Goal: Task Accomplishment & Management: Use online tool/utility

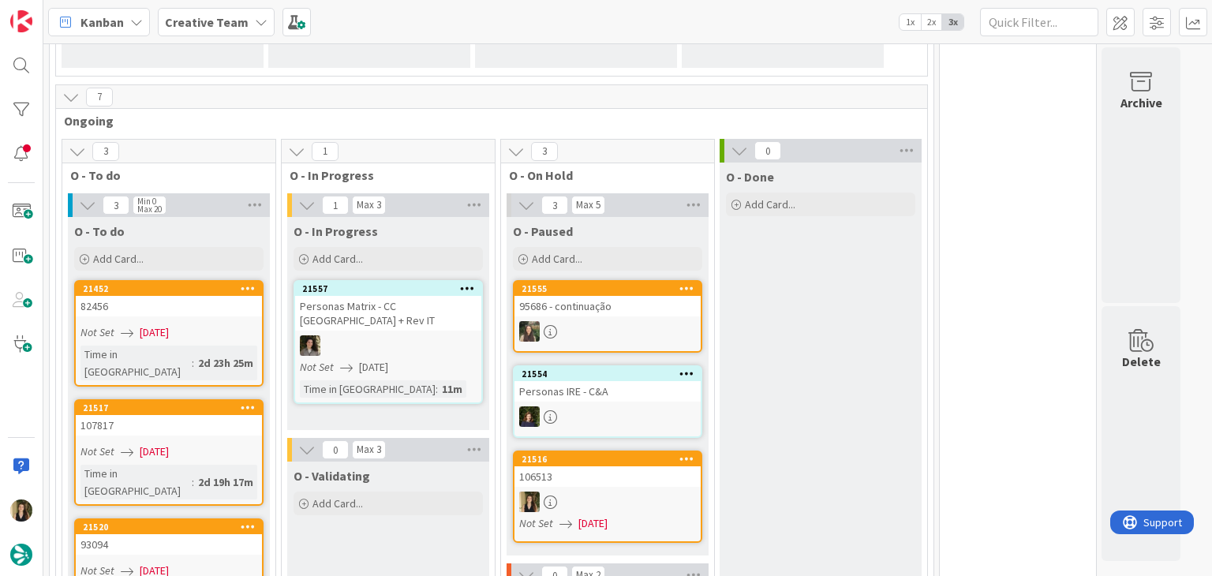
scroll to position [337, 0]
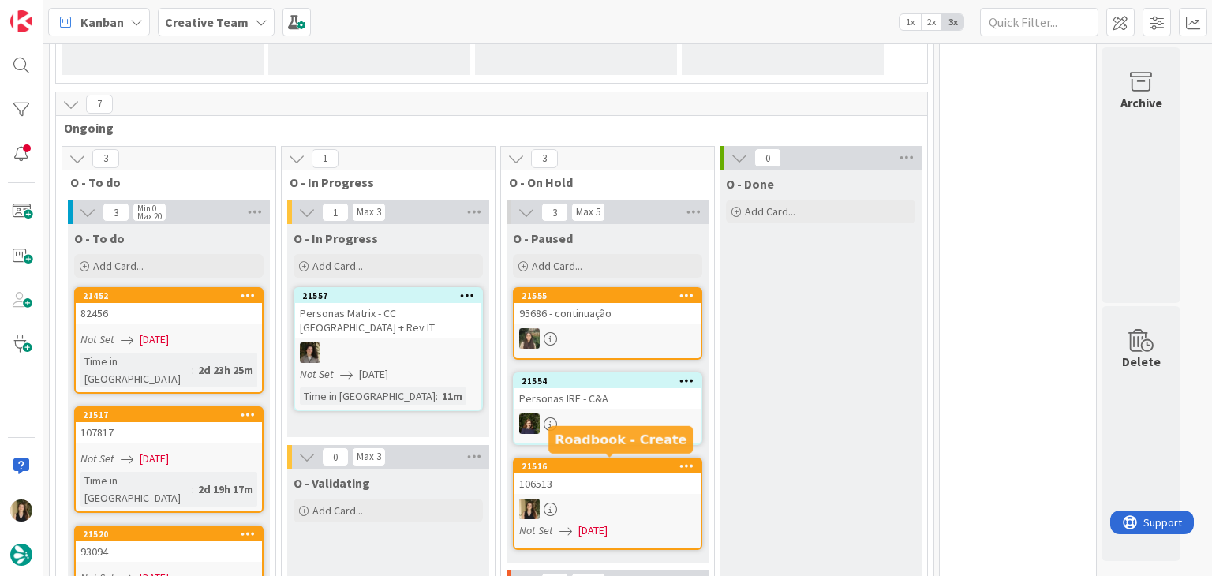
click at [646, 476] on div "106513" at bounding box center [607, 483] width 186 height 21
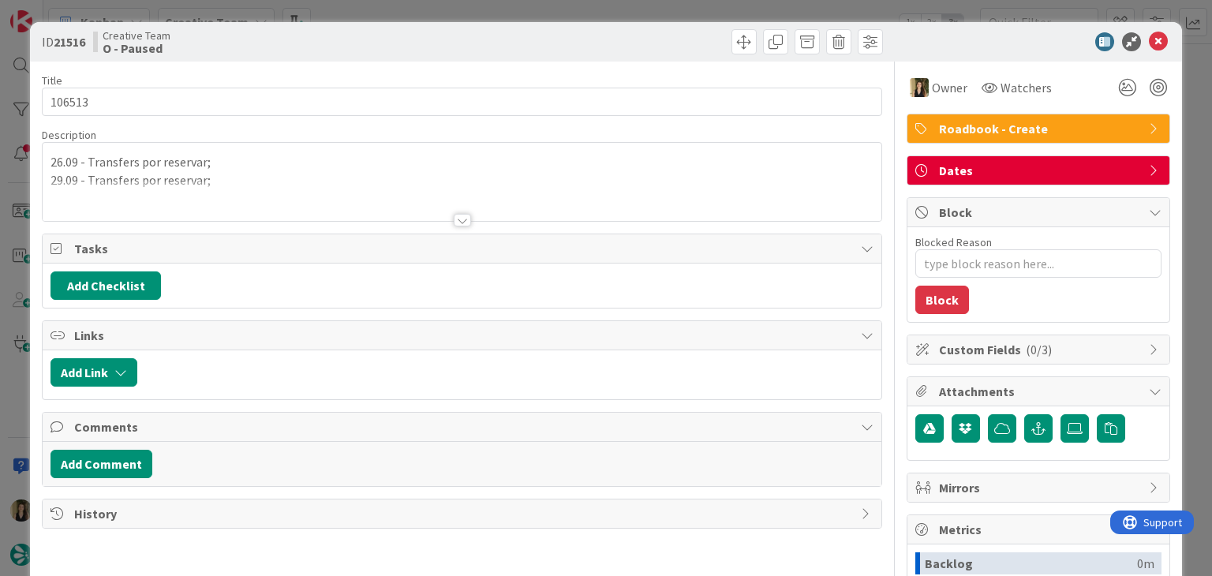
click at [675, 13] on div "ID 21516 Creative Team O - Paused Title 6 / 128 106513 Description 26.09 - Tran…" at bounding box center [606, 288] width 1212 height 576
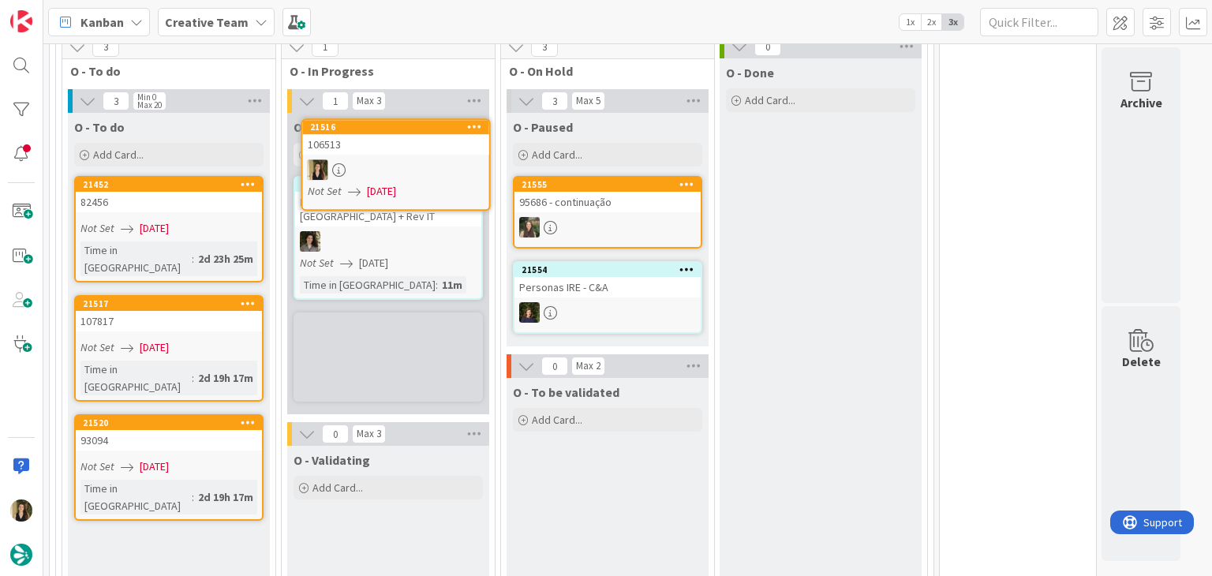
scroll to position [439, 0]
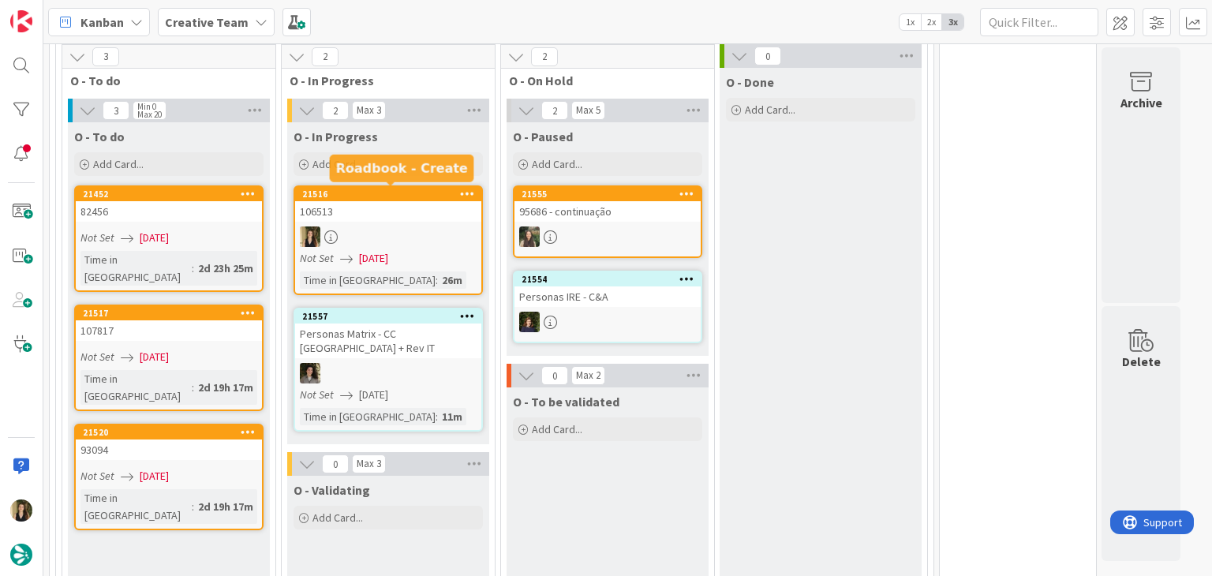
click at [437, 226] on div at bounding box center [388, 236] width 186 height 21
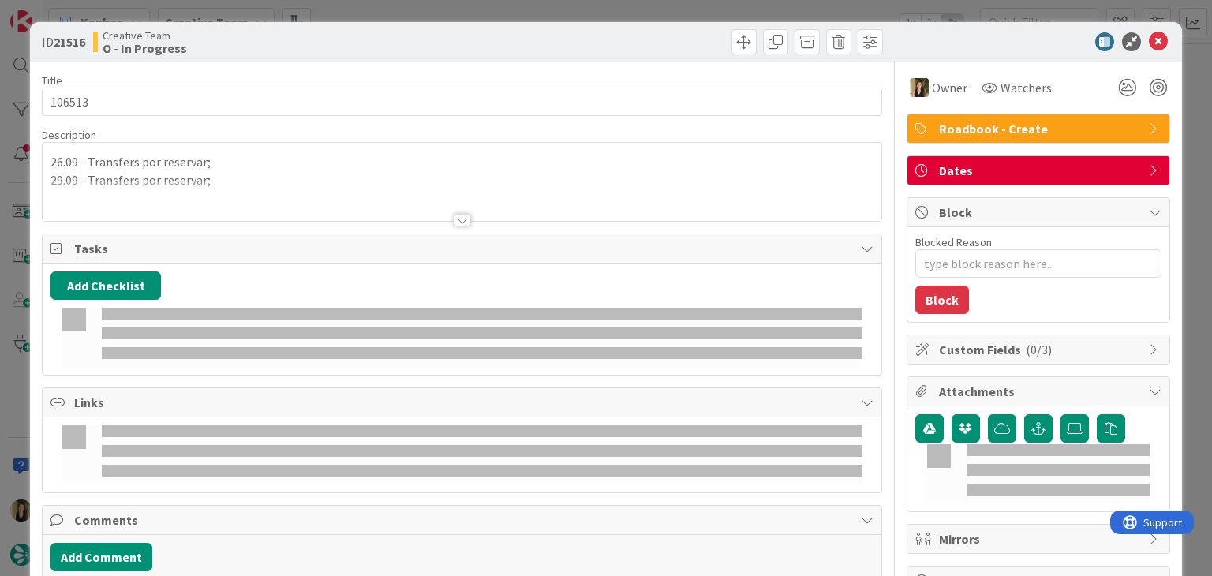
type textarea "x"
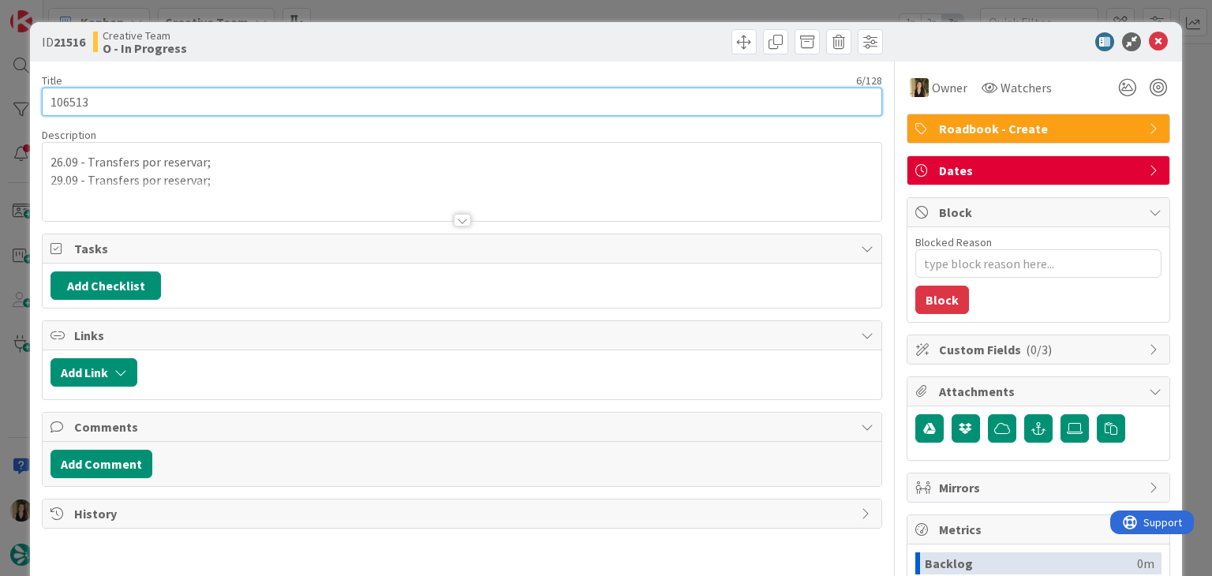
click at [77, 95] on input "106513" at bounding box center [461, 102] width 839 height 28
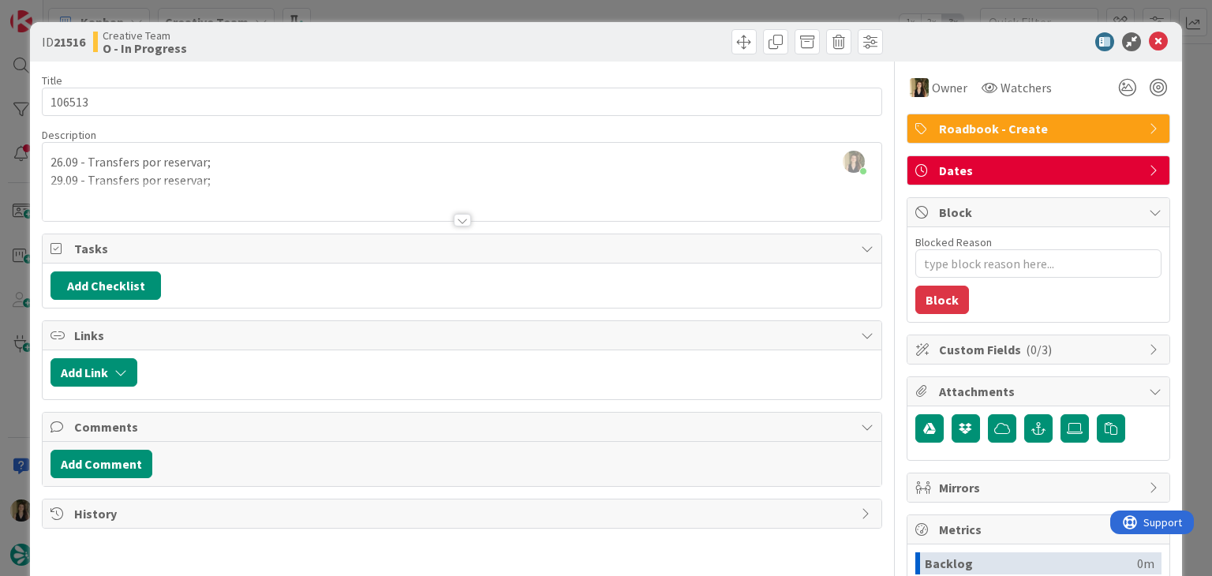
click at [460, 222] on div at bounding box center [462, 220] width 17 height 13
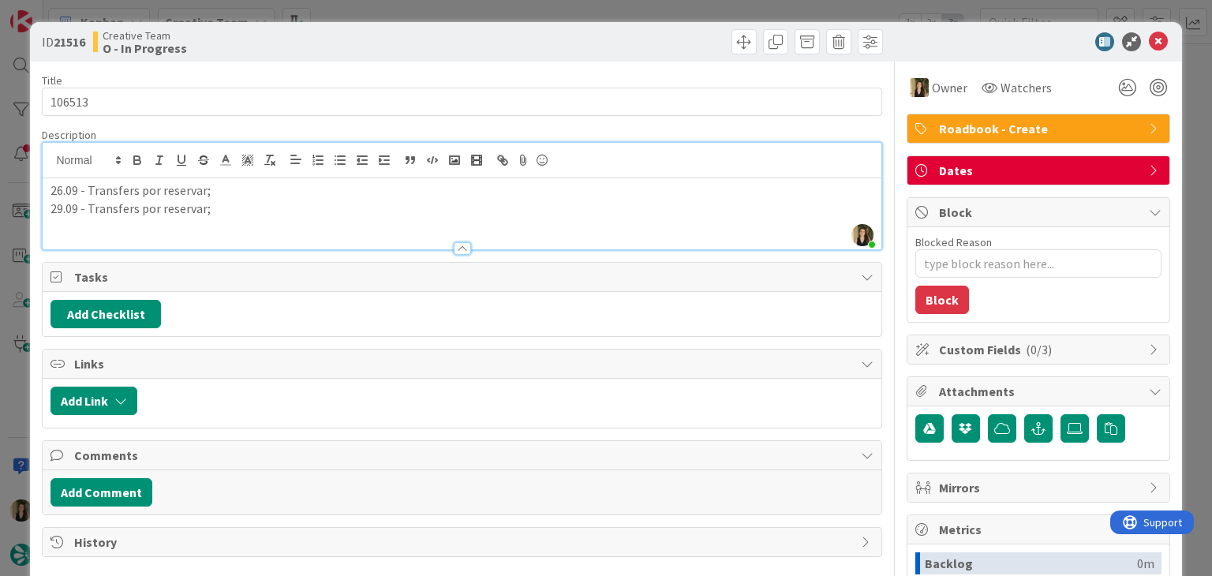
click at [248, 210] on p "29.09 - Transfers por reservar;" at bounding box center [461, 209] width 822 height 18
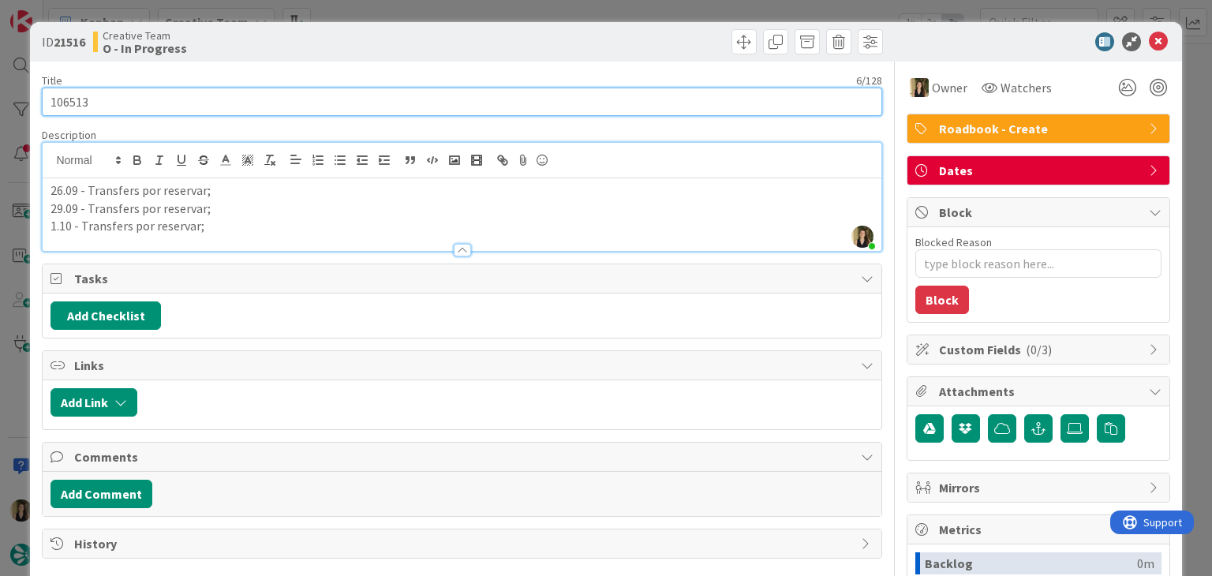
click at [75, 99] on input "106513" at bounding box center [461, 102] width 839 height 28
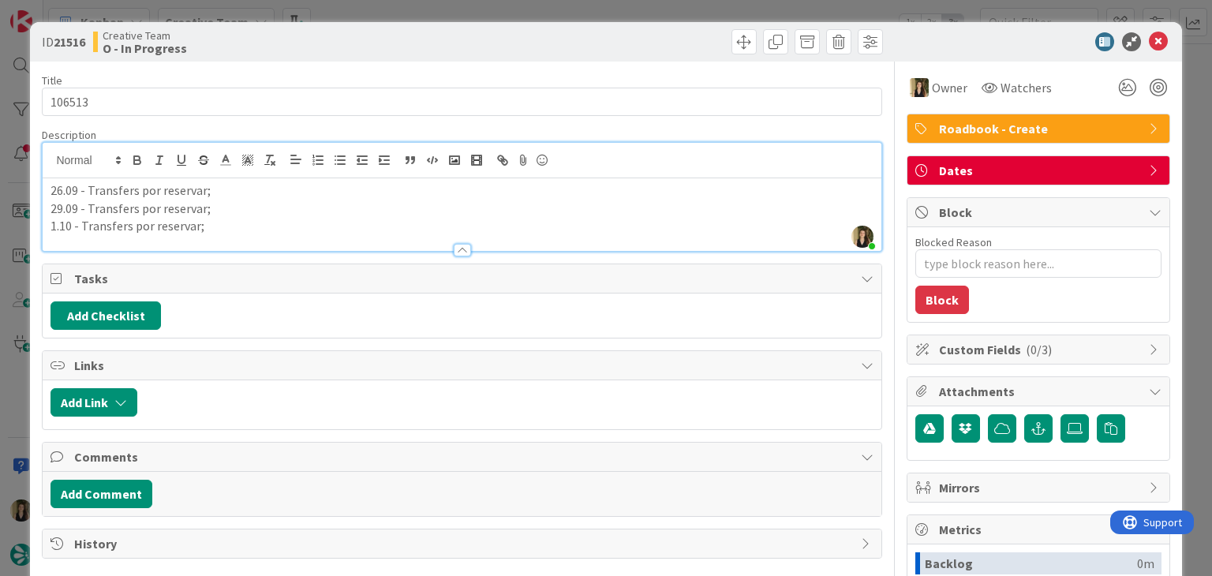
drag, startPoint x: 342, startPoint y: 54, endPoint x: 354, endPoint y: 29, distance: 27.5
click at [342, 51] on div "Creative Team O - In Progress" at bounding box center [275, 41] width 365 height 25
click at [360, 14] on div "ID 21516 Creative Team O - In Progress Title 6 / 128 106513 Description [PERSON…" at bounding box center [606, 288] width 1212 height 576
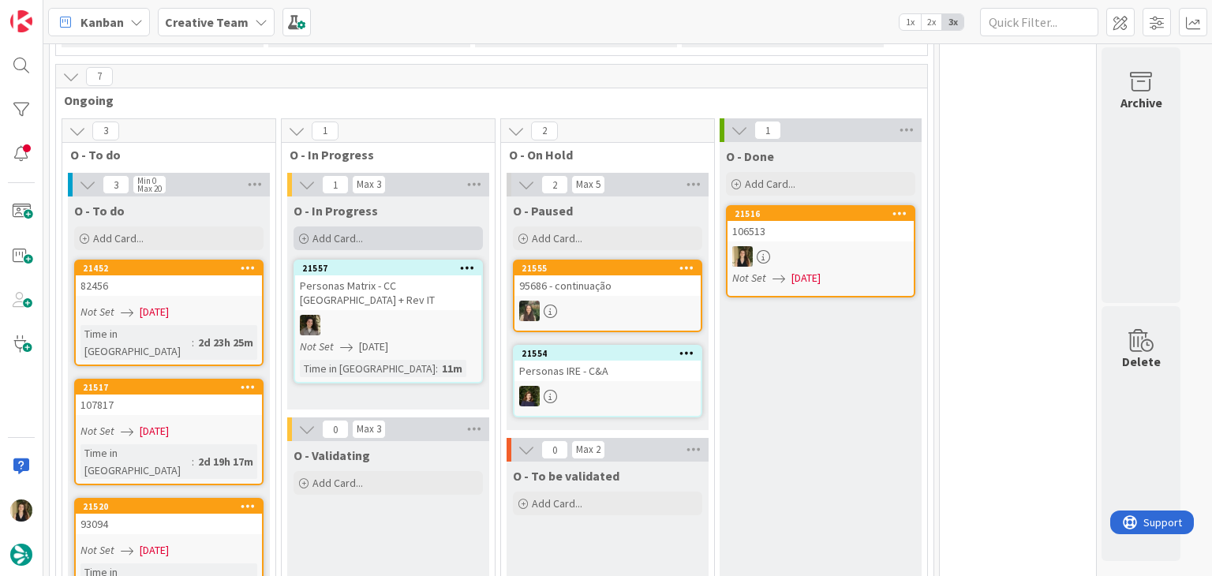
click at [376, 233] on div "Add Card..." at bounding box center [388, 238] width 189 height 24
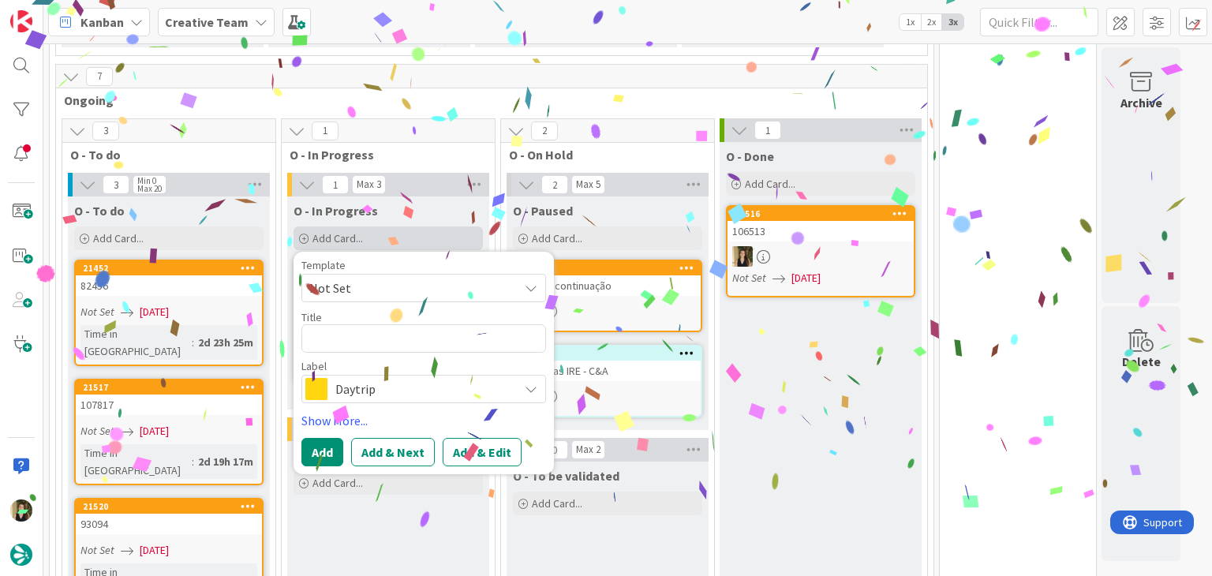
type textarea "x"
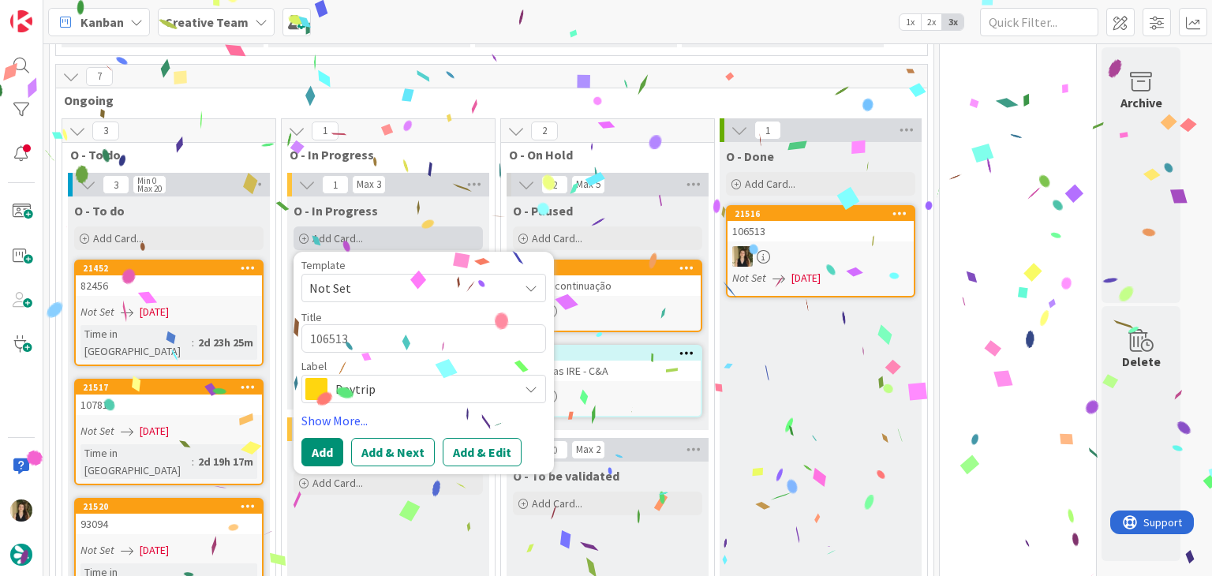
type textarea "106513"
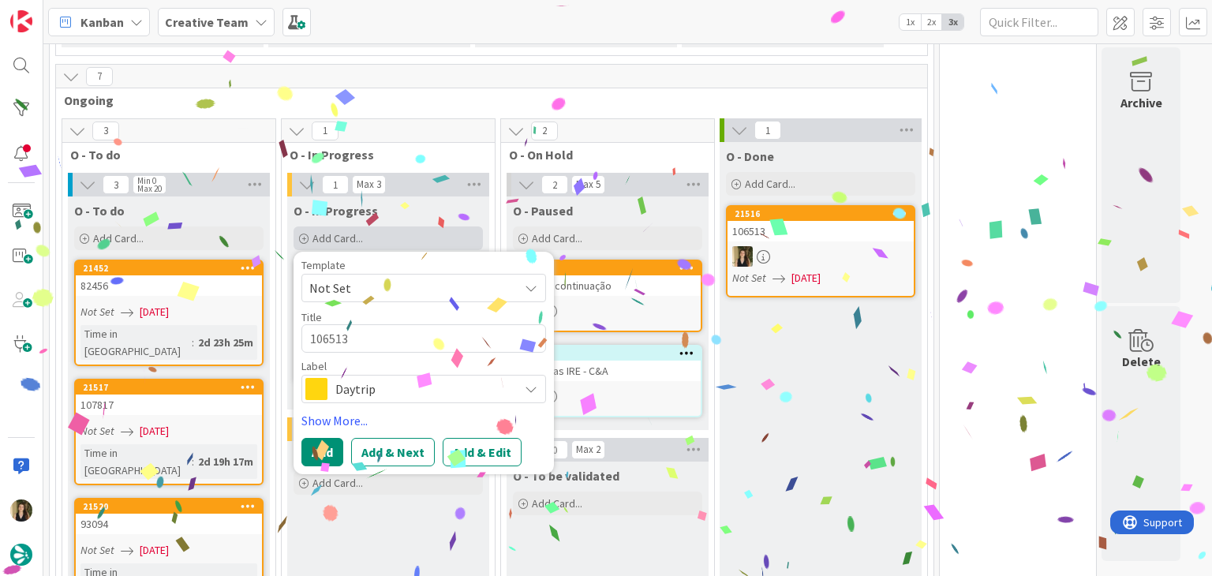
type textarea "x"
type textarea "106513 co"
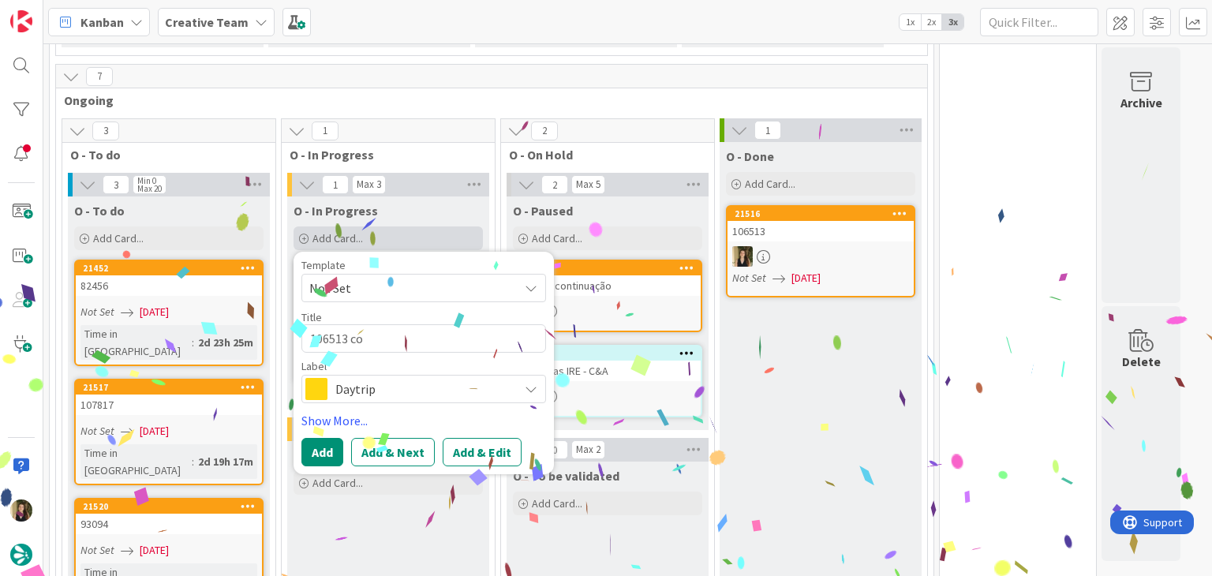
type textarea "x"
type textarea "106513 con"
type textarea "x"
type textarea "106513 cont"
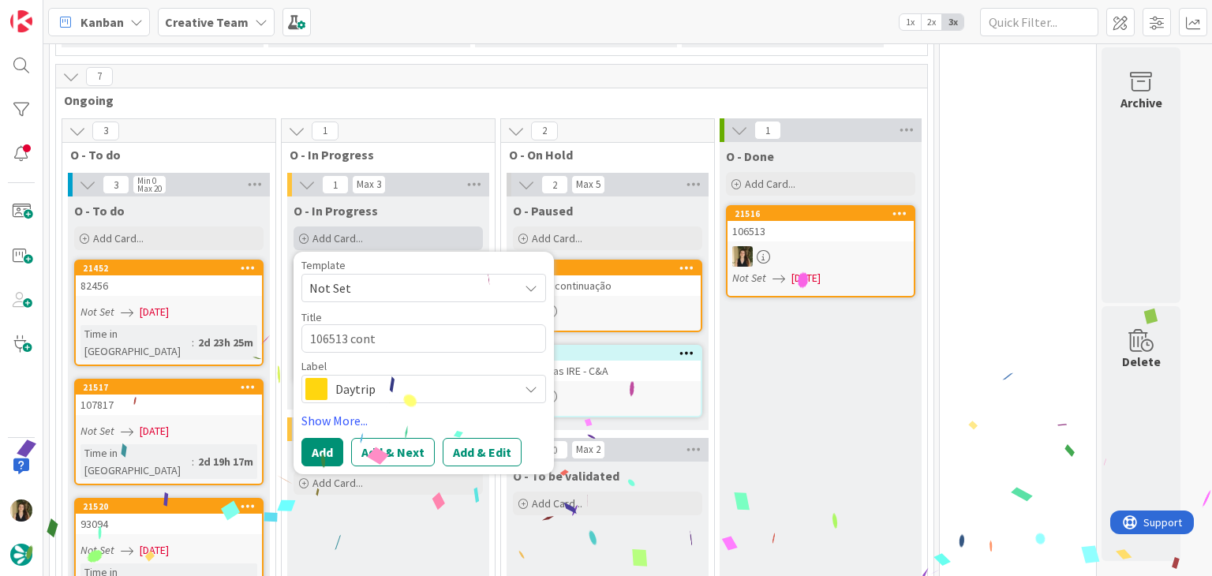
type textarea "x"
type textarea "106513 contu"
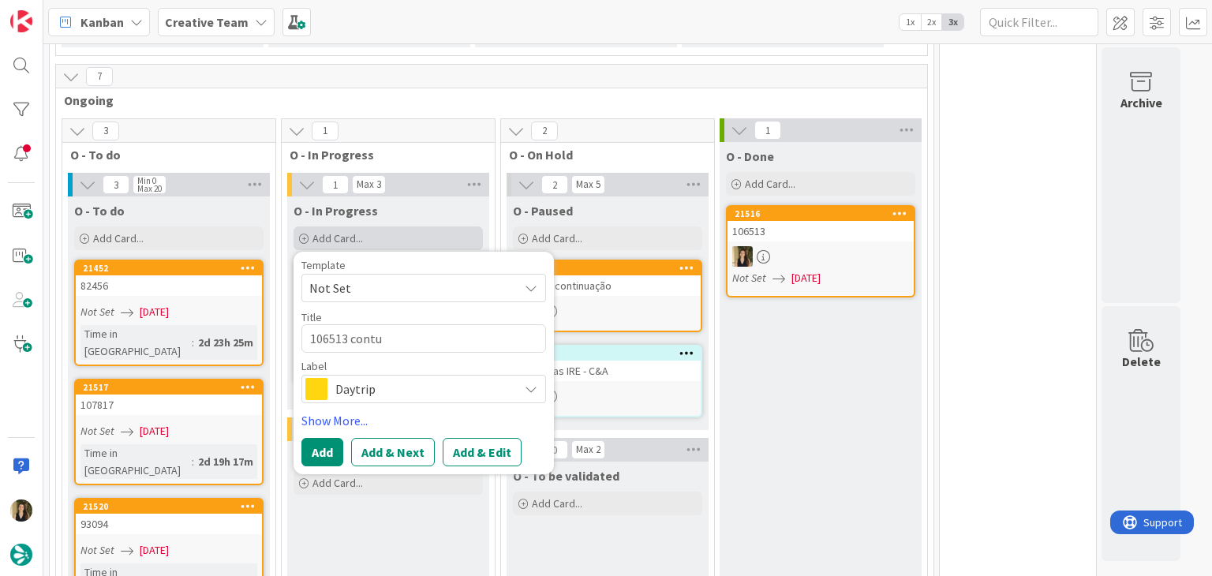
type textarea "x"
type textarea "106513 cont"
type textarea "x"
type textarea "106513 conti"
type textarea "x"
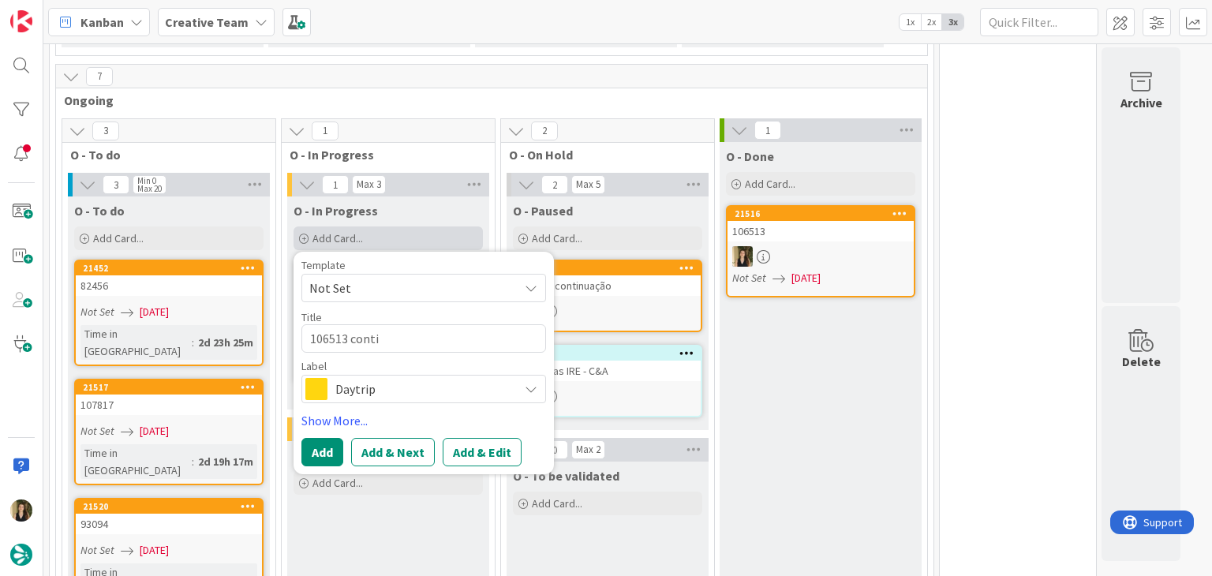
type textarea "106513 contin"
type textarea "x"
type textarea "106513 continu"
type textarea "x"
type textarea "106513 continua"
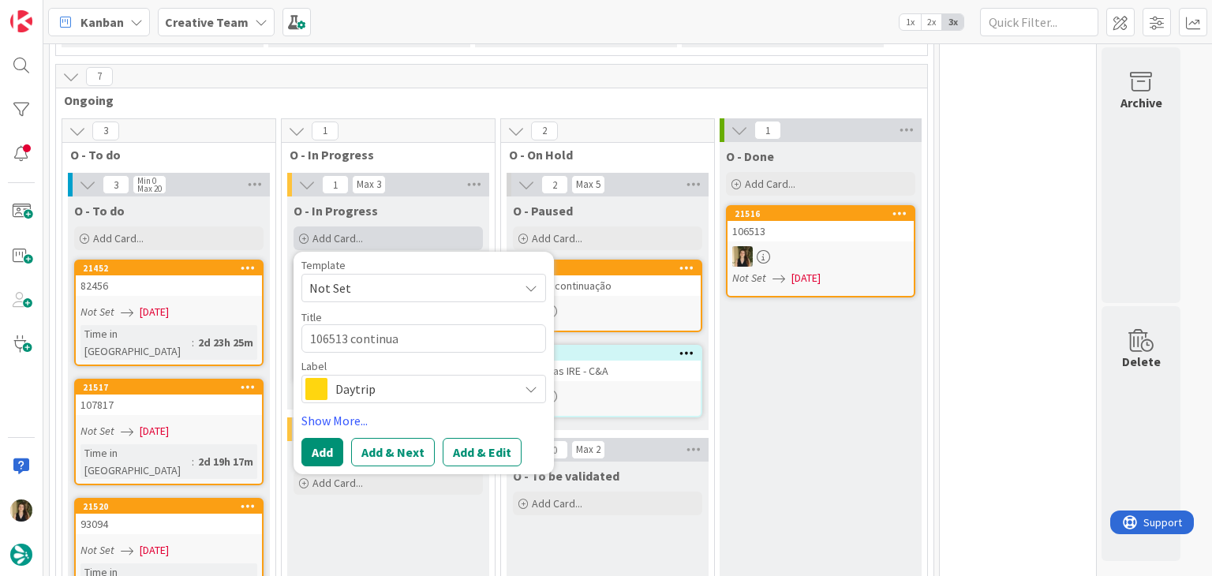
type textarea "x"
type textarea "106513 continuaç"
type textarea "x"
type textarea "106513 continuaçã"
type textarea "x"
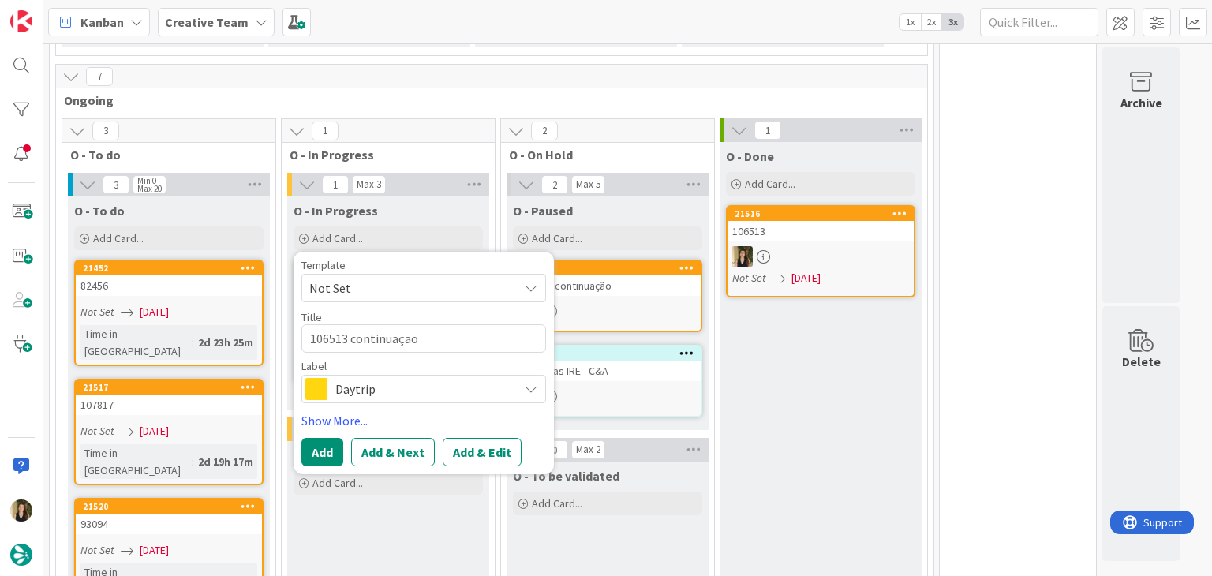
type textarea "106513 continuação"
click at [464, 376] on div "Daytrip" at bounding box center [423, 389] width 245 height 28
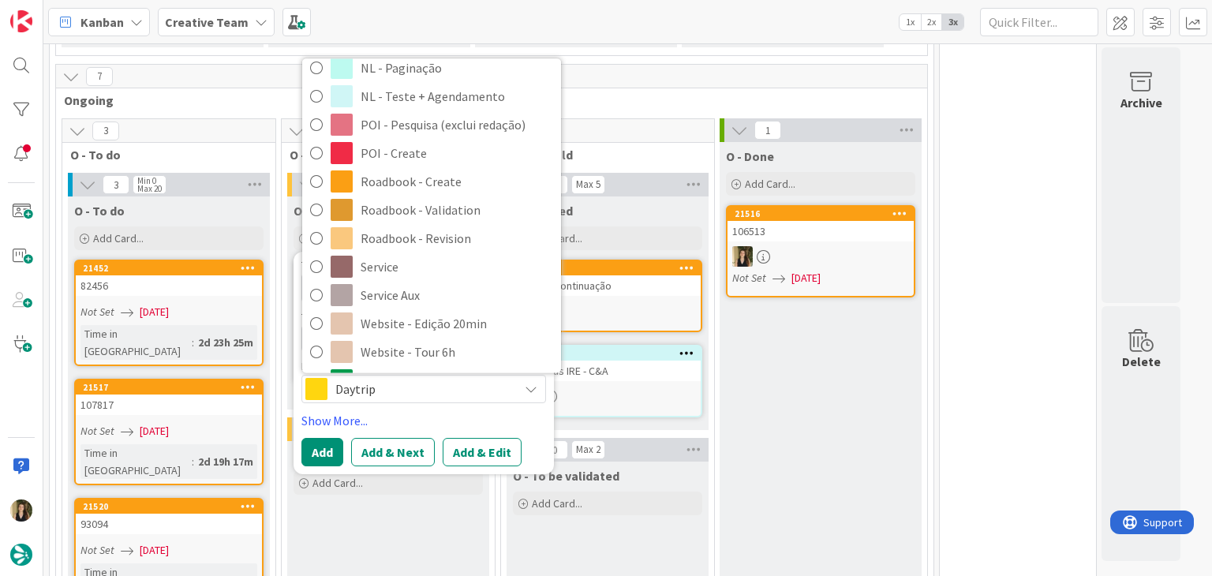
scroll to position [237, 0]
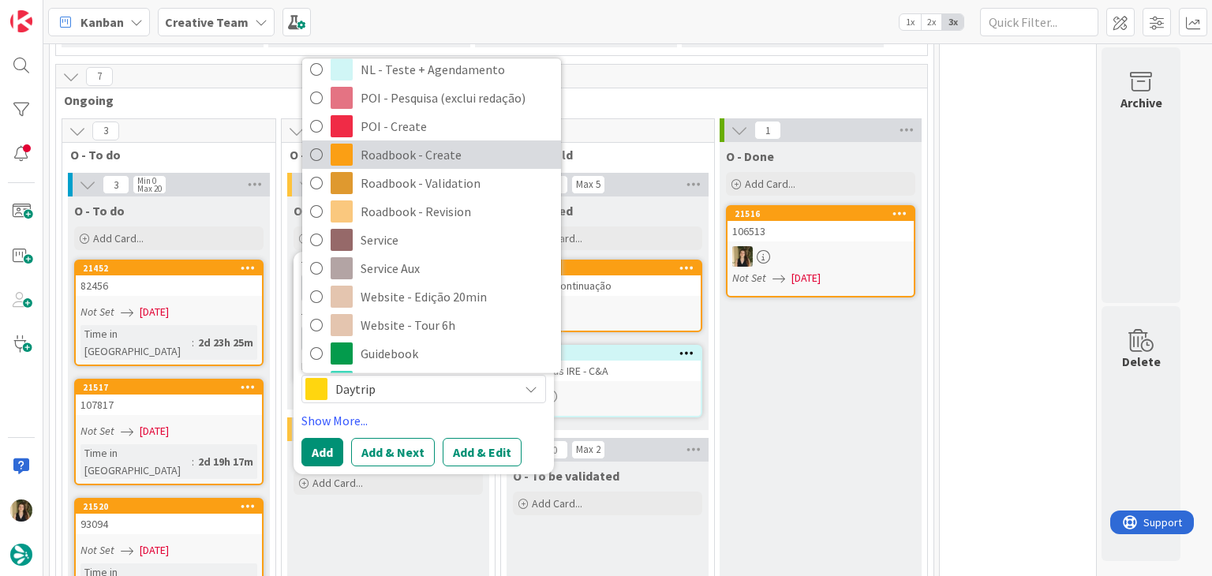
click at [455, 155] on span "Roadbook - Create" at bounding box center [457, 156] width 193 height 24
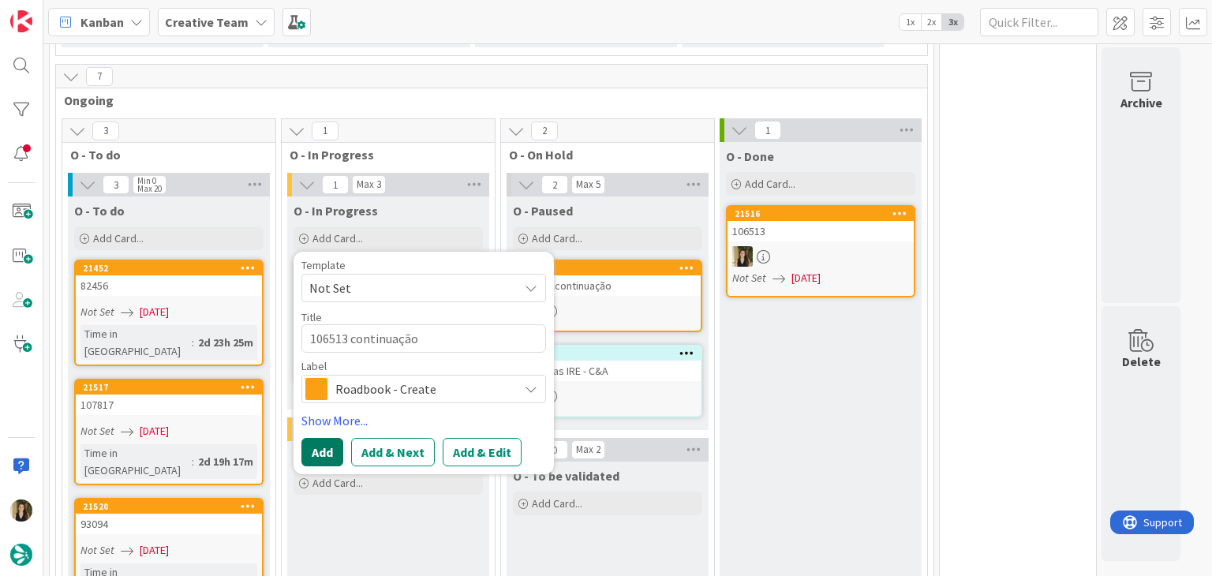
click at [327, 448] on button "Add" at bounding box center [322, 452] width 42 height 28
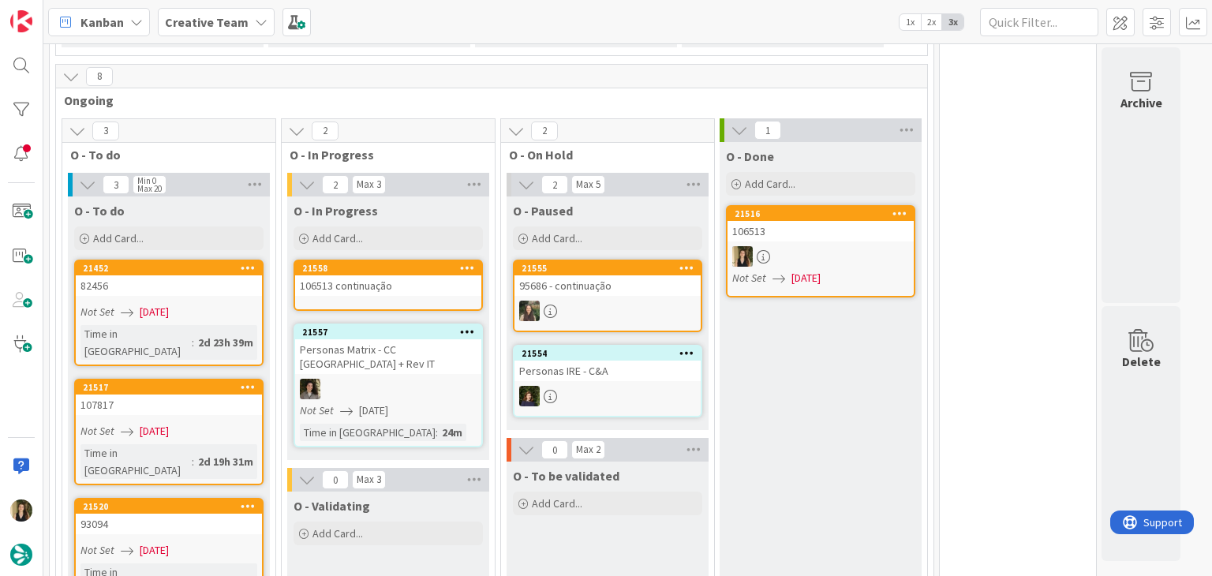
click at [839, 254] on div at bounding box center [820, 256] width 186 height 21
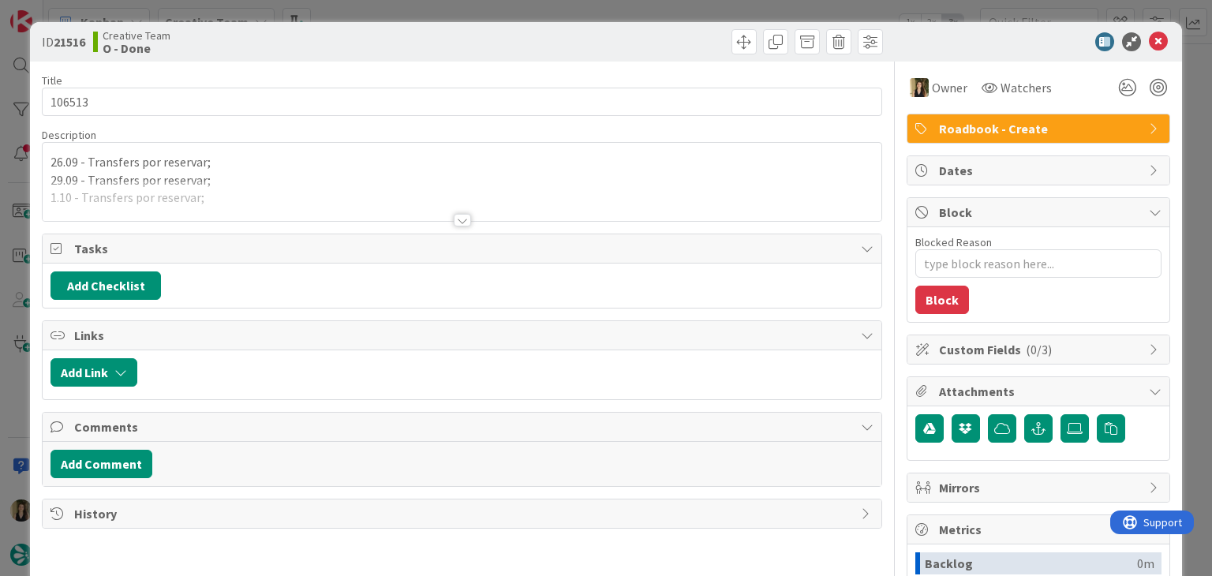
click at [276, 199] on div at bounding box center [462, 201] width 838 height 40
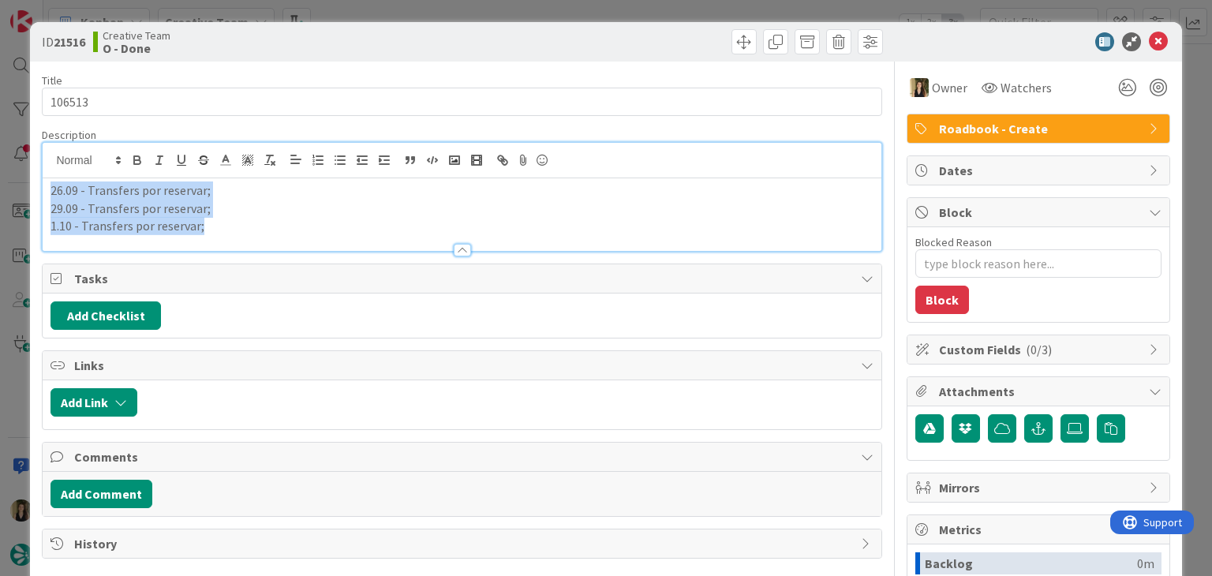
drag, startPoint x: 213, startPoint y: 223, endPoint x: 19, endPoint y: 193, distance: 196.4
click at [19, 193] on div "ID 21516 Creative Team O - Done Title 6 / 128 106513 Description 26.09 - Transf…" at bounding box center [606, 288] width 1212 height 576
copy div "26.09 - Transfers por reservar; 29.09 - Transfers por reservar; 1.10 - Transfer…"
drag, startPoint x: 392, startPoint y: 29, endPoint x: 391, endPoint y: 14, distance: 15.0
click at [392, 27] on div "ID 21516 Creative Team O - Done" at bounding box center [605, 41] width 1151 height 39
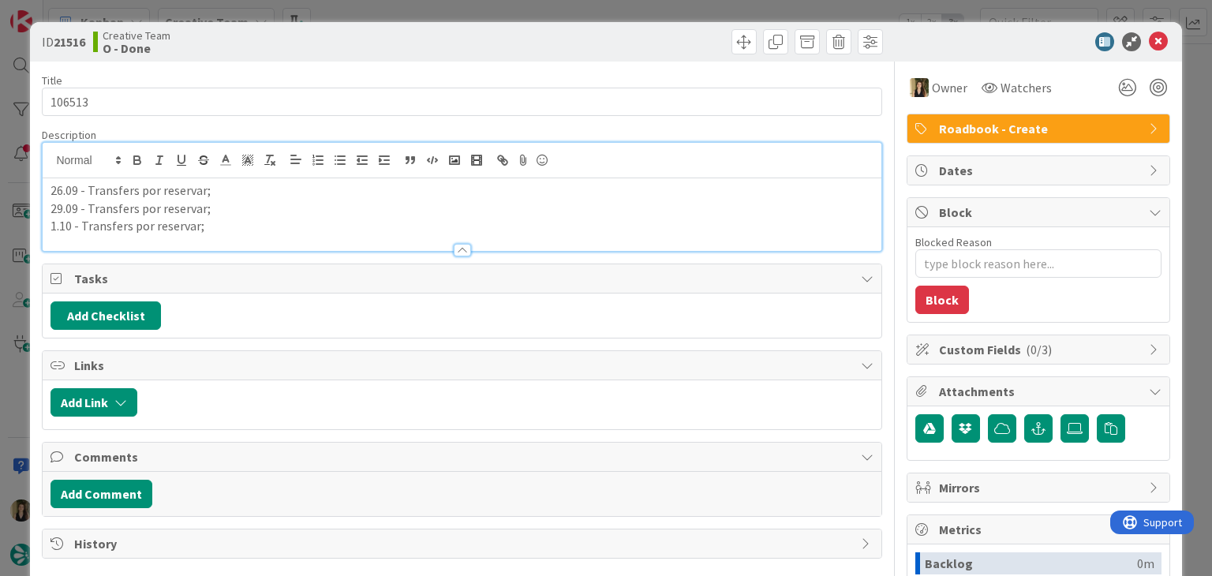
click at [391, 13] on div "ID 21516 Creative Team O - Done Title 6 / 128 106513 Description 26.09 - Transf…" at bounding box center [606, 288] width 1212 height 576
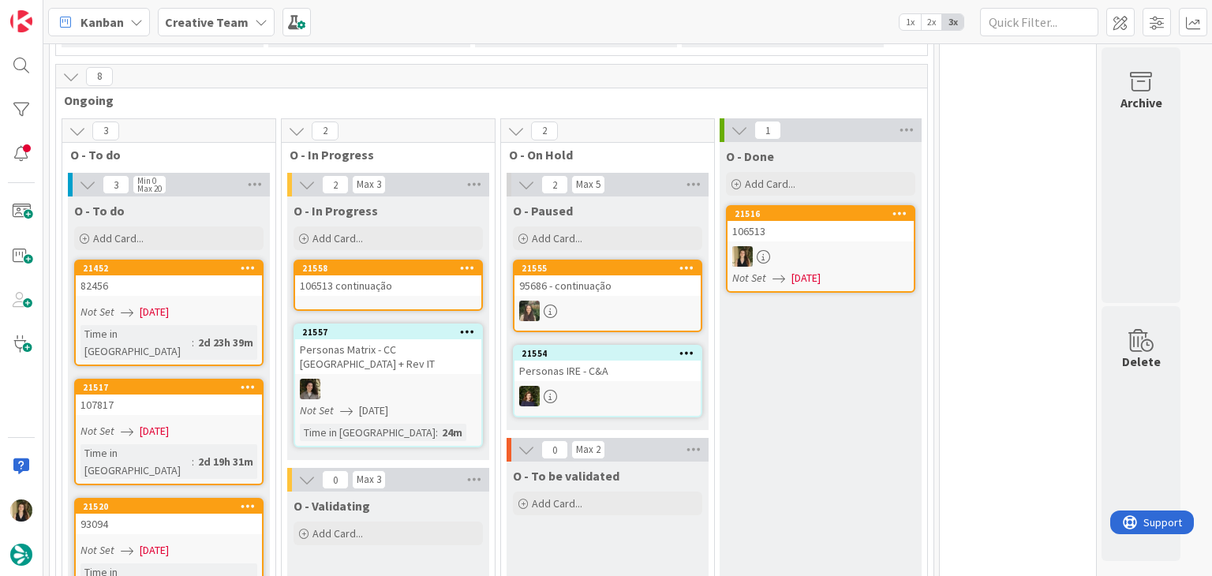
click at [417, 278] on div "106513 continuação" at bounding box center [388, 285] width 186 height 21
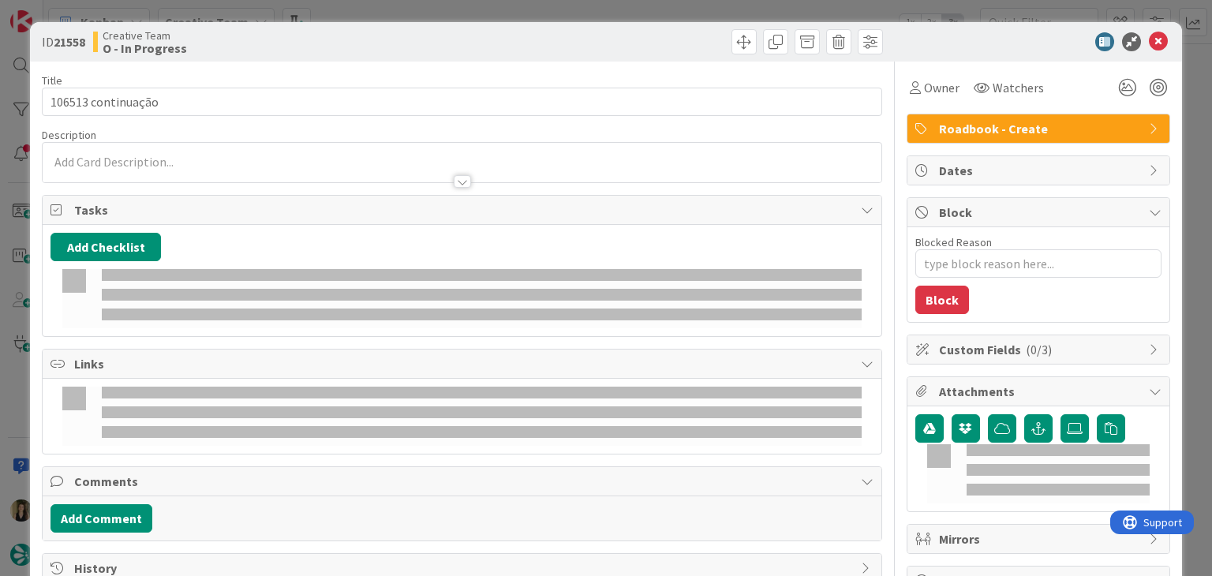
click at [186, 174] on div at bounding box center [462, 174] width 838 height 17
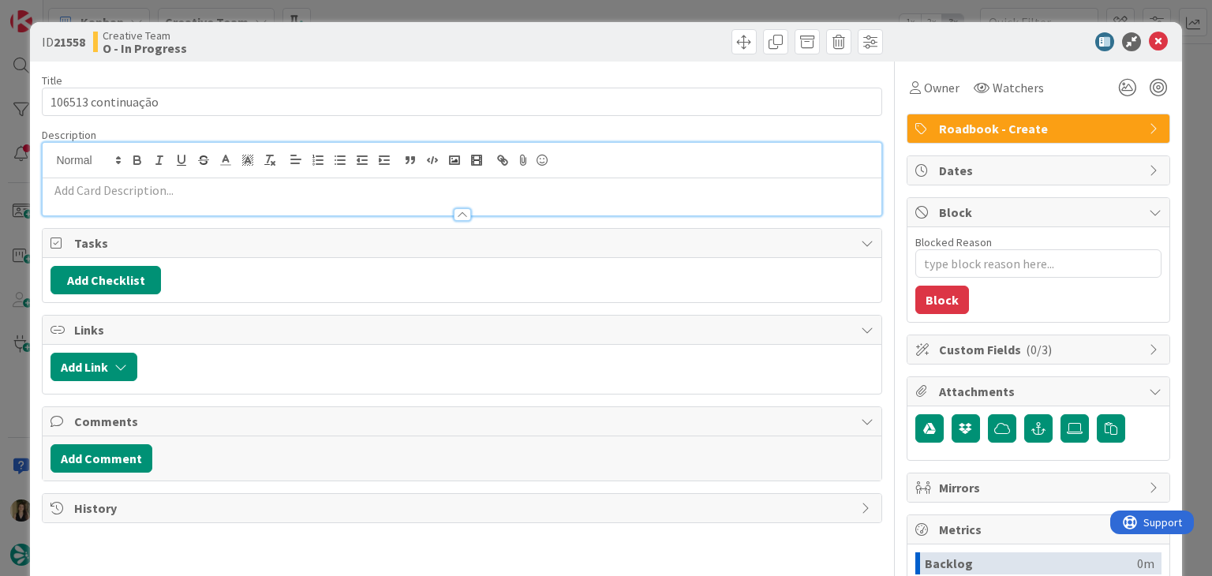
click at [178, 194] on p at bounding box center [461, 190] width 822 height 18
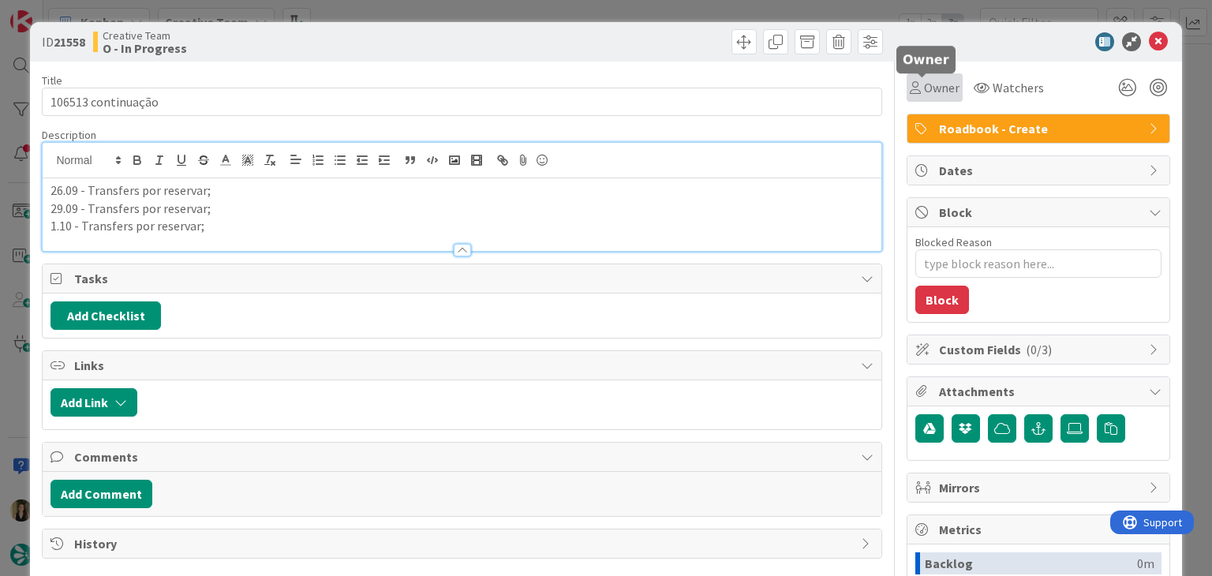
drag, startPoint x: 909, startPoint y: 89, endPoint x: 909, endPoint y: 99, distance: 9.5
click at [910, 89] on div "Owner" at bounding box center [935, 87] width 50 height 19
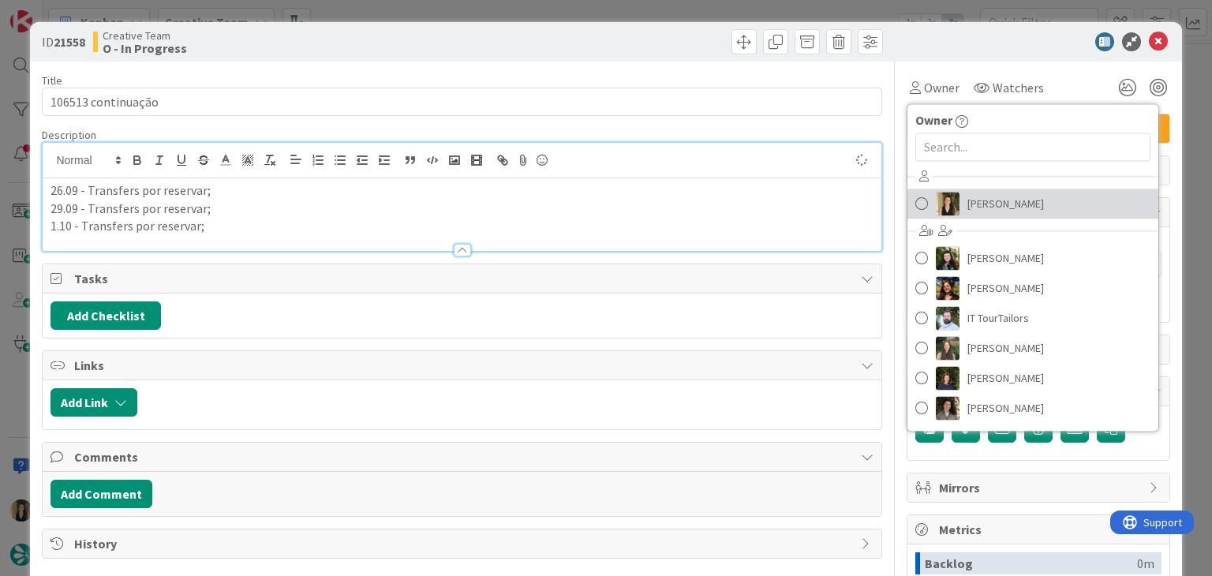
drag, startPoint x: 966, startPoint y: 200, endPoint x: 907, endPoint y: 201, distance: 58.4
click at [967, 200] on span "[PERSON_NAME]" at bounding box center [1005, 204] width 77 height 24
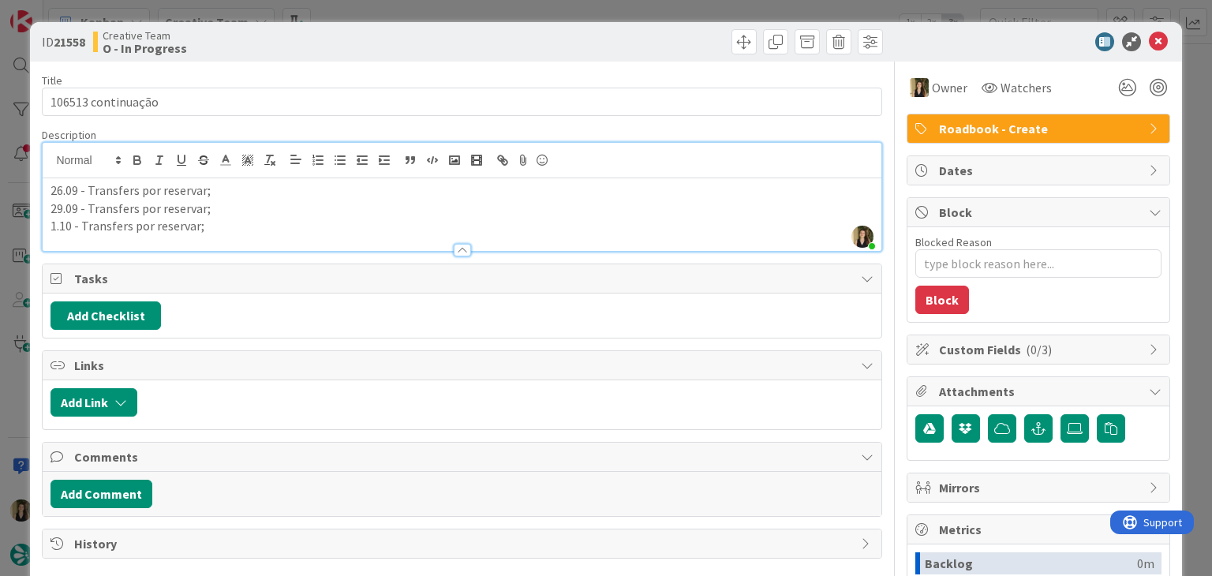
drag, startPoint x: 473, startPoint y: 49, endPoint x: 468, endPoint y: 28, distance: 22.0
click at [471, 48] on div at bounding box center [674, 41] width 417 height 25
click at [472, 11] on div "ID 21558 Creative Team O - In Progress Title 18 / 128 106513 continuação Descri…" at bounding box center [606, 288] width 1212 height 576
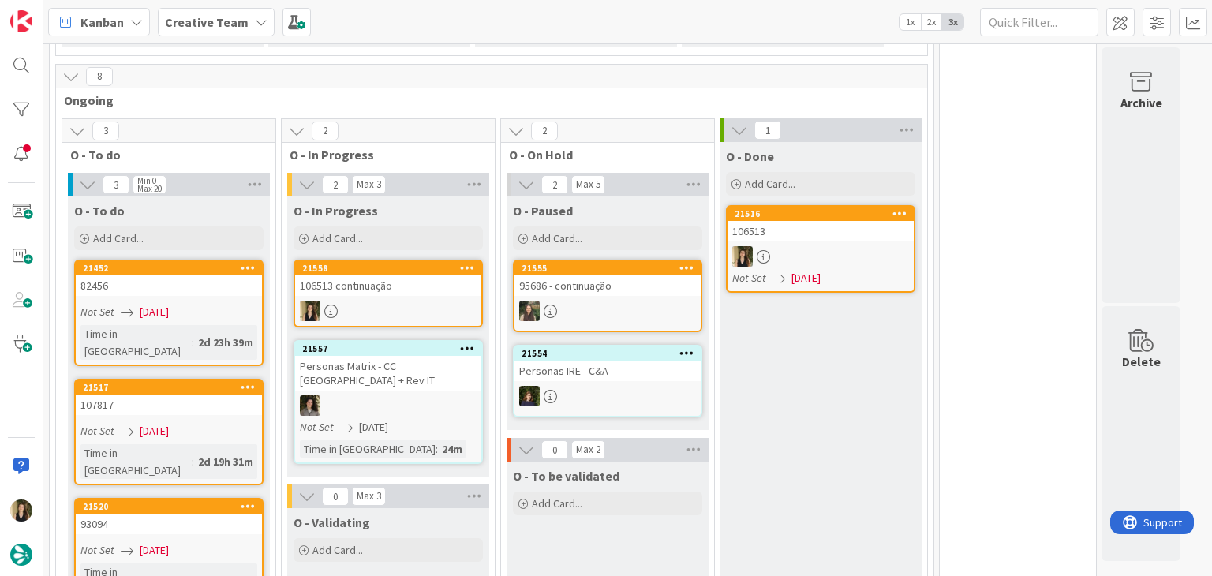
click at [382, 301] on div at bounding box center [388, 311] width 186 height 21
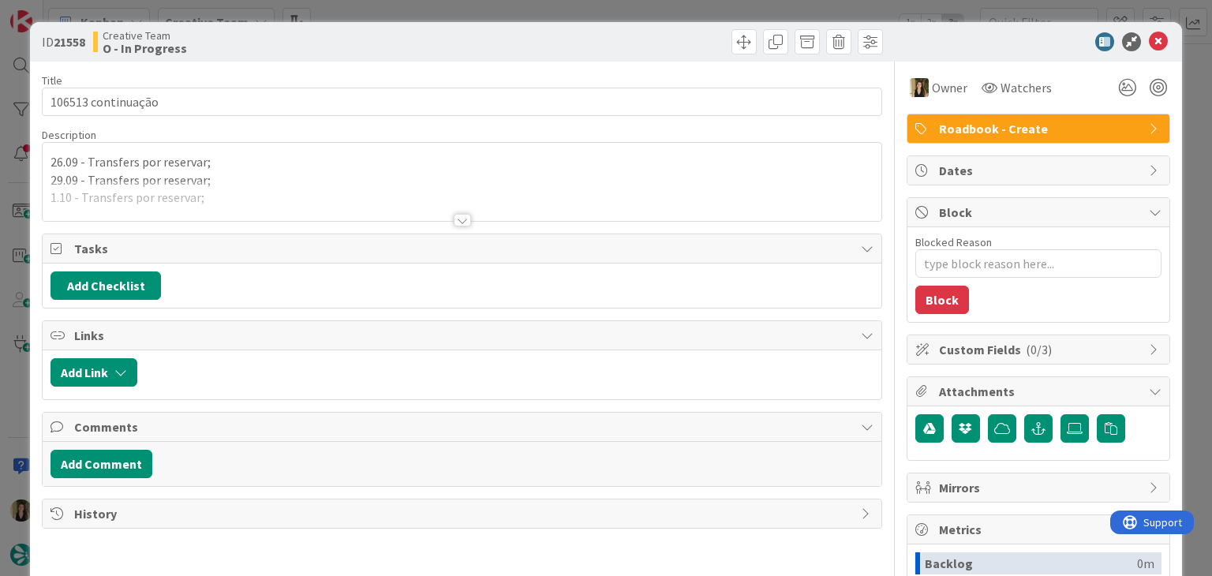
click at [240, 200] on div at bounding box center [462, 201] width 838 height 40
type textarea "x"
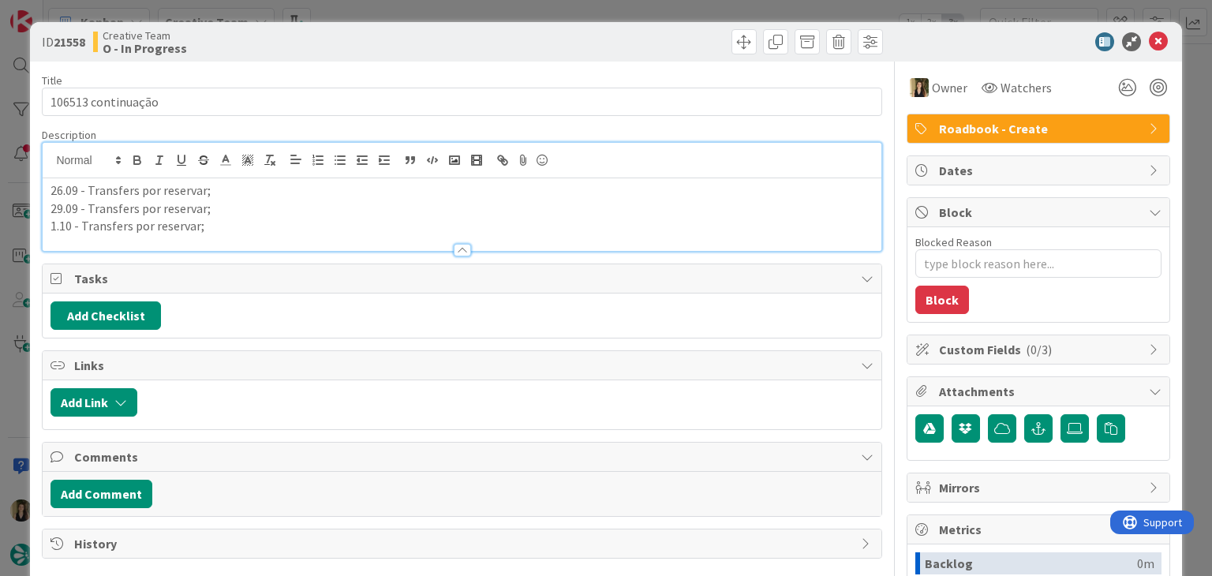
click at [228, 231] on p "1.10 - Transfers por reservar;" at bounding box center [461, 226] width 822 height 18
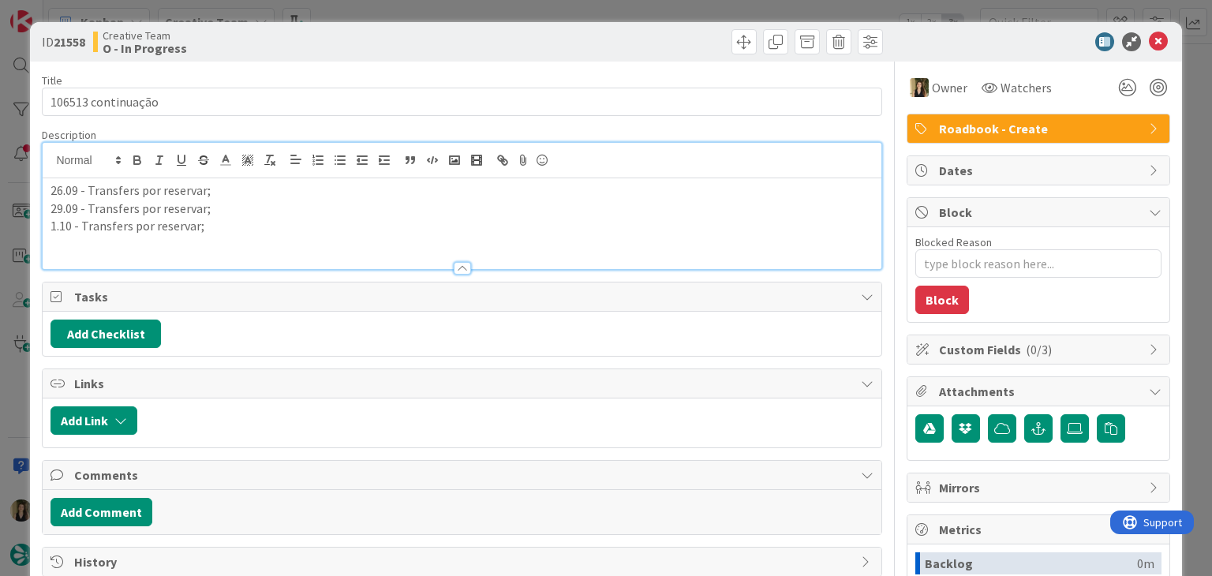
paste div
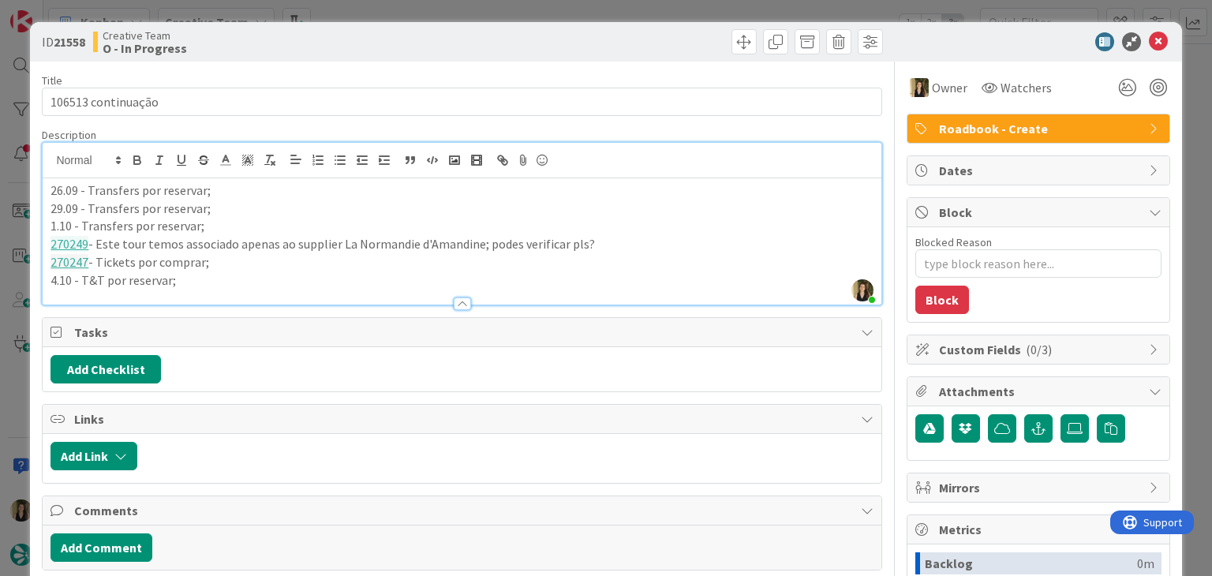
drag, startPoint x: 77, startPoint y: 274, endPoint x: 114, endPoint y: 269, distance: 37.4
click at [77, 275] on p "4.10 - T&T por reservar;" at bounding box center [461, 280] width 822 height 18
click at [218, 281] on p "4.10 - T&T por reservar;" at bounding box center [461, 280] width 822 height 18
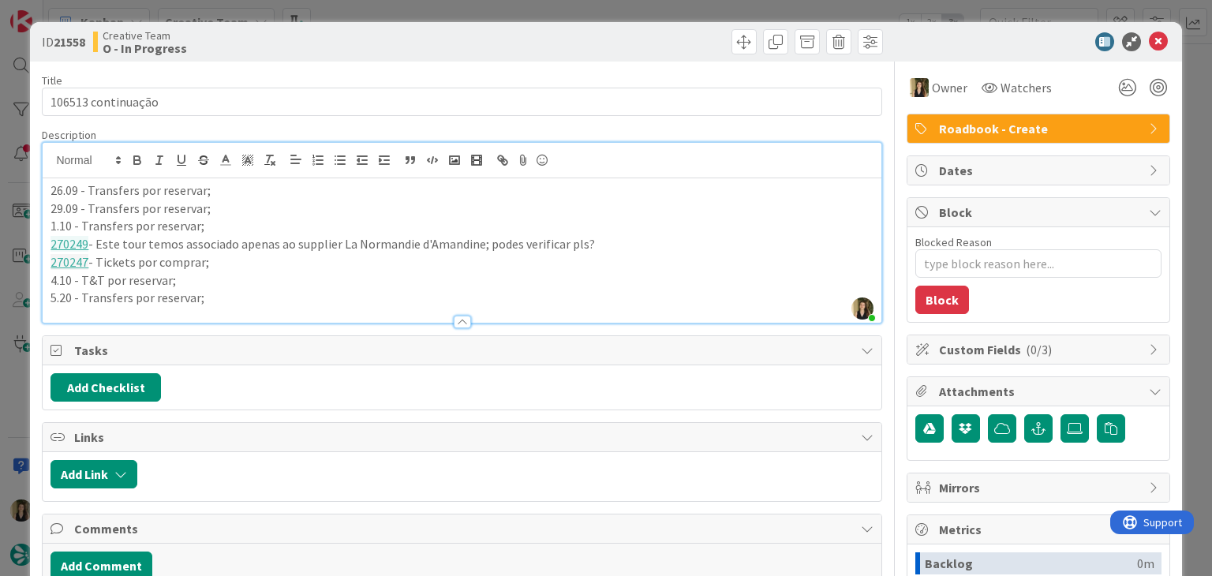
drag, startPoint x: 471, startPoint y: 50, endPoint x: 690, endPoint y: 164, distance: 247.4
click at [477, 50] on div at bounding box center [674, 41] width 417 height 25
click at [488, 9] on div "ID 21558 Creative Team O - In Progress Title 18 / 128 106513 continuação Descri…" at bounding box center [606, 288] width 1212 height 576
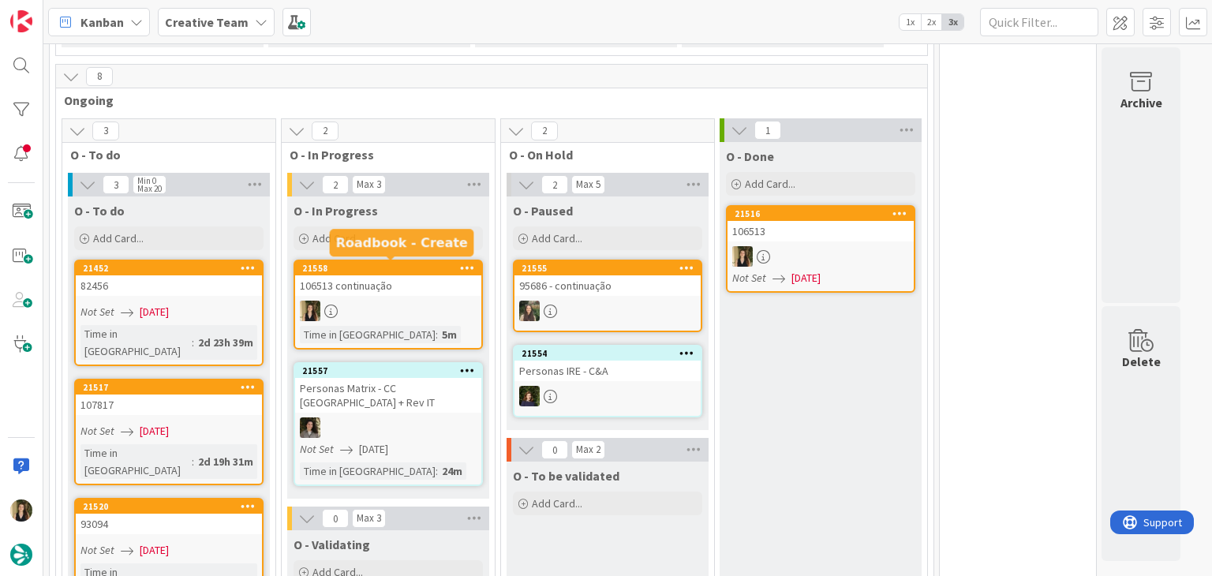
click at [412, 301] on div at bounding box center [388, 311] width 186 height 21
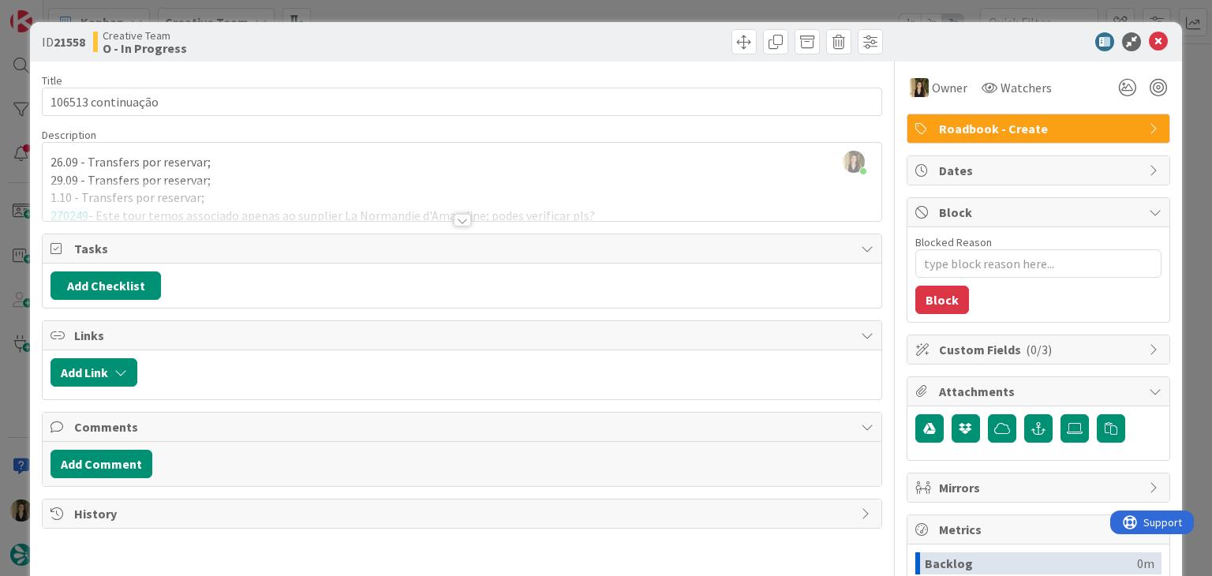
click at [570, 34] on div at bounding box center [674, 41] width 417 height 25
click at [565, 10] on div "ID 21558 Creative Team O - In Progress Title 18 / 128 106513 continuação Descri…" at bounding box center [606, 288] width 1212 height 576
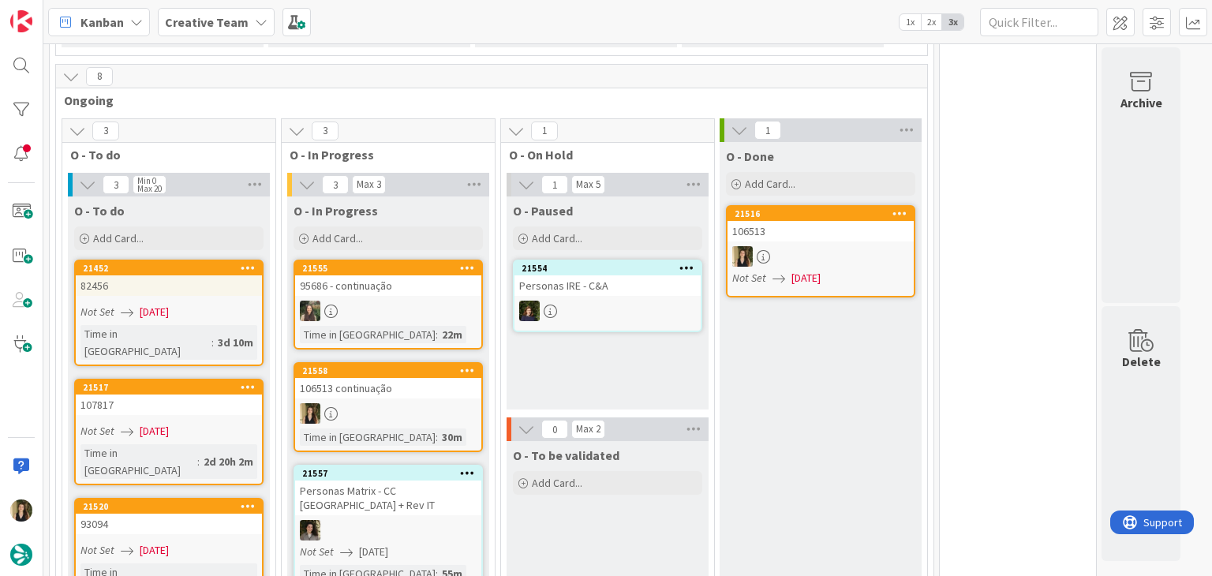
click at [454, 403] on div at bounding box center [388, 413] width 186 height 21
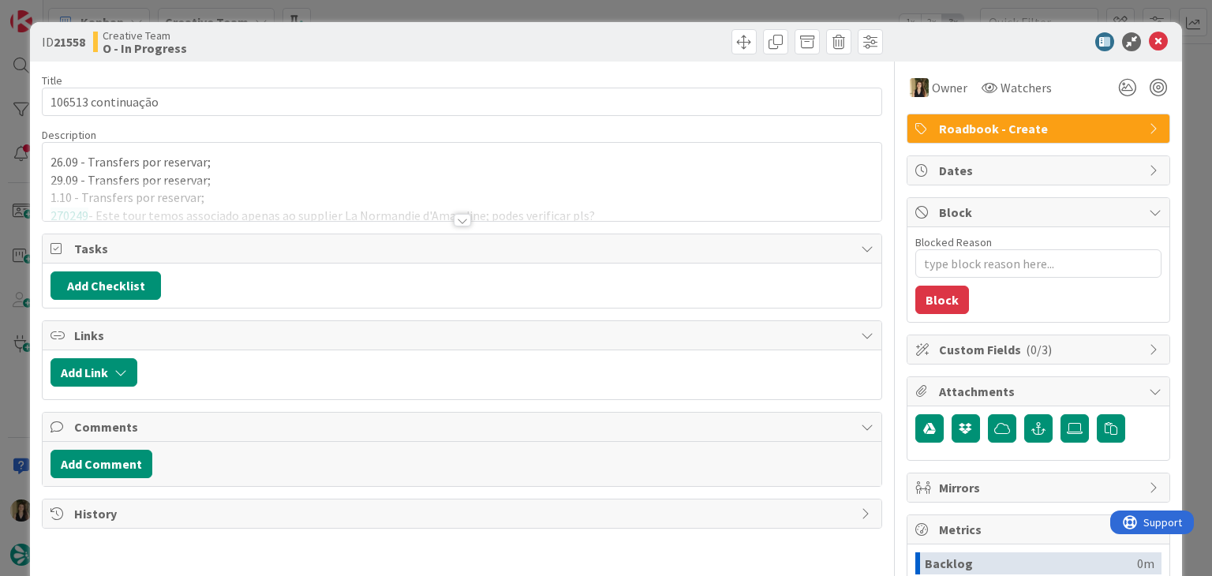
click at [454, 225] on div at bounding box center [462, 220] width 17 height 13
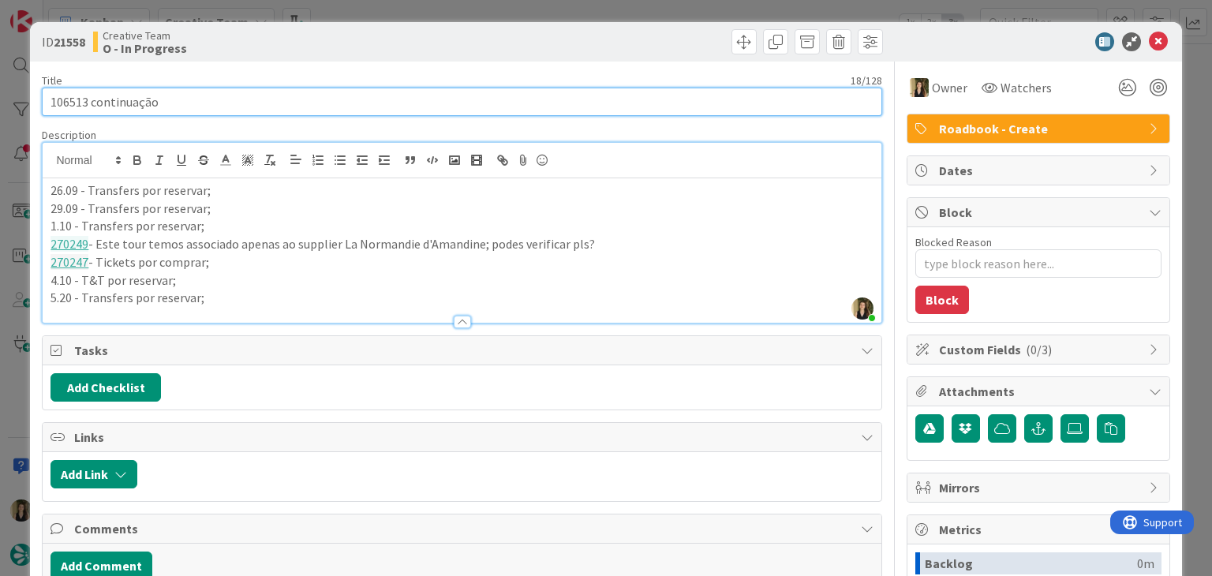
click at [75, 102] on input "106513 continuação" at bounding box center [461, 102] width 839 height 28
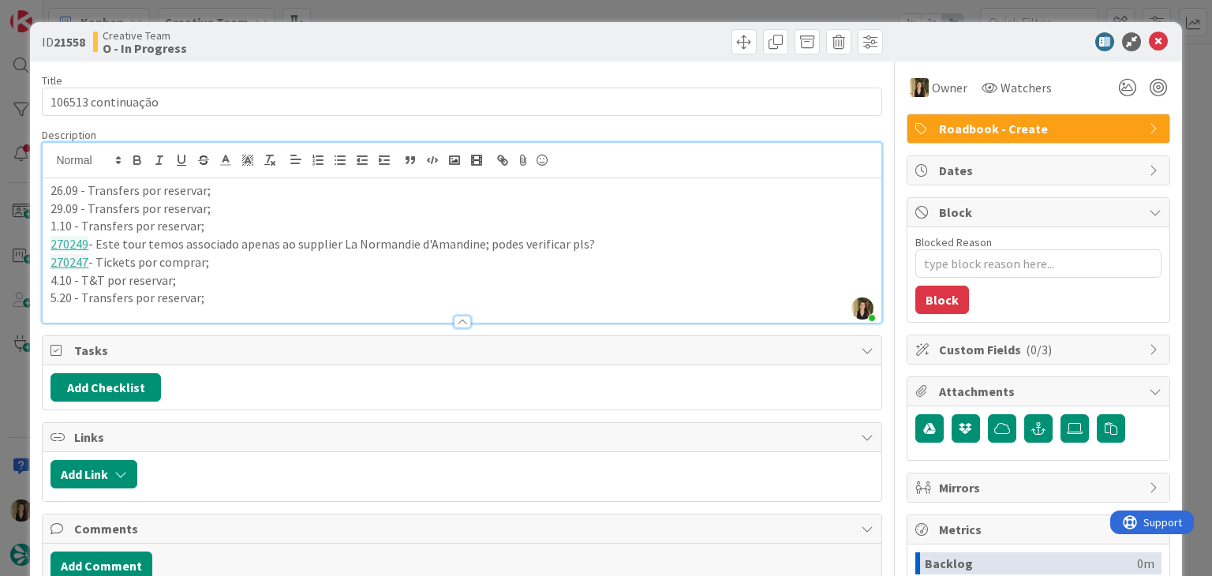
drag, startPoint x: 379, startPoint y: 29, endPoint x: 380, endPoint y: 18, distance: 11.2
click at [380, 29] on div "Creative Team O - In Progress" at bounding box center [275, 41] width 365 height 25
click at [383, 13] on div "ID 21558 Creative Team O - In Progress Title 18 / 128 106513 continuação Descri…" at bounding box center [606, 288] width 1212 height 576
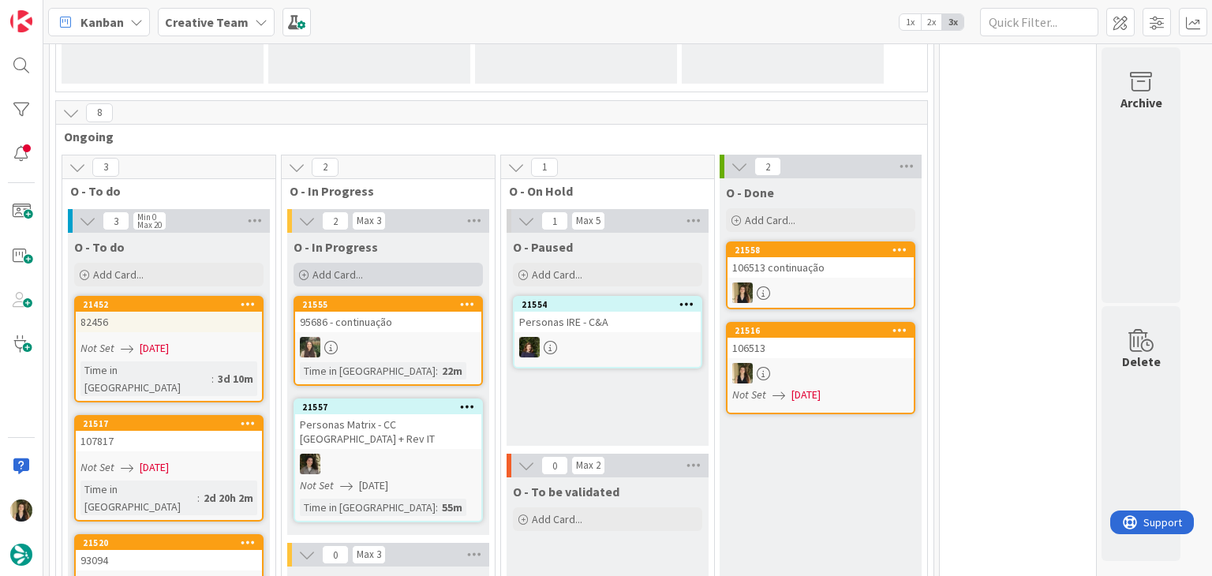
click at [413, 271] on div "Add Card..." at bounding box center [388, 275] width 189 height 24
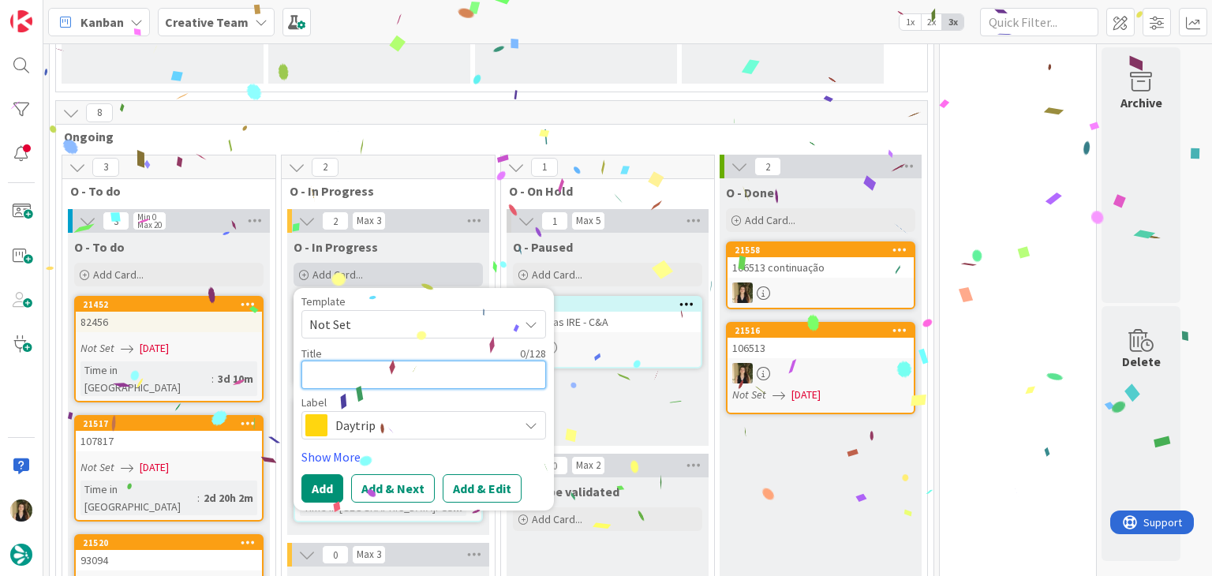
paste textarea "106513"
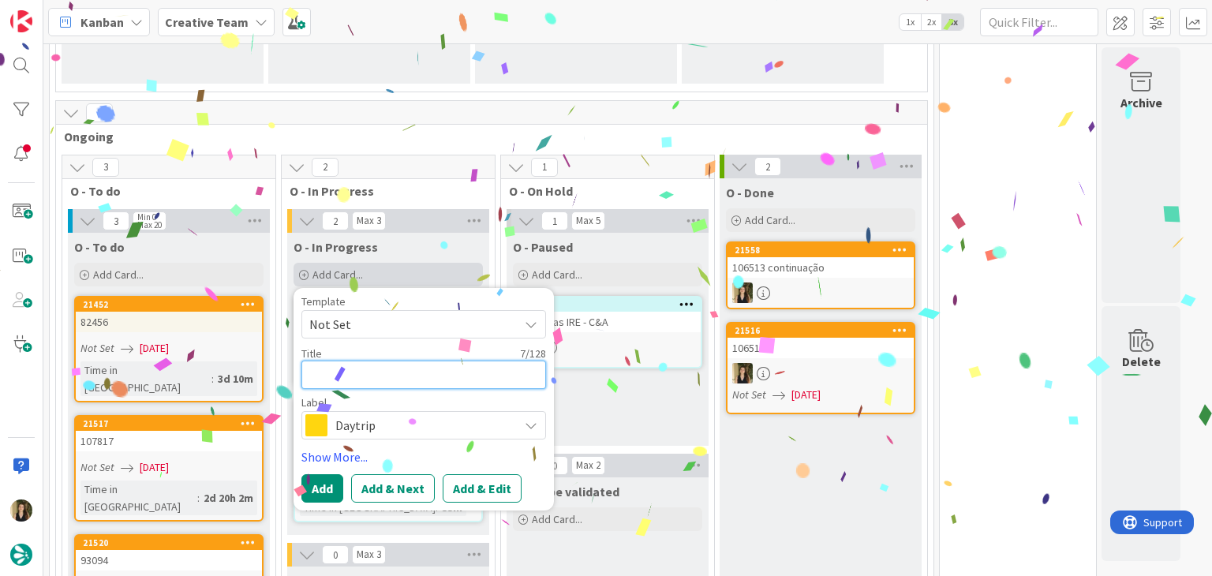
type textarea "x"
type textarea "106513"
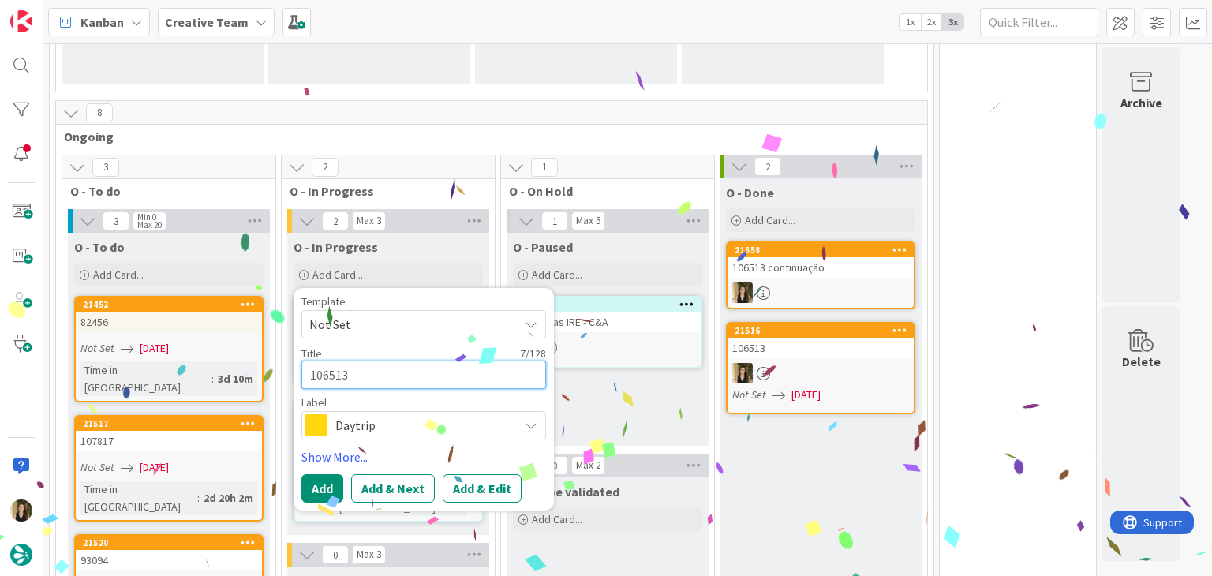
type textarea "x"
type textarea "106513 c"
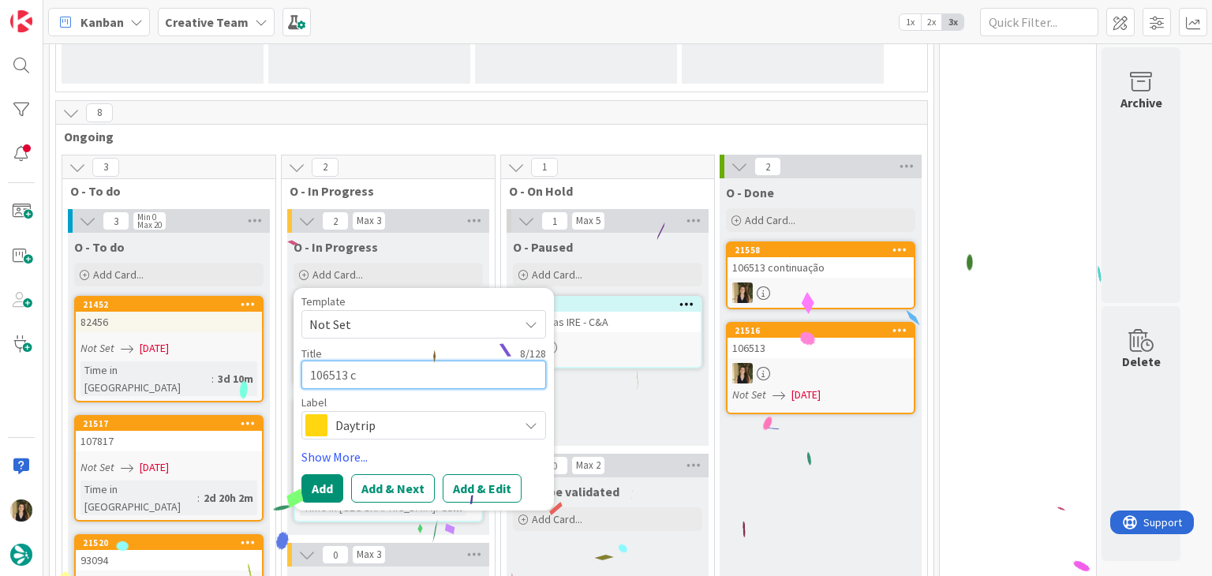
type textarea "x"
type textarea "106513 cr"
type textarea "x"
type textarea "106513 cri"
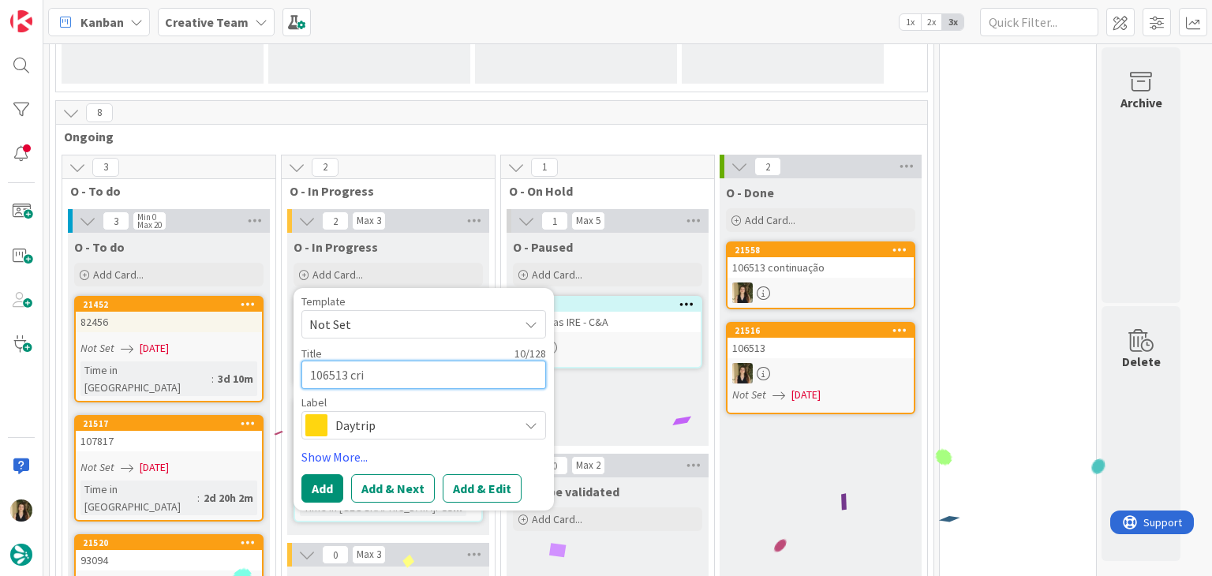
type textarea "x"
type textarea "106513 cria"
type textarea "x"
type textarea "106513 criar"
type textarea "x"
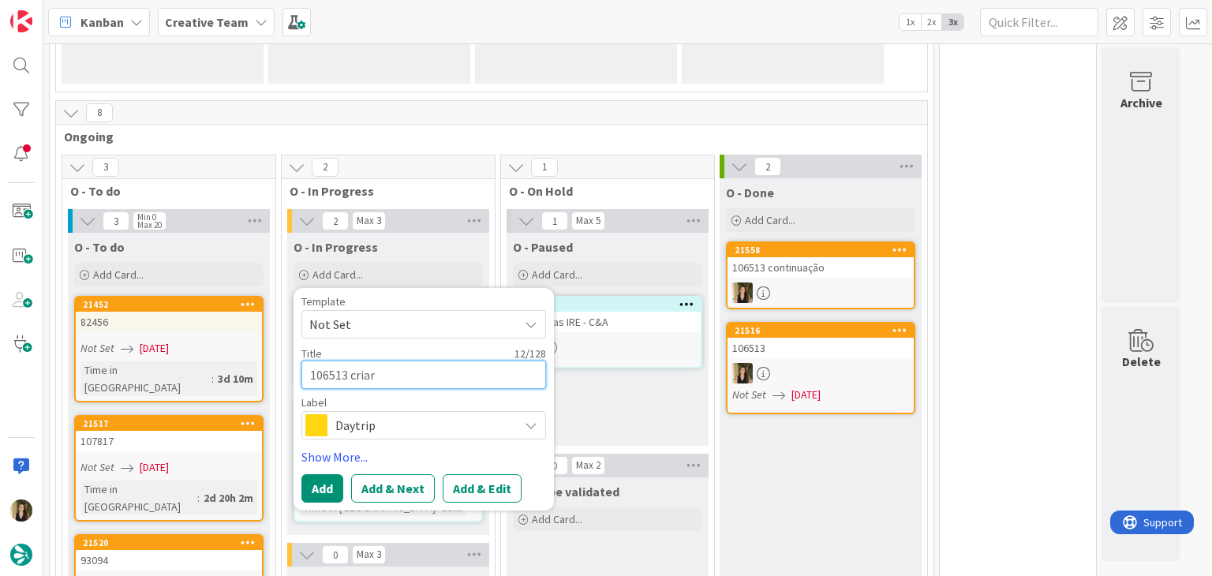
type textarea "106513 criar"
type textarea "x"
type textarea "106513 criar s"
type textarea "x"
type textarea "106513 criar su"
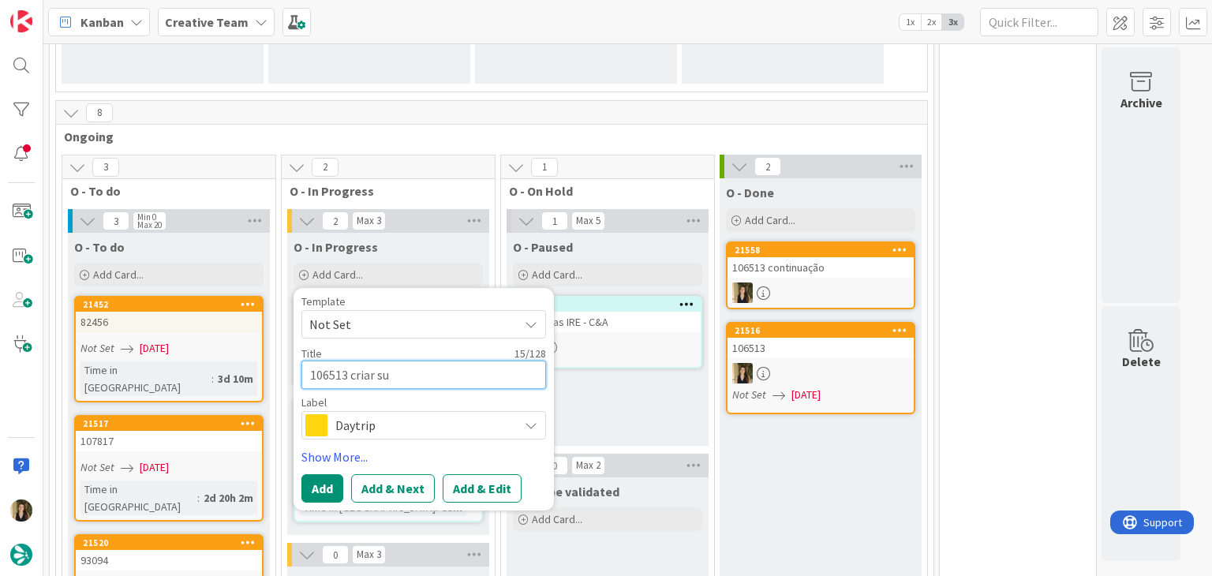
type textarea "x"
type textarea "106513 criar sup"
type textarea "x"
type textarea "106513 criar supp"
type textarea "x"
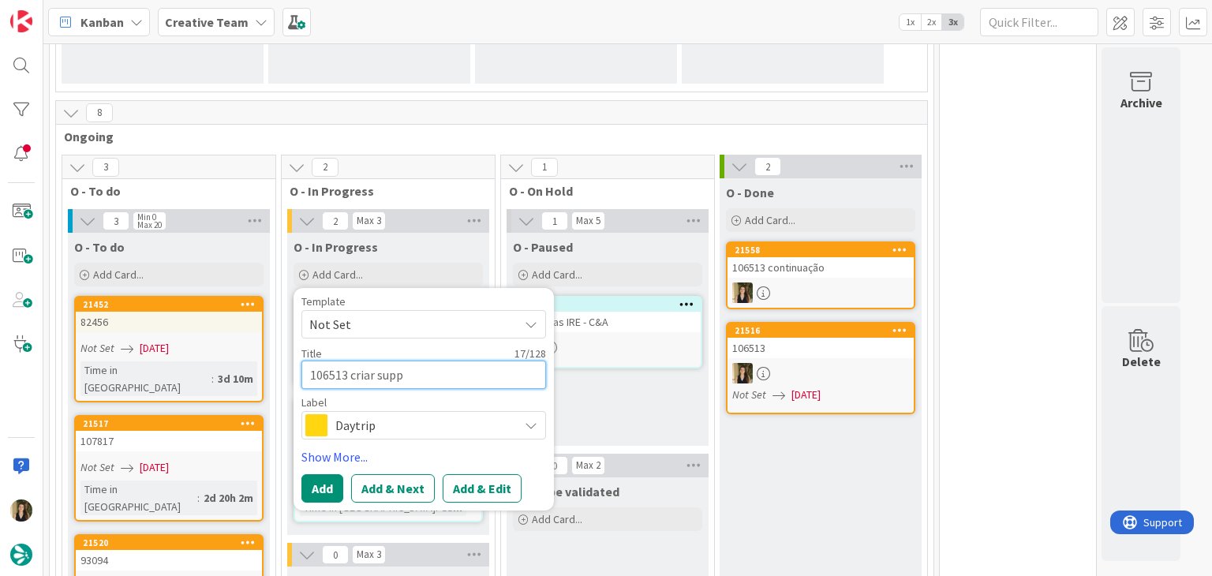
type textarea "106513 criar suppl"
type textarea "x"
type textarea "106513 criar suppli"
type textarea "x"
type textarea "106513 criar supplie"
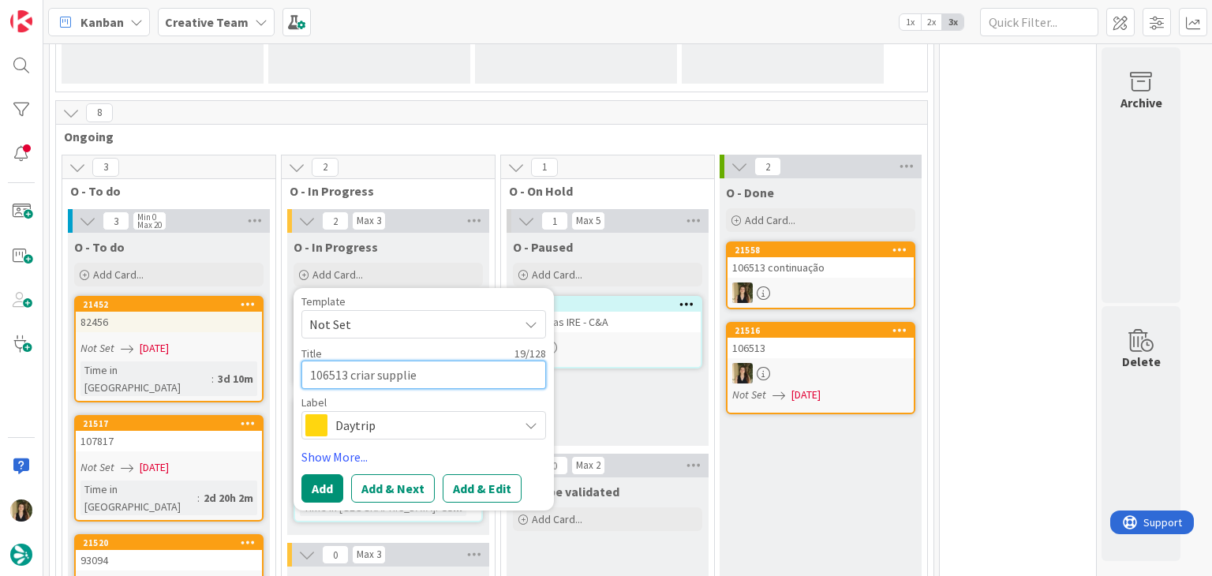
type textarea "x"
type textarea "106513 criar supplier"
type textarea "x"
type textarea "106513 criar suppliers"
type textarea "x"
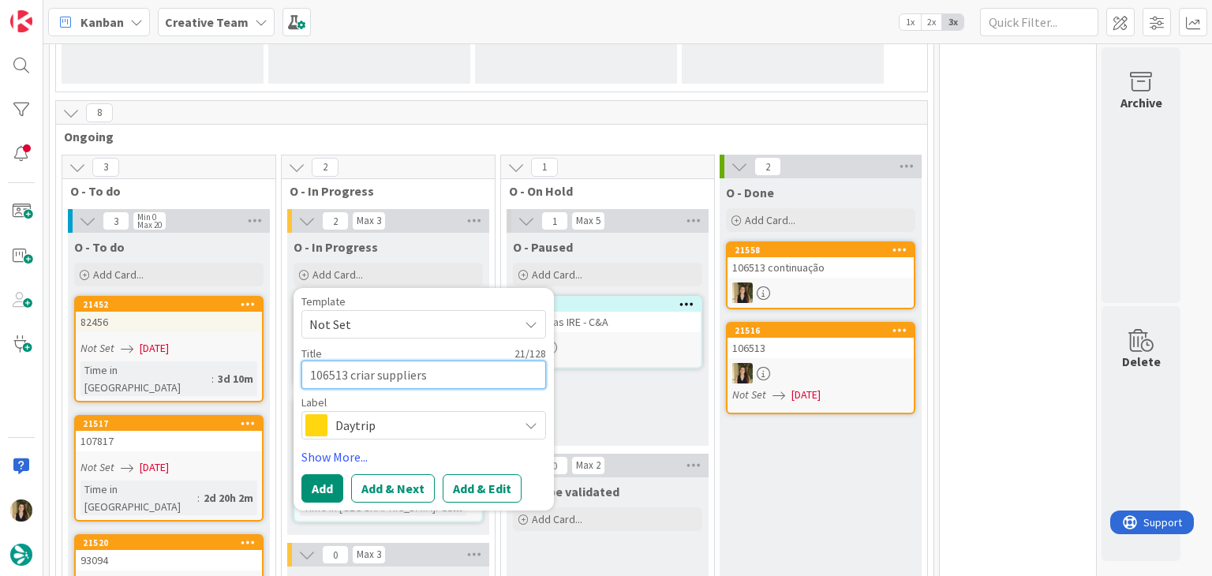
type textarea "106513 criar suppliers"
type textarea "x"
type textarea "106513 criar suppliers e"
type textarea "x"
type textarea "106513 criar suppliers e"
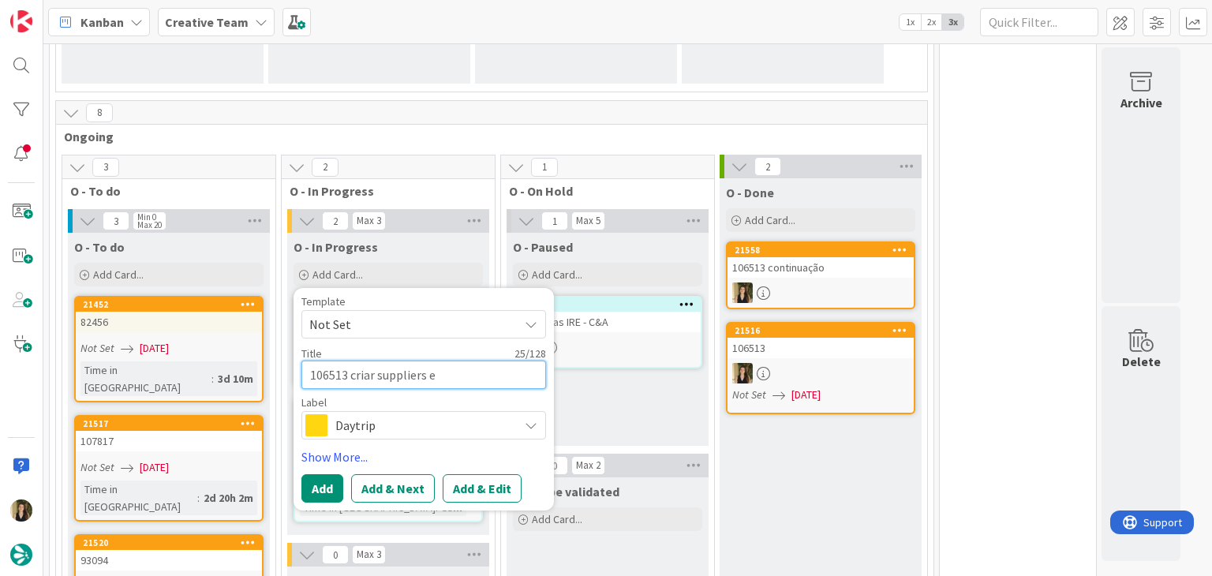
type textarea "x"
type textarea "106513 criar suppliers e m"
type textarea "x"
type textarea "106513 criar suppliers e me"
type textarea "x"
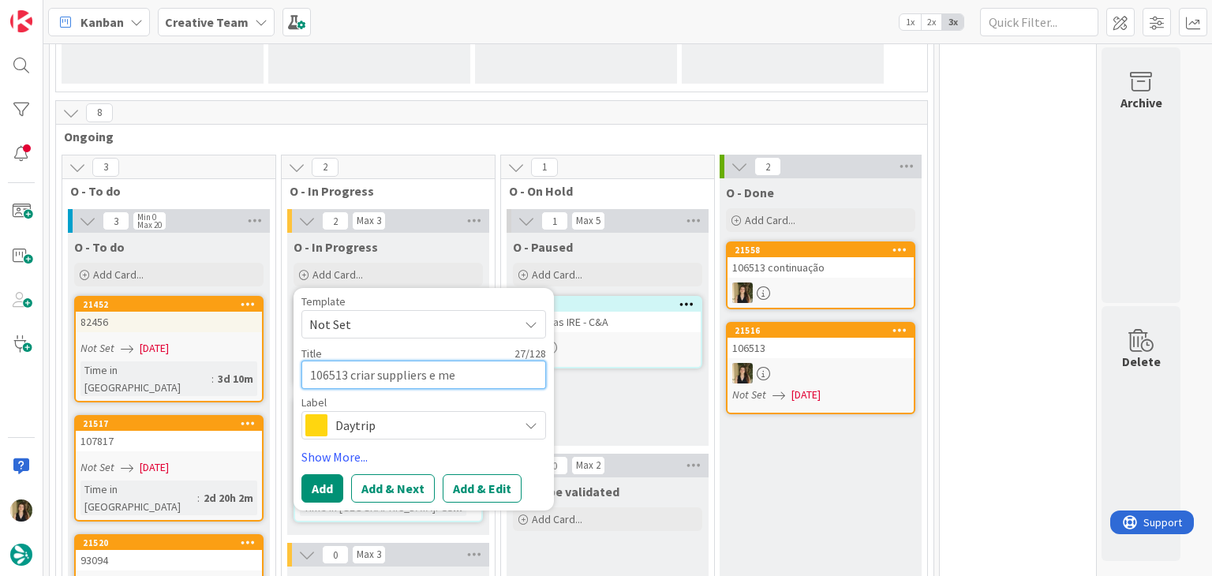
type textarea "106513 criar suppliers e mee"
type textarea "x"
type textarea "106513 criar suppliers e meet"
type textarea "x"
type textarea "106513 criar suppliers e meeti"
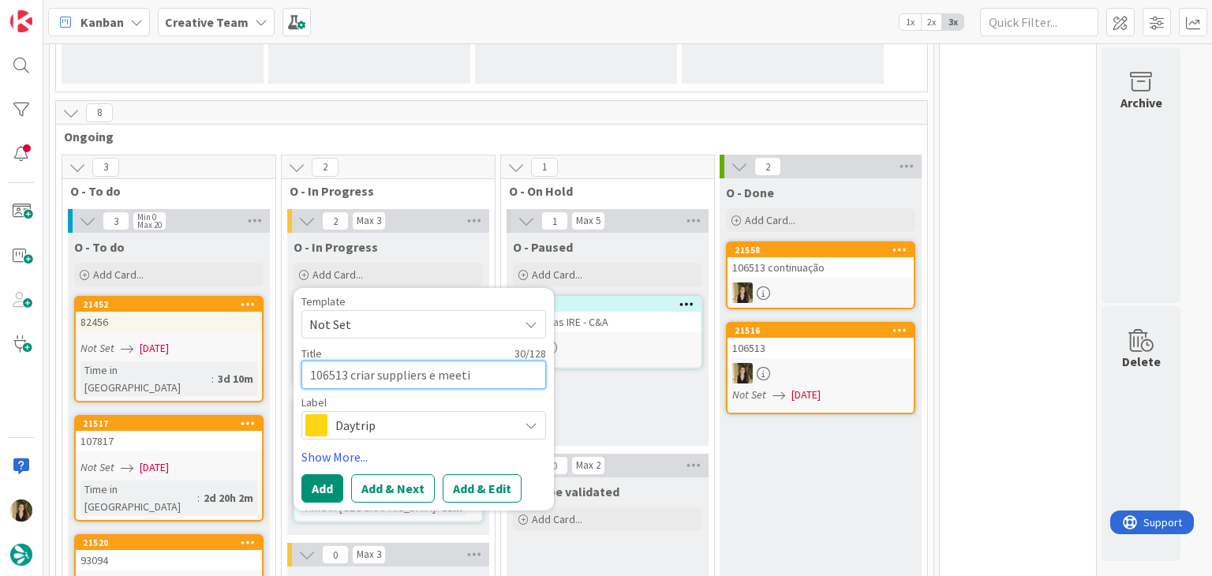
type textarea "x"
type textarea "106513 criar suppliers e meetin"
type textarea "x"
type textarea "106513 criar suppliers e meeting"
type textarea "x"
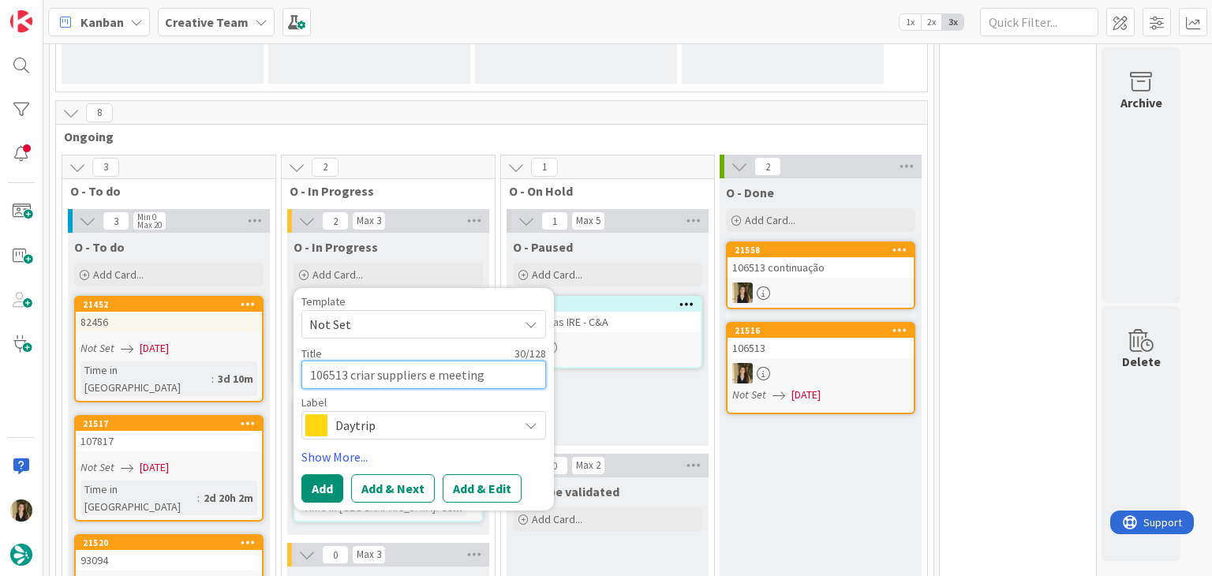
type textarea "106513 criar suppliers e meeting"
type textarea "x"
type textarea "106513 criar suppliers e meeting p"
type textarea "x"
type textarea "106513 criar suppliers e meeting po"
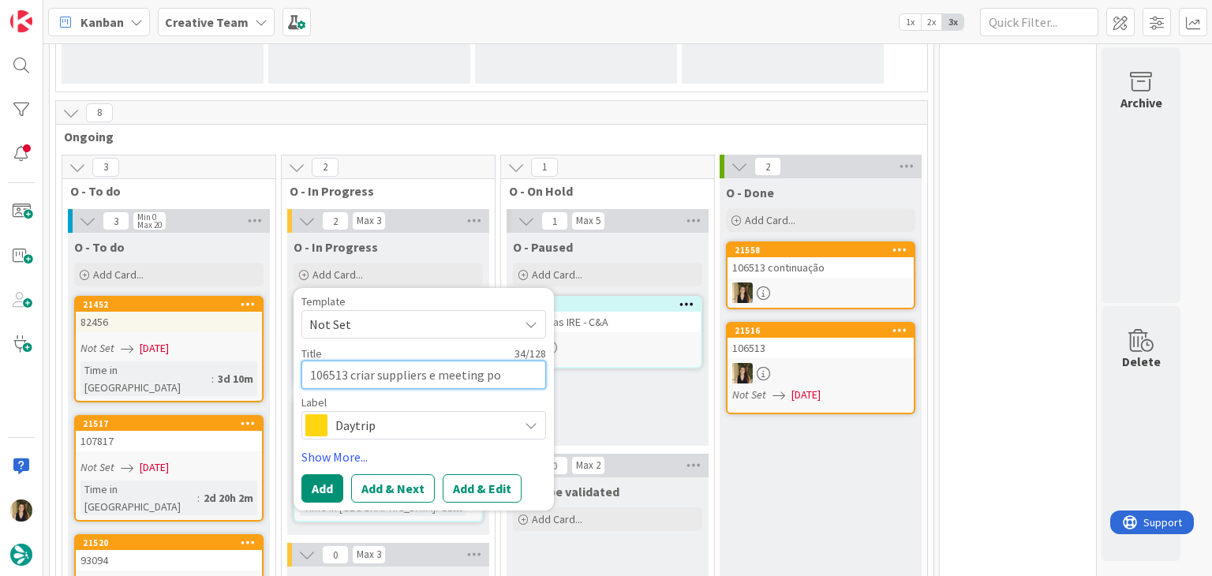
type textarea "x"
type textarea "106513 criar suppliers e meeting poi"
type textarea "x"
type textarea "106513 criar suppliers e meeting poin"
type textarea "x"
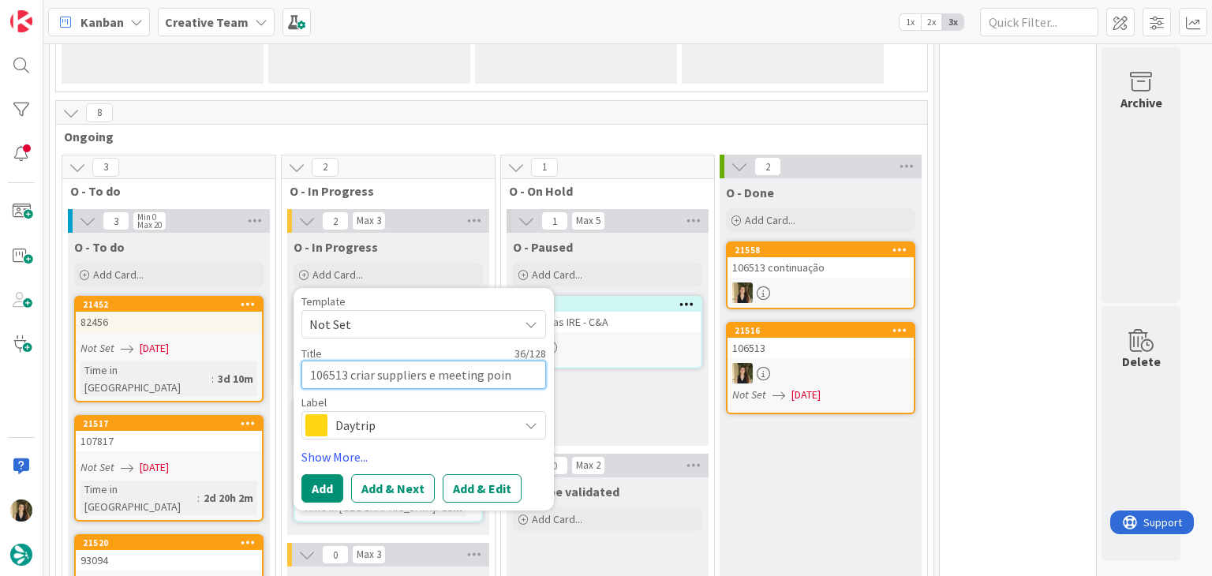
type textarea "106513 criar suppliers e meeting point"
type textarea "x"
type textarea "106513 criar suppliers e meeting points"
click at [407, 417] on span "Daytrip" at bounding box center [422, 425] width 175 height 22
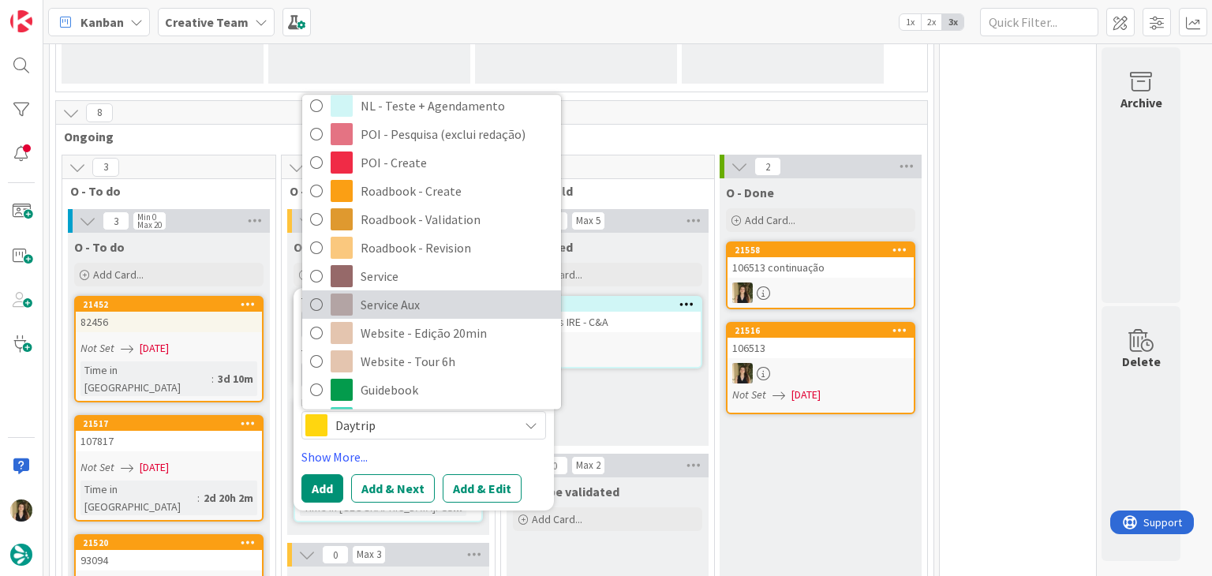
click at [432, 294] on span "Service Aux" at bounding box center [457, 306] width 193 height 24
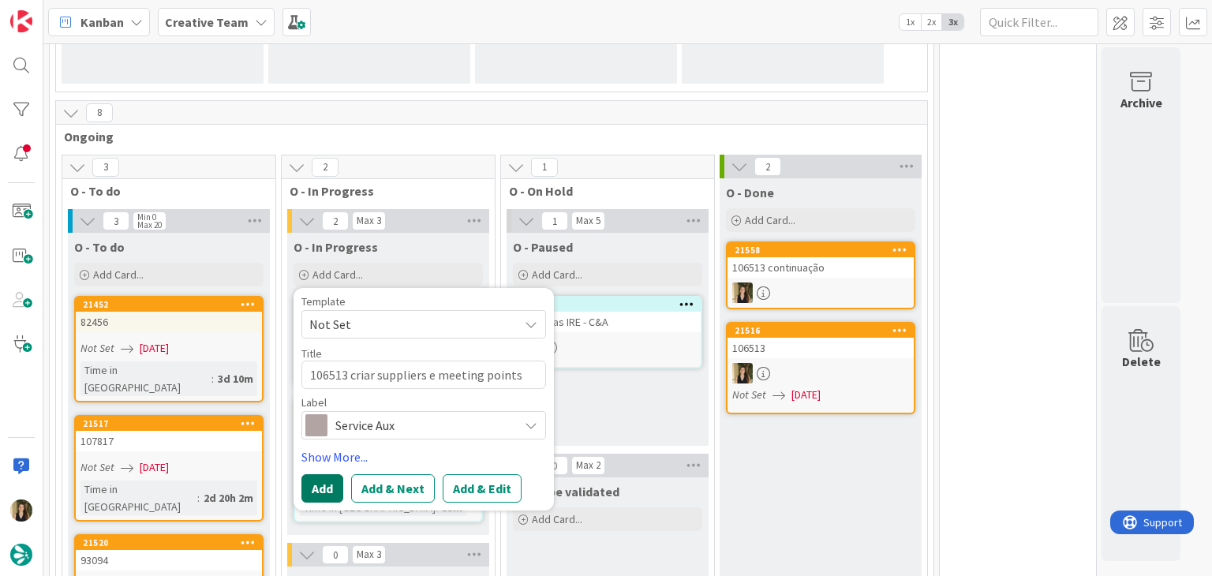
click at [312, 480] on button "Add" at bounding box center [322, 488] width 42 height 28
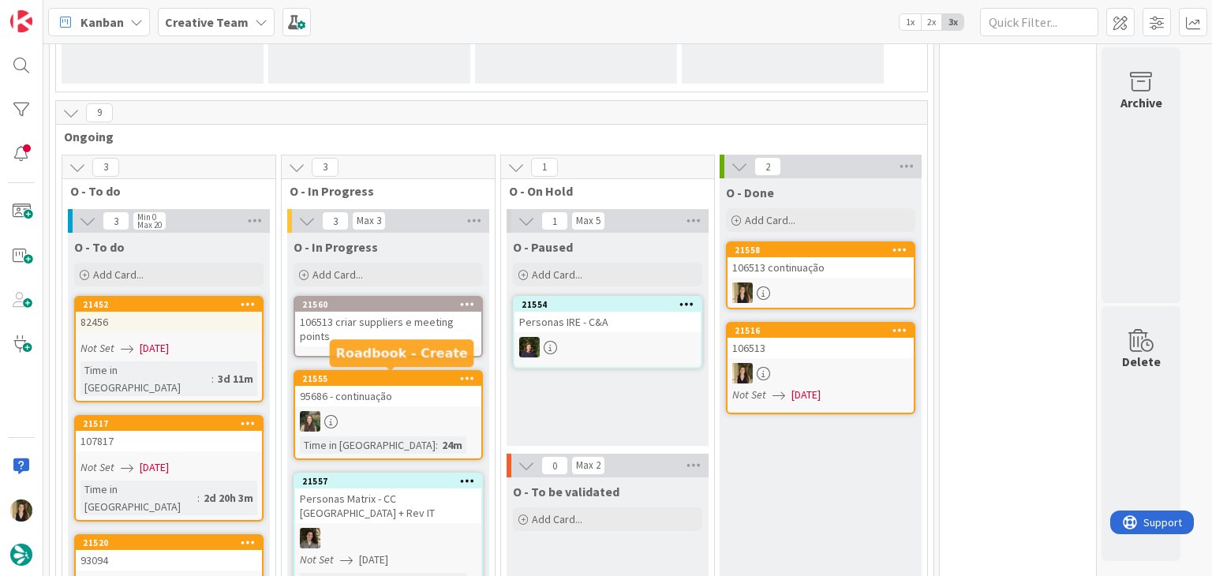
click at [405, 344] on div "106513 criar suppliers e meeting points" at bounding box center [388, 329] width 186 height 35
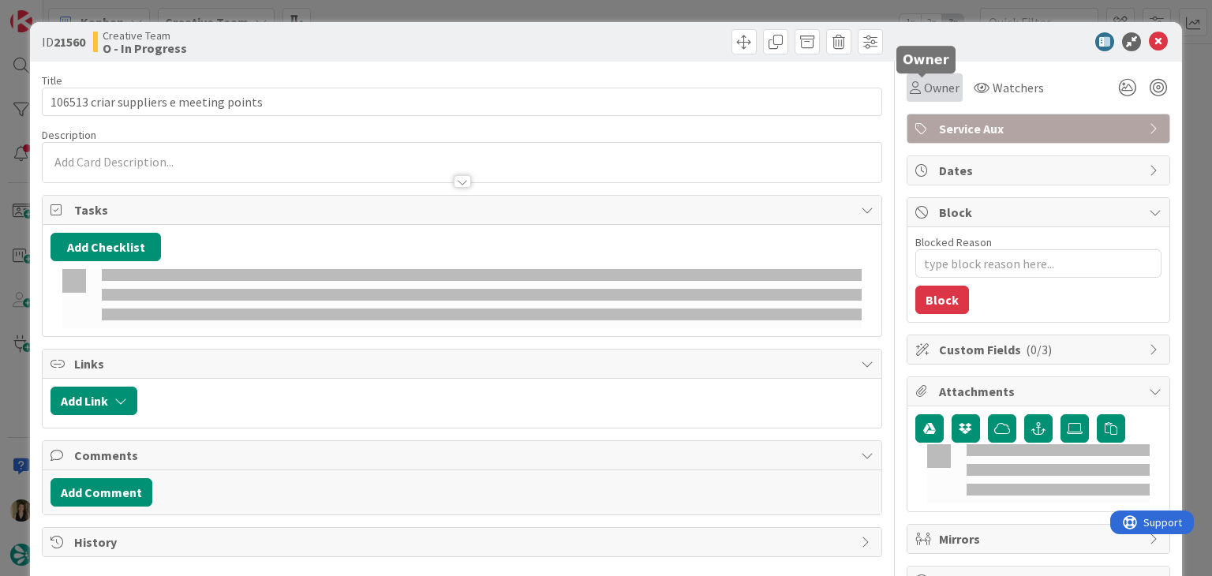
click at [924, 90] on span "Owner" at bounding box center [942, 87] width 36 height 19
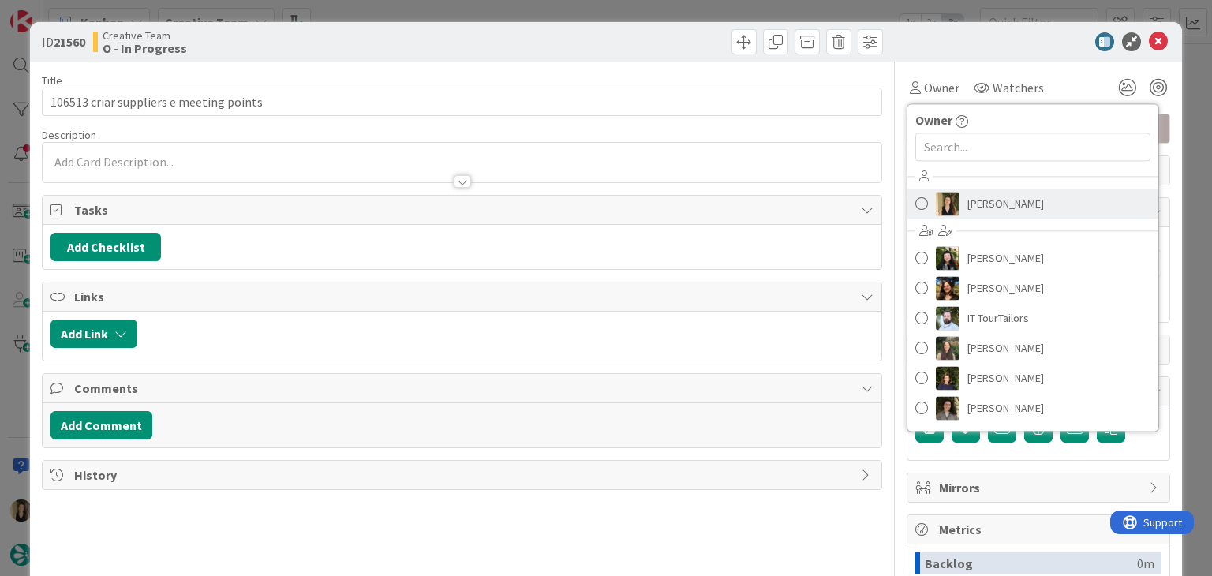
click at [974, 197] on span "[PERSON_NAME]" at bounding box center [1005, 204] width 77 height 24
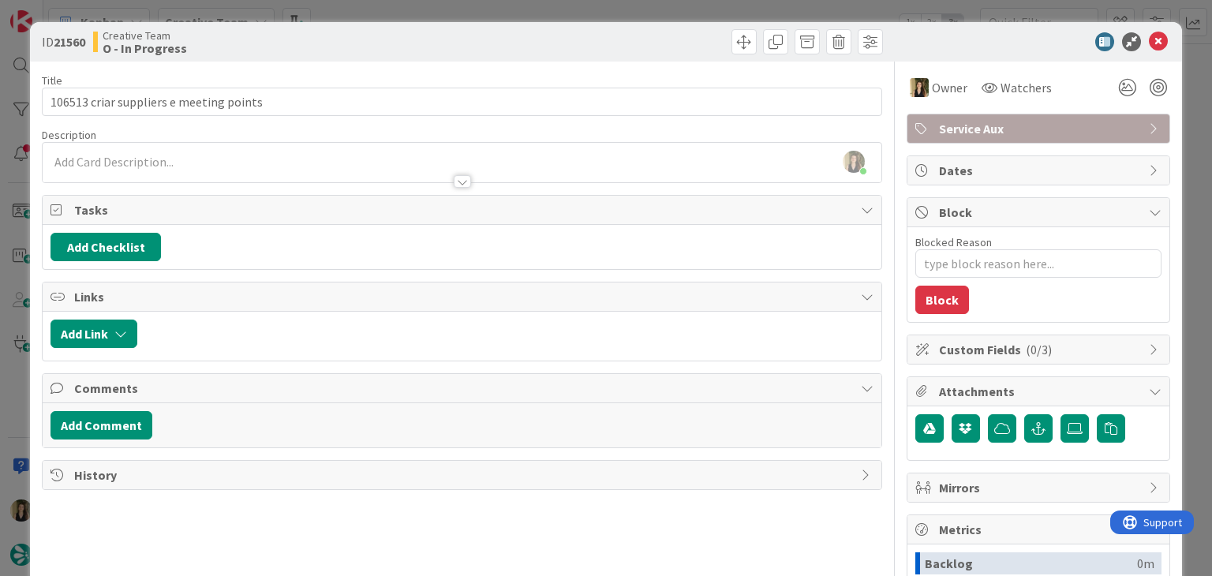
drag, startPoint x: 237, startPoint y: 166, endPoint x: 227, endPoint y: 165, distance: 10.4
click at [236, 166] on div at bounding box center [462, 174] width 838 height 17
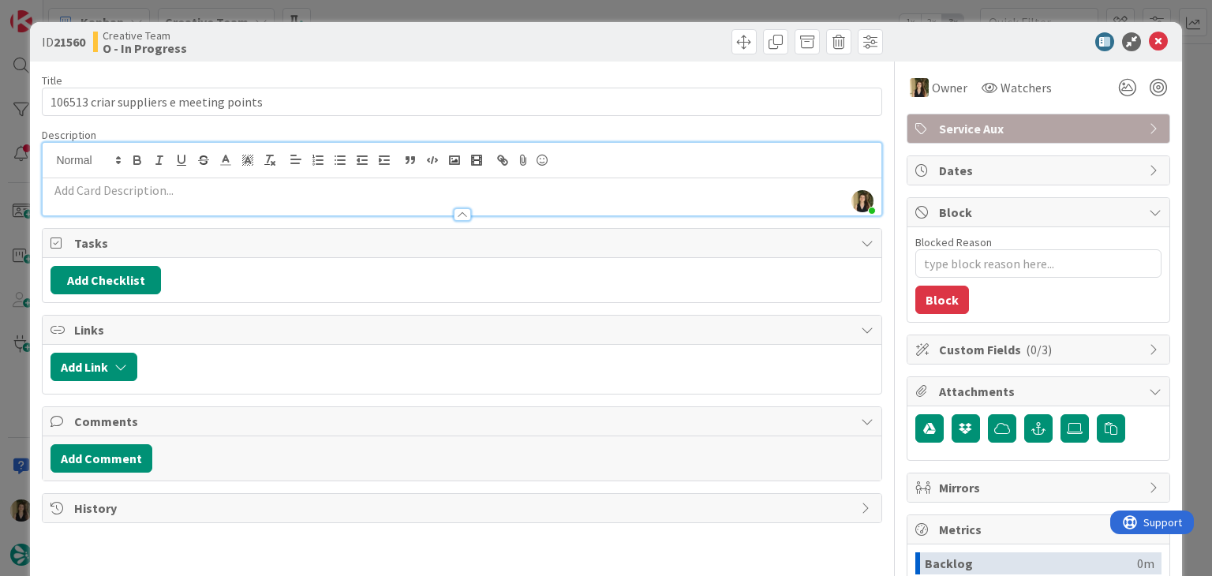
click at [193, 185] on p at bounding box center [461, 190] width 822 height 18
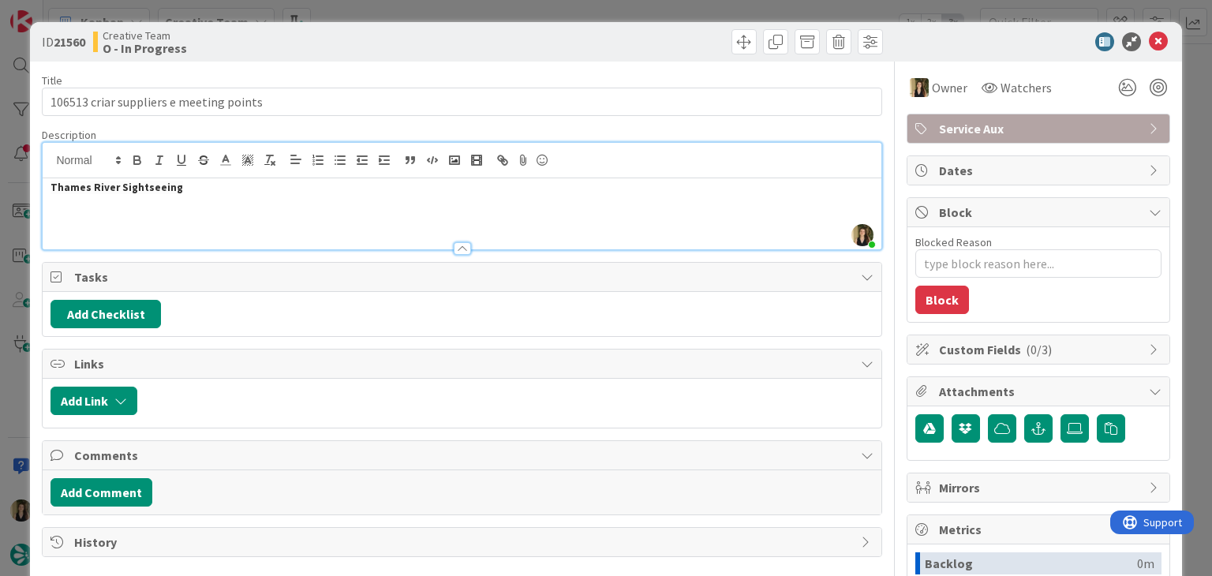
paste div
click at [156, 204] on h2 "Sipsmith" at bounding box center [461, 205] width 822 height 23
type textarea "x"
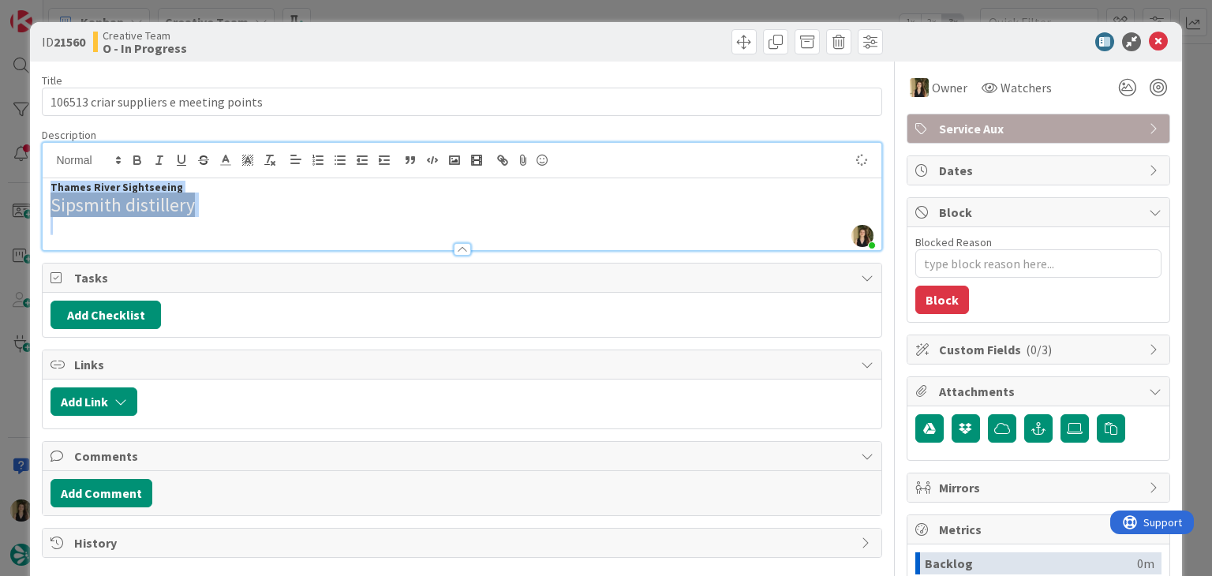
drag, startPoint x: 230, startPoint y: 215, endPoint x: 42, endPoint y: 189, distance: 190.4
click at [43, 189] on div "Thames River Sightseeing Sipsmith distillery" at bounding box center [462, 214] width 838 height 72
click at [274, 158] on icon "button" at bounding box center [270, 160] width 14 height 14
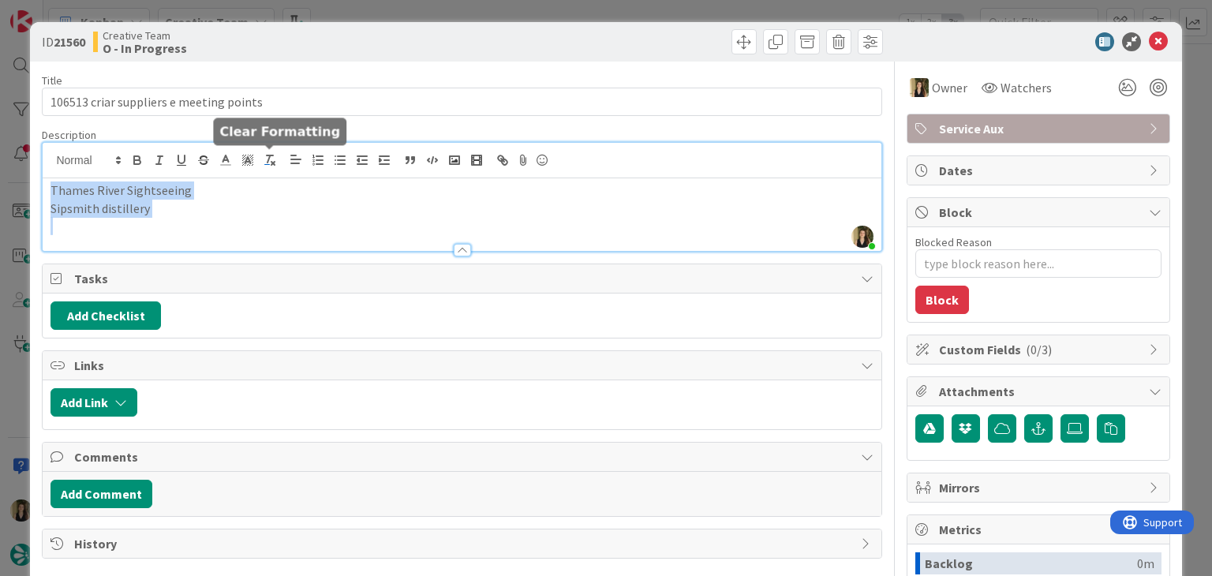
click at [274, 158] on icon "button" at bounding box center [270, 160] width 14 height 14
click at [252, 190] on p "Thames River Sightseeing" at bounding box center [461, 190] width 822 height 18
click at [252, 208] on p "Sipsmith distillery" at bounding box center [461, 209] width 822 height 18
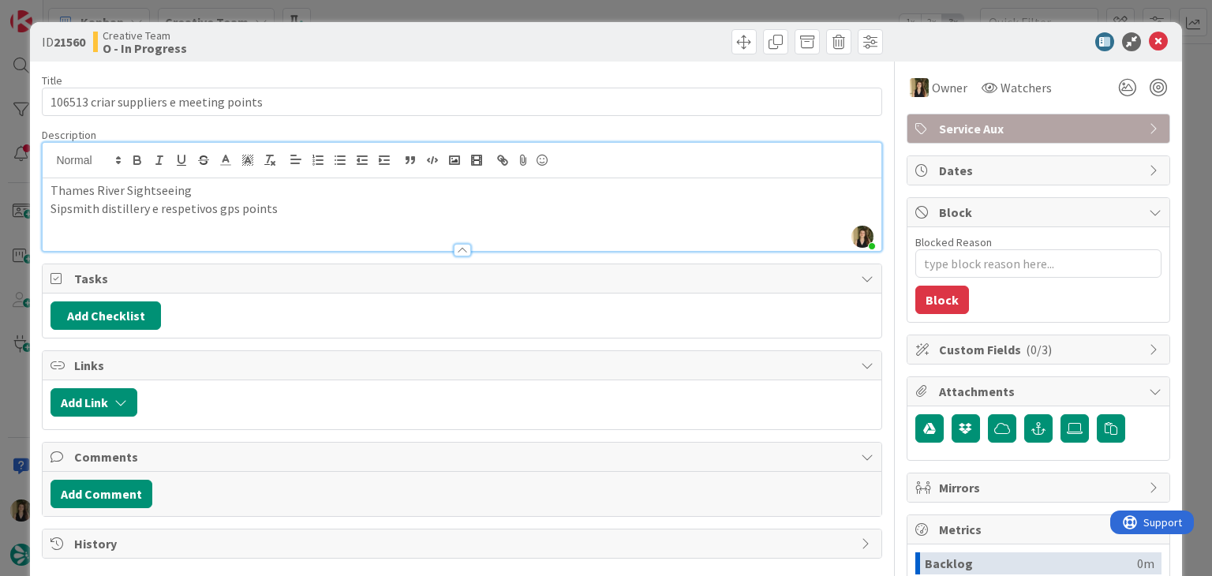
click at [466, 34] on div at bounding box center [674, 41] width 417 height 25
click at [425, 39] on div "Creative Team O - In Progress" at bounding box center [275, 41] width 365 height 25
click at [373, 51] on div "ID 21560 Creative Team O - In Progress" at bounding box center [605, 41] width 1151 height 39
click at [387, 11] on div "ID 21560 Creative Team O - In Progress Title 39 / 128 106513 criar suppliers e …" at bounding box center [606, 288] width 1212 height 576
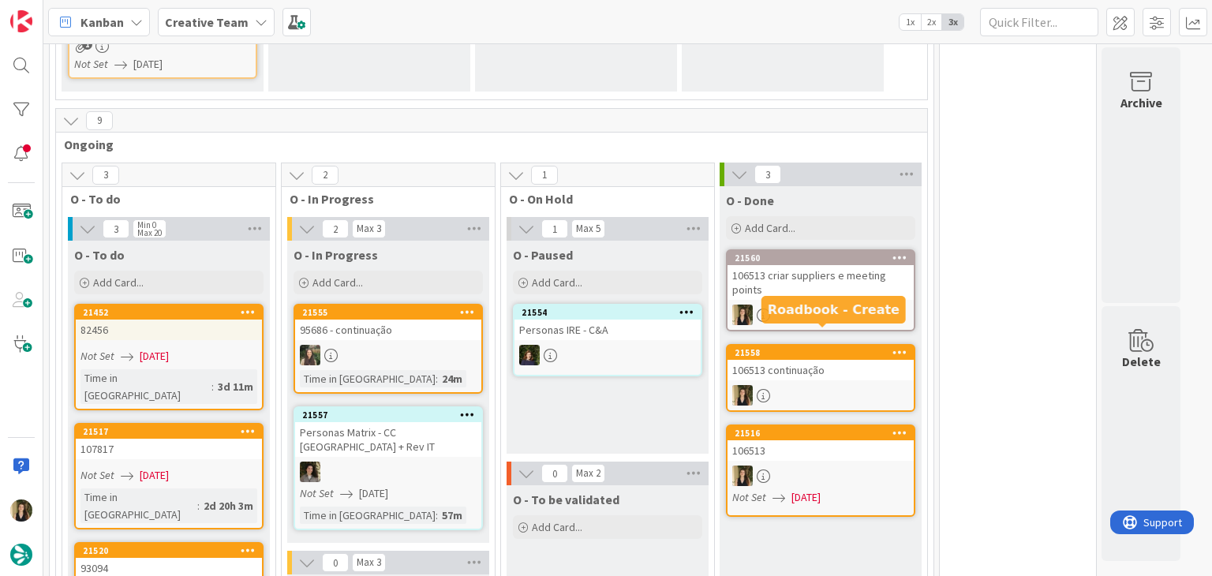
click at [834, 346] on div "21558" at bounding box center [820, 353] width 186 height 14
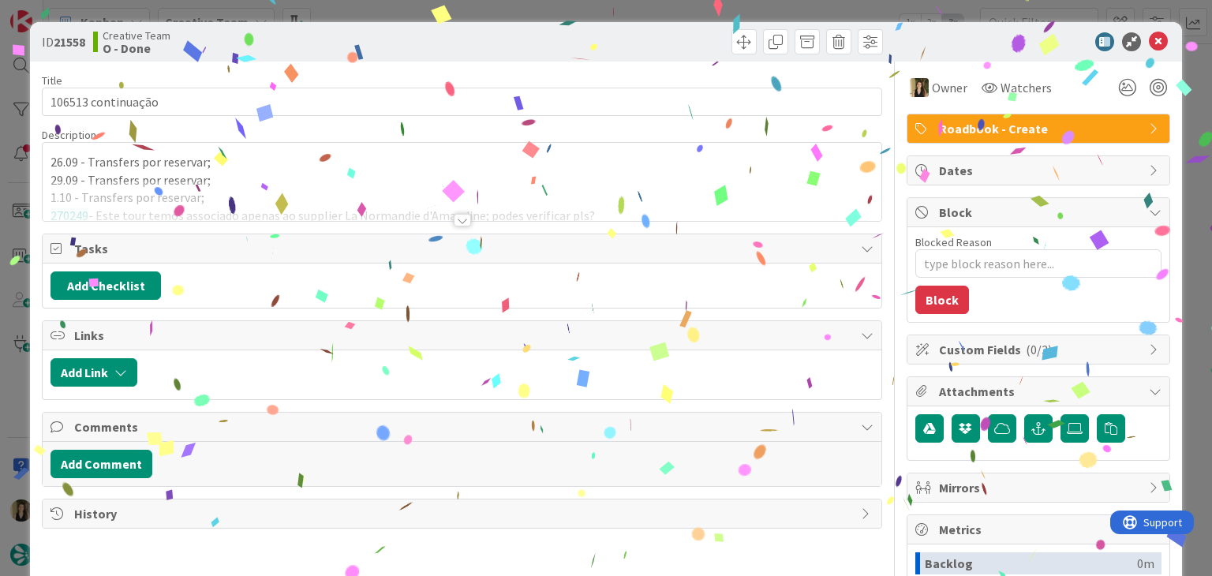
click at [215, 217] on div at bounding box center [462, 201] width 838 height 40
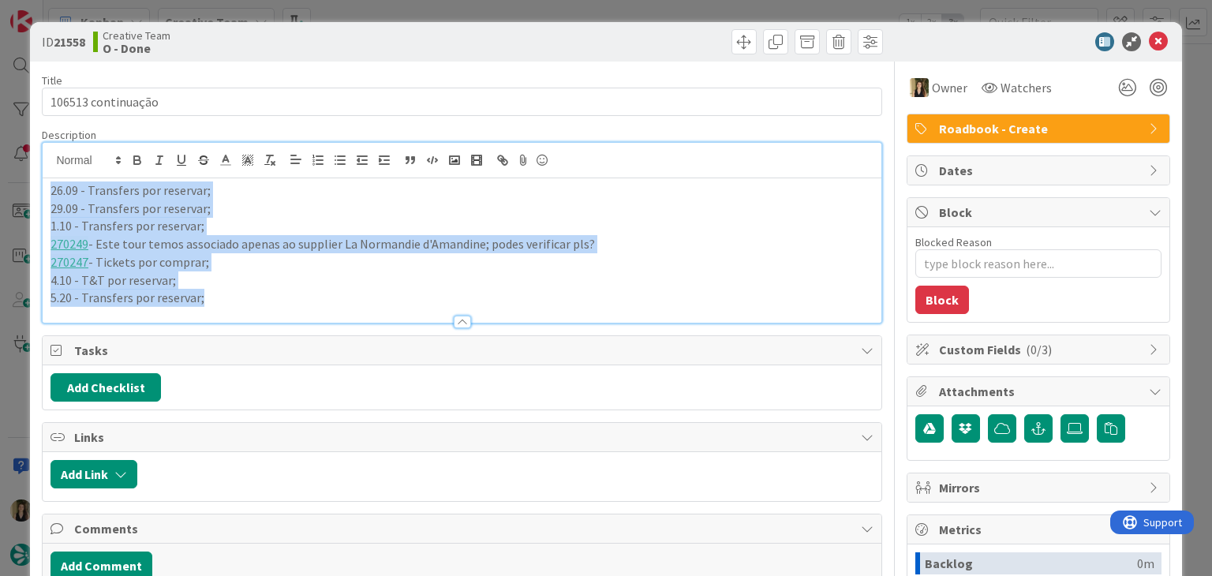
drag, startPoint x: 225, startPoint y: 303, endPoint x: 11, endPoint y: 187, distance: 243.2
click at [12, 187] on div "ID 21558 Creative Team O - Done Title 18 / 128 106513 continuação Description 2…" at bounding box center [606, 288] width 1212 height 576
copy div "26.09 - Transfers por reservar; 29.09 - Transfers por reservar; 1.10 - Transfer…"
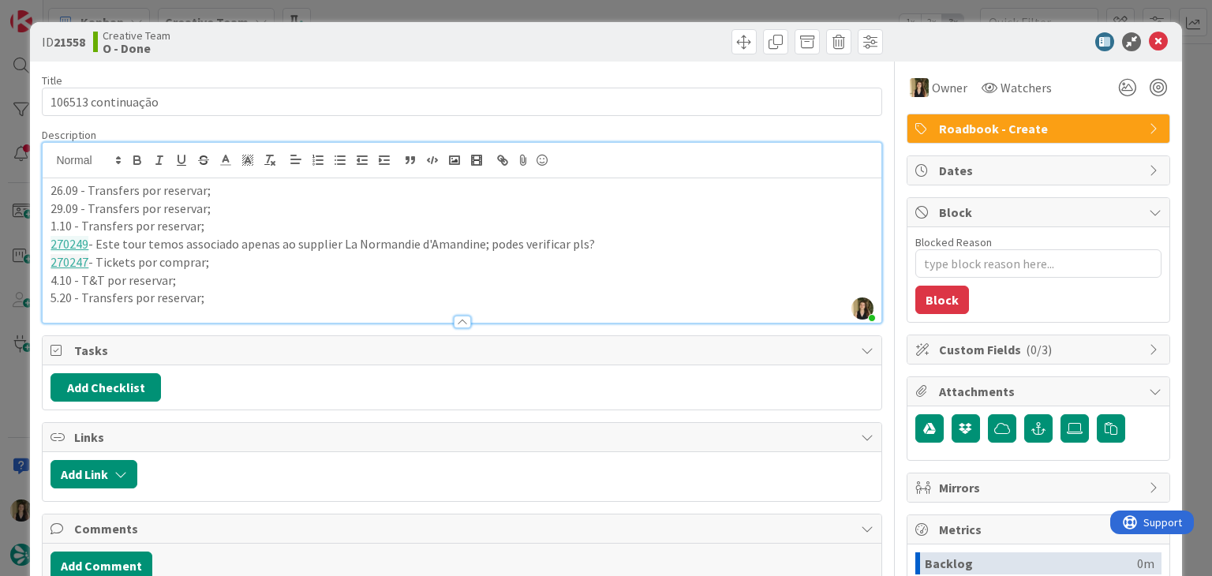
click at [335, 28] on div "ID 21558 Creative Team O - Done" at bounding box center [605, 41] width 1151 height 39
click at [338, 12] on div "ID 21558 Creative Team O - Done Title 18 / 128 106513 continuação Description […" at bounding box center [606, 288] width 1212 height 576
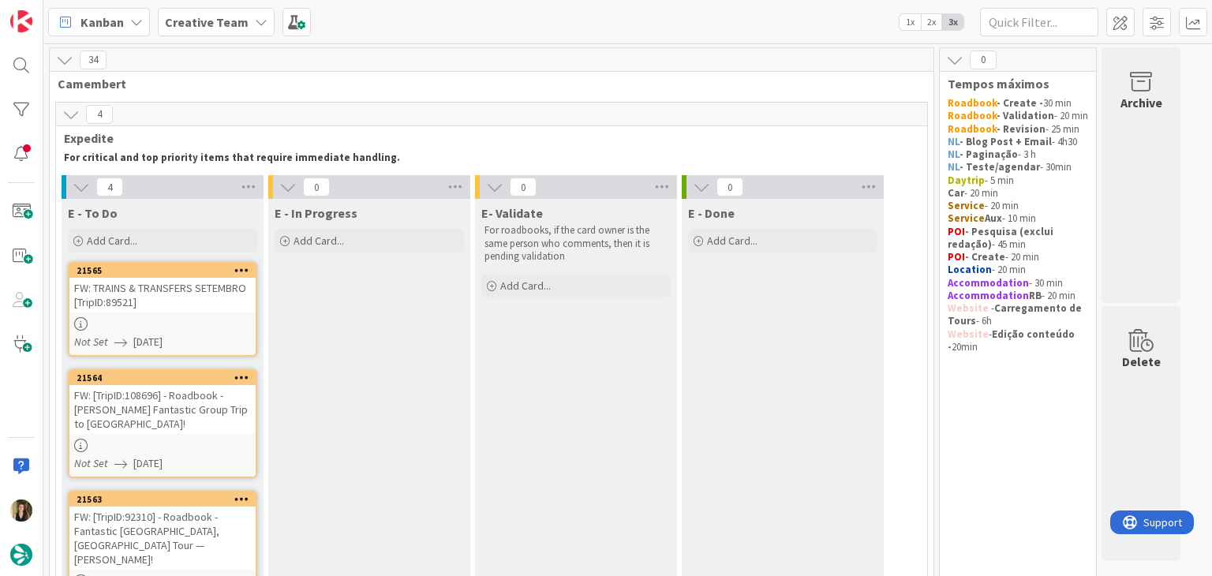
click at [245, 410] on div "FW: [TripID:108696] - Roadbook - [PERSON_NAME] Fantastic Group Trip to [GEOGRAP…" at bounding box center [162, 409] width 186 height 49
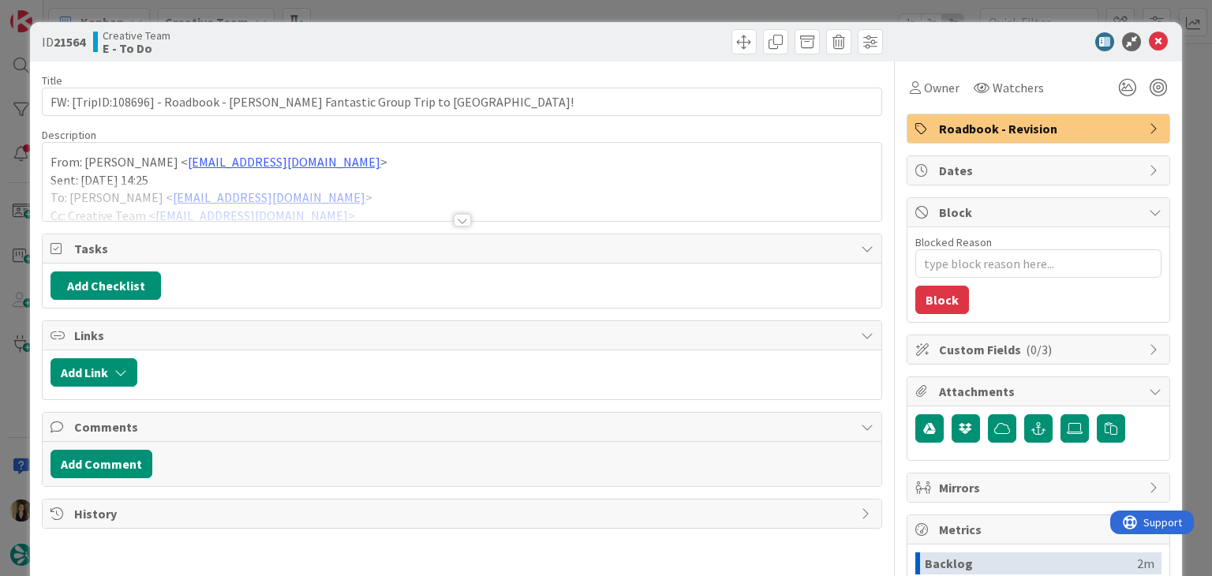
click at [454, 217] on div at bounding box center [462, 220] width 17 height 13
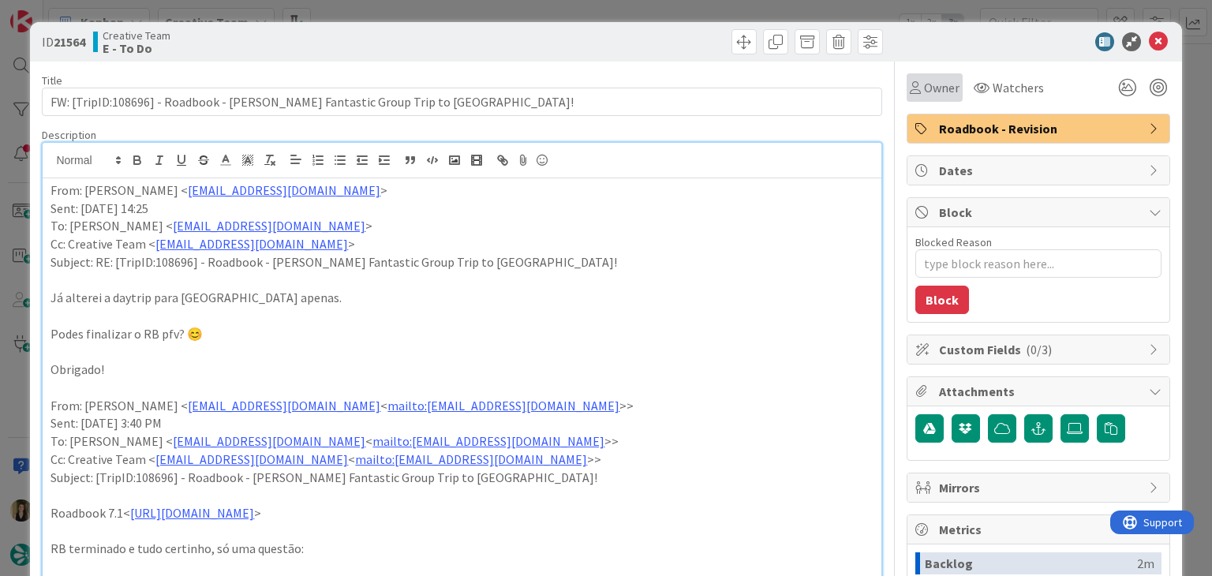
click at [910, 94] on div "Owner" at bounding box center [935, 87] width 50 height 19
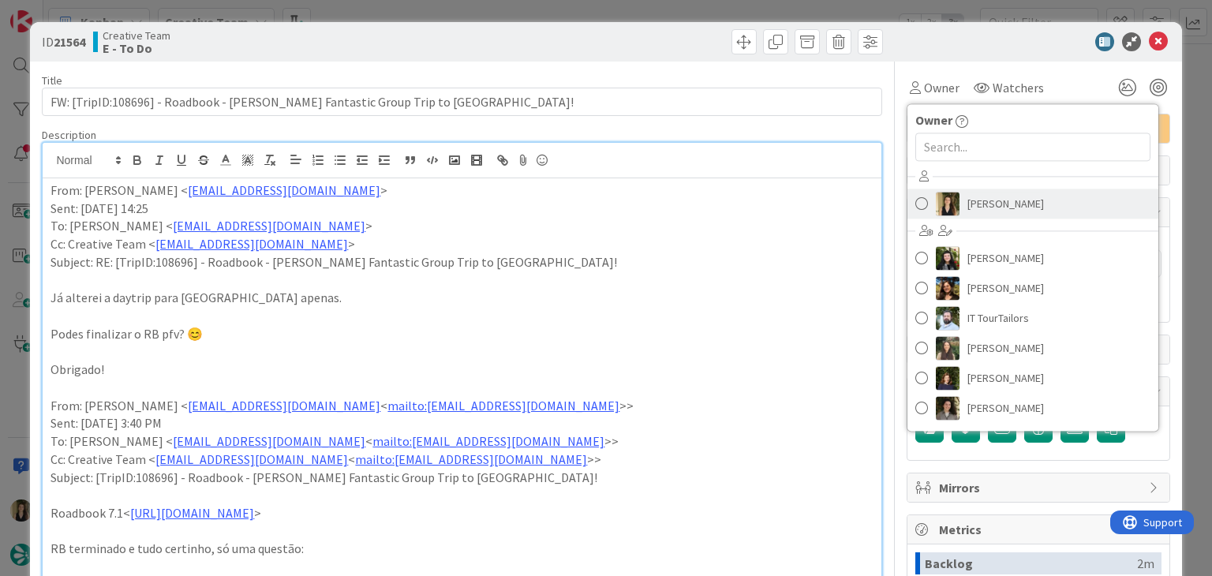
click at [978, 192] on span "[PERSON_NAME]" at bounding box center [1005, 204] width 77 height 24
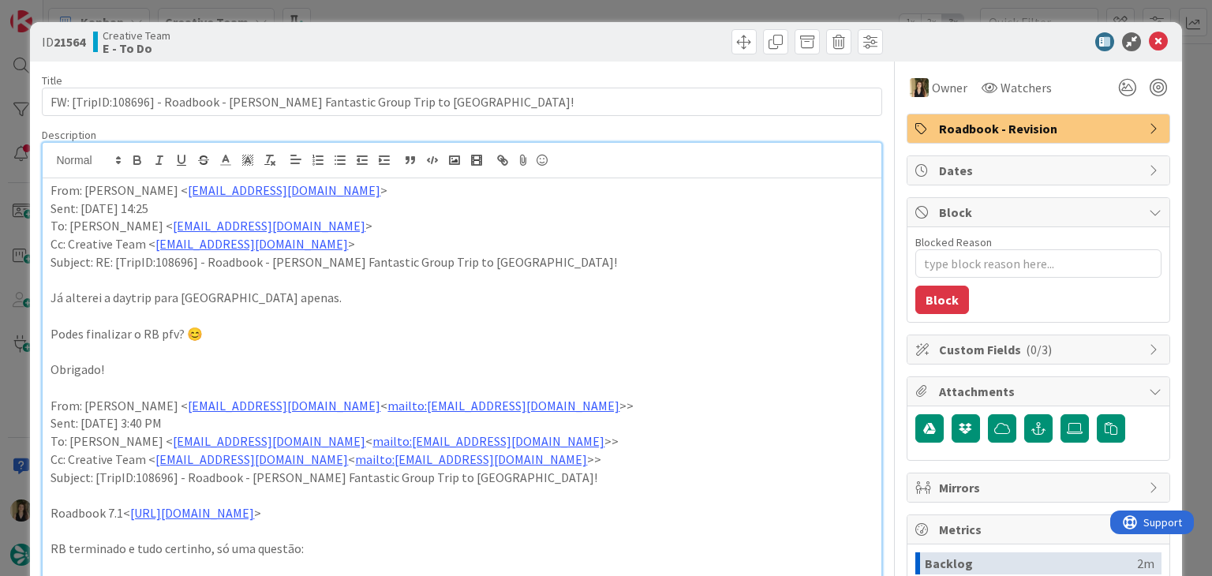
drag, startPoint x: 678, startPoint y: 37, endPoint x: 660, endPoint y: 21, distance: 23.5
click at [673, 33] on div at bounding box center [674, 41] width 417 height 25
drag, startPoint x: 659, startPoint y: 17, endPoint x: 649, endPoint y: 14, distance: 10.7
click at [657, 17] on div "ID 21564 Creative Team E - To Do Title 73 / 128 FW: [TripID:108696] - Roadbook …" at bounding box center [606, 288] width 1212 height 576
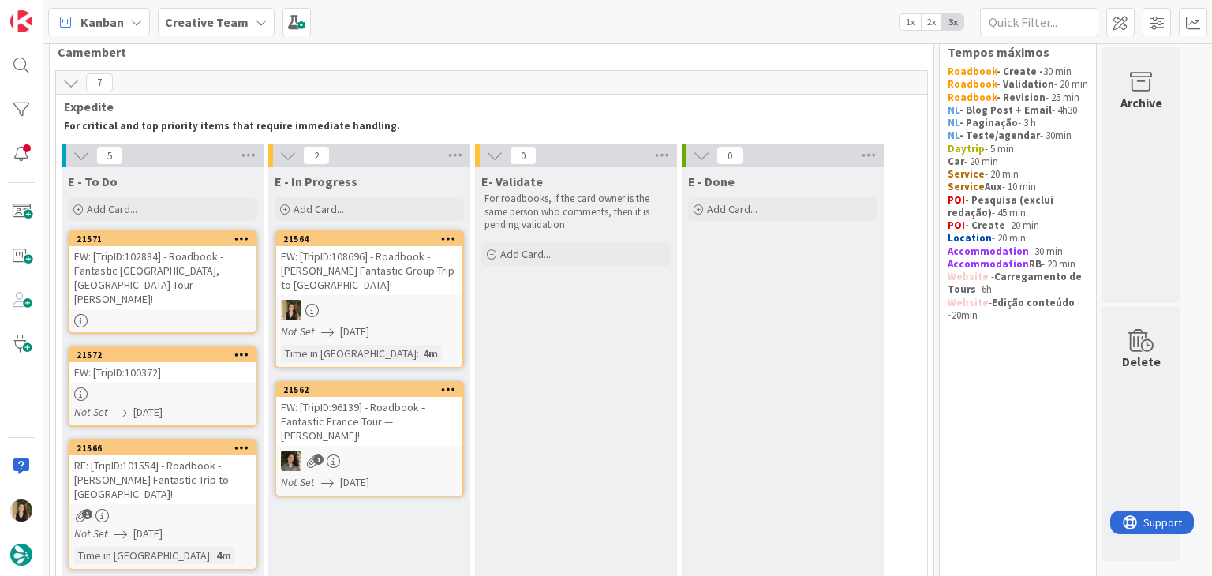
click at [413, 335] on div "Not Set [DATE]" at bounding box center [371, 331] width 181 height 17
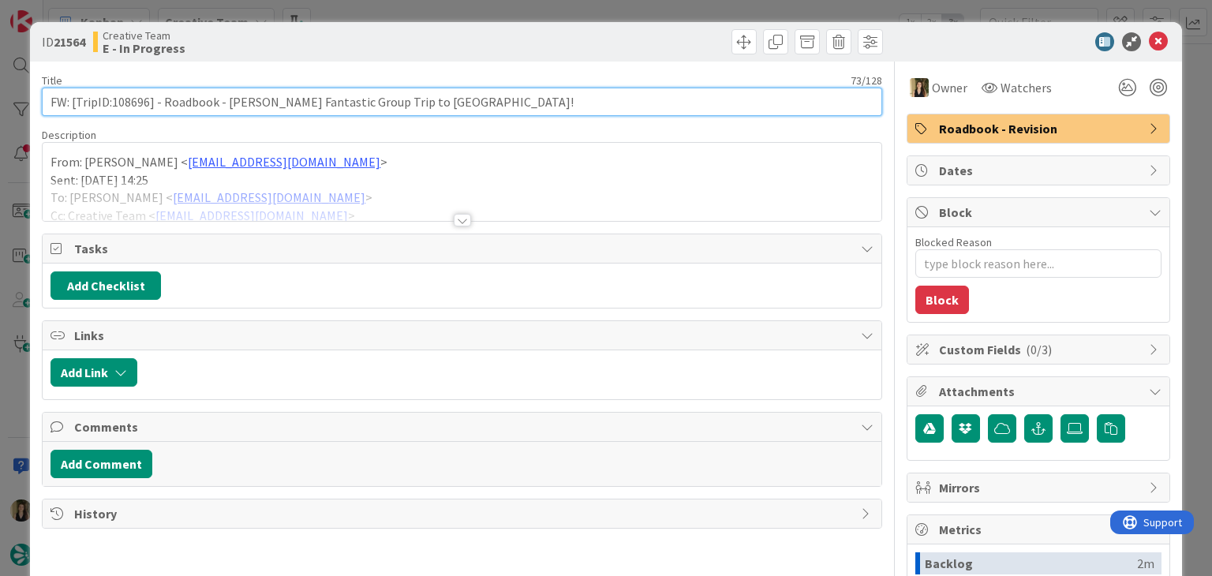
click at [136, 99] on input "FW: [TripID:108696] - Roadbook - [PERSON_NAME] Fantastic Group Trip to [GEOGRAP…" at bounding box center [461, 102] width 839 height 28
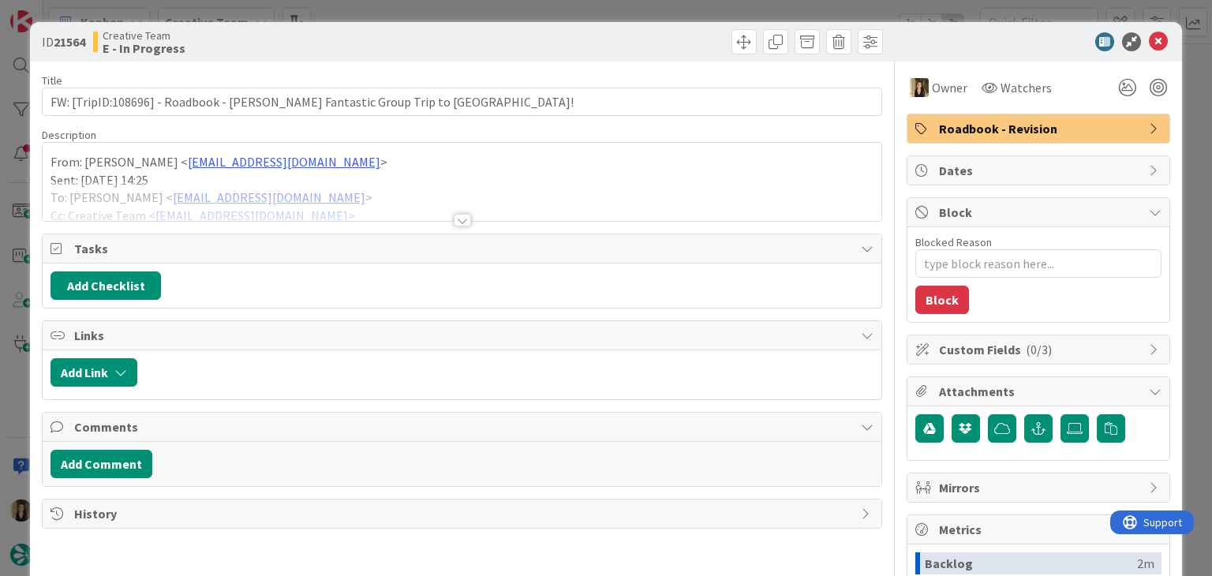
click at [461, 219] on div at bounding box center [462, 220] width 17 height 13
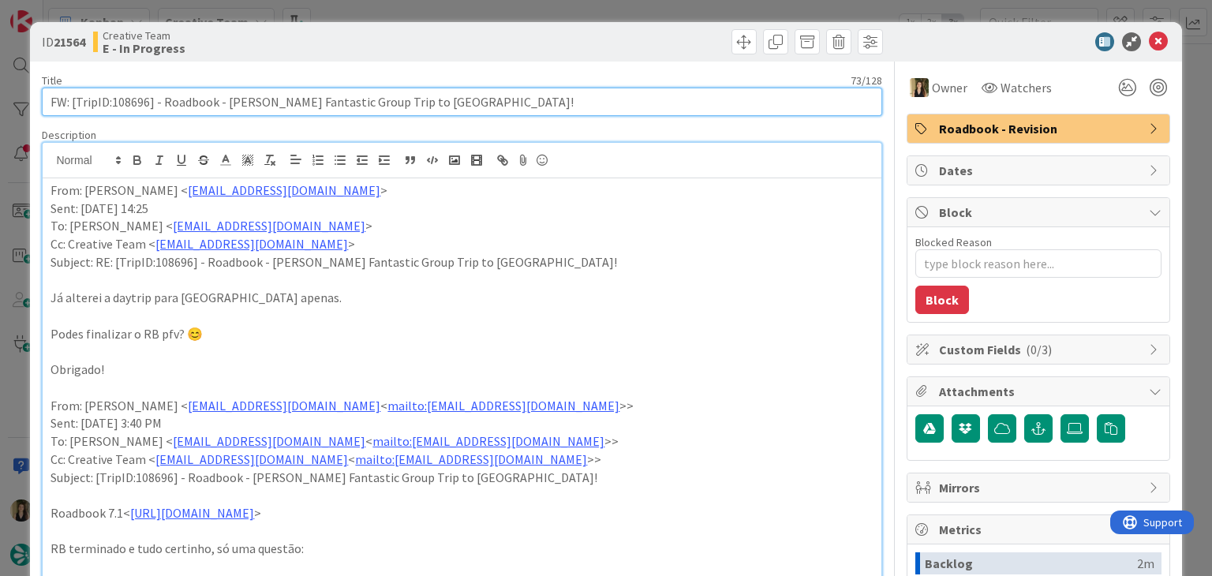
click at [126, 99] on input "FW: [TripID:108696] - Roadbook - [PERSON_NAME] Fantastic Group Trip to [GEOGRAP…" at bounding box center [461, 102] width 839 height 28
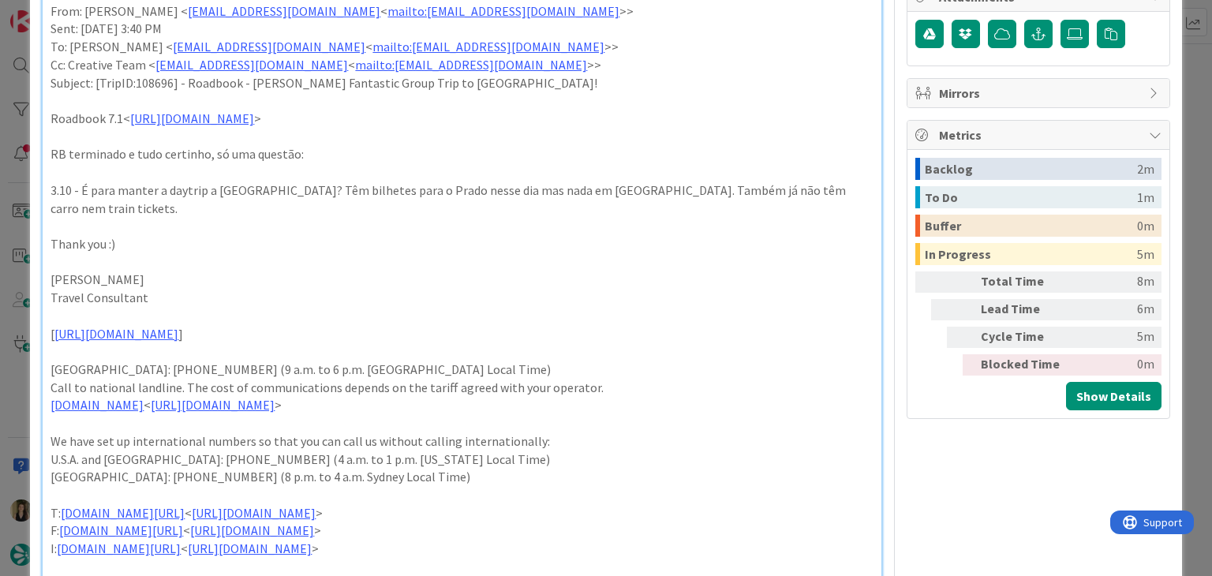
click at [297, 289] on p "Travel Consultant" at bounding box center [461, 298] width 822 height 18
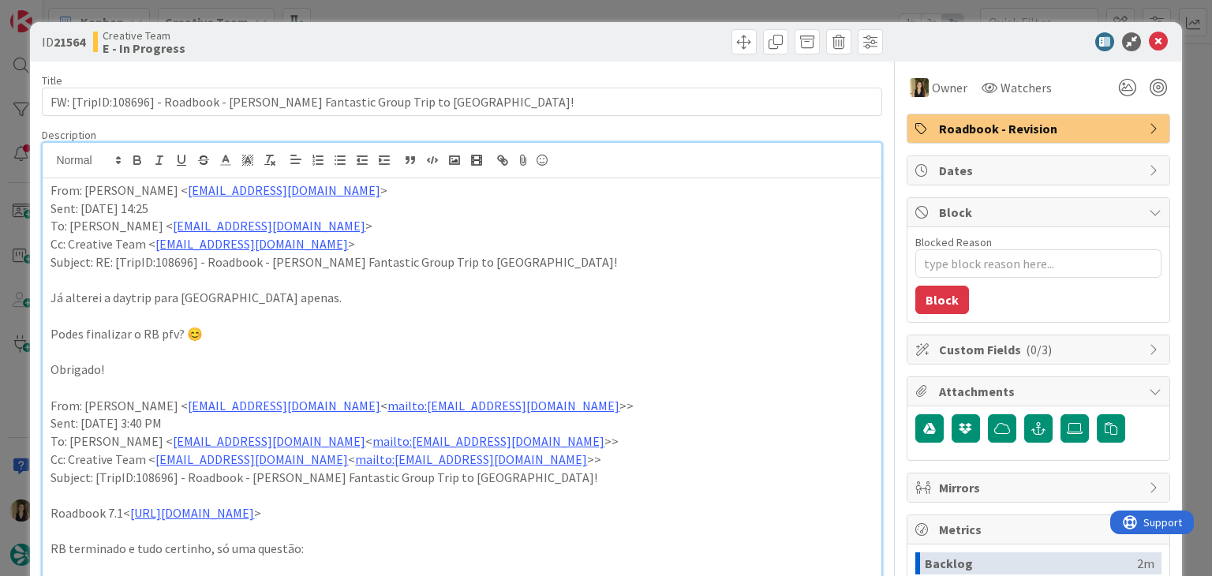
scroll to position [0, 0]
click at [518, 26] on div "ID 21564 Creative Team E - In Progress" at bounding box center [605, 41] width 1151 height 39
click at [512, 9] on div "ID 21564 Creative Team E - In Progress Title 73 / 128 FW: [TripID:108696] - Roa…" at bounding box center [606, 288] width 1212 height 576
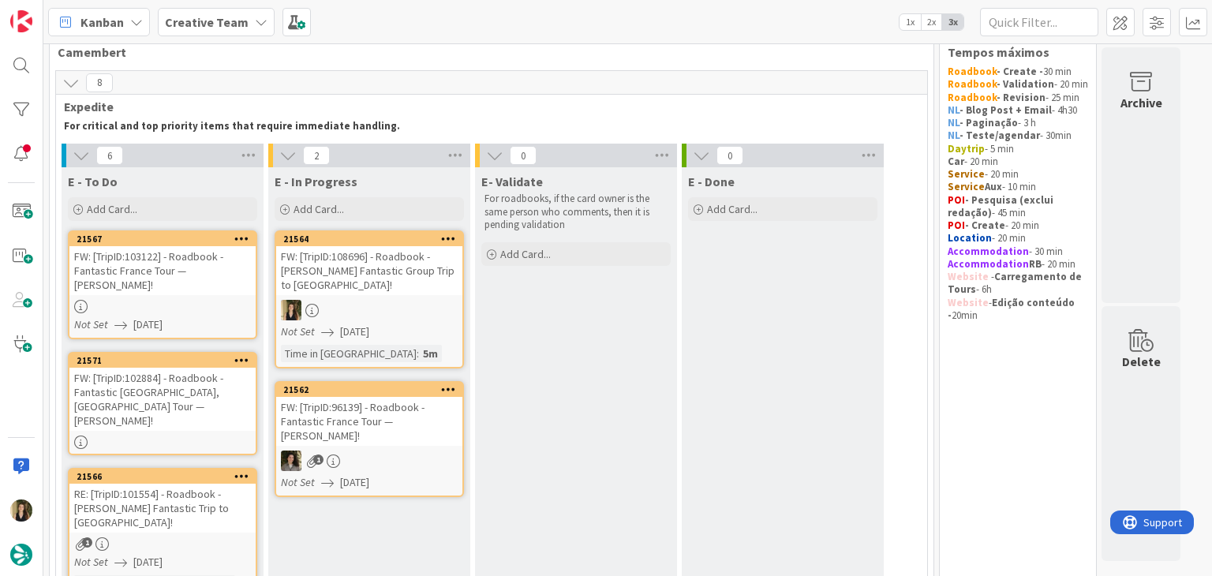
click at [221, 285] on div "FW: [TripID:103122] - Roadbook - Fantastic France Tour — [PERSON_NAME]!" at bounding box center [162, 270] width 186 height 49
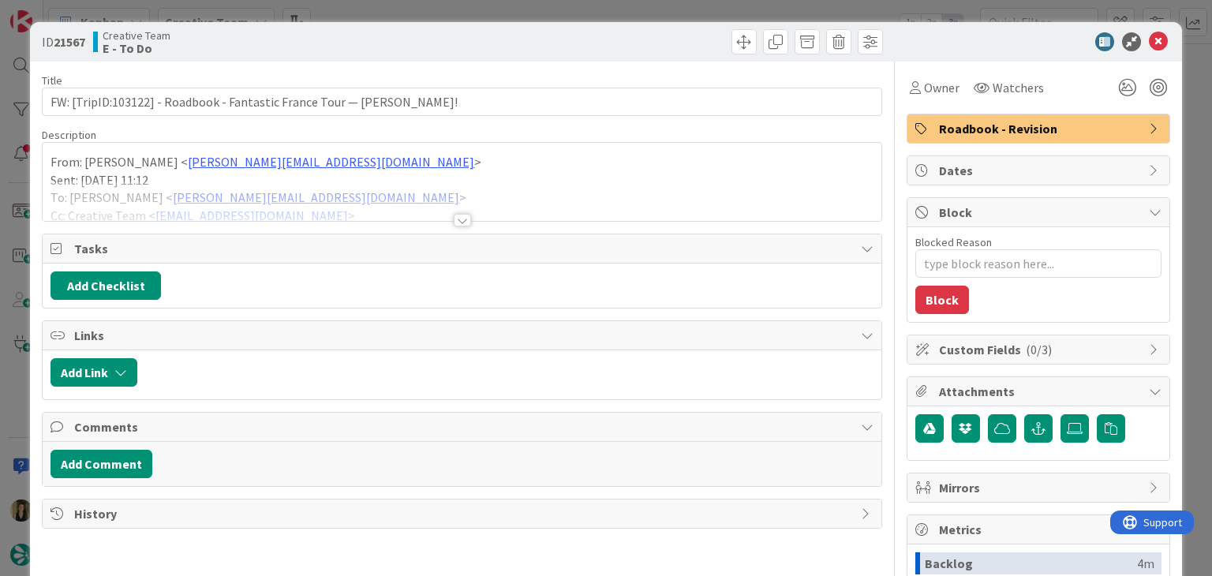
click at [459, 211] on div at bounding box center [462, 201] width 838 height 40
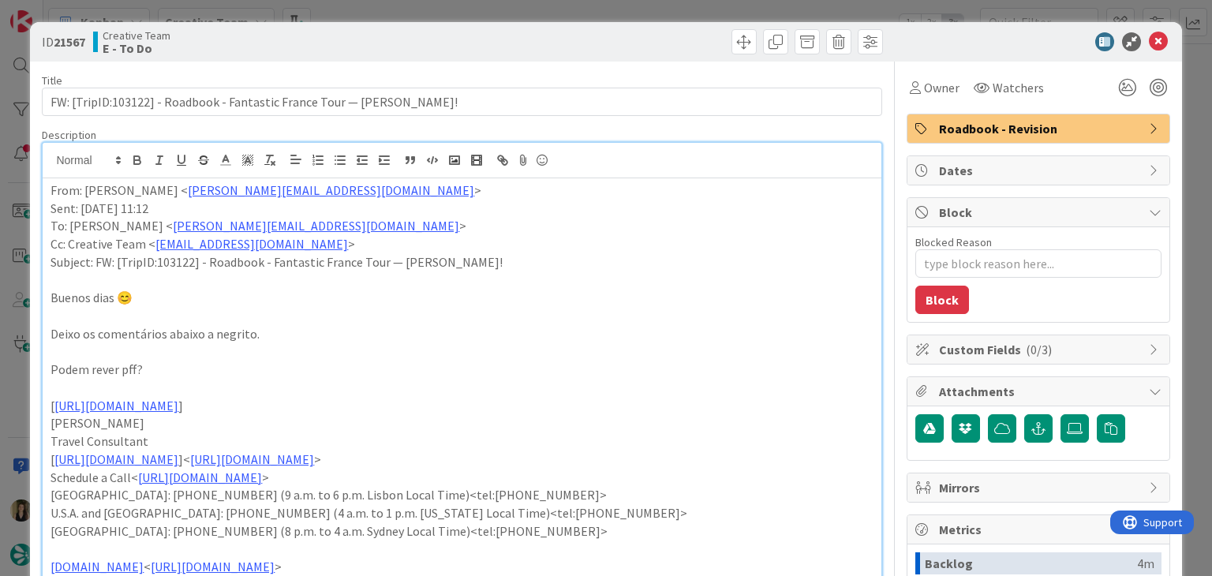
click at [510, 14] on div "ID 21567 Creative Team E - To Do Title 72 / 128 FW: [TripID:103122] - Roadbook …" at bounding box center [606, 288] width 1212 height 576
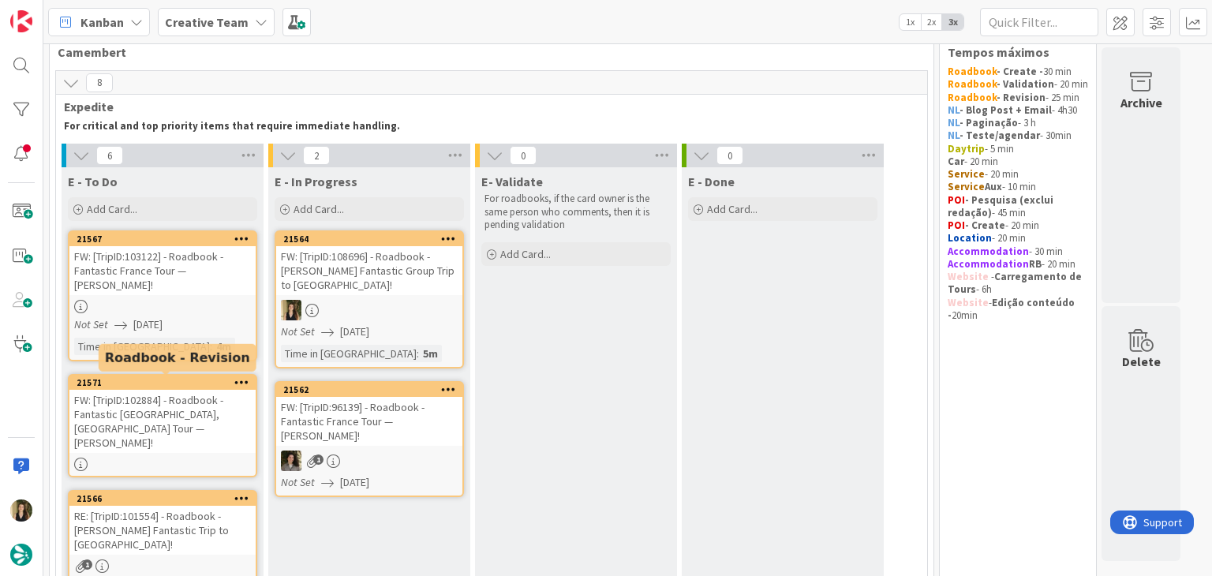
click at [175, 436] on div "FW: [TripID:102884] - Roadbook - Fantastic [GEOGRAPHIC_DATA], [GEOGRAPHIC_DATA]…" at bounding box center [162, 421] width 186 height 63
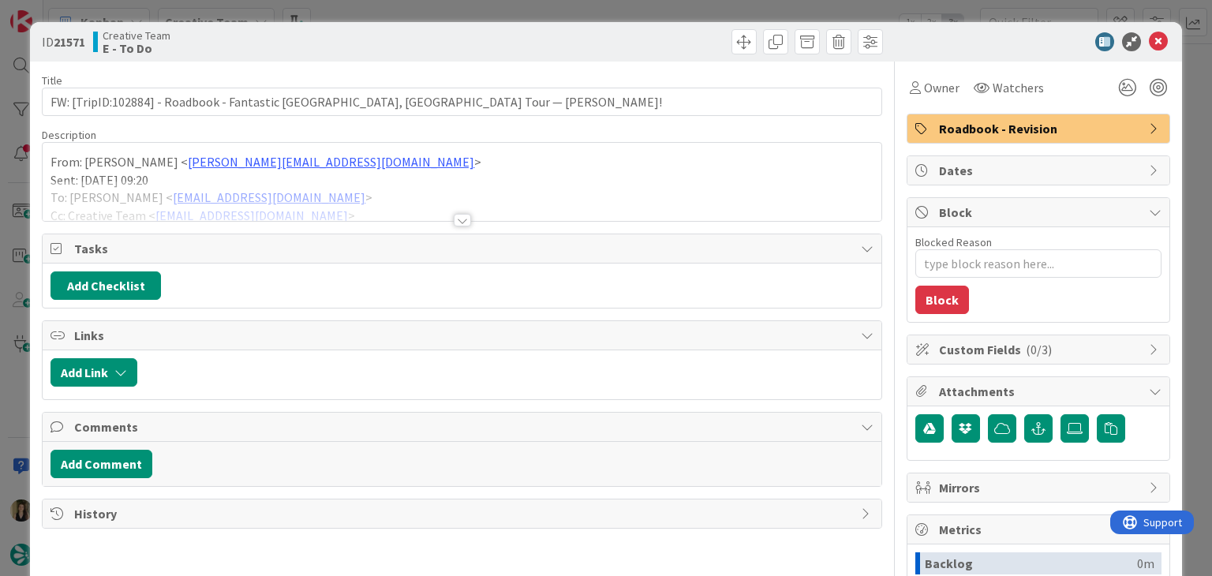
click at [454, 215] on div at bounding box center [462, 220] width 17 height 13
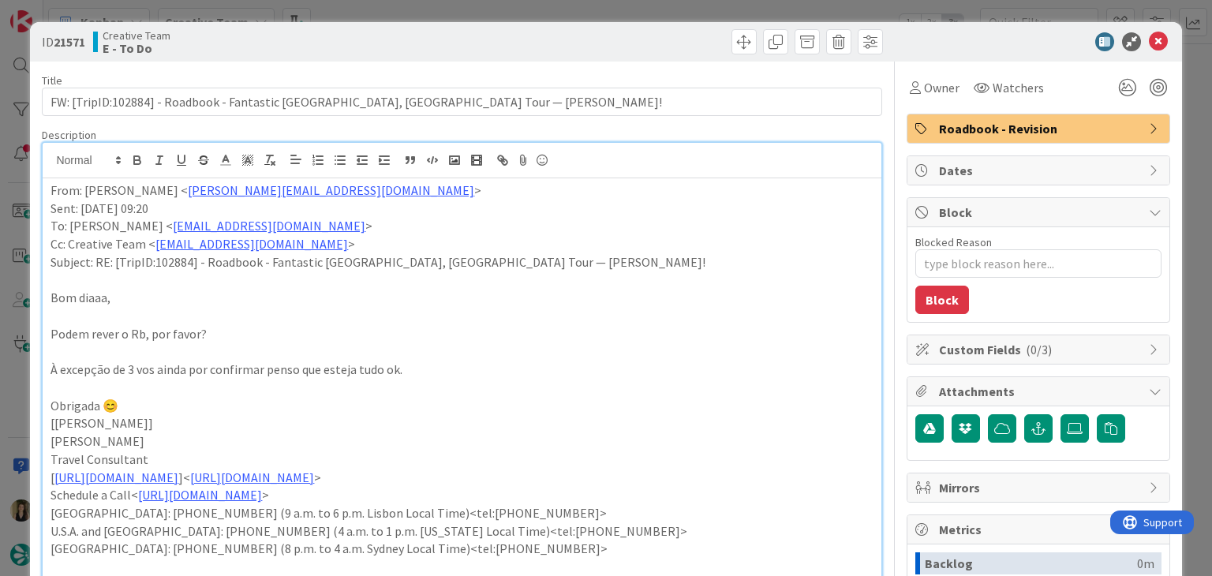
click at [558, 33] on div at bounding box center [674, 41] width 417 height 25
click at [544, 6] on div "ID 21571 Creative Team E - To Do Title 80 / 128 FW: [TripID:102884] - Roadbook …" at bounding box center [606, 288] width 1212 height 576
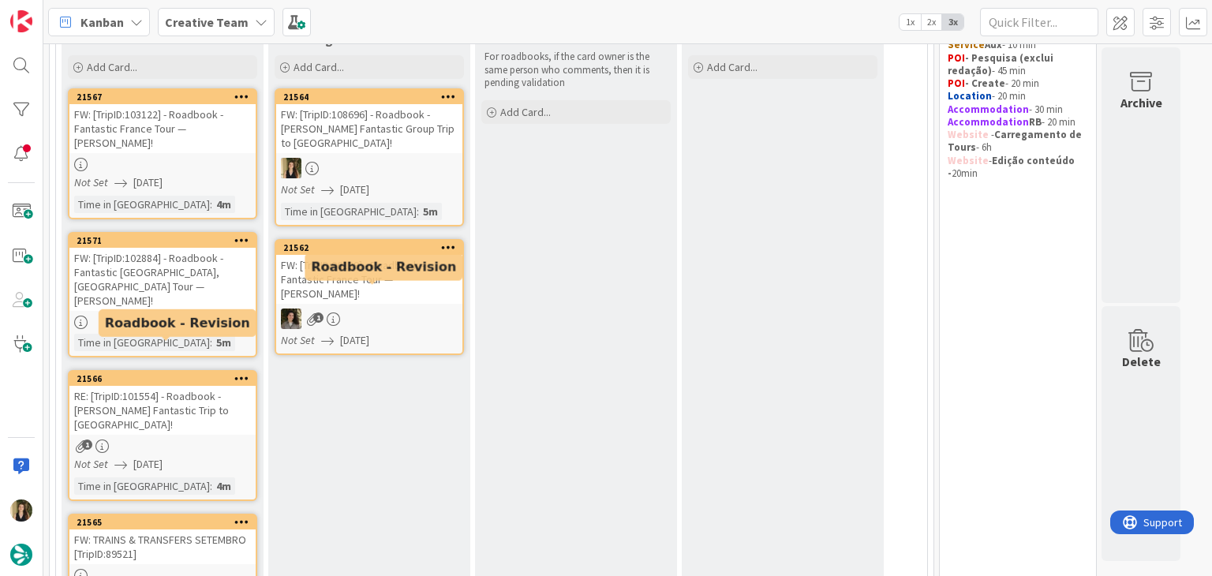
scroll to position [189, 0]
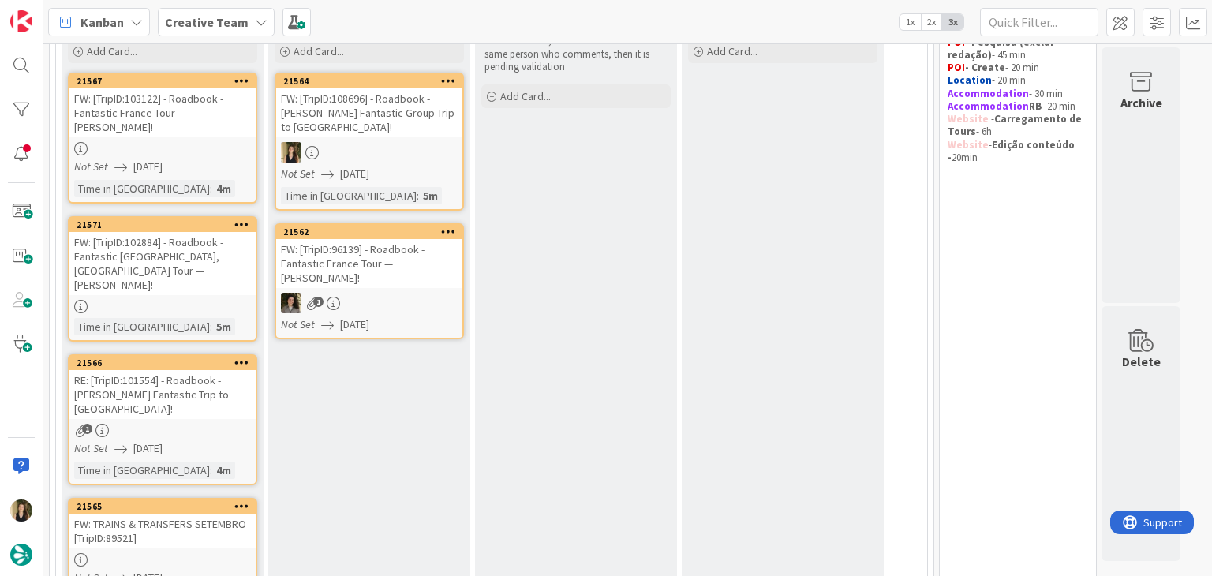
click at [188, 389] on link "21566 RE: [TripID:101554] - Roadbook - [PERSON_NAME] Fantastic Trip to [GEOGRAP…" at bounding box center [162, 419] width 189 height 131
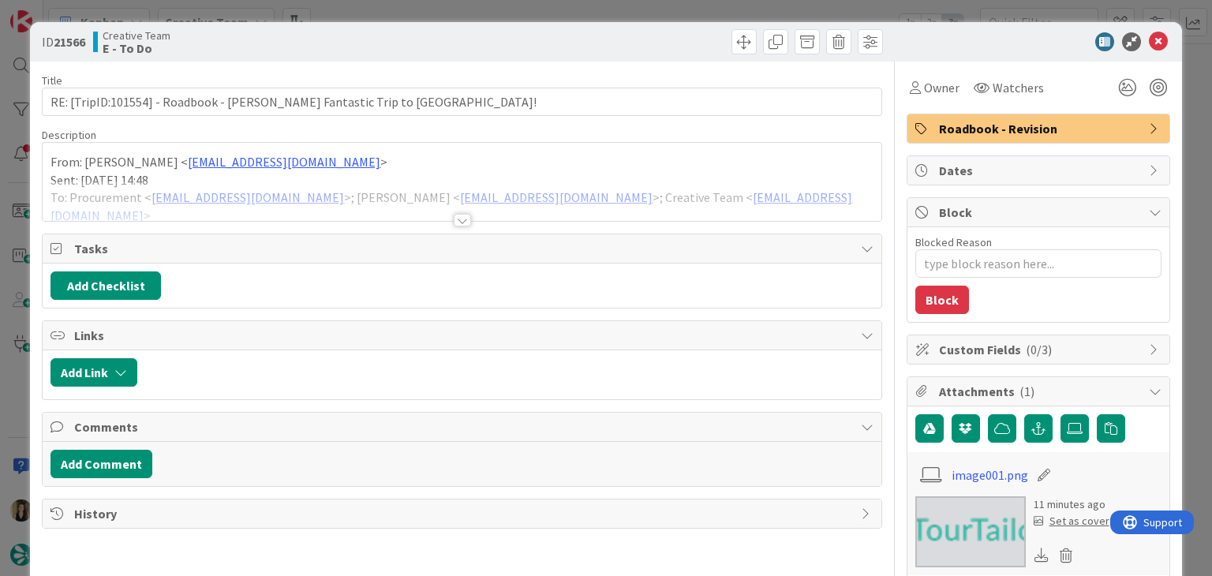
click at [457, 219] on div at bounding box center [462, 220] width 17 height 13
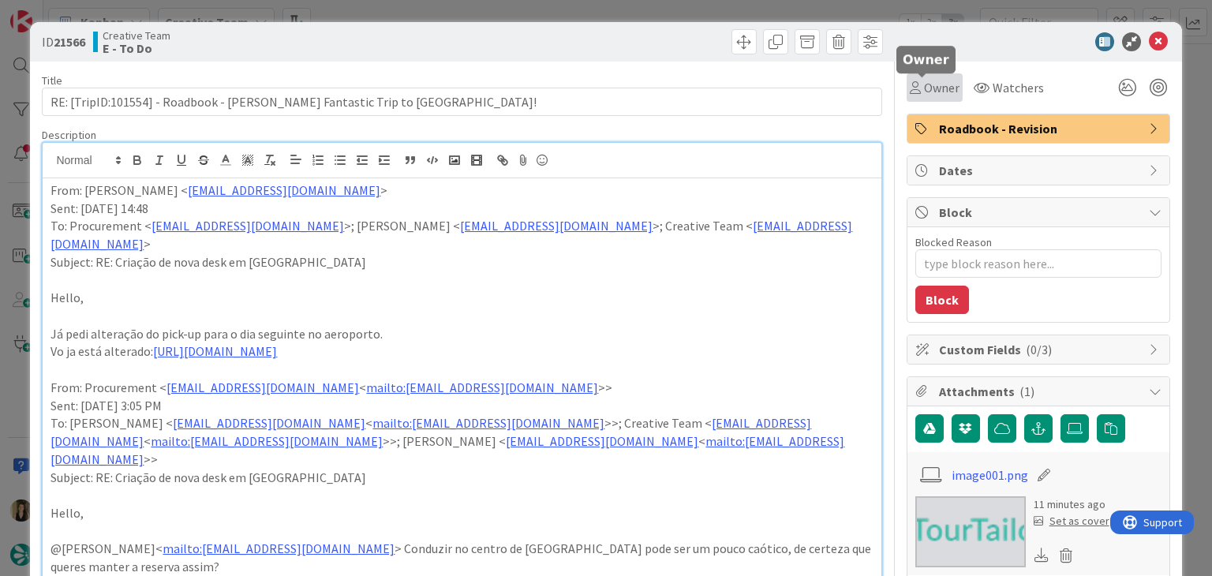
click at [944, 89] on span "Owner" at bounding box center [942, 87] width 36 height 19
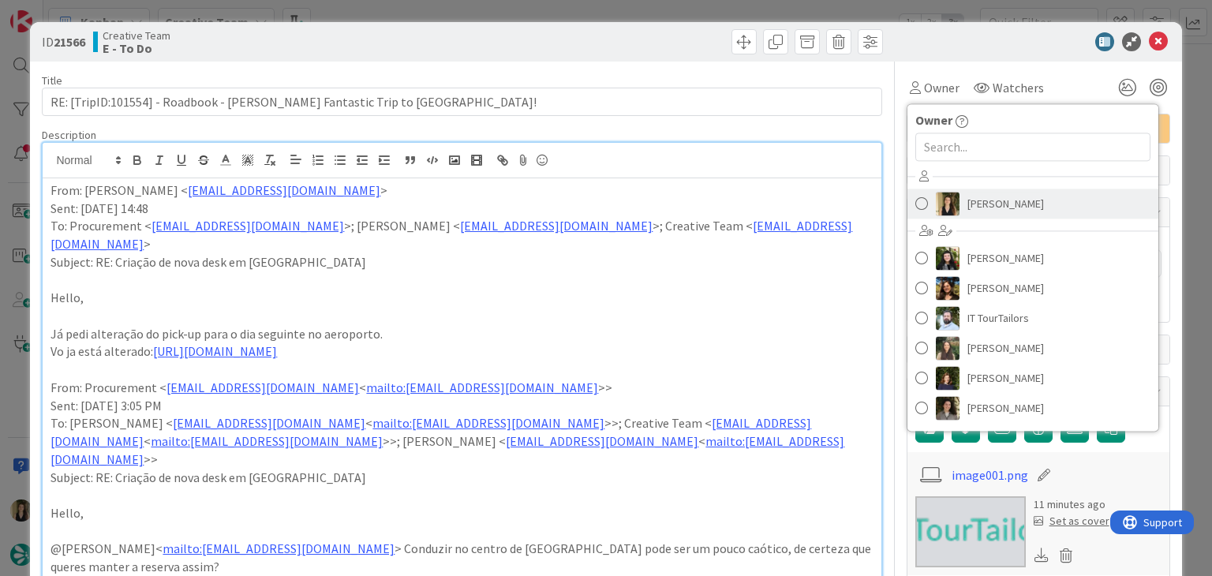
click at [967, 200] on span "[PERSON_NAME]" at bounding box center [1005, 204] width 77 height 24
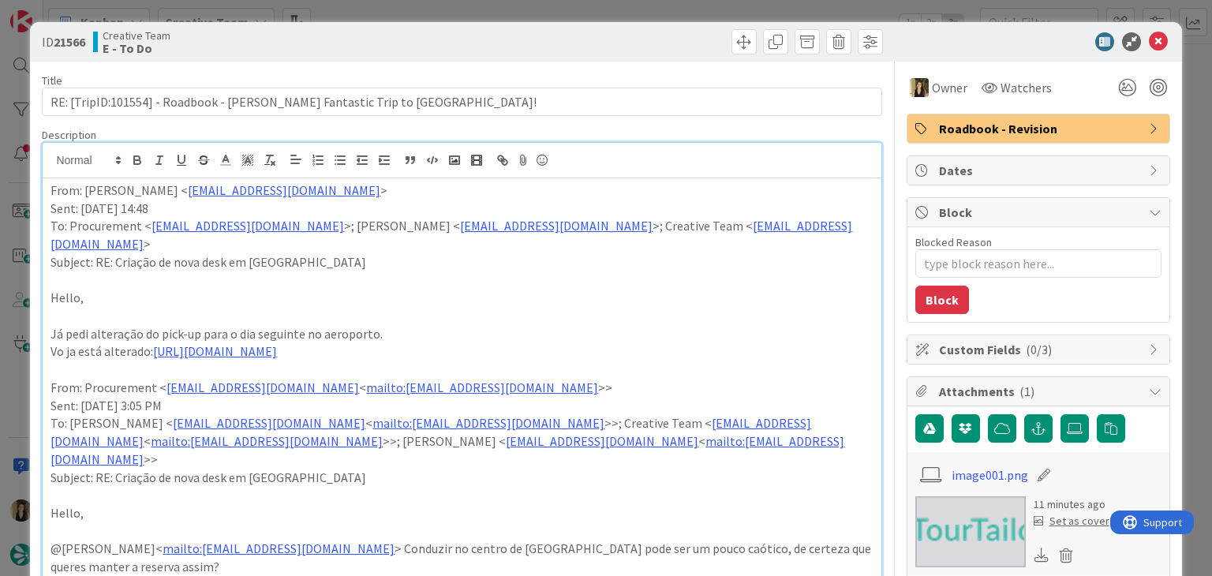
click at [648, 28] on div "ID 21566 Creative Team E - To Do" at bounding box center [605, 41] width 1151 height 39
click at [640, 14] on div "ID 21566 Creative Team E - To Do Title 67 / 128 RE: [TripID:101554] - Roadbook …" at bounding box center [606, 288] width 1212 height 576
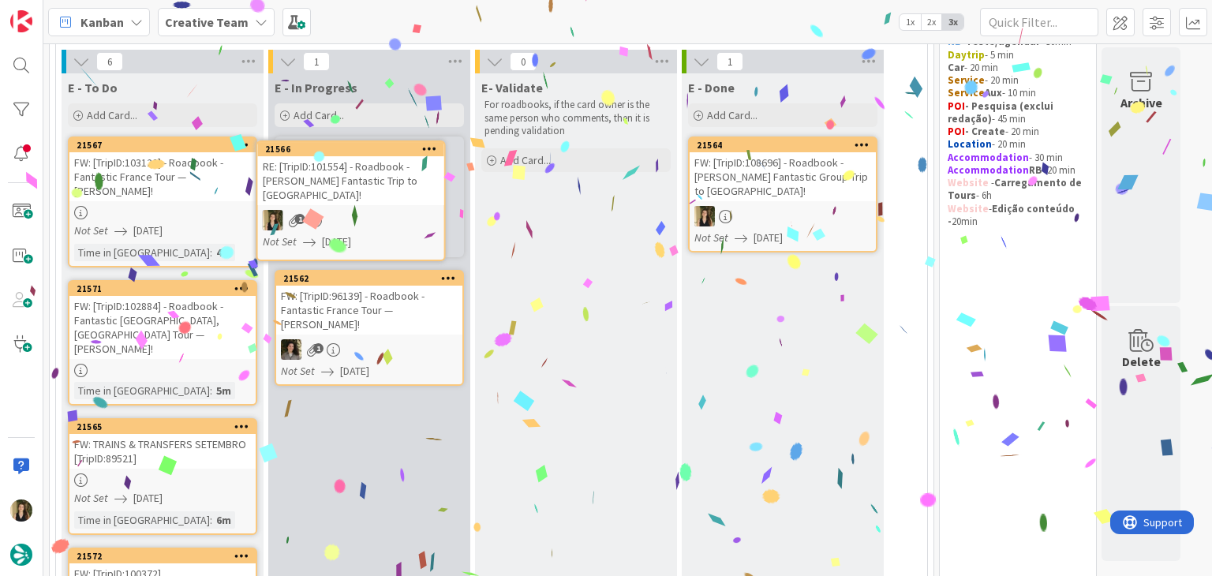
scroll to position [125, 0]
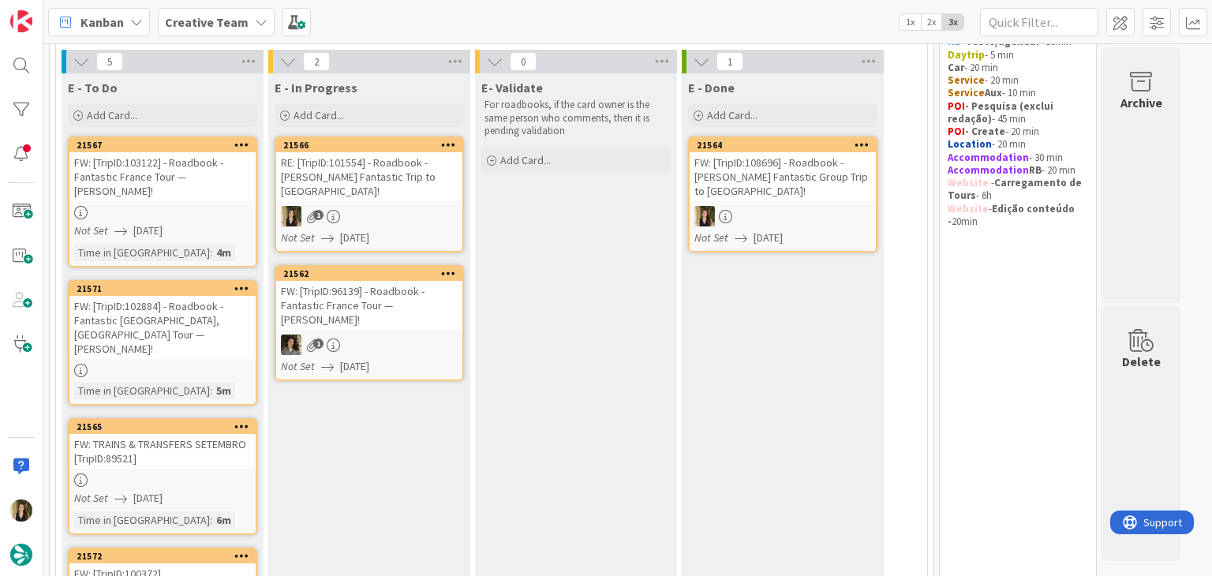
click at [432, 206] on div "1" at bounding box center [369, 216] width 186 height 21
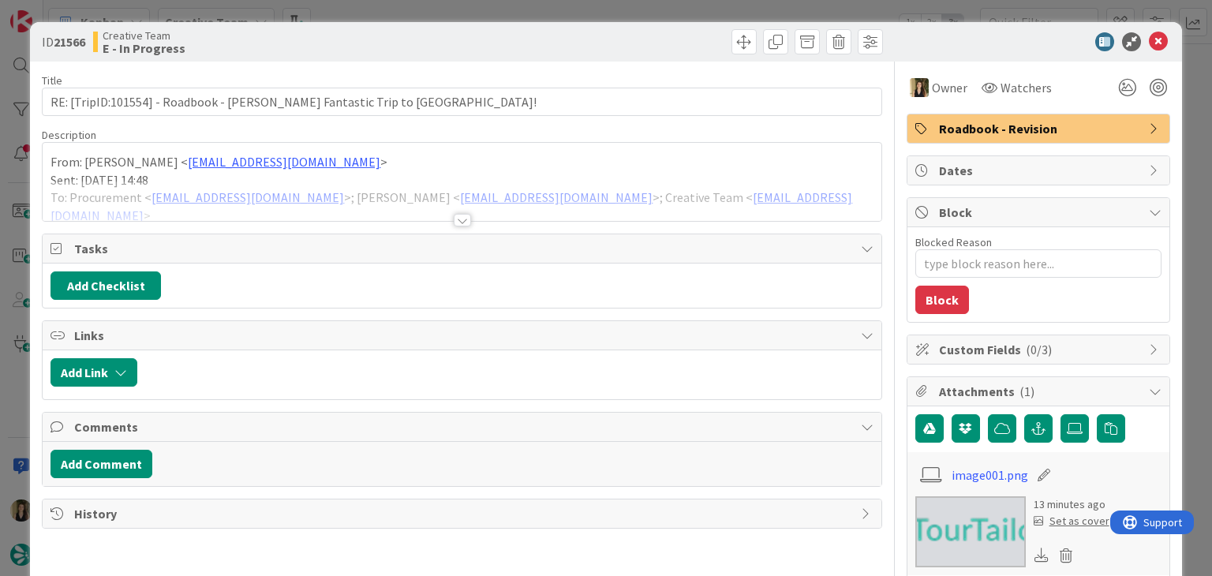
click at [457, 220] on div at bounding box center [462, 220] width 17 height 13
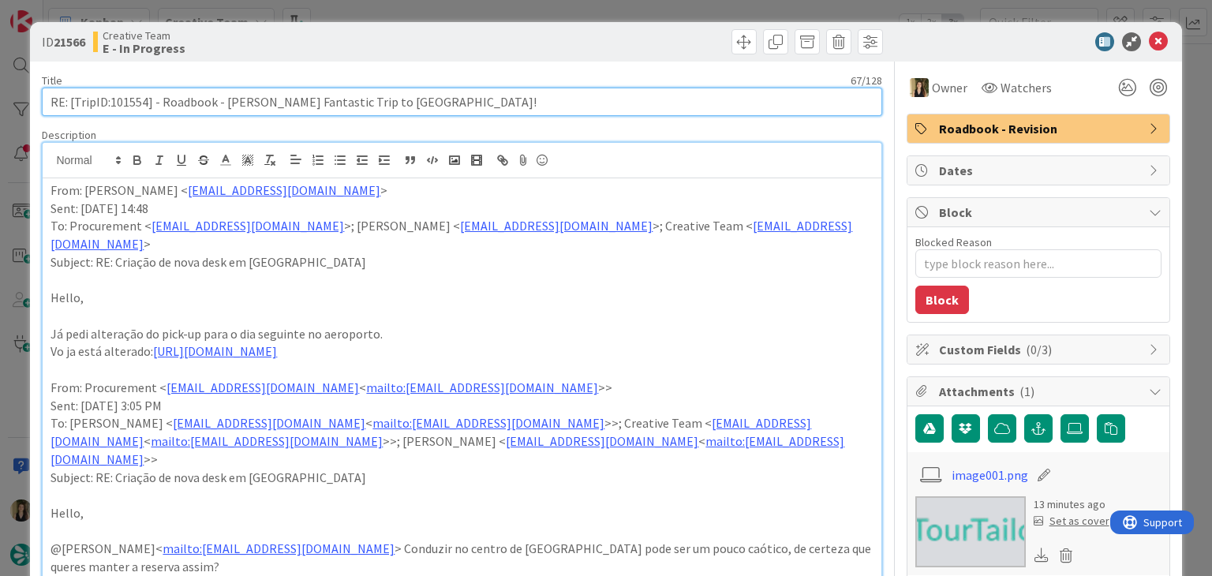
click at [134, 103] on input "RE: [TripID:101554] - Roadbook - [PERSON_NAME] Fantastic Trip to [GEOGRAPHIC_DA…" at bounding box center [461, 102] width 839 height 28
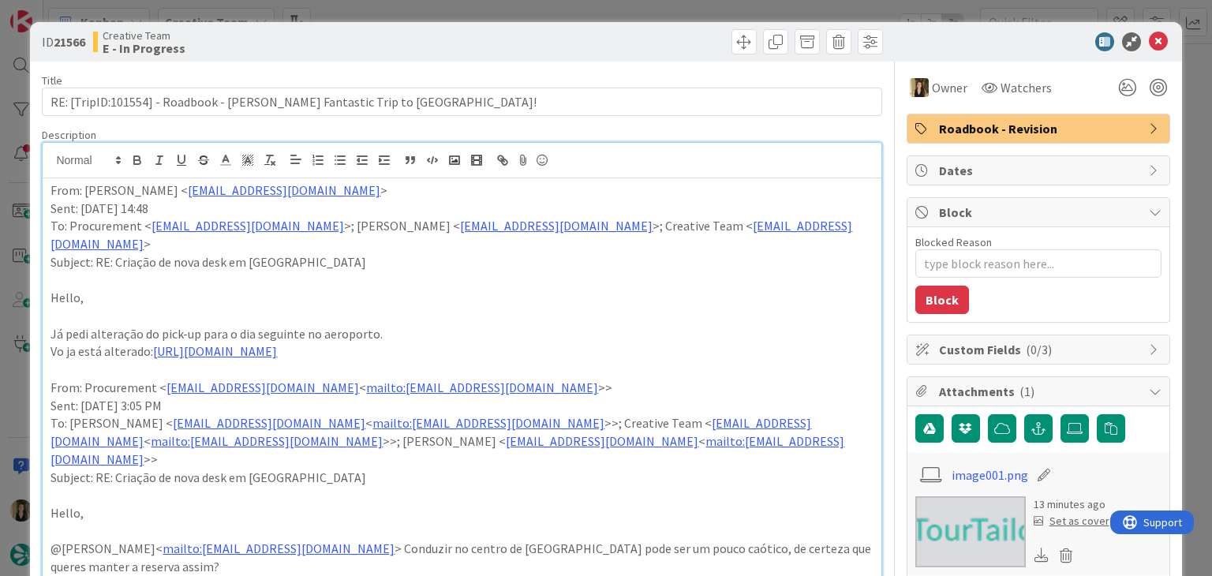
click at [419, 23] on div "ID 21566 Creative Team E - In Progress" at bounding box center [605, 41] width 1151 height 39
click at [423, 7] on div "ID 21566 Creative Team E - In Progress Title 67 / 128 RE: [TripID:101554] - Roa…" at bounding box center [606, 288] width 1212 height 576
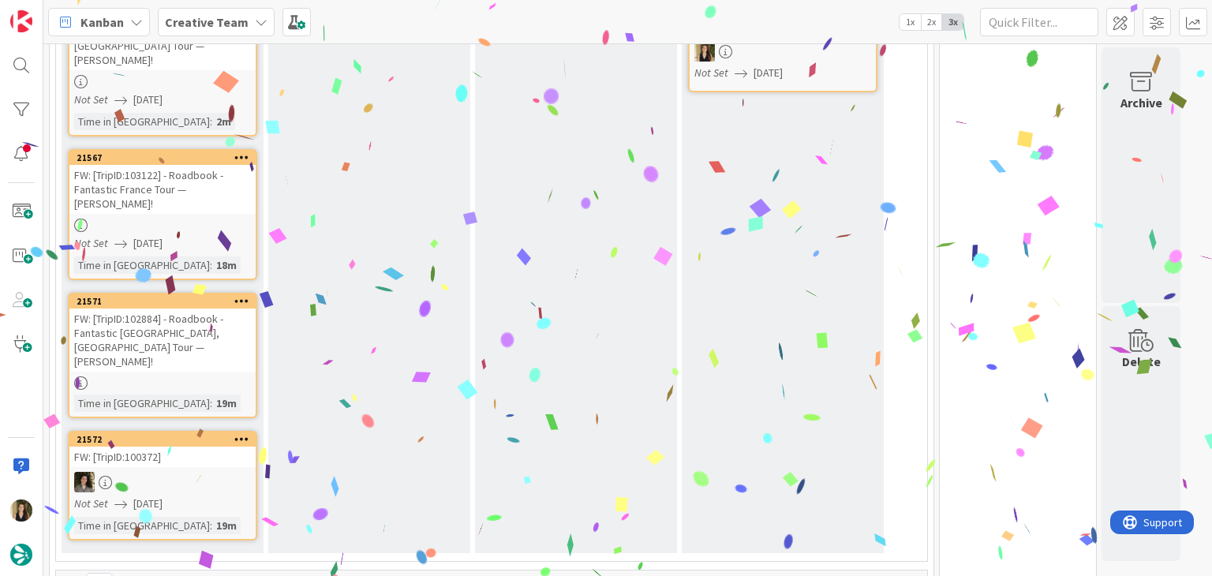
scroll to position [561, 0]
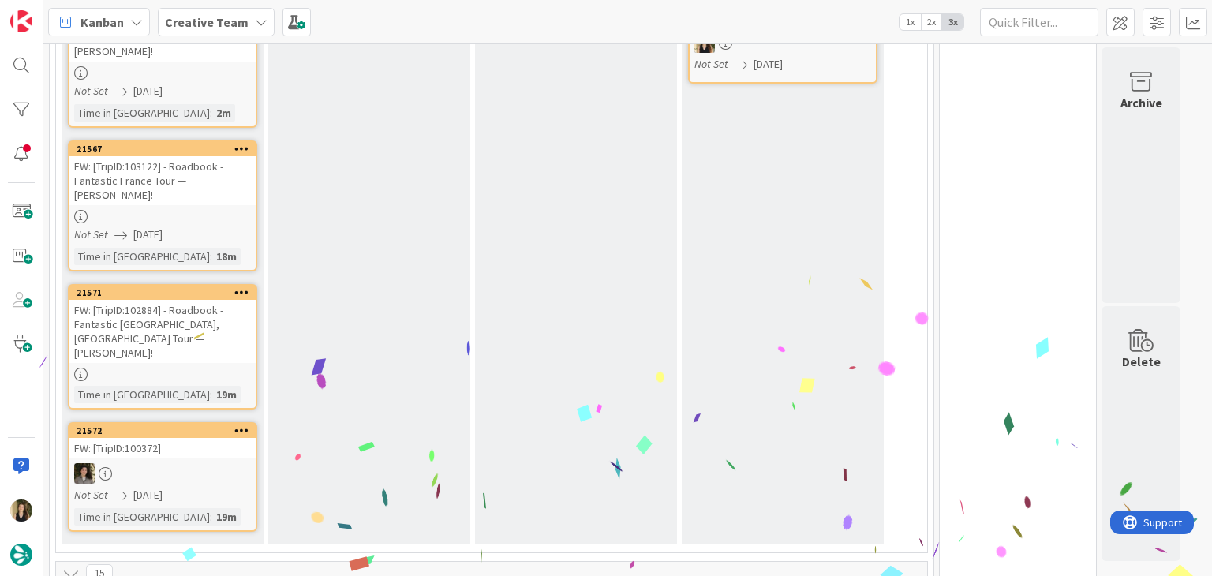
click at [222, 368] on div at bounding box center [162, 374] width 186 height 13
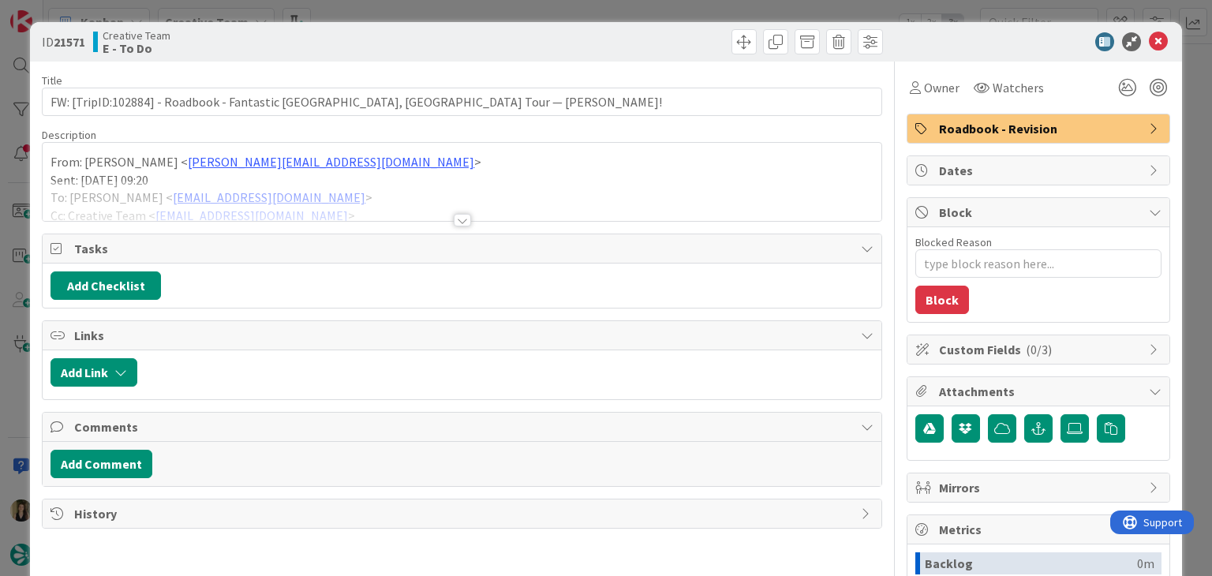
click at [454, 214] on div at bounding box center [462, 220] width 17 height 13
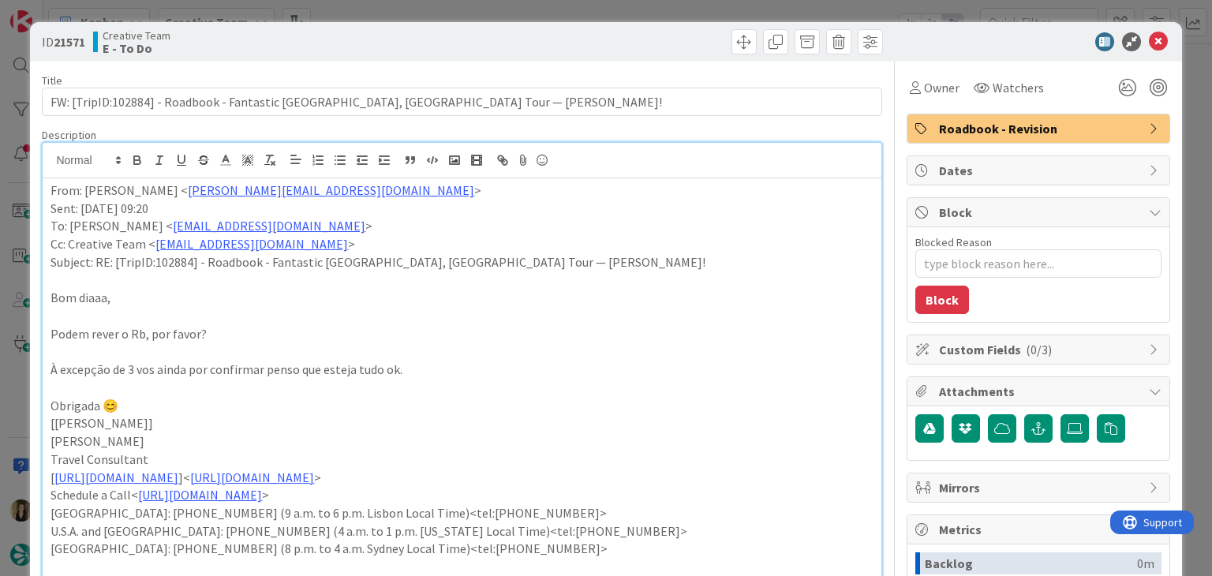
click at [464, 11] on div "ID 21571 Creative Team E - To Do Title 80 / 128 FW: [TripID:102884] - Roadbook …" at bounding box center [606, 288] width 1212 height 576
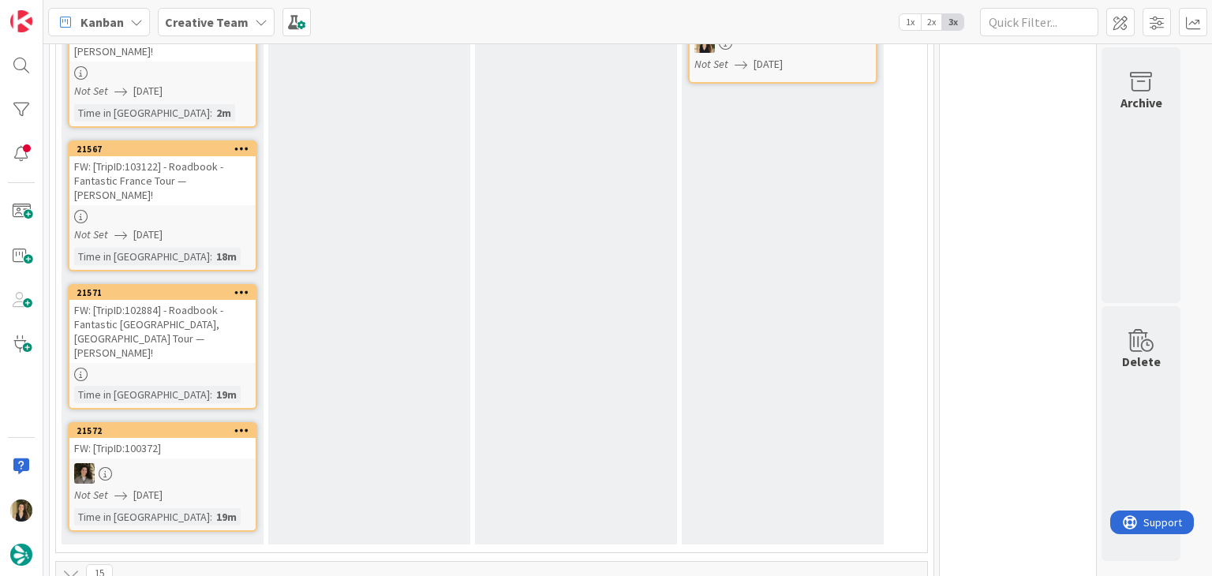
drag, startPoint x: 280, startPoint y: 193, endPoint x: 226, endPoint y: 189, distance: 53.8
click at [271, 193] on div "E - In Progress Add Card... 21565 FW: TRAINS & TRANSFERS SETEMBRO [TripID:89521…" at bounding box center [369, 91] width 202 height 907
click at [208, 189] on link "21567 FW: [TripID:103122] - Roadbook - Fantastic France Tour — [PERSON_NAME]! N…" at bounding box center [162, 205] width 189 height 131
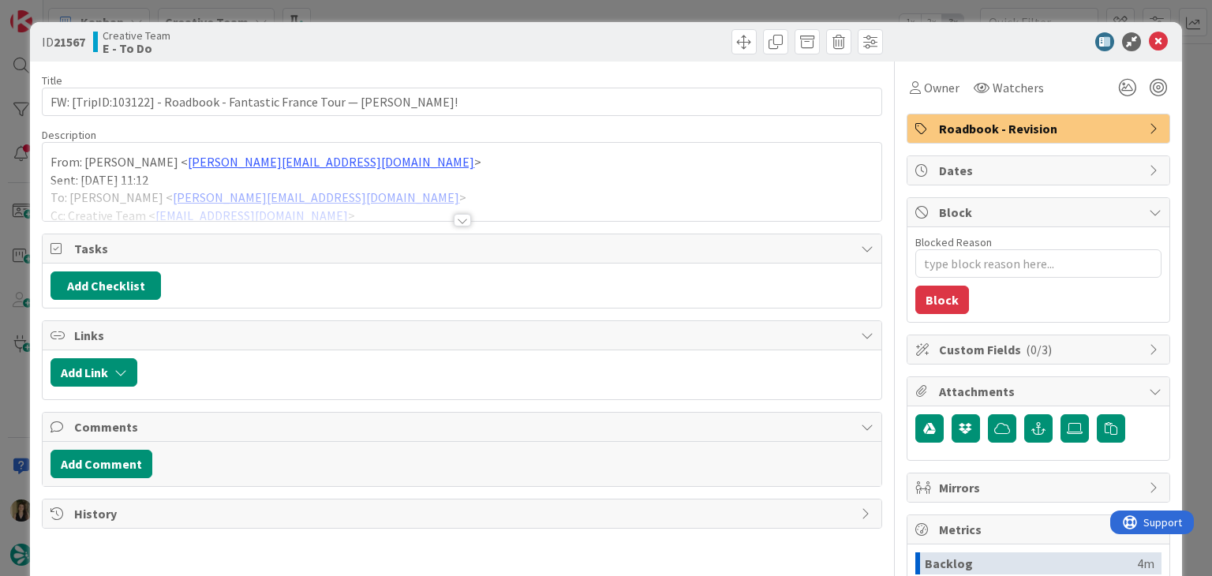
click at [455, 221] on div at bounding box center [462, 220] width 17 height 13
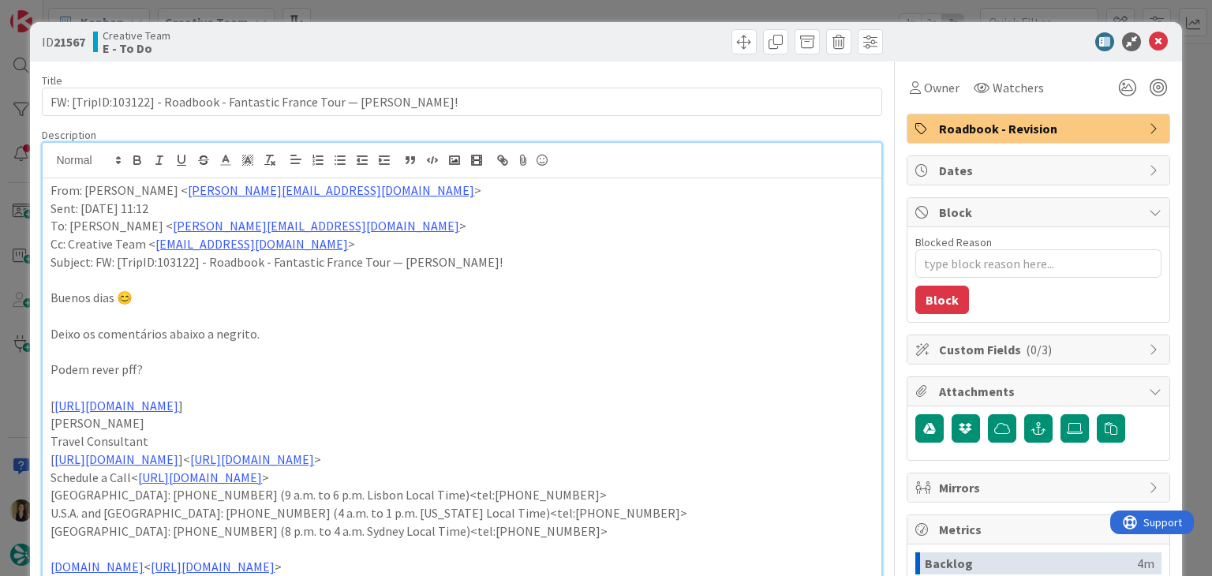
click at [548, 7] on div "ID 21567 Creative Team E - To Do Title 72 / 128 FW: [TripID:103122] - Roadbook …" at bounding box center [606, 288] width 1212 height 576
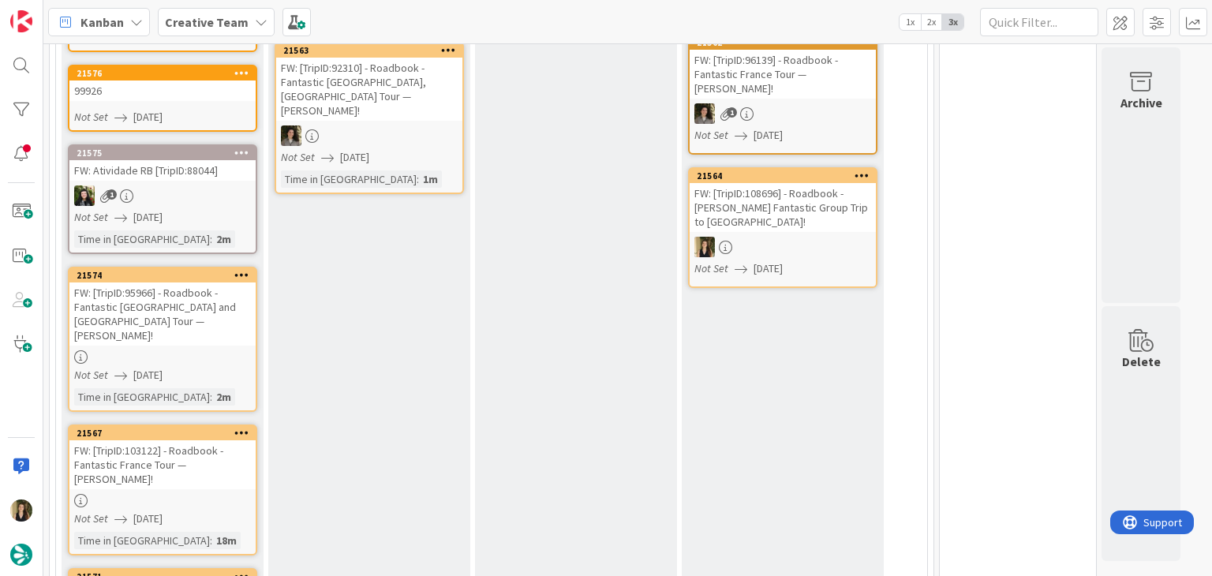
scroll to position [324, 0]
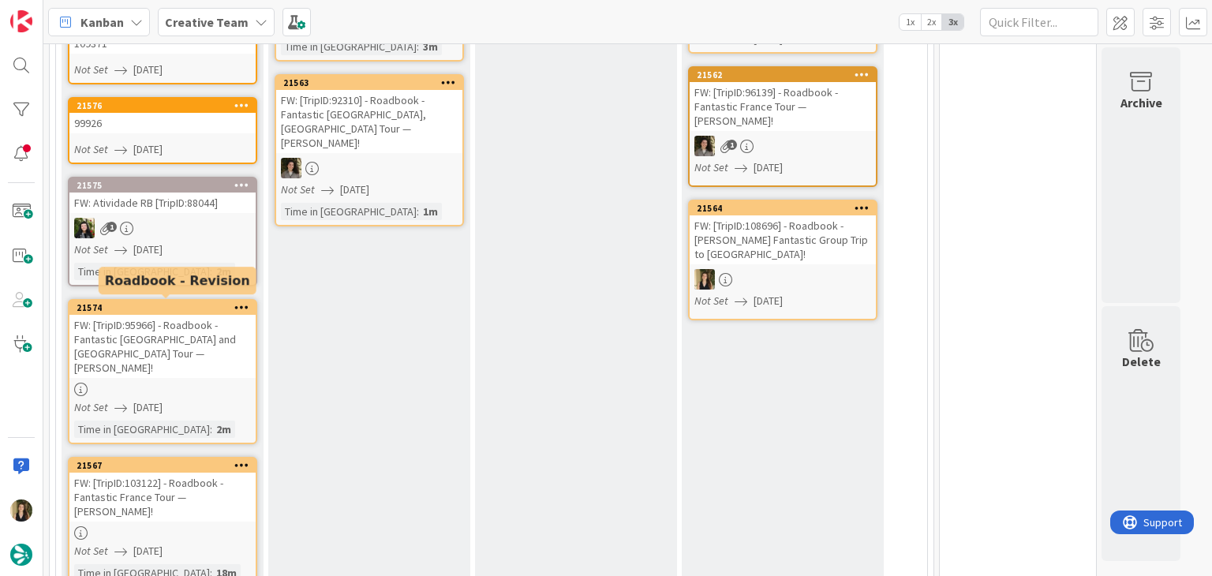
click at [215, 333] on div "FW: [TripID:95966] - Roadbook - Fantastic [GEOGRAPHIC_DATA] and [GEOGRAPHIC_DAT…" at bounding box center [162, 346] width 186 height 63
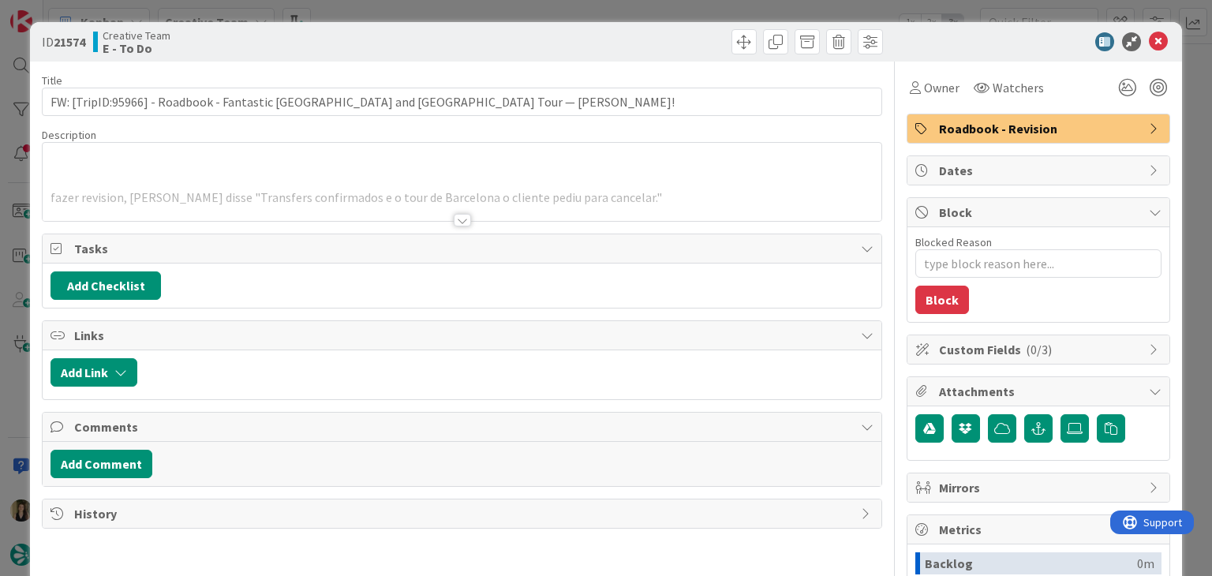
click at [457, 222] on div at bounding box center [462, 220] width 17 height 13
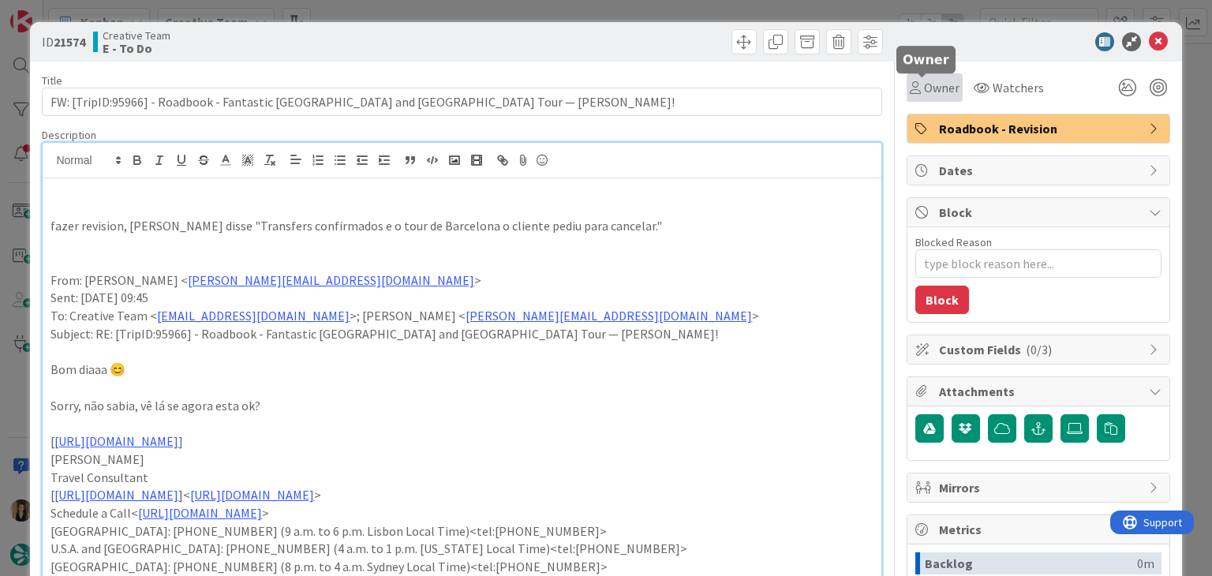
click at [924, 86] on span "Owner" at bounding box center [942, 87] width 36 height 19
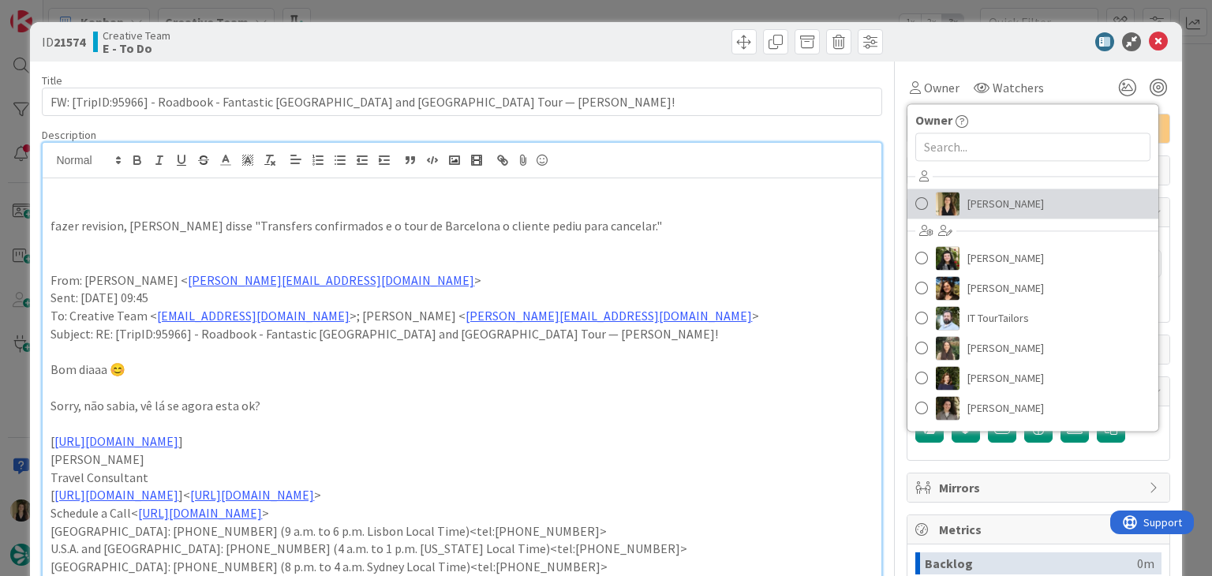
drag, startPoint x: 991, startPoint y: 198, endPoint x: 952, endPoint y: 176, distance: 45.2
click at [991, 198] on span "[PERSON_NAME]" at bounding box center [1005, 204] width 77 height 24
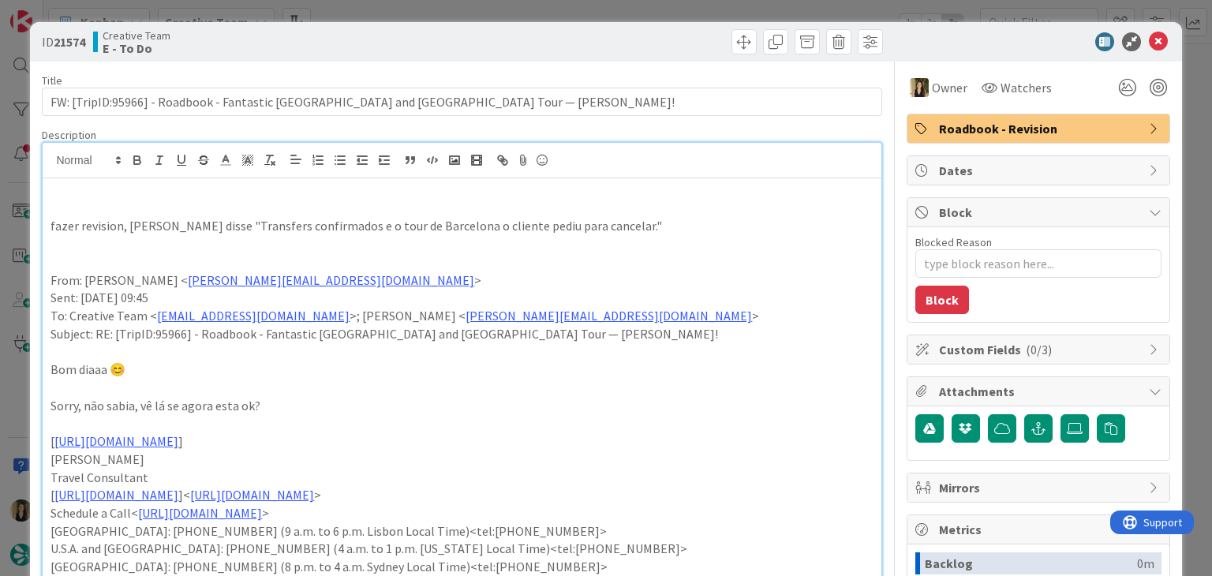
drag, startPoint x: 328, startPoint y: 21, endPoint x: 400, endPoint y: 4, distance: 73.7
click at [329, 21] on div "ID 21574 Creative Team E - To Do Title 80 / 128 FW: [TripID:95966] - Roadbook -…" at bounding box center [606, 288] width 1212 height 576
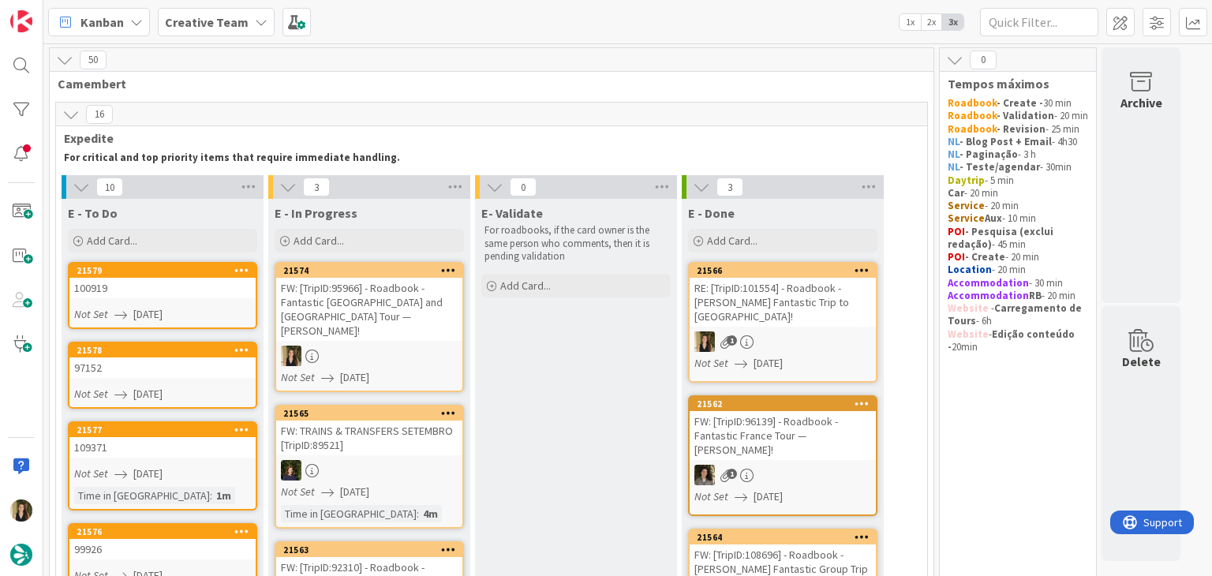
click at [376, 310] on div "FW: [TripID:95966] - Roadbook - Fantastic [GEOGRAPHIC_DATA] and [GEOGRAPHIC_DAT…" at bounding box center [369, 309] width 186 height 63
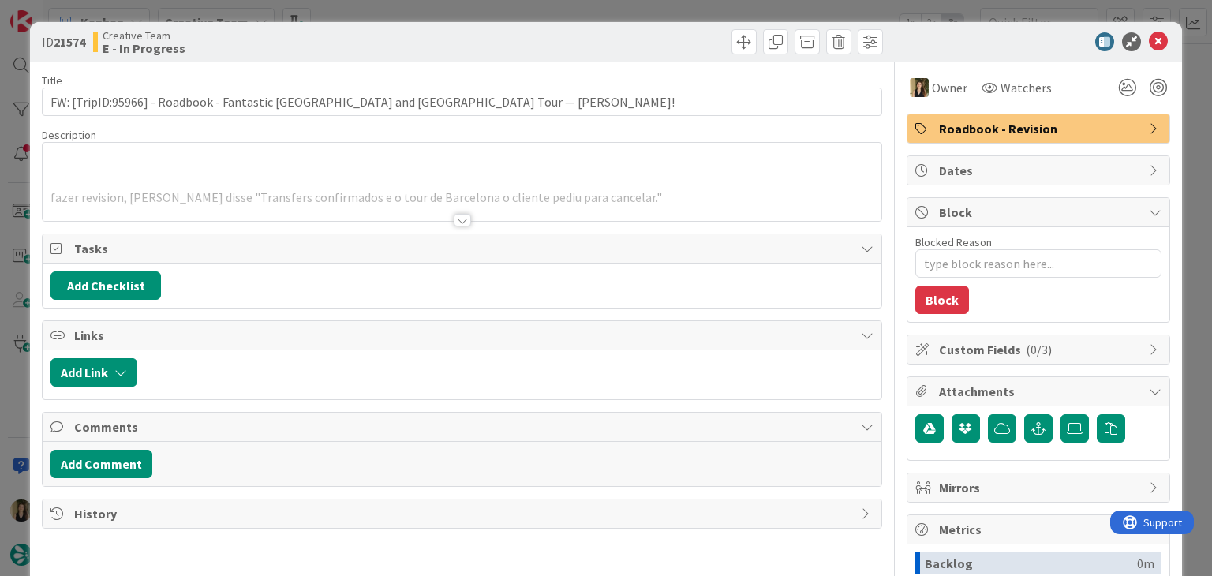
click at [462, 215] on div at bounding box center [462, 220] width 17 height 13
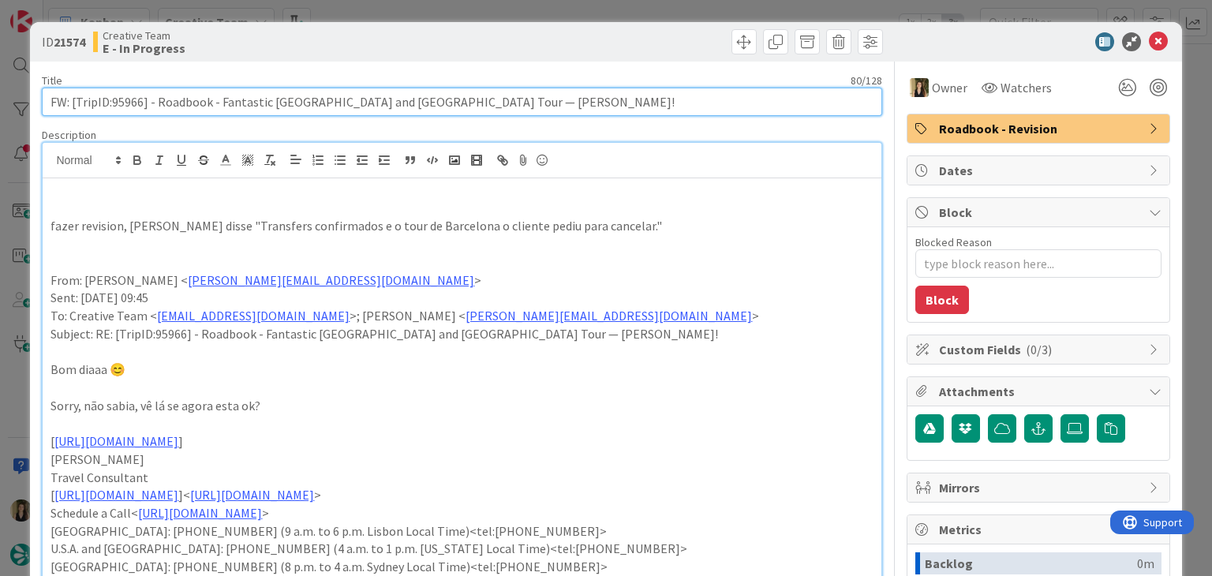
click at [122, 100] on input "FW: [TripID:95966] - Roadbook - Fantastic [GEOGRAPHIC_DATA] and [GEOGRAPHIC_DAT…" at bounding box center [461, 102] width 839 height 28
click at [123, 99] on input "FW: [TripID:95966] - Roadbook - Fantastic [GEOGRAPHIC_DATA] and [GEOGRAPHIC_DAT…" at bounding box center [461, 102] width 839 height 28
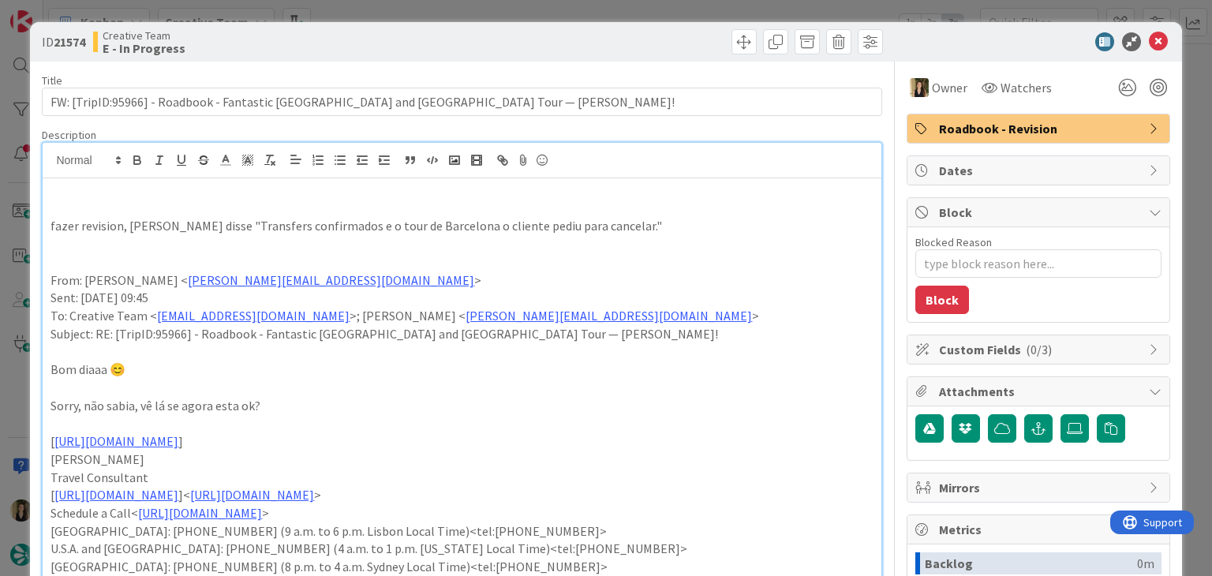
drag, startPoint x: 570, startPoint y: 48, endPoint x: 452, endPoint y: 2, distance: 126.4
click at [563, 42] on div at bounding box center [674, 41] width 417 height 25
drag, startPoint x: 331, startPoint y: 46, endPoint x: 392, endPoint y: 14, distance: 68.5
click at [333, 46] on div "Creative Team E - In Progress" at bounding box center [275, 41] width 365 height 25
click at [393, 14] on div "ID 21574 Creative Team E - In Progress Title 80 / 128 FW: [TripID:95966] - Road…" at bounding box center [606, 288] width 1212 height 576
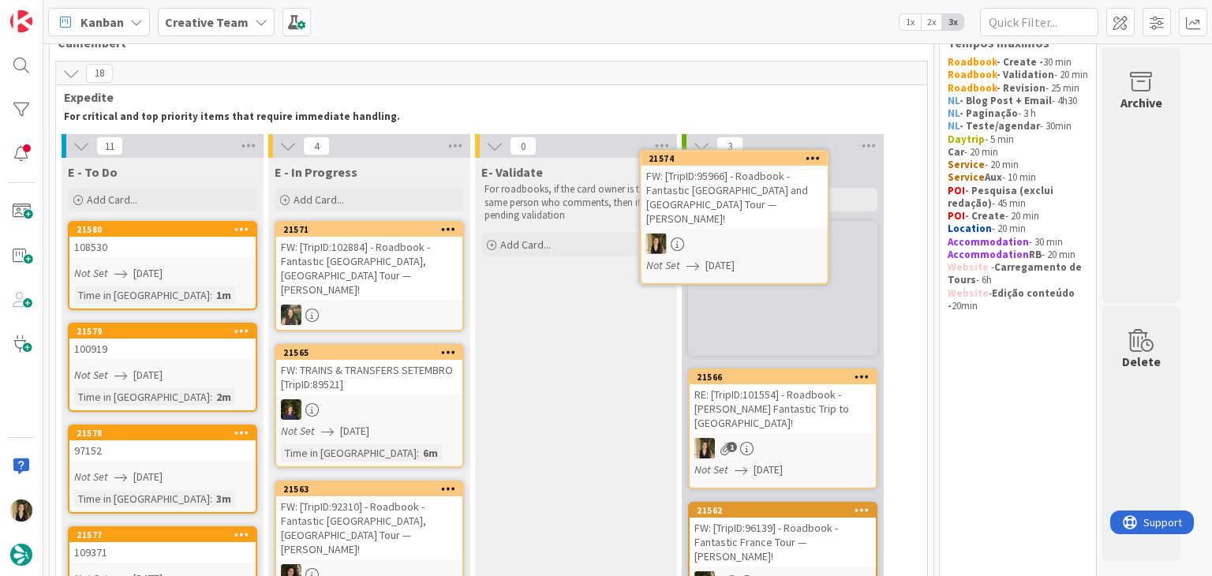
scroll to position [6, 0]
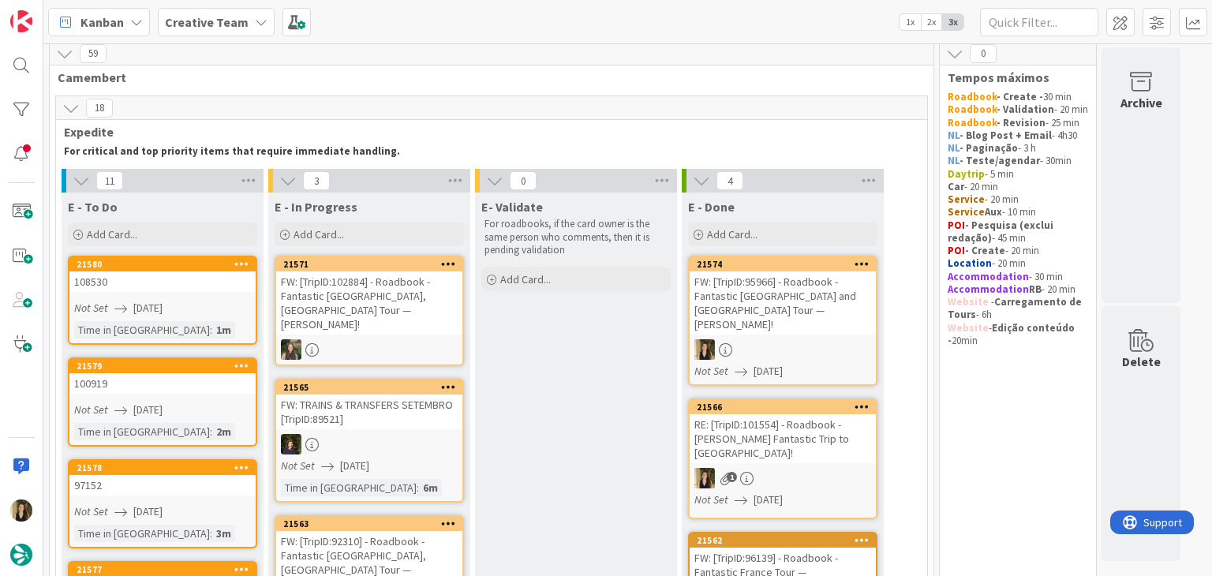
click at [786, 339] on div at bounding box center [783, 349] width 186 height 21
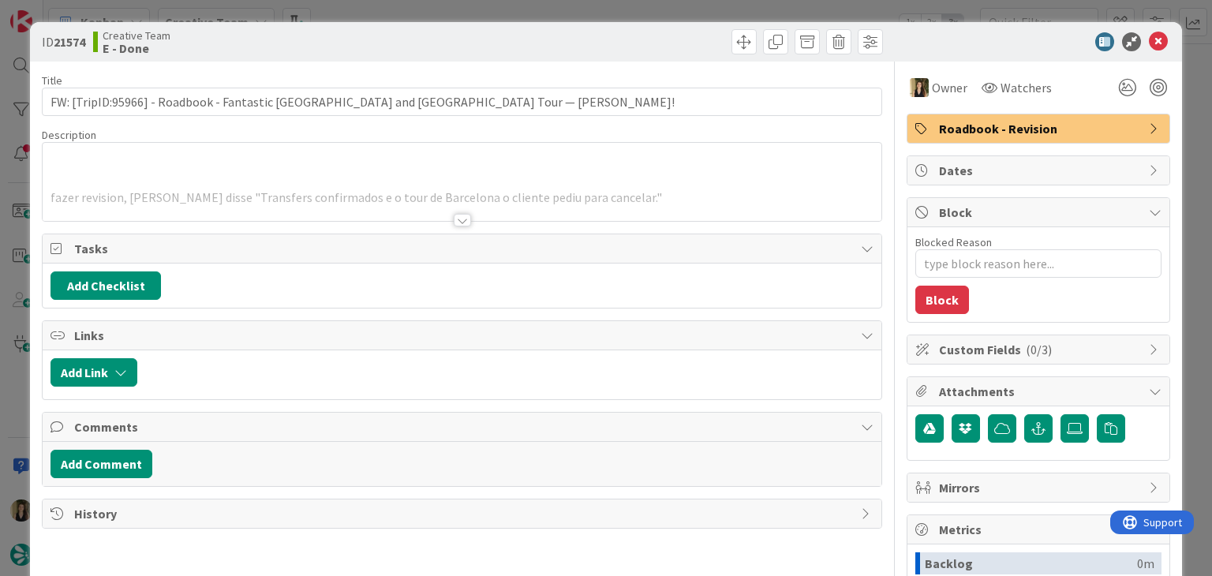
click at [1006, 136] on span "Roadbook - Revision" at bounding box center [1040, 128] width 202 height 19
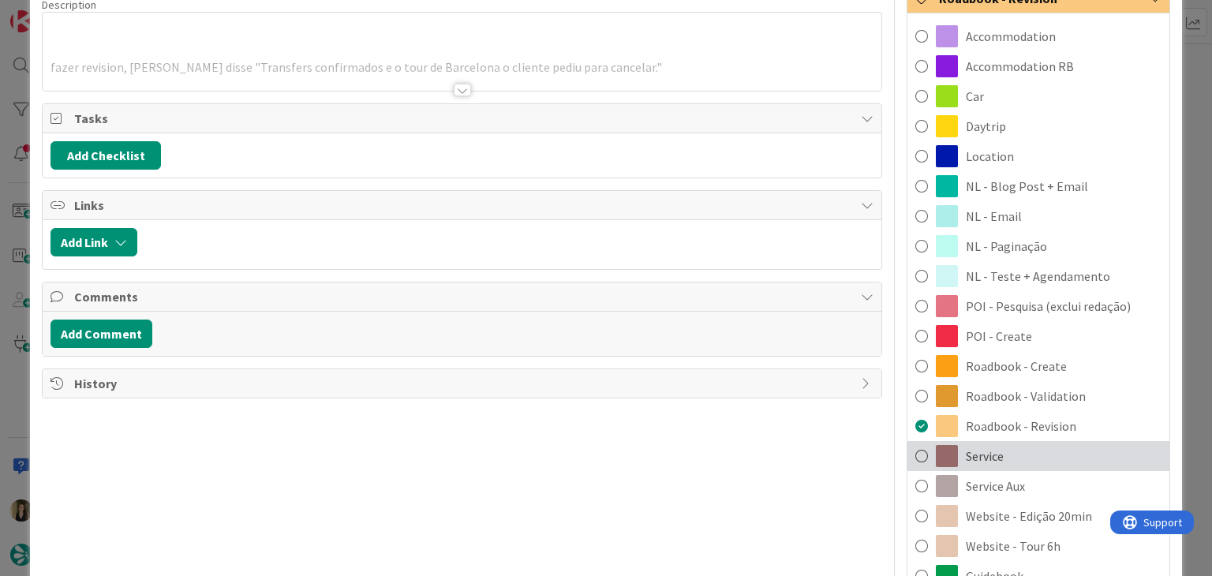
scroll to position [394, 0]
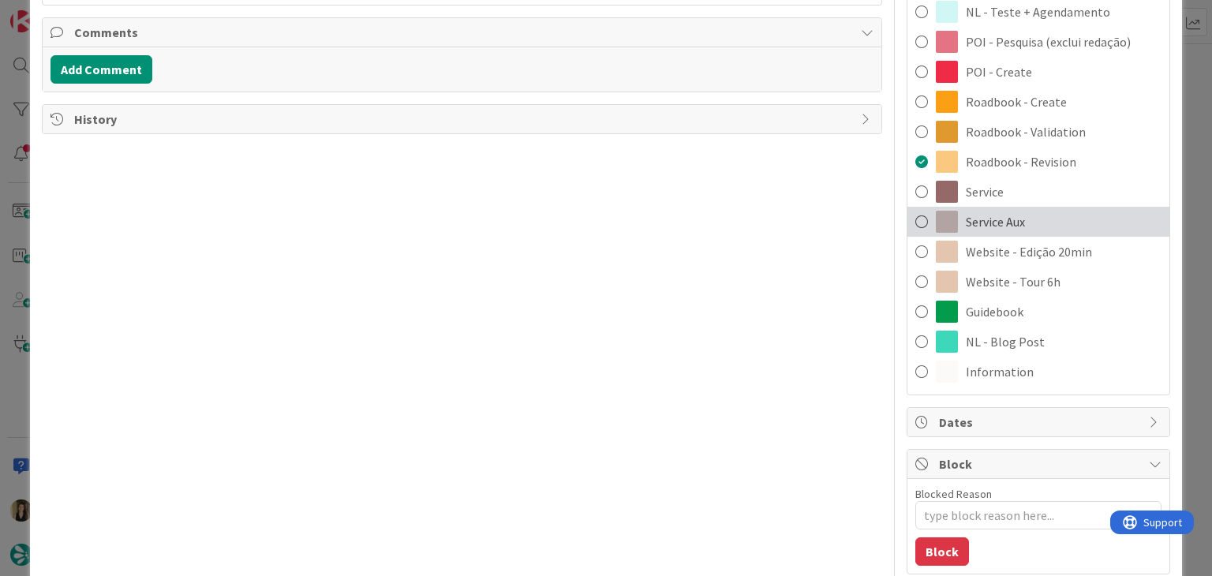
click at [1056, 225] on div "Service Aux" at bounding box center [1038, 222] width 262 height 30
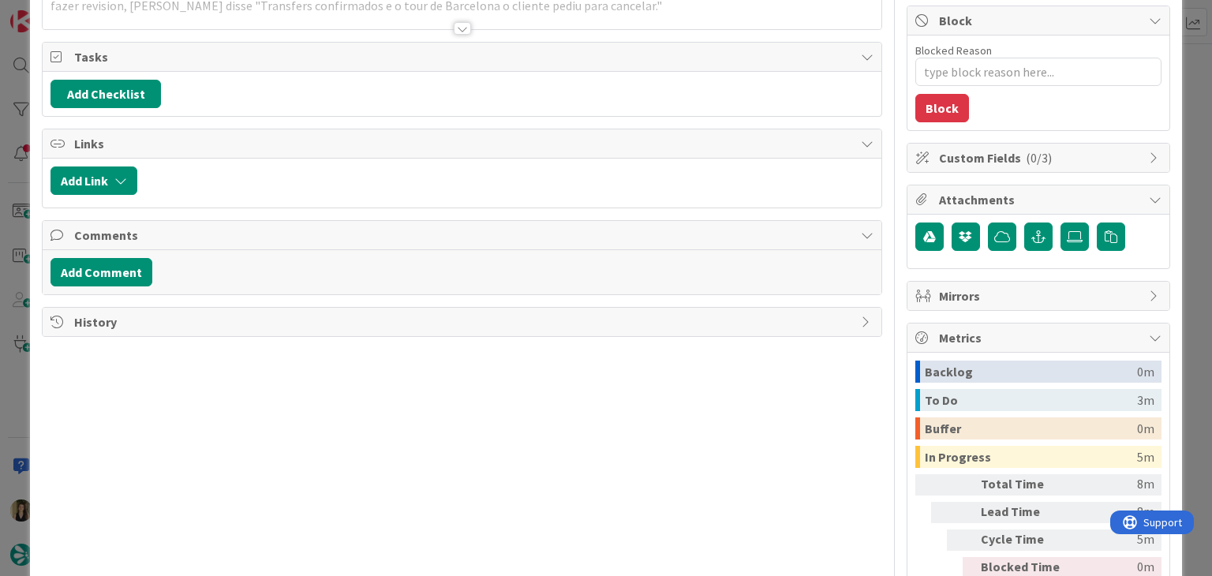
scroll to position [0, 0]
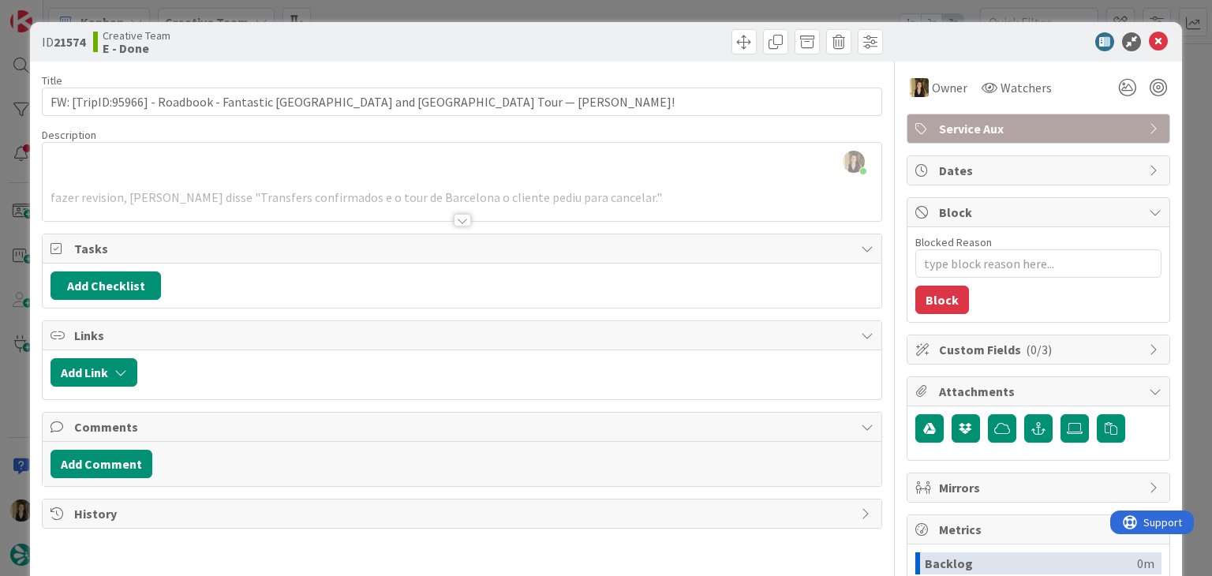
drag, startPoint x: 652, startPoint y: 42, endPoint x: 643, endPoint y: 36, distance: 11.4
click at [650, 42] on div at bounding box center [674, 41] width 417 height 25
click at [633, 13] on div "ID 21574 Creative Team E - Done Title 80 / 128 FW: [TripID:95966] - Roadbook - …" at bounding box center [606, 288] width 1212 height 576
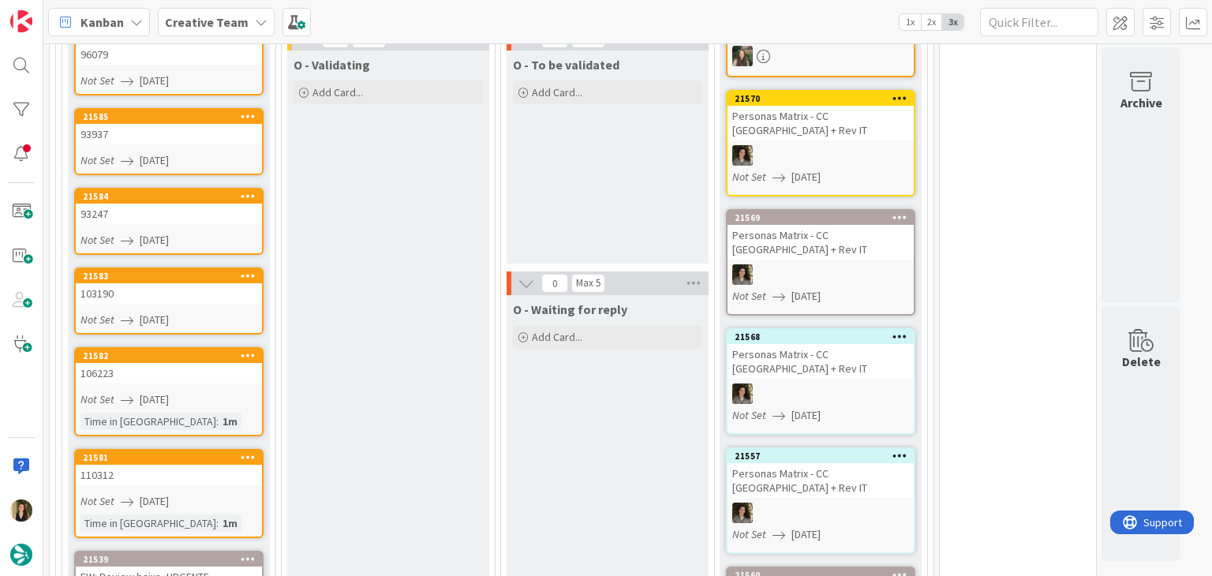
scroll to position [2209, 0]
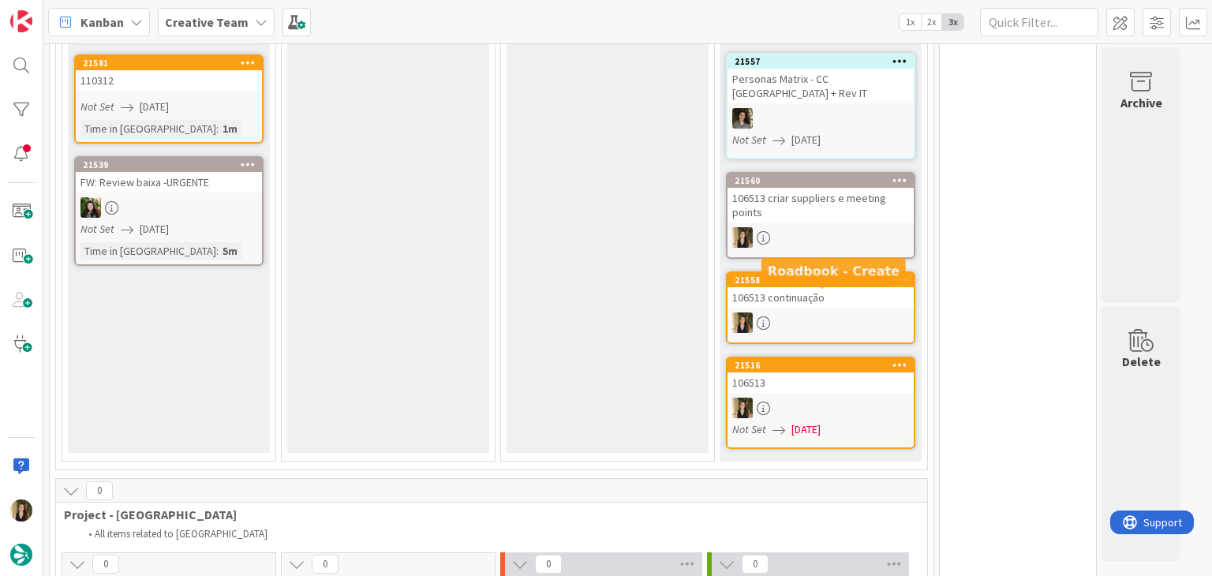
click at [847, 372] on div "106513" at bounding box center [820, 382] width 186 height 21
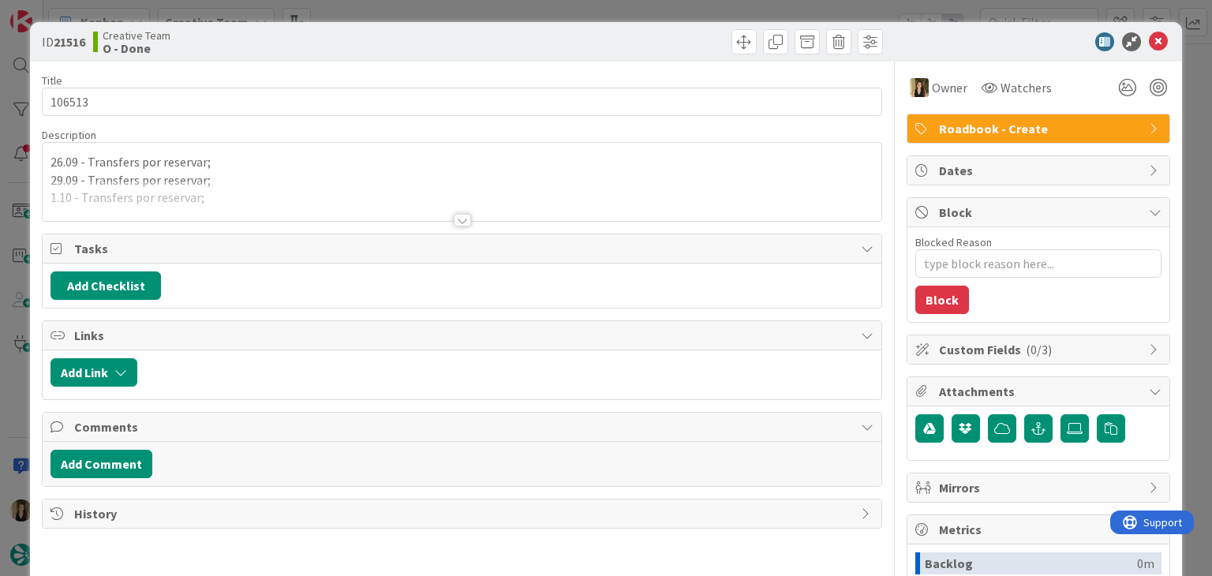
click at [444, 215] on div at bounding box center [462, 201] width 838 height 40
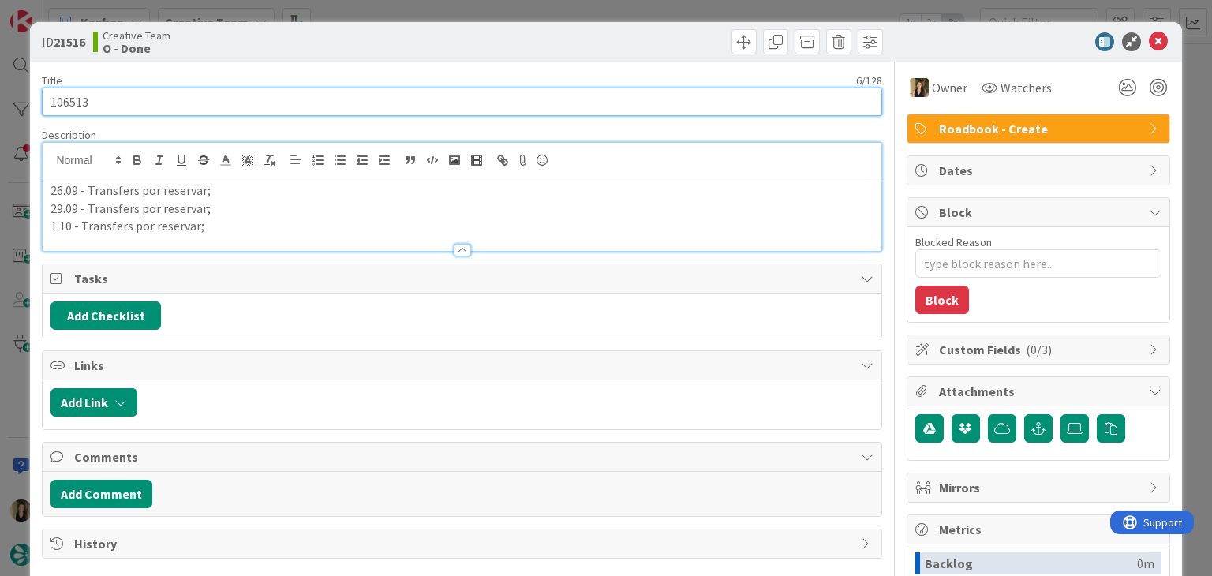
click at [77, 101] on input "106513" at bounding box center [461, 102] width 839 height 28
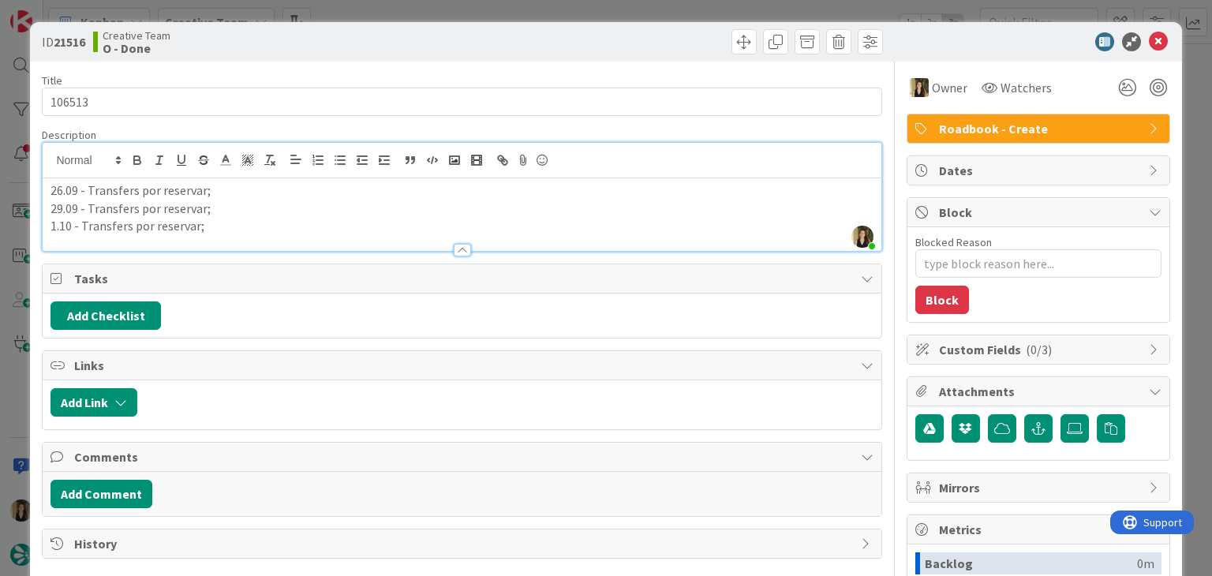
click at [301, 47] on div "Creative Team O - Done" at bounding box center [275, 41] width 365 height 25
click at [355, 13] on div "ID 21516 Creative Team O - Done Title 6 / 128 106513 Description [PERSON_NAME] …" at bounding box center [606, 288] width 1212 height 576
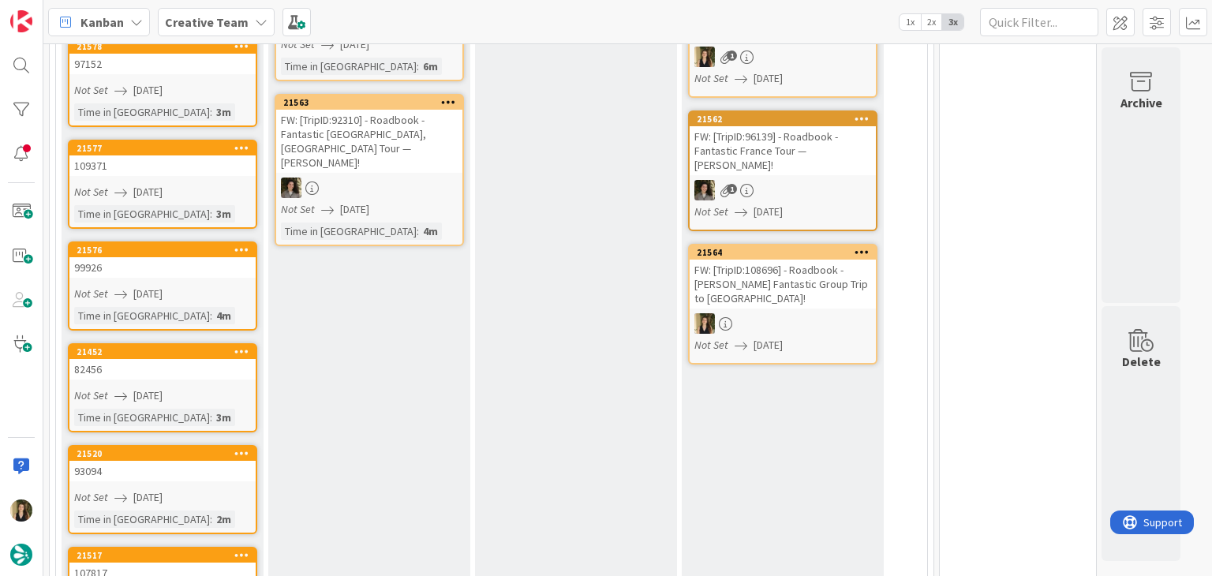
scroll to position [631, 0]
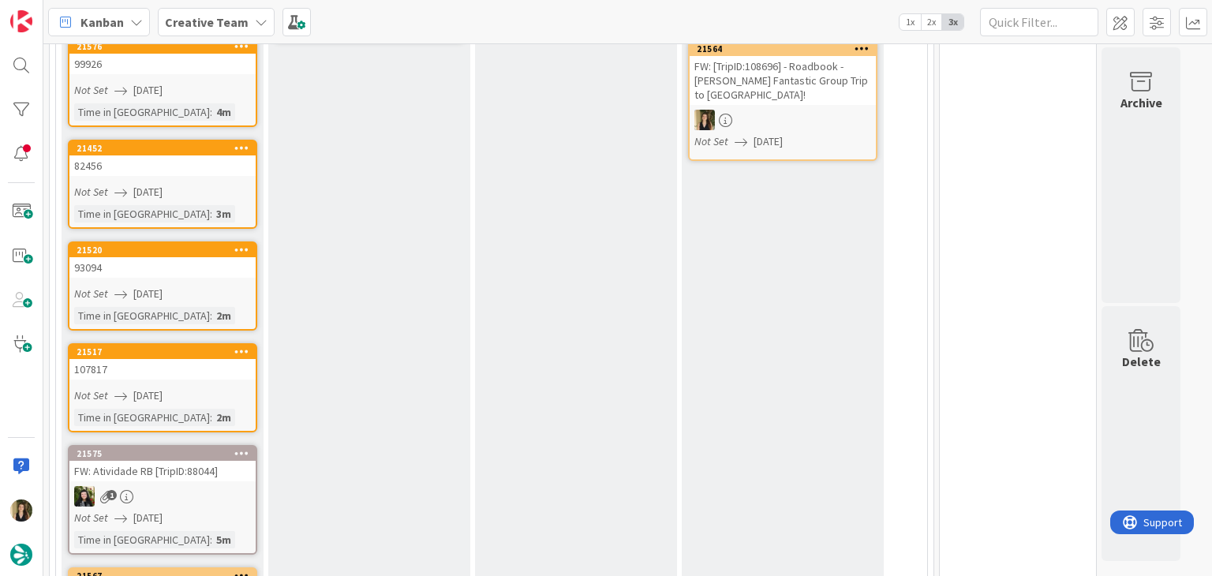
click at [245, 375] on link "21517 107817 Not Set [DATE] Time in Column : 2m" at bounding box center [162, 387] width 189 height 89
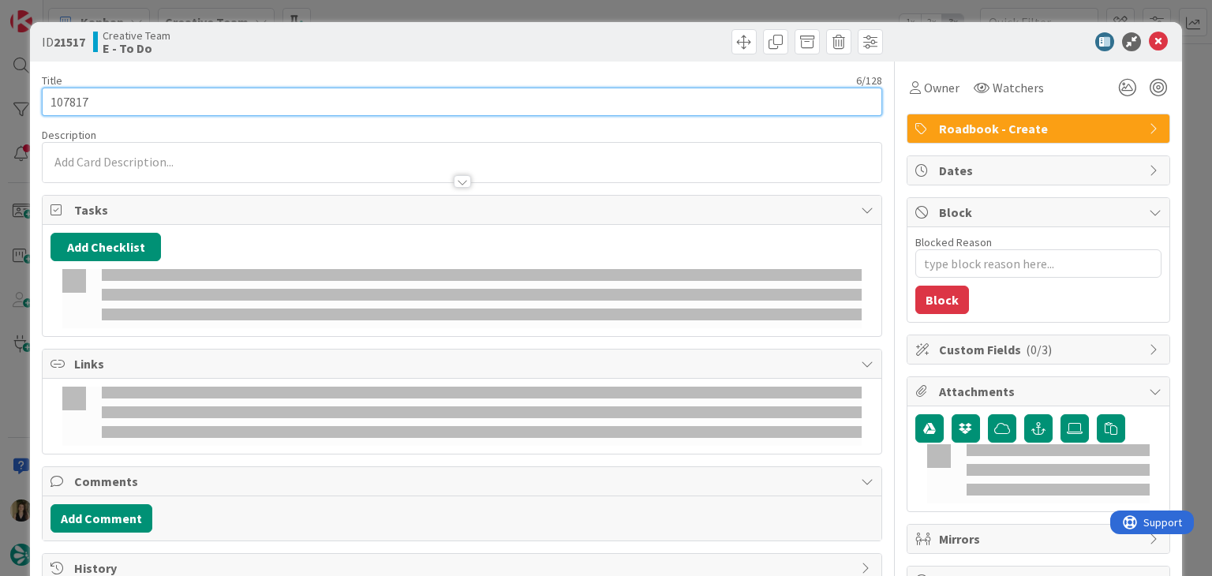
click at [79, 109] on input "107817" at bounding box center [461, 102] width 839 height 28
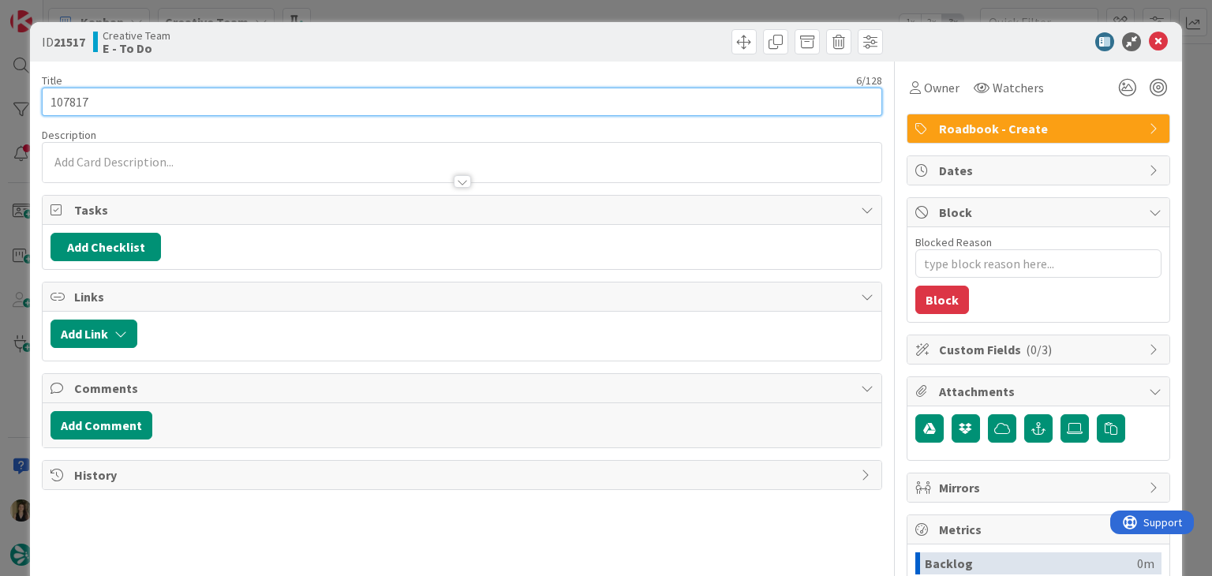
click at [78, 109] on input "107817" at bounding box center [461, 102] width 839 height 28
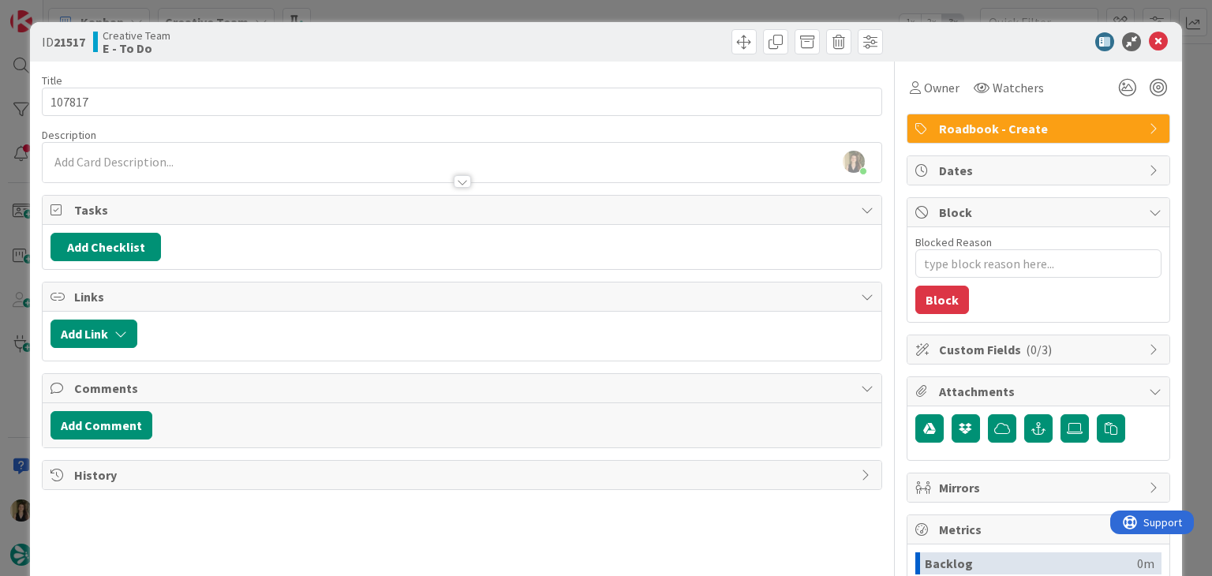
click at [542, 6] on div "ID 21517 Creative Team E - To Do Title 6 / 128 107817 Description [PERSON_NAME]…" at bounding box center [606, 288] width 1212 height 576
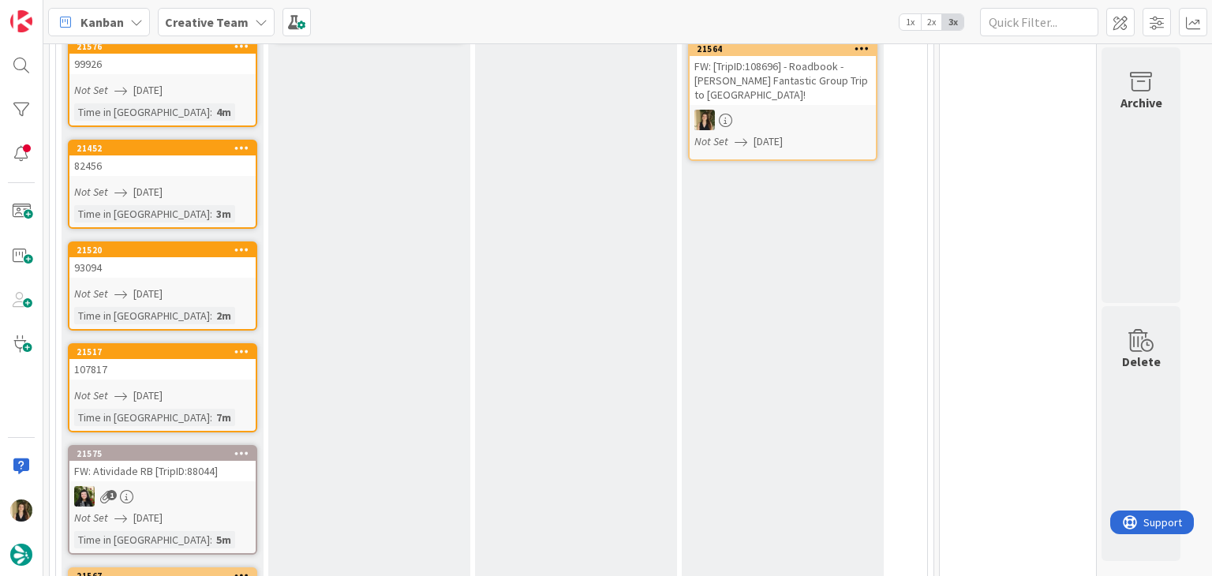
click at [234, 286] on div "Not Set [DATE]" at bounding box center [164, 294] width 181 height 17
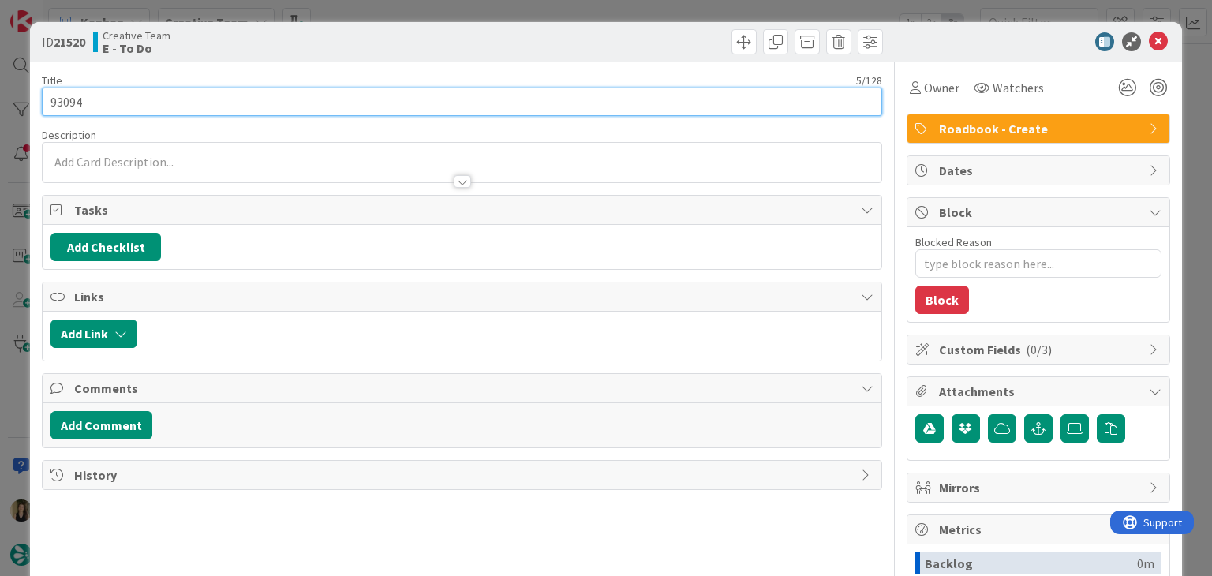
click at [75, 105] on input "93094" at bounding box center [461, 102] width 839 height 28
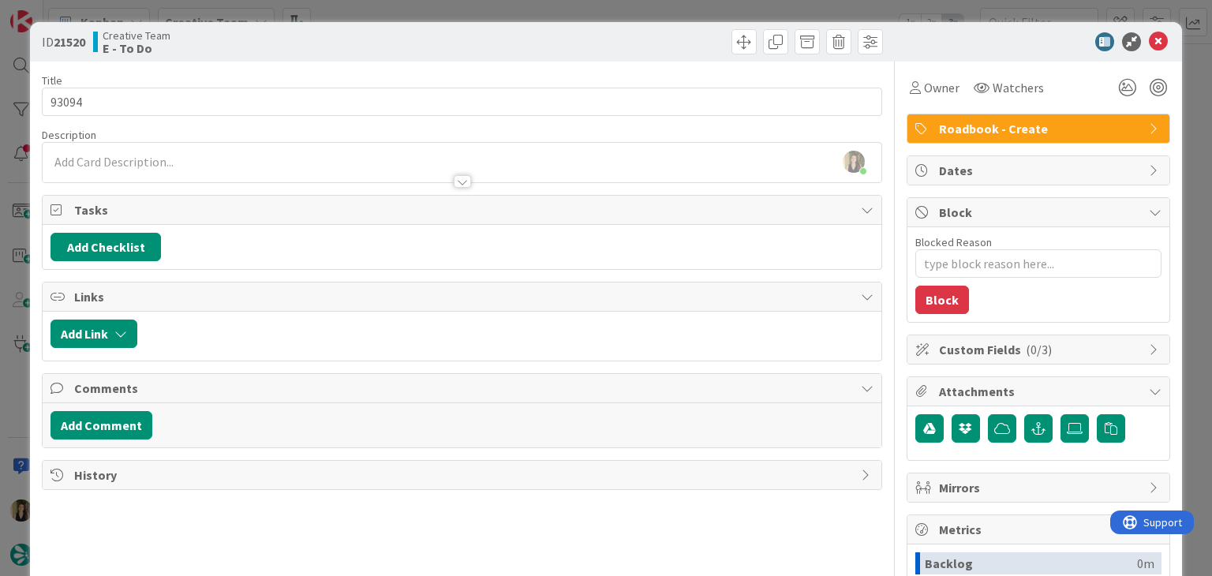
click at [442, 32] on div "Creative Team E - To Do" at bounding box center [275, 41] width 365 height 25
click at [442, 17] on div "ID 21520 Creative Team E - To Do Title 5 / 128 93094 Description [PERSON_NAME] …" at bounding box center [606, 288] width 1212 height 576
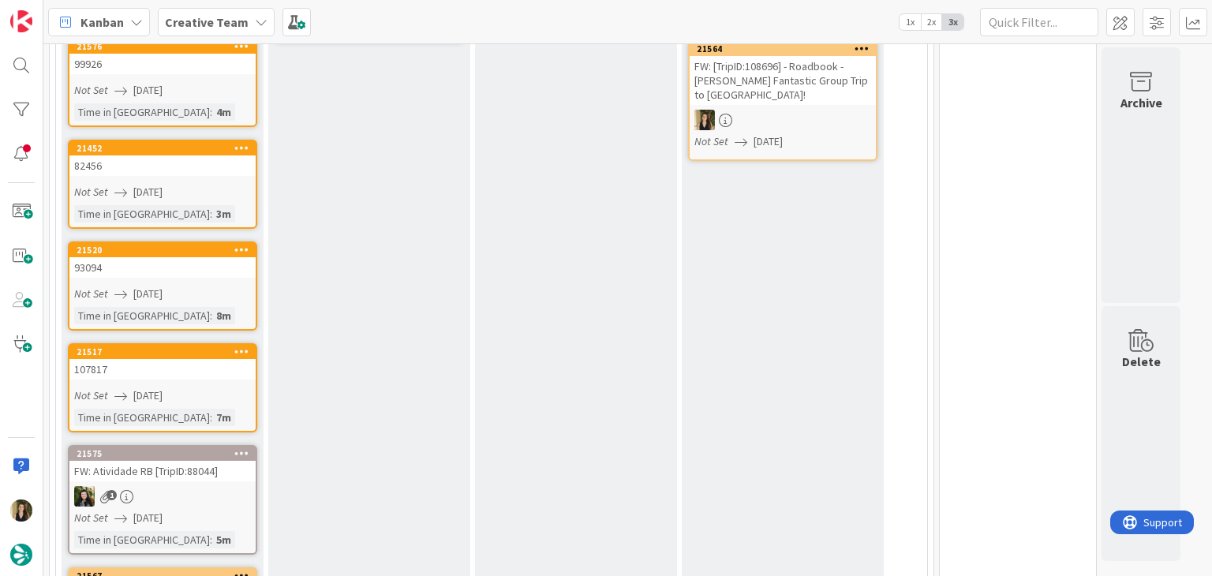
click at [205, 190] on div "Not Set [DATE]" at bounding box center [164, 192] width 181 height 17
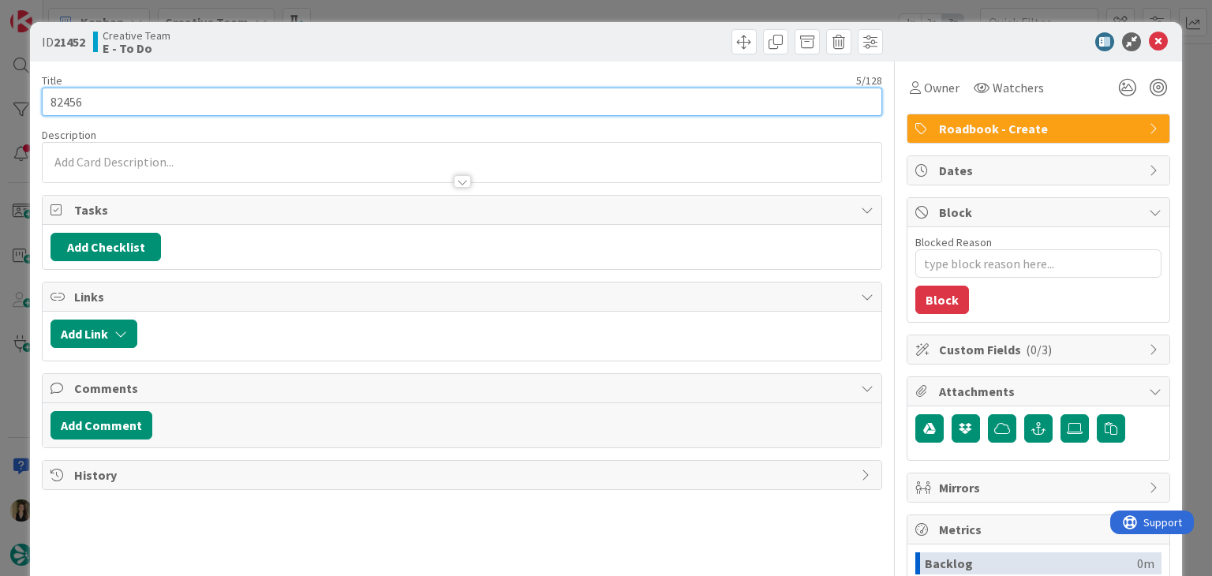
click at [66, 109] on input "82456" at bounding box center [461, 102] width 839 height 28
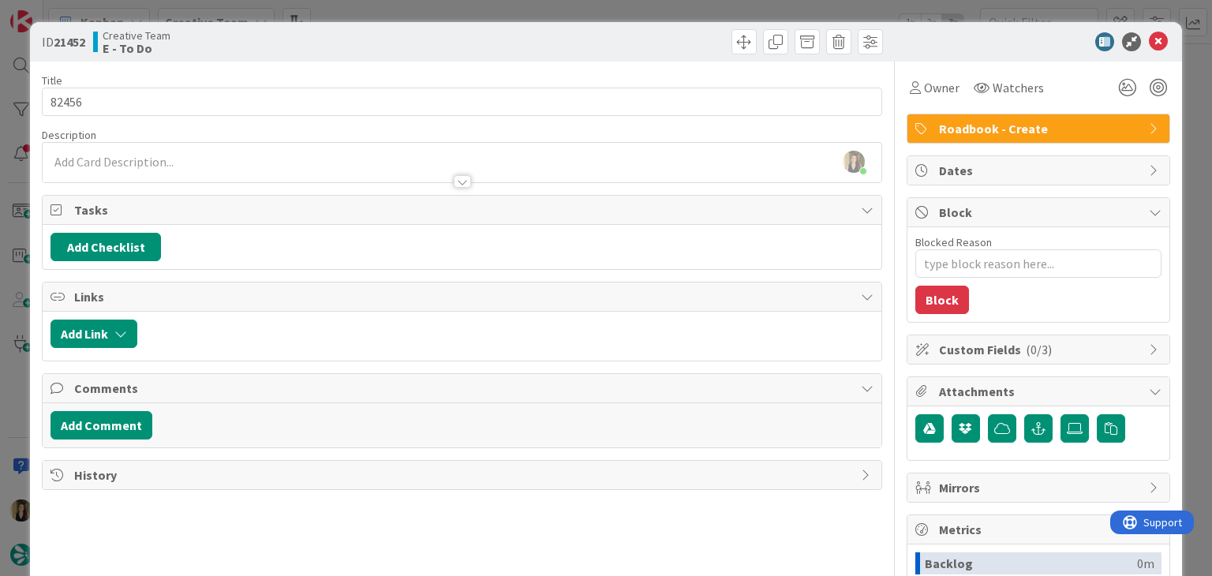
drag, startPoint x: 481, startPoint y: 33, endPoint x: 473, endPoint y: 16, distance: 19.1
click at [479, 32] on div at bounding box center [674, 41] width 417 height 25
click at [473, 16] on div "ID 21452 Creative Team E - To Do Title 5 / 128 82456 Description [PERSON_NAME] …" at bounding box center [606, 288] width 1212 height 576
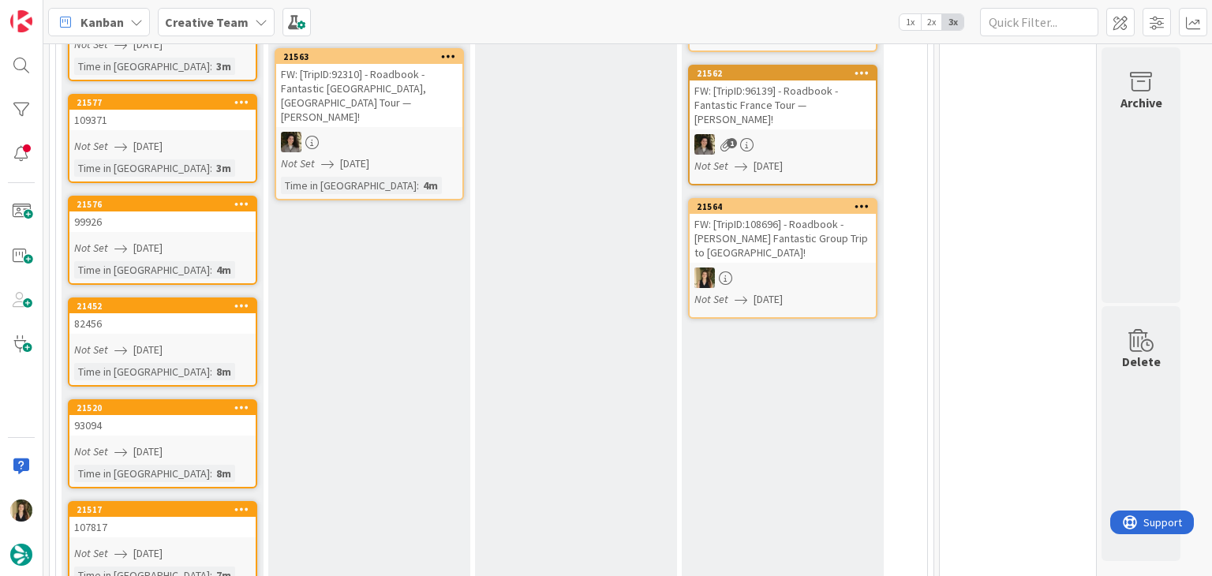
click at [212, 240] on div "Not Set [DATE]" at bounding box center [164, 248] width 181 height 17
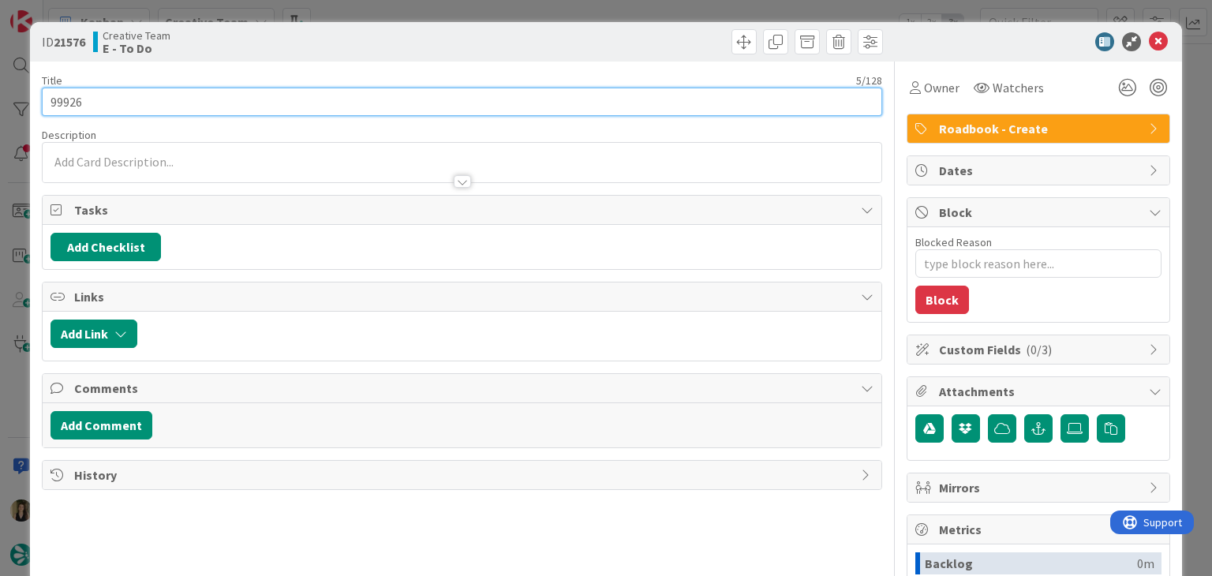
click at [61, 92] on input "99926" at bounding box center [461, 102] width 839 height 28
click at [60, 92] on input "99926" at bounding box center [461, 102] width 839 height 28
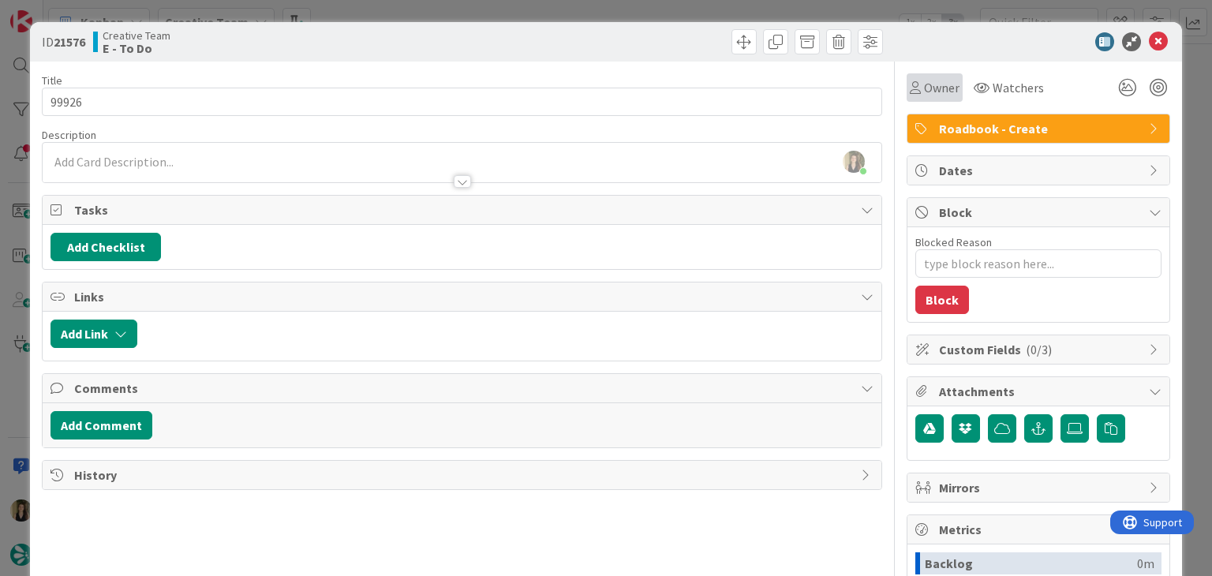
click at [930, 96] on span "Owner" at bounding box center [942, 87] width 36 height 19
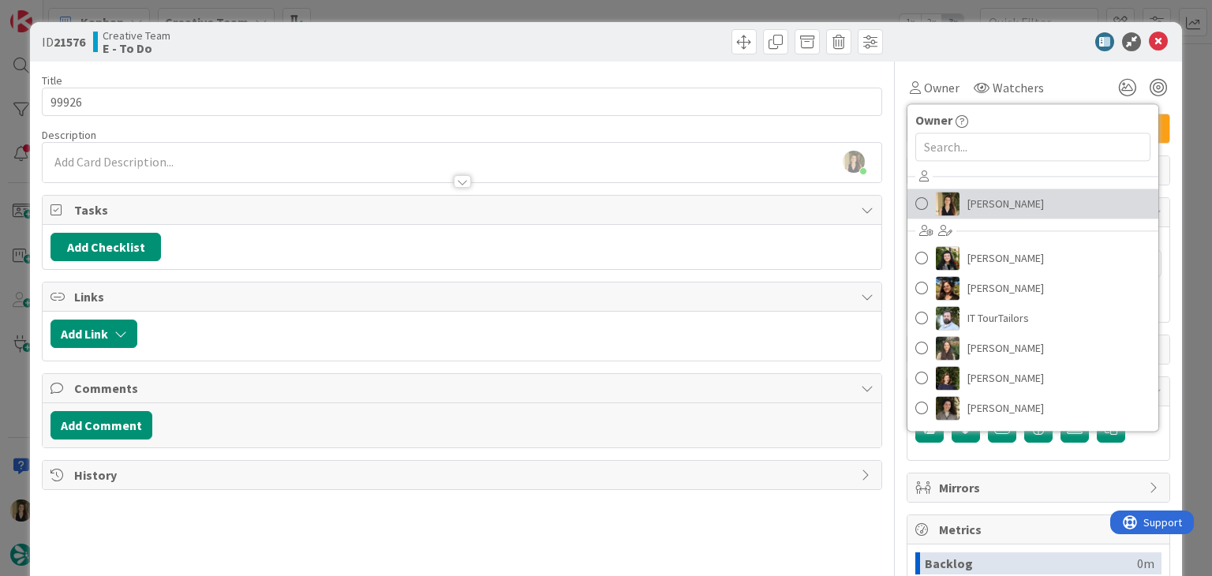
drag, startPoint x: 981, startPoint y: 215, endPoint x: 975, endPoint y: 209, distance: 8.9
click at [981, 215] on link "[PERSON_NAME]" at bounding box center [1032, 204] width 251 height 30
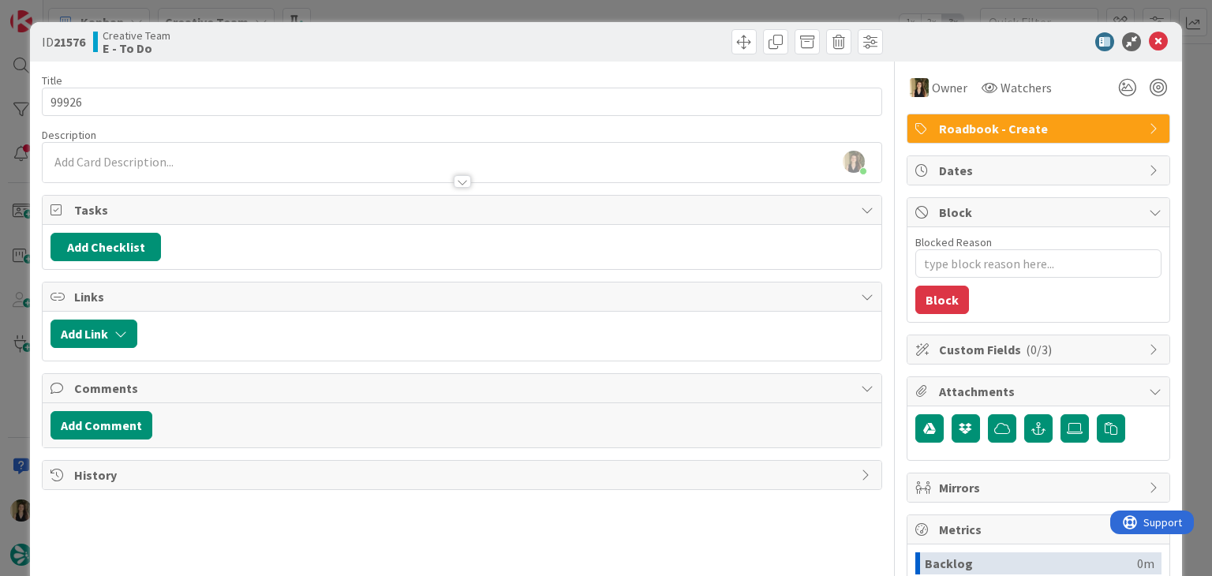
click at [669, 21] on div "ID 21576 Creative Team E - To Do Title 5 / 128 99926 Description [PERSON_NAME] …" at bounding box center [606, 288] width 1212 height 576
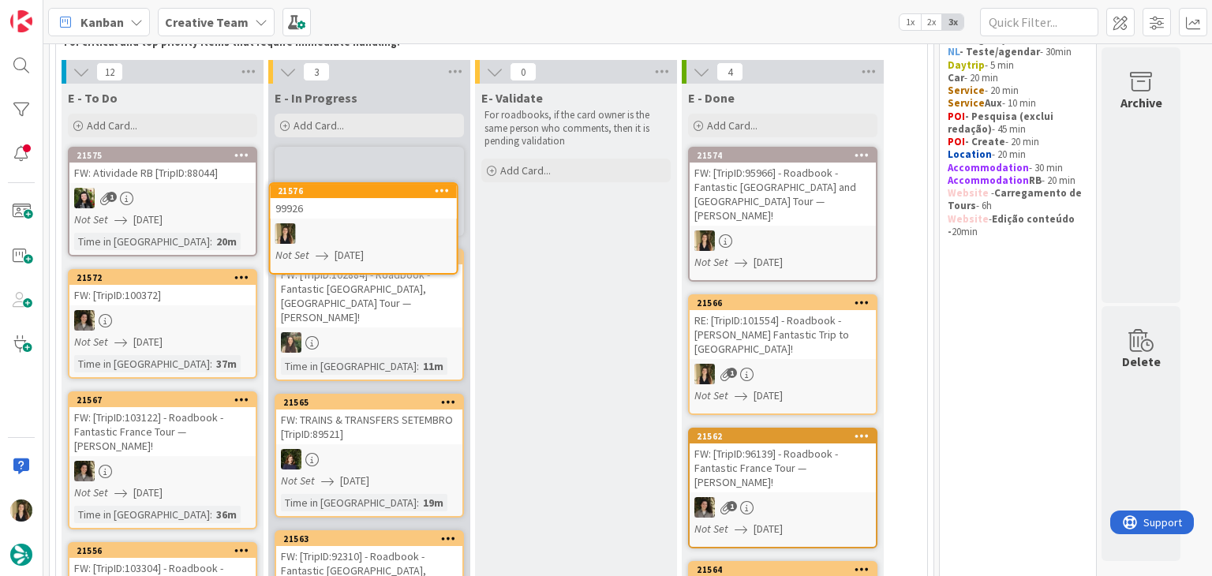
scroll to position [65, 0]
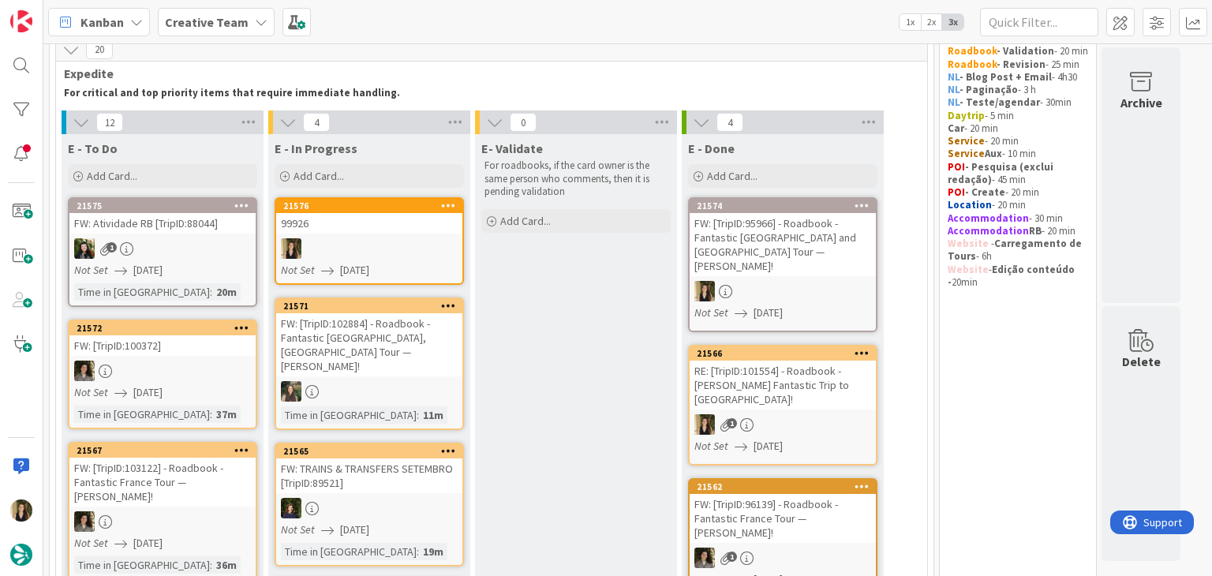
click at [393, 236] on link "21576 99926 Not Set [DATE]" at bounding box center [369, 241] width 189 height 88
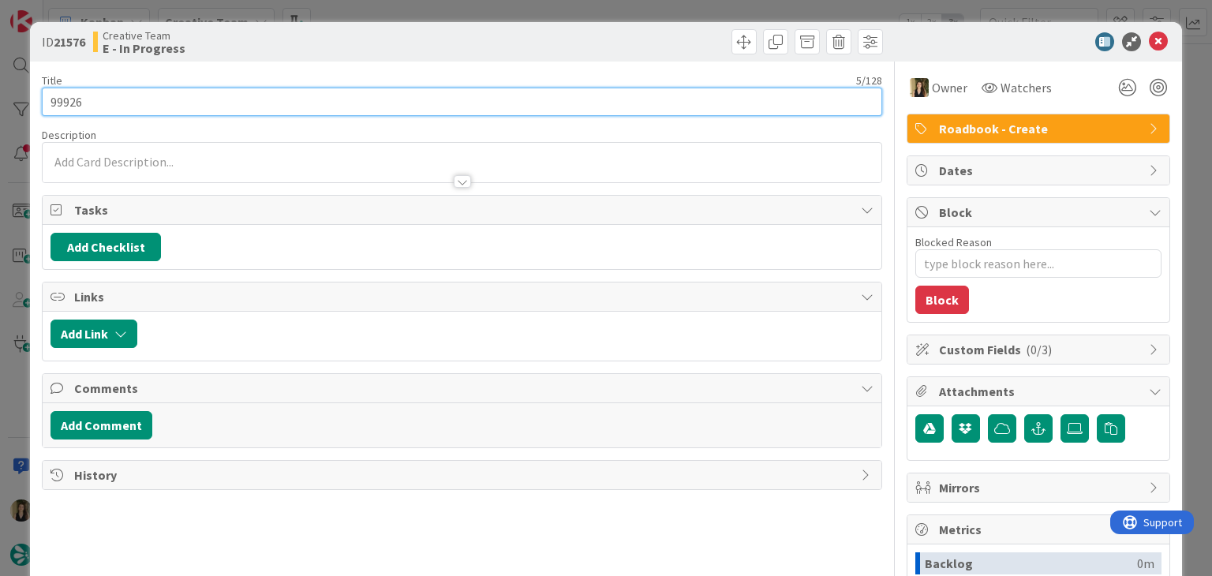
click at [67, 95] on input "99926" at bounding box center [461, 102] width 839 height 28
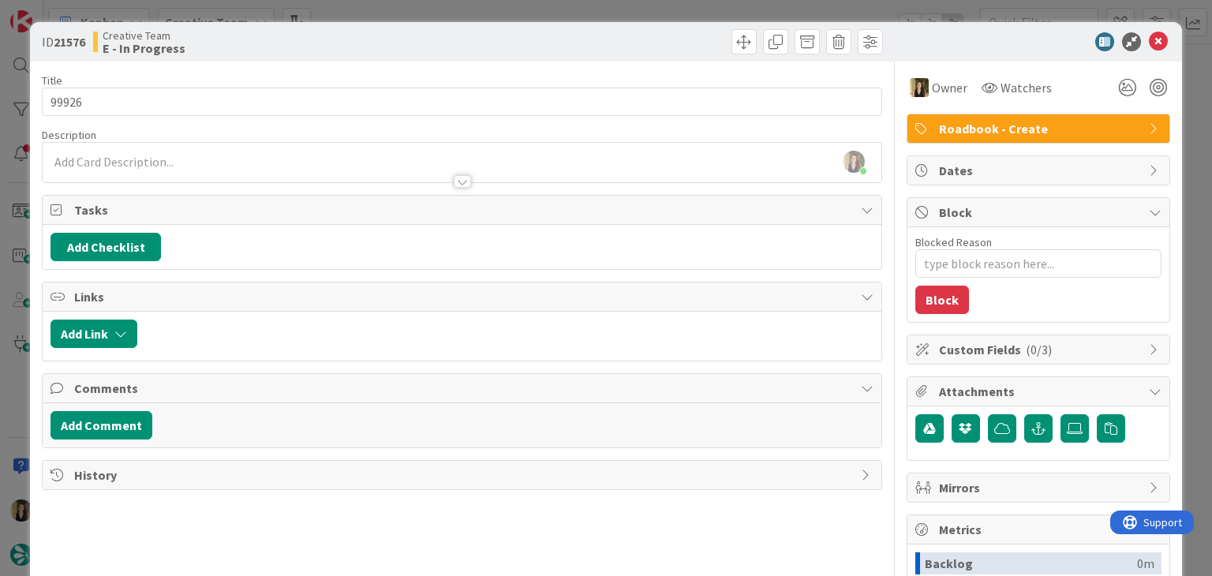
type textarea "x"
click at [198, 155] on div "[PERSON_NAME] joined 10 m ago" at bounding box center [462, 162] width 838 height 39
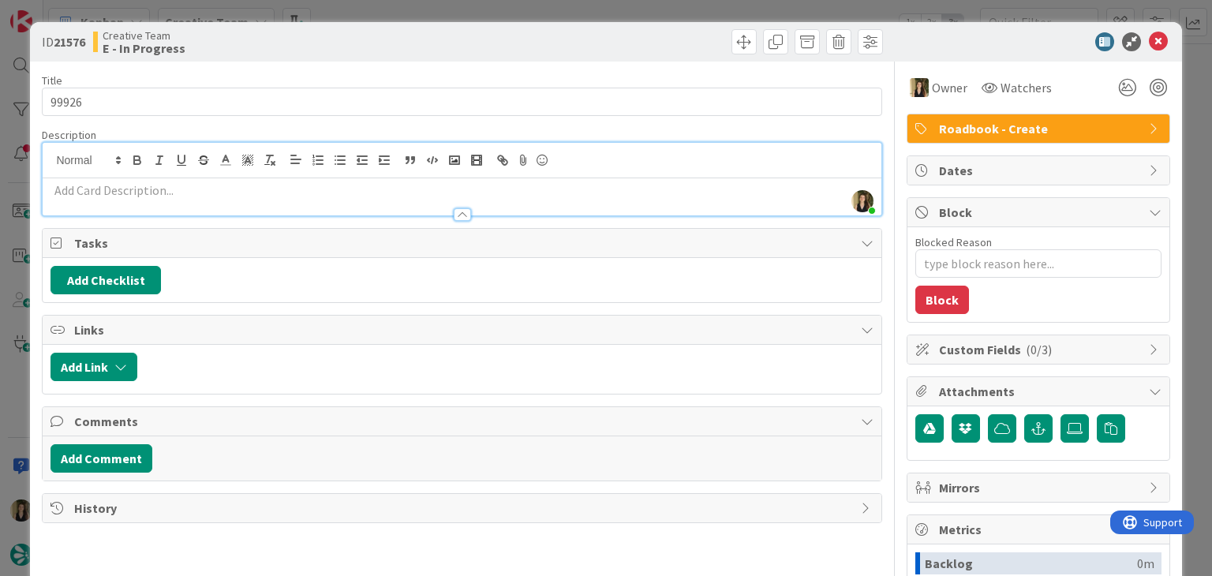
click at [179, 194] on p at bounding box center [461, 190] width 822 height 18
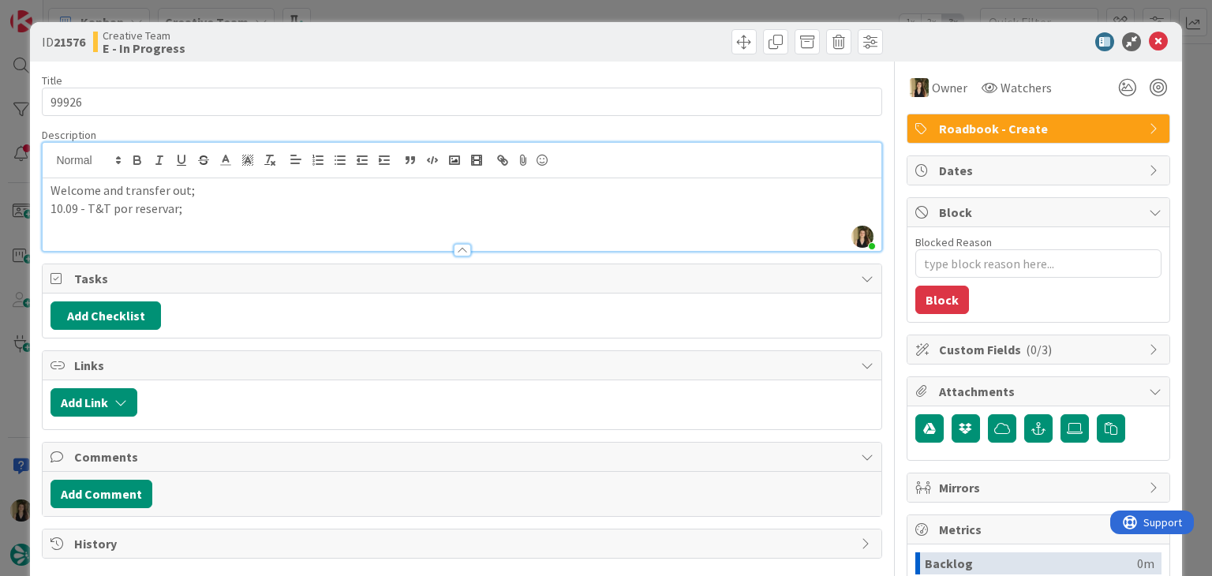
click at [83, 206] on p "10.09 - T&T por reservar;" at bounding box center [461, 209] width 822 height 18
drag, startPoint x: 247, startPoint y: 211, endPoint x: 16, endPoint y: 185, distance: 232.6
click at [18, 186] on div "ID 21576 Creative Team E - In Progress Title 5 / 128 99926 Description [PERSON_…" at bounding box center [606, 288] width 1212 height 576
copy div "Welcome and transfer out; 10.09 e 13.09 - T&T por reservar;"
drag, startPoint x: 444, startPoint y: 56, endPoint x: 438, endPoint y: 7, distance: 49.3
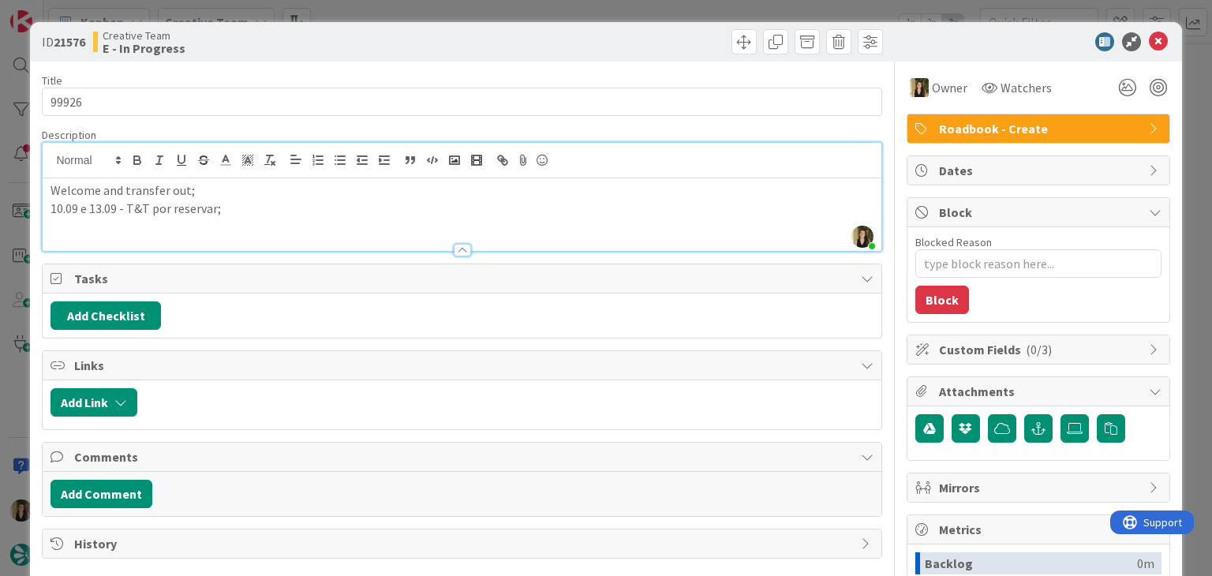
click at [443, 54] on div "ID 21576 Creative Team E - In Progress" at bounding box center [605, 41] width 1151 height 39
click at [439, 6] on div "ID 21576 Creative Team E - In Progress Title 5 / 128 99926 Description [PERSON_…" at bounding box center [606, 288] width 1212 height 576
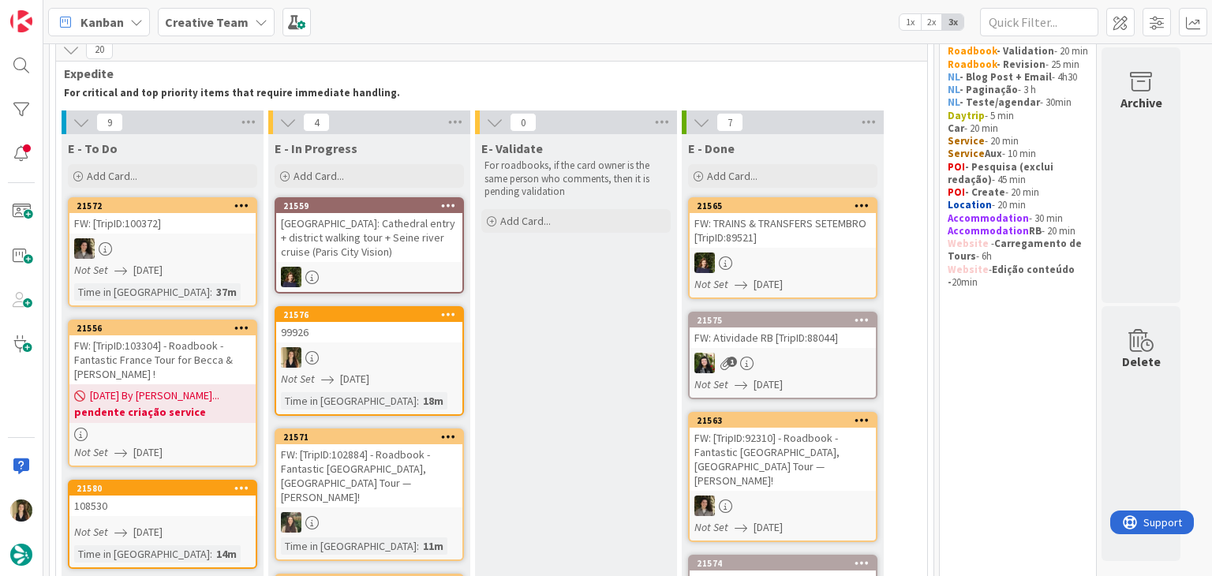
click at [427, 342] on link "21576 99926 Not Set [DATE] Time in [GEOGRAPHIC_DATA] : 18m" at bounding box center [369, 361] width 189 height 110
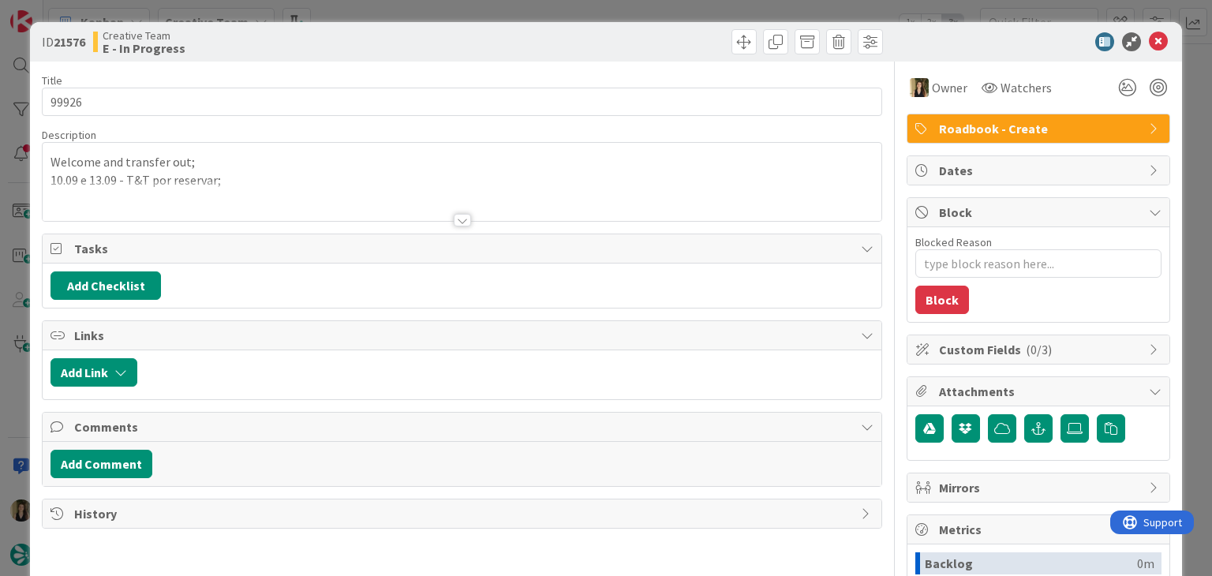
drag, startPoint x: 532, startPoint y: 19, endPoint x: 487, endPoint y: 124, distance: 114.2
click at [530, 17] on div "ID 21576 Creative Team E - In Progress Title 5 / 128 99926 Description Welcome …" at bounding box center [606, 288] width 1212 height 576
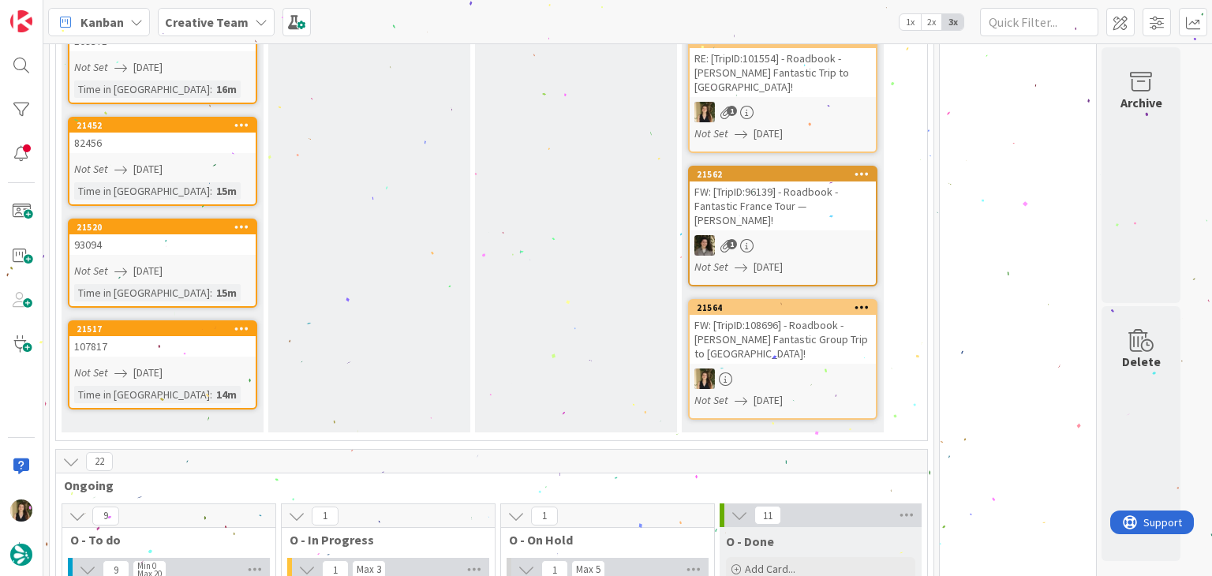
scroll to position [440, 0]
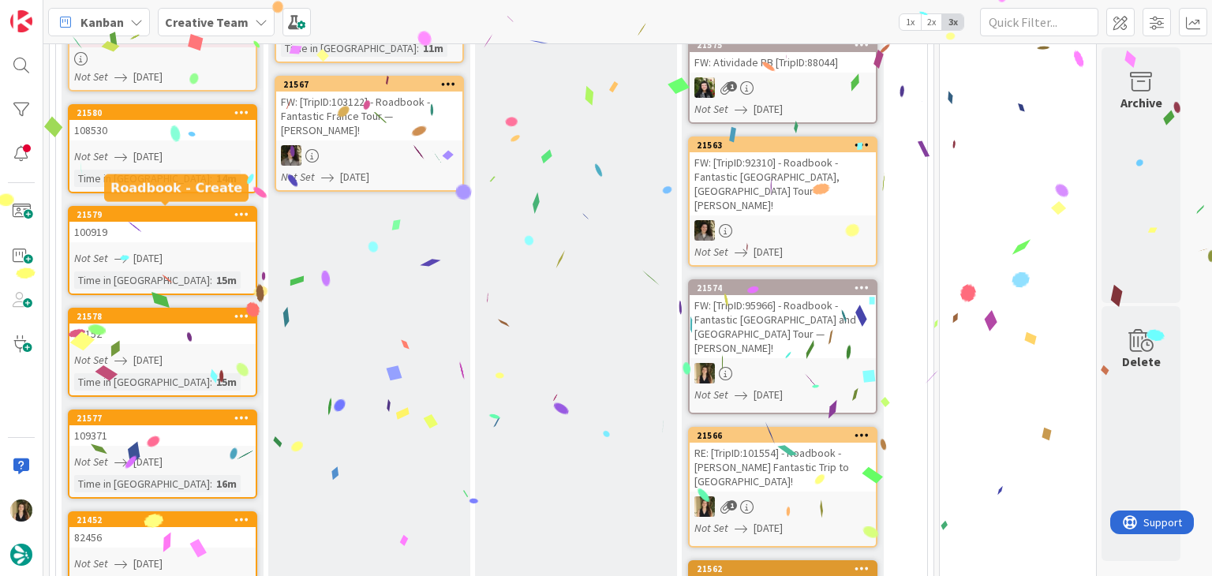
click at [200, 155] on div "Not Set [DATE]" at bounding box center [164, 156] width 181 height 17
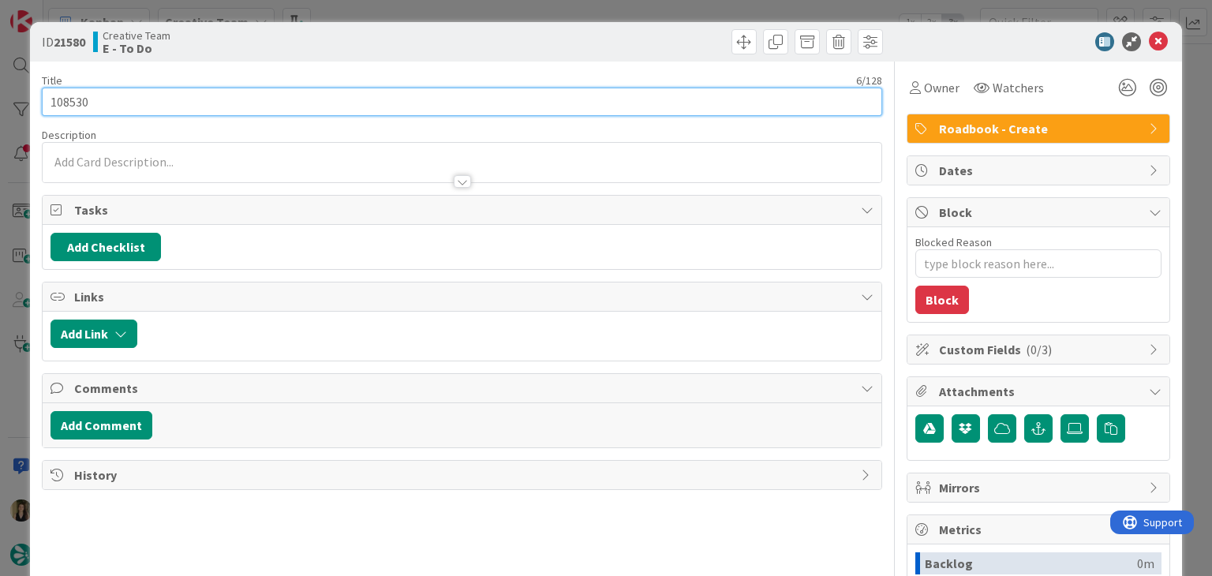
click at [76, 101] on input "108530" at bounding box center [461, 102] width 839 height 28
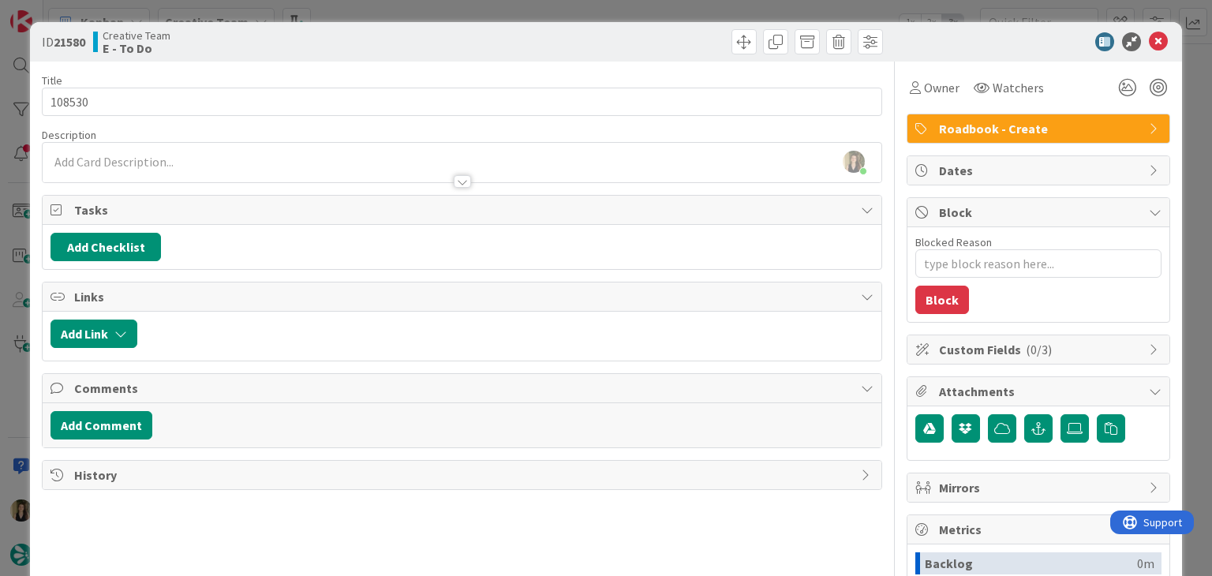
click at [341, 41] on div "Creative Team E - To Do" at bounding box center [275, 41] width 365 height 25
click at [372, 9] on div "ID 21580 Creative Team E - To Do Title 6 / 128 108530 Description [PERSON_NAME]…" at bounding box center [606, 288] width 1212 height 576
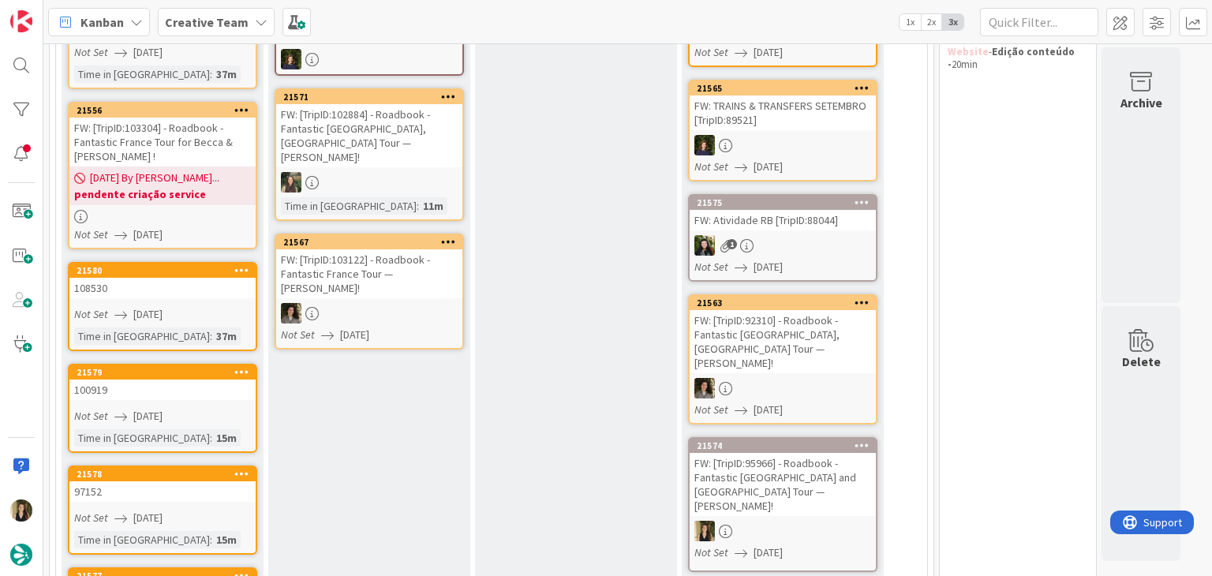
click at [226, 408] on div "Not Set [DATE]" at bounding box center [164, 416] width 181 height 17
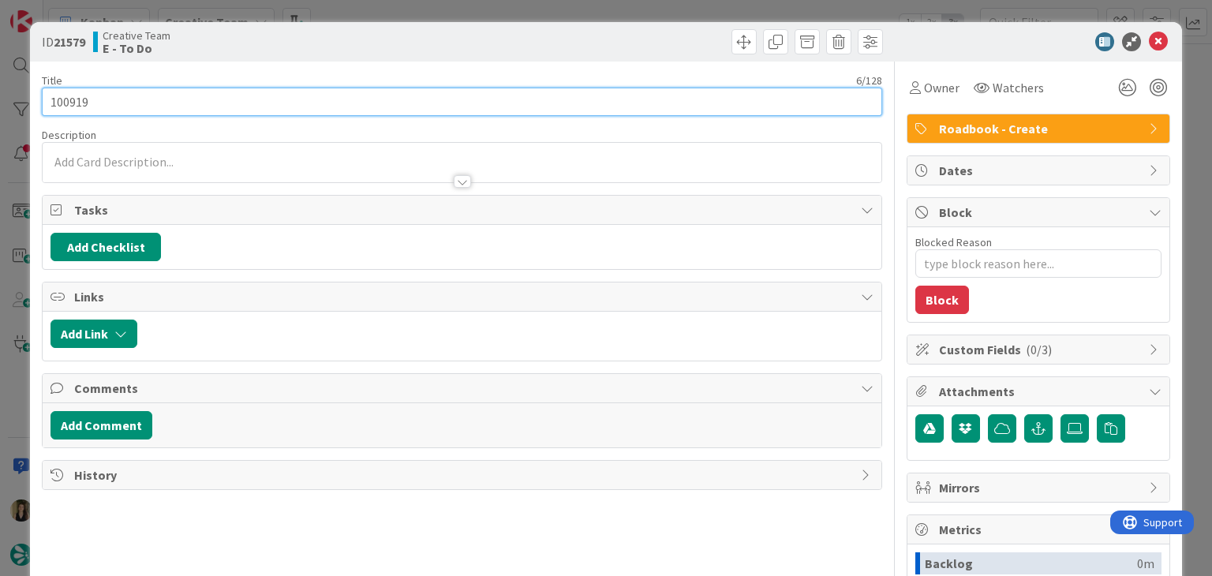
click at [73, 99] on input "100919" at bounding box center [461, 102] width 839 height 28
click at [71, 99] on input "100919" at bounding box center [461, 102] width 839 height 28
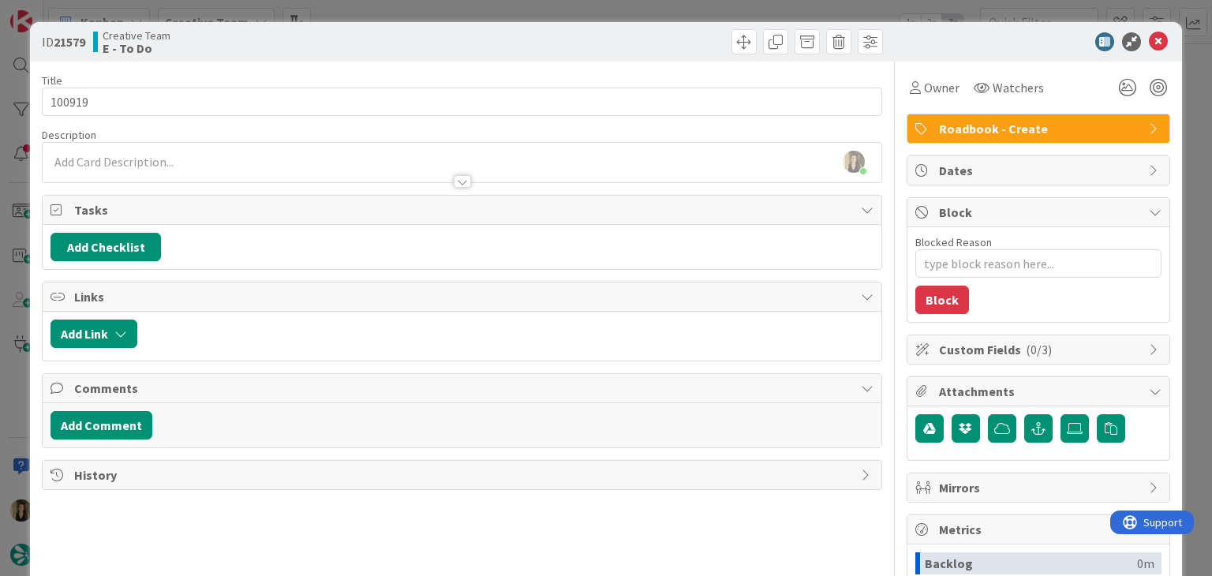
click at [398, 25] on div "ID 21579 Creative Team E - To Do" at bounding box center [605, 41] width 1151 height 39
click at [396, 18] on div "ID 21579 Creative Team E - To Do Title 6 / 128 100919 Description [PERSON_NAME]…" at bounding box center [606, 288] width 1212 height 576
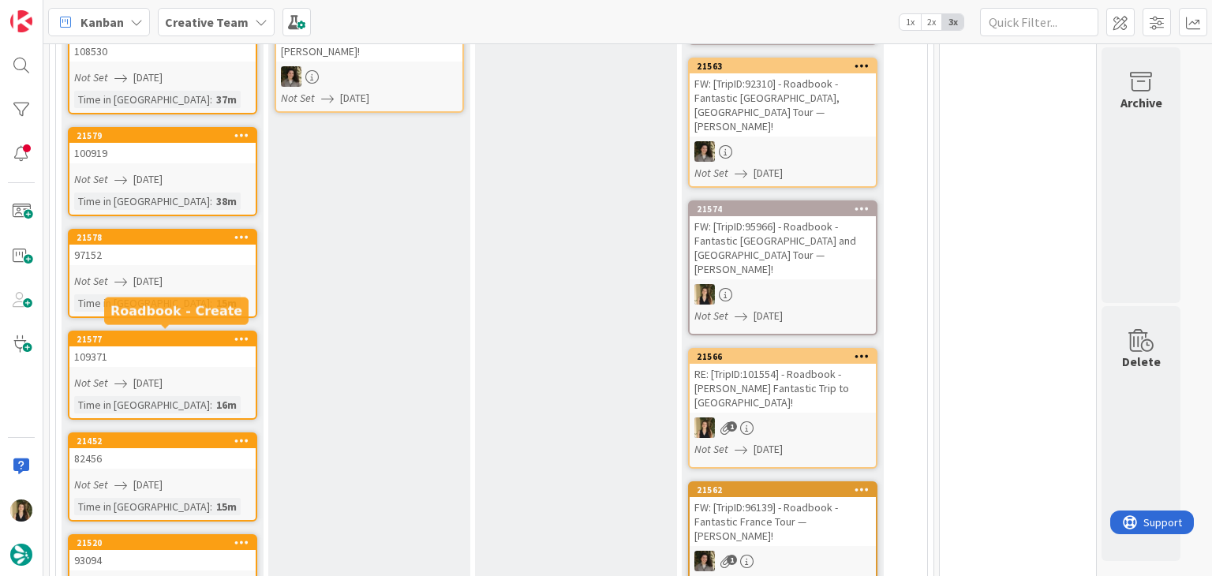
click at [218, 310] on link "21578 97152 Not Set [DATE] Time in [GEOGRAPHIC_DATA] : 15m" at bounding box center [162, 273] width 189 height 89
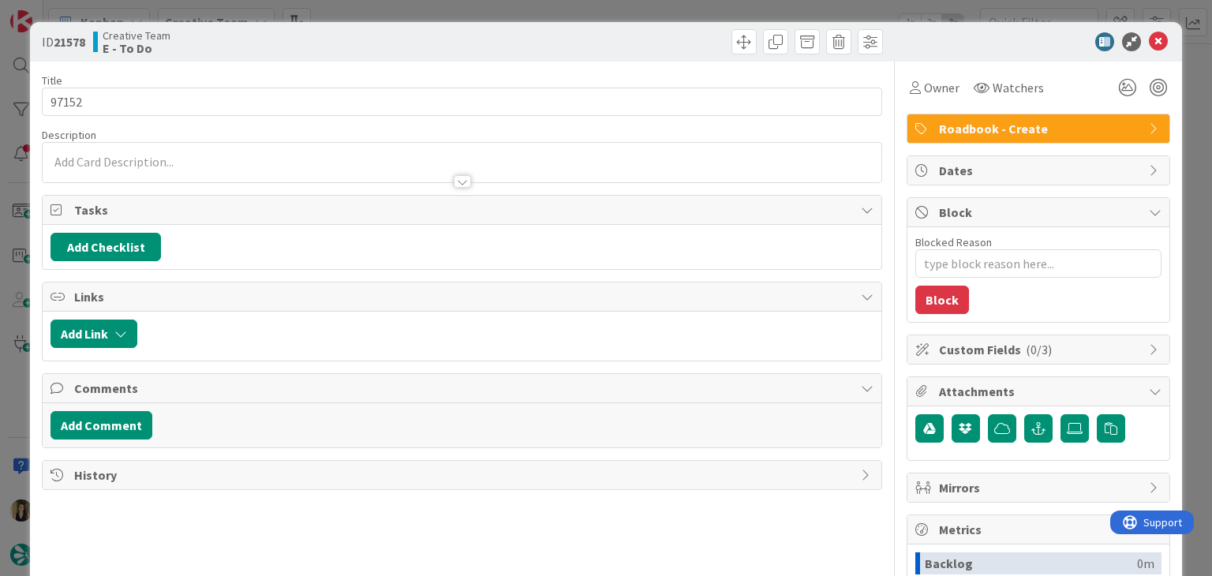
click at [81, 86] on div "Title 5 / 128" at bounding box center [461, 80] width 839 height 14
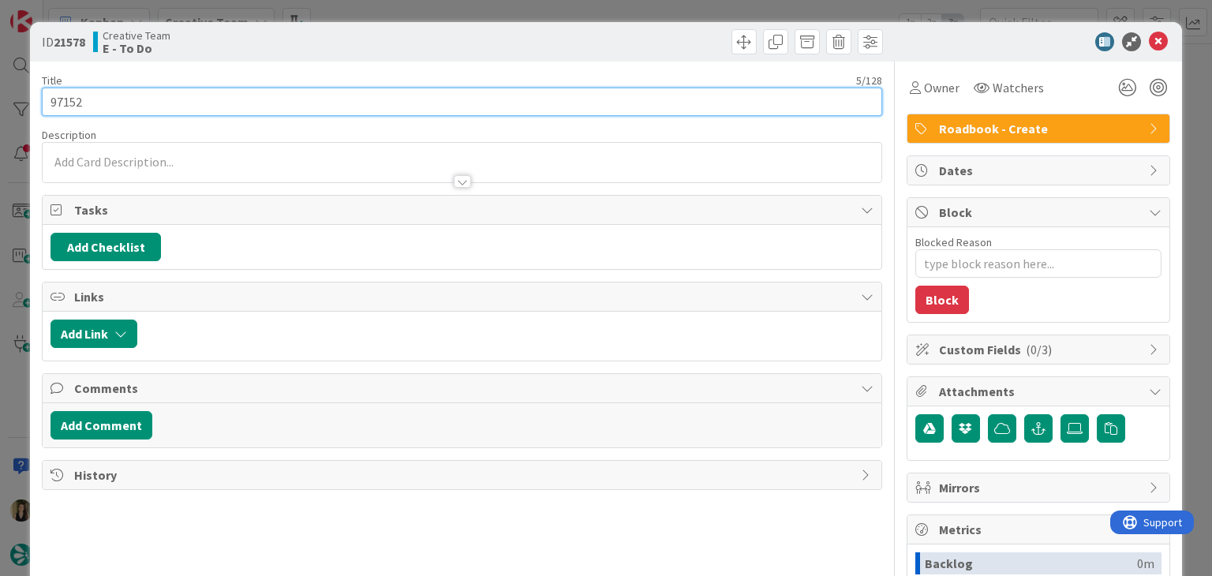
click at [75, 91] on input "97152" at bounding box center [461, 102] width 839 height 28
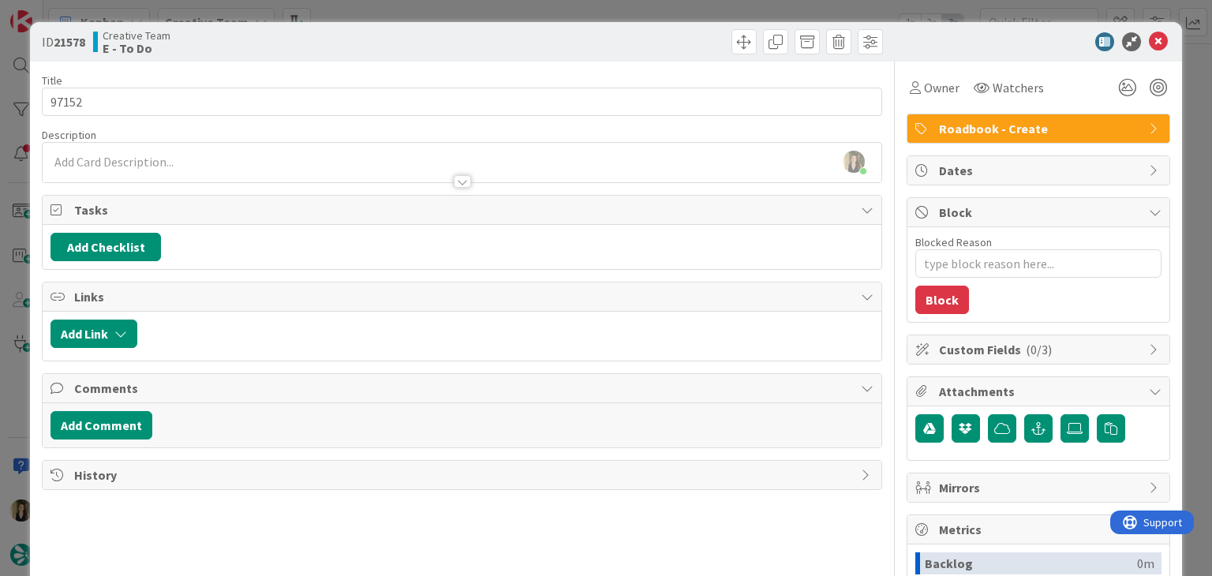
drag, startPoint x: 309, startPoint y: 36, endPoint x: 353, endPoint y: 0, distance: 56.7
click at [309, 36] on div "Creative Team E - To Do" at bounding box center [275, 41] width 365 height 25
click at [363, 6] on div "ID 21578 Creative Team E - To Do Title 5 / 128 97152 Description [PERSON_NAME] …" at bounding box center [606, 288] width 1212 height 576
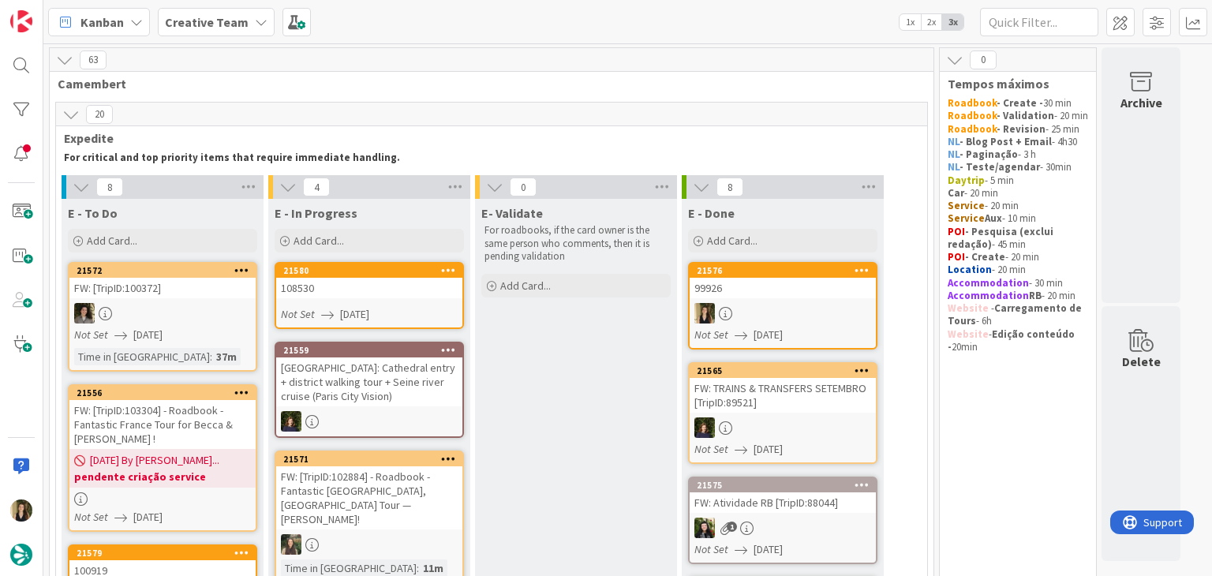
click at [413, 301] on link "21580 108530 Not Set [DATE]" at bounding box center [369, 295] width 189 height 67
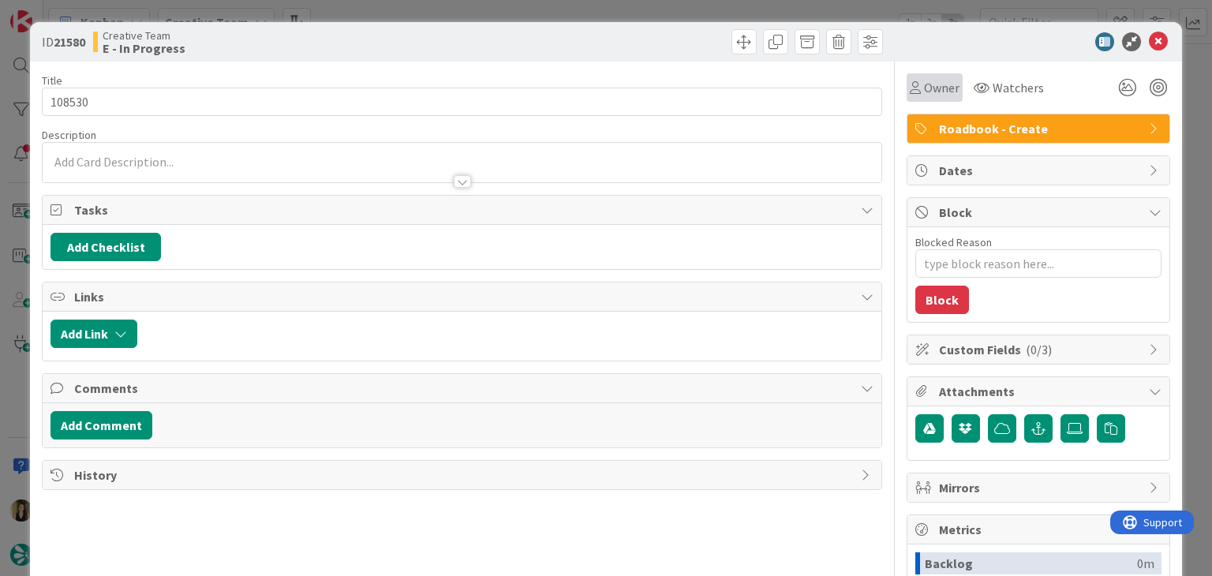
click at [909, 73] on div "Owner" at bounding box center [935, 87] width 56 height 28
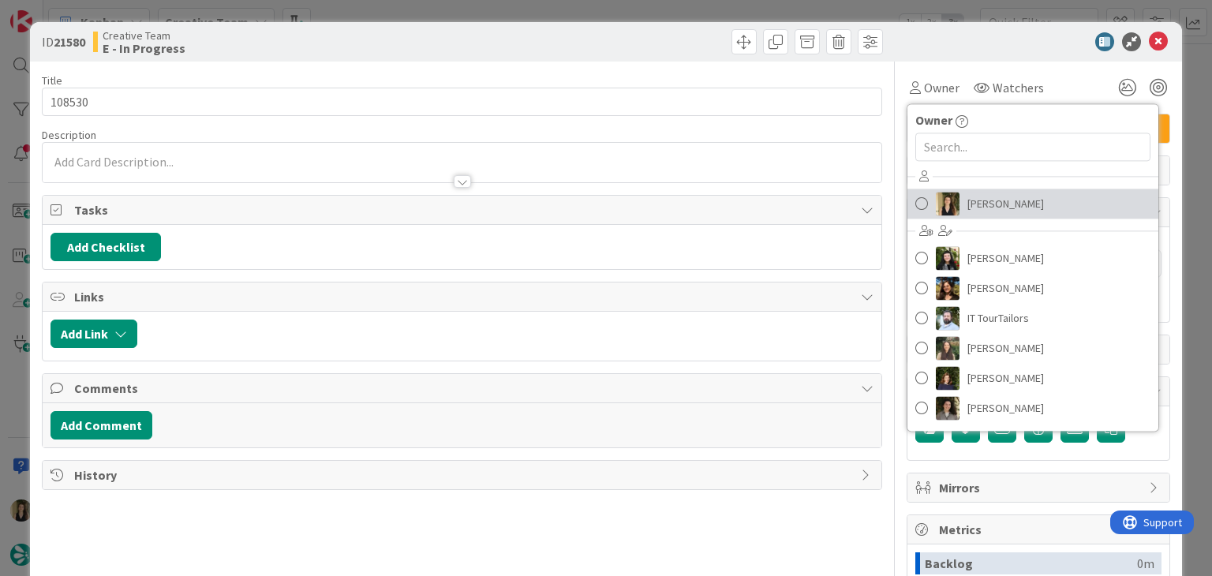
click at [988, 197] on span "[PERSON_NAME]" at bounding box center [1005, 204] width 77 height 24
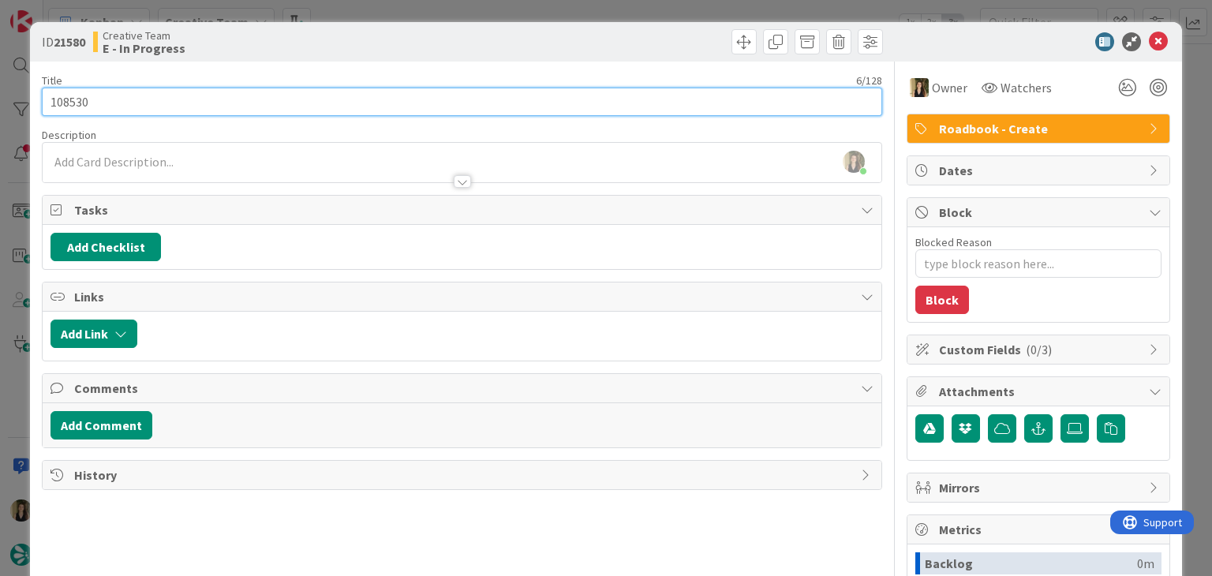
click at [77, 104] on input "108530" at bounding box center [461, 102] width 839 height 28
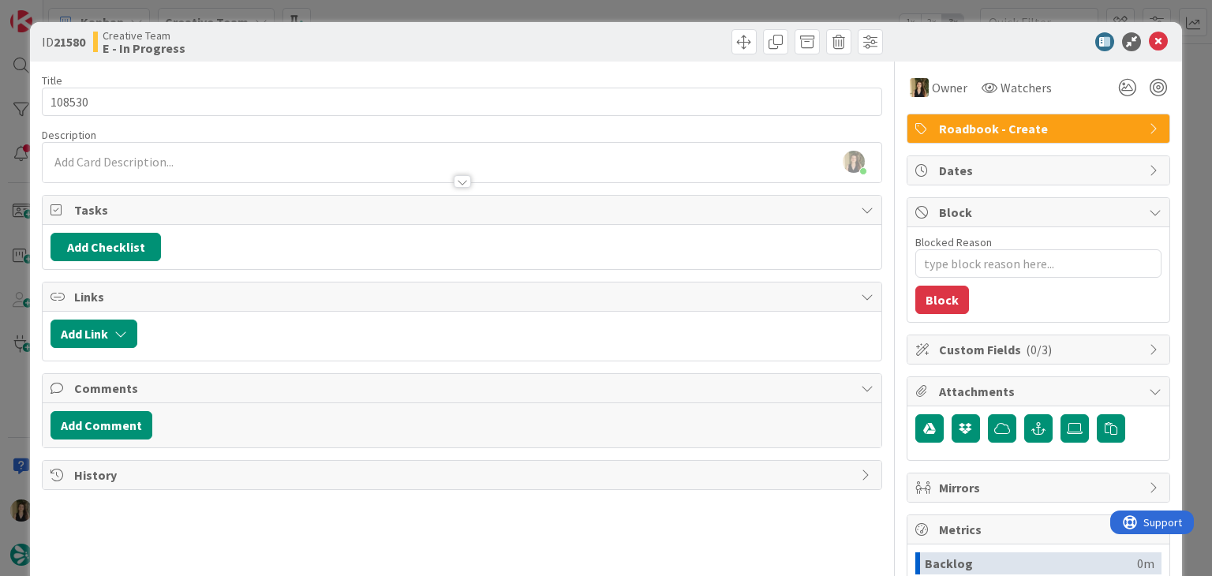
click at [501, 39] on div at bounding box center [674, 41] width 417 height 25
click at [515, 9] on div "ID 21580 Creative Team E - In Progress Title 6 / 128 108530 Description [PERSON…" at bounding box center [606, 288] width 1212 height 576
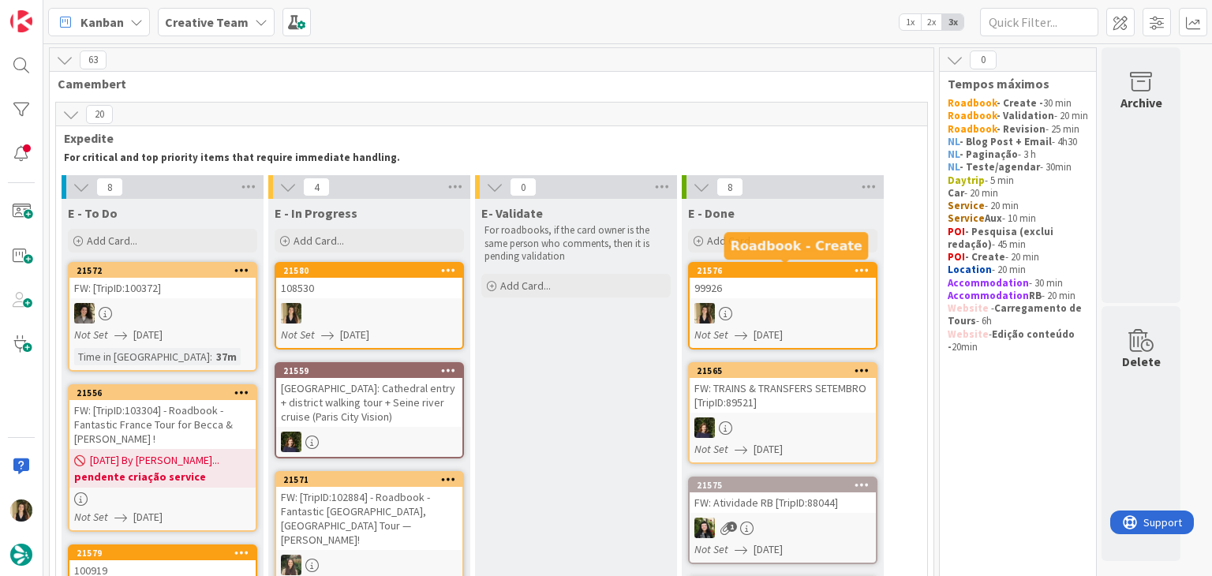
click at [795, 271] on div "21576" at bounding box center [786, 270] width 179 height 11
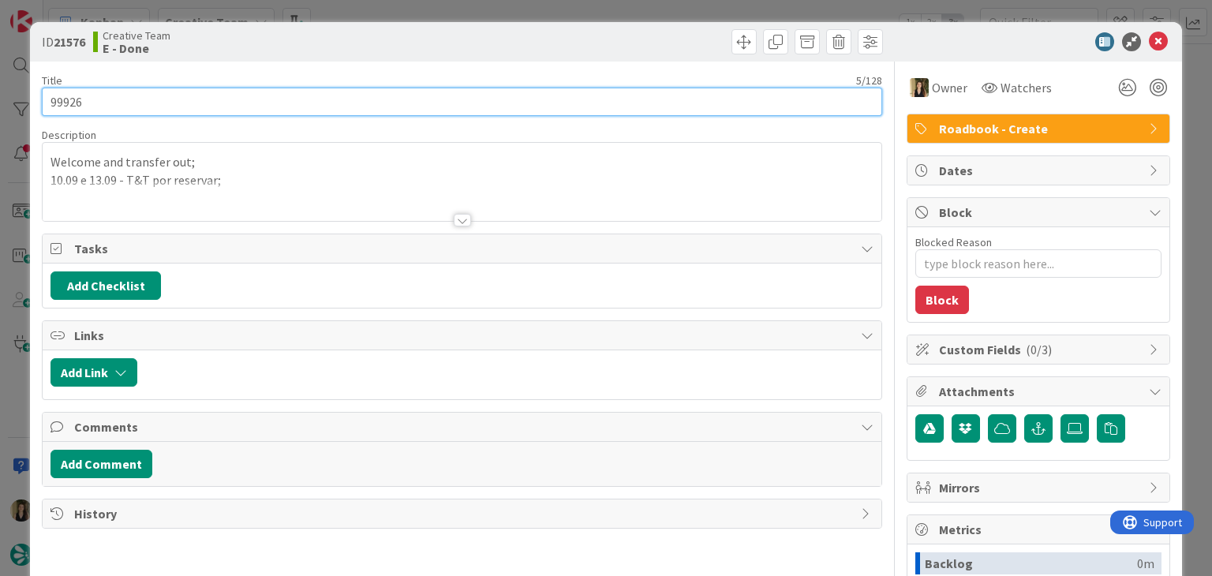
type textarea "x"
click at [66, 99] on input "99926" at bounding box center [461, 102] width 839 height 28
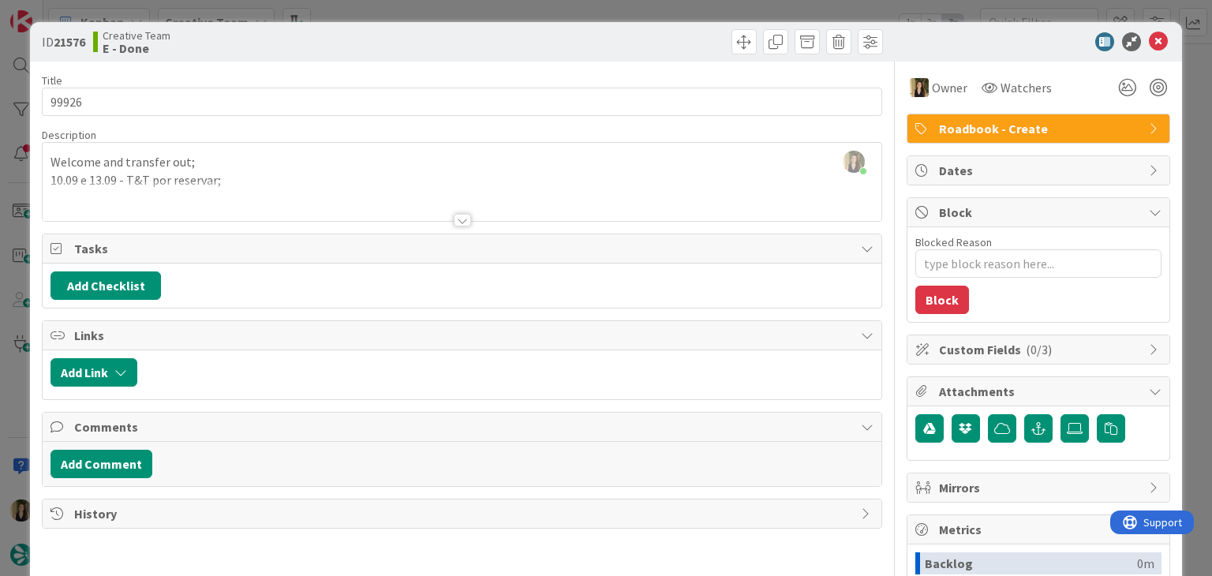
click at [283, 181] on div at bounding box center [462, 201] width 838 height 40
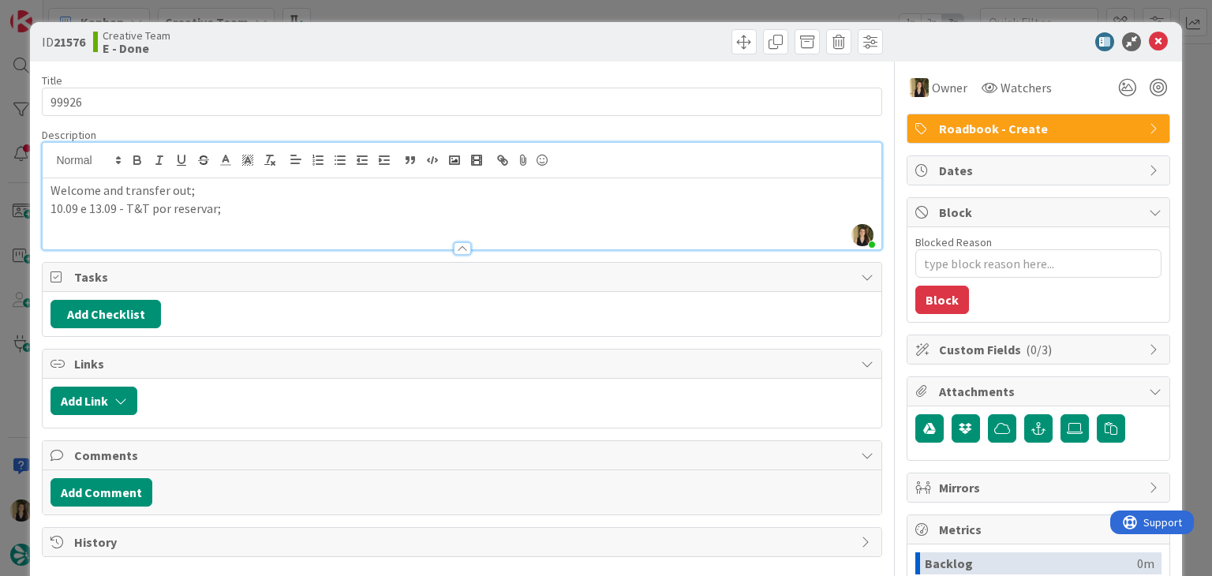
click at [258, 207] on p "10.09 e 13.09 - T&T por reservar;" at bounding box center [461, 209] width 822 height 18
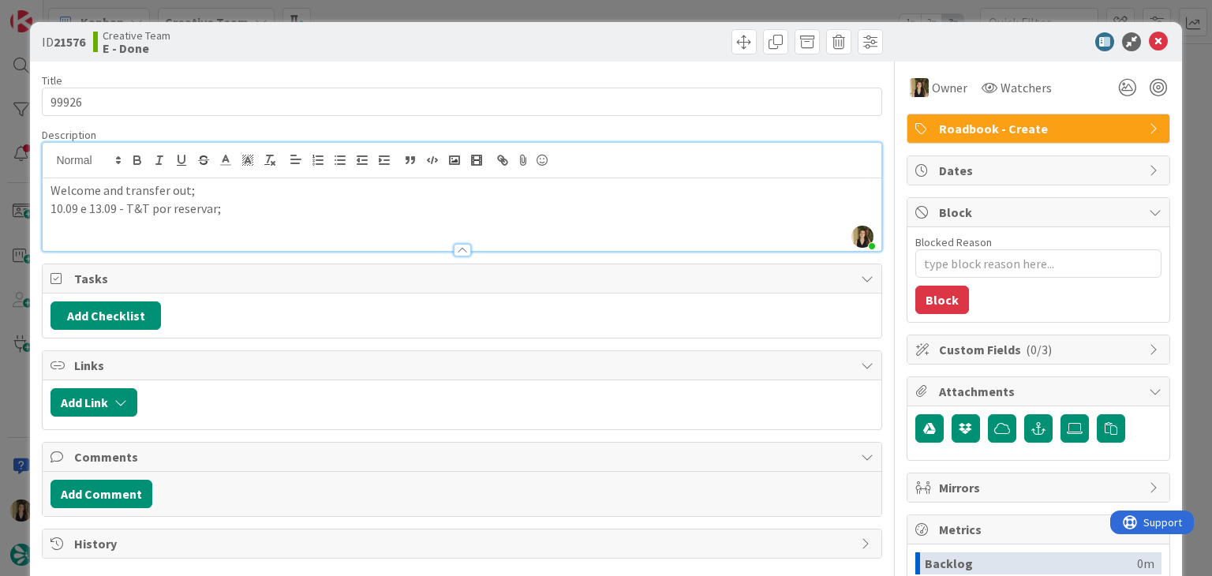
paste div
drag, startPoint x: 180, startPoint y: 223, endPoint x: 220, endPoint y: 212, distance: 41.7
click at [180, 225] on p "275112 - [PERSON_NAME] por comptrar;" at bounding box center [461, 226] width 822 height 18
click at [230, 220] on p "275112 - [PERSON_NAME] por comprar;" at bounding box center [461, 226] width 822 height 18
click at [481, 0] on div "ID 21576 Creative Team E - Done Title 5 / 128 99926 Description [PERSON_NAME] j…" at bounding box center [606, 288] width 1212 height 576
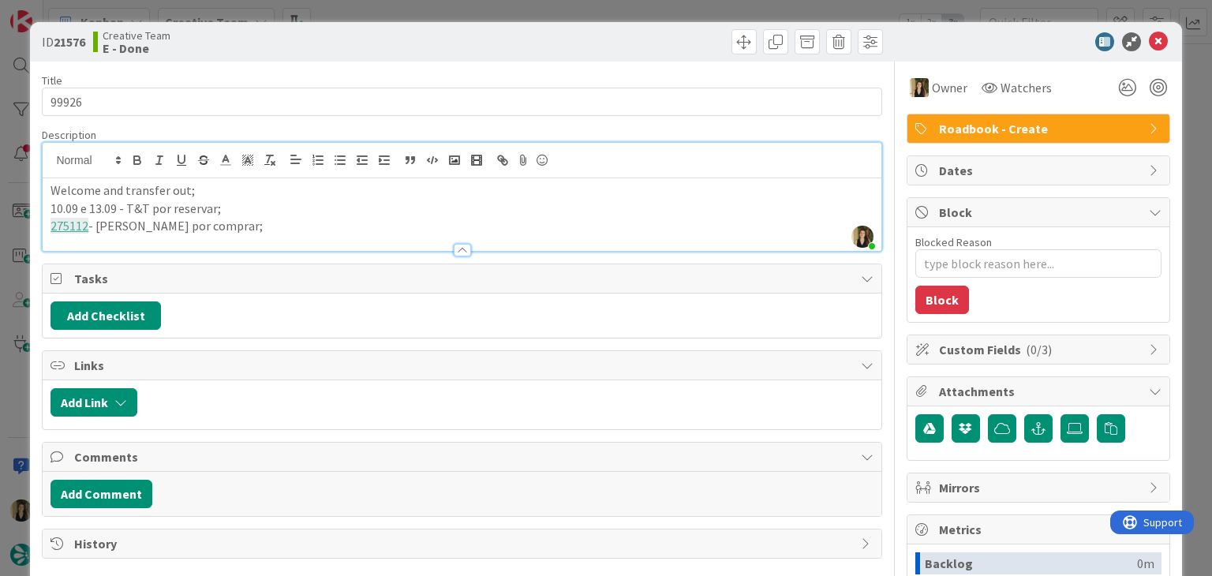
click at [482, 6] on div "Kanban Creative Team 1x 2x 3x" at bounding box center [627, 21] width 1168 height 43
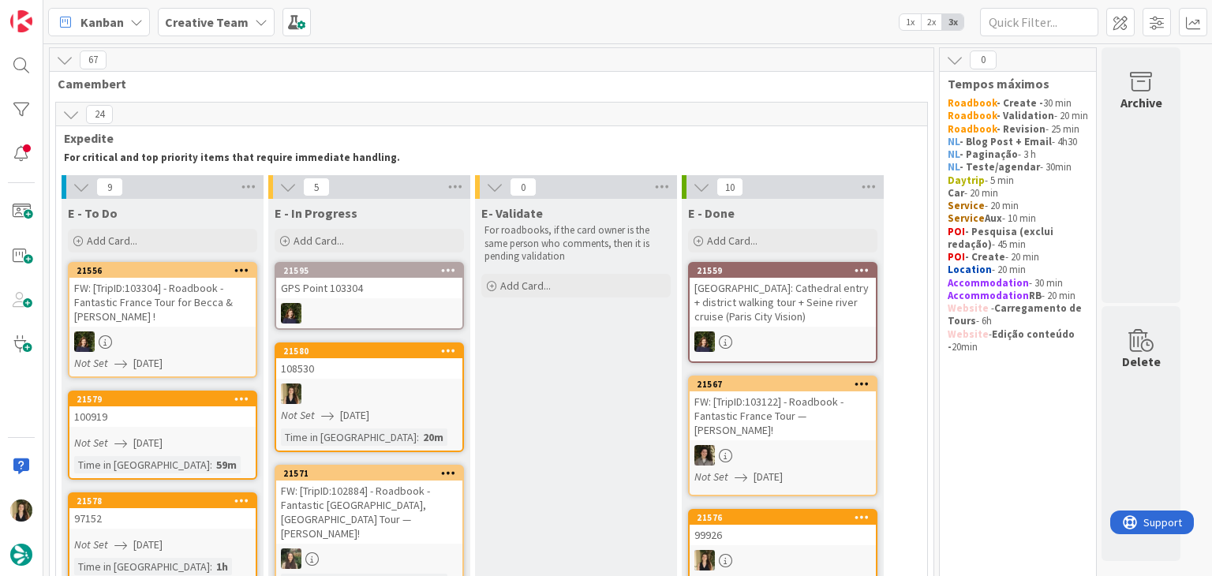
scroll to position [23, 0]
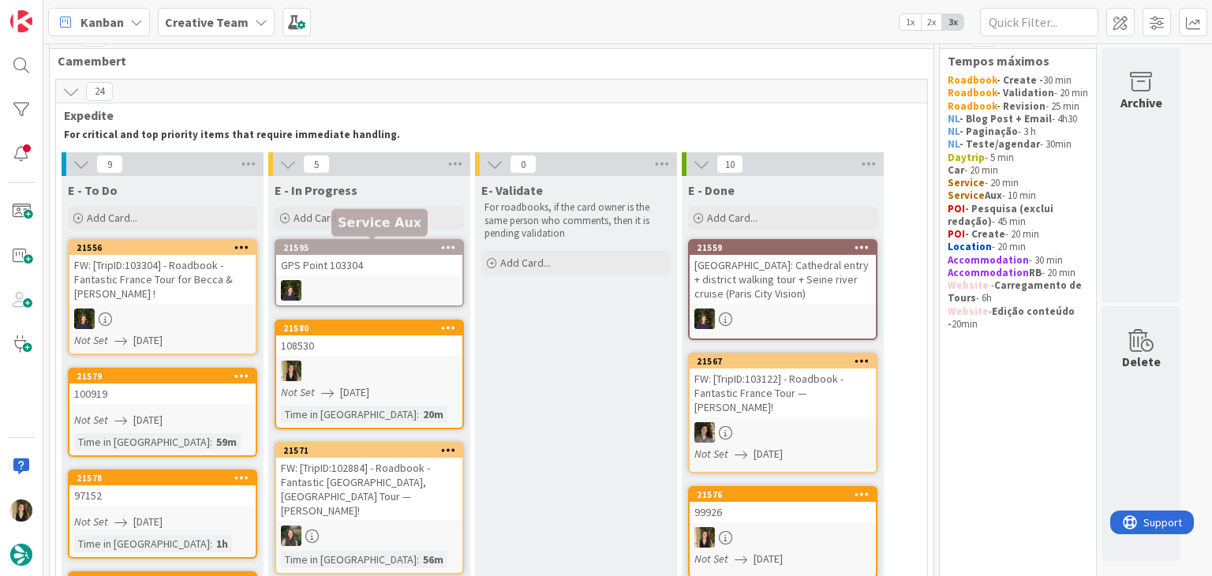
click at [398, 384] on div "Not Set [DATE]" at bounding box center [371, 392] width 181 height 17
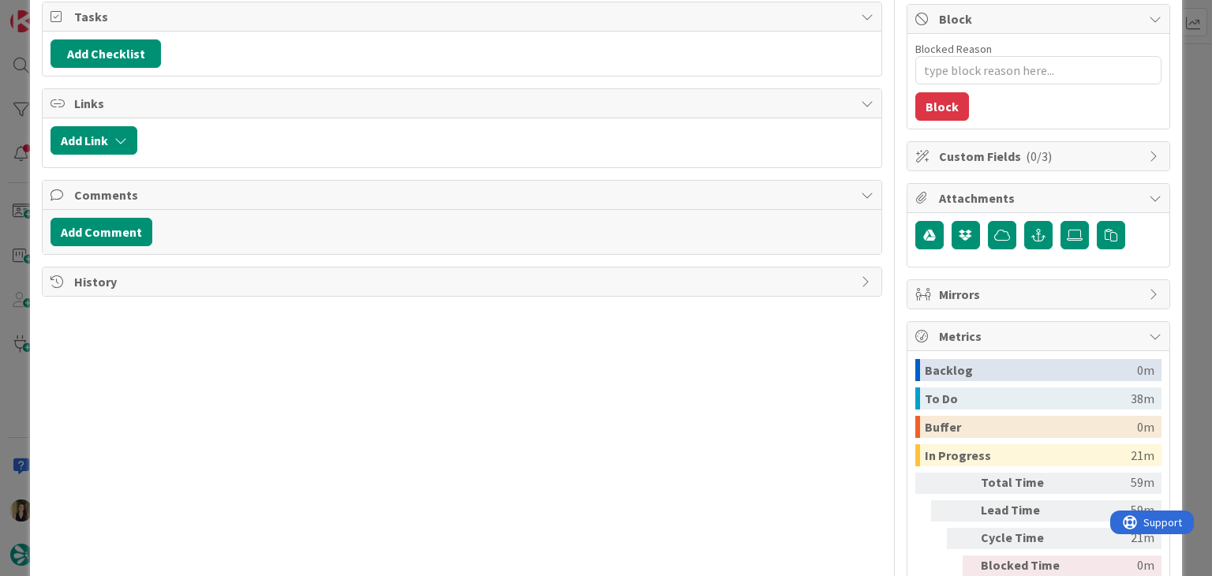
type textarea "x"
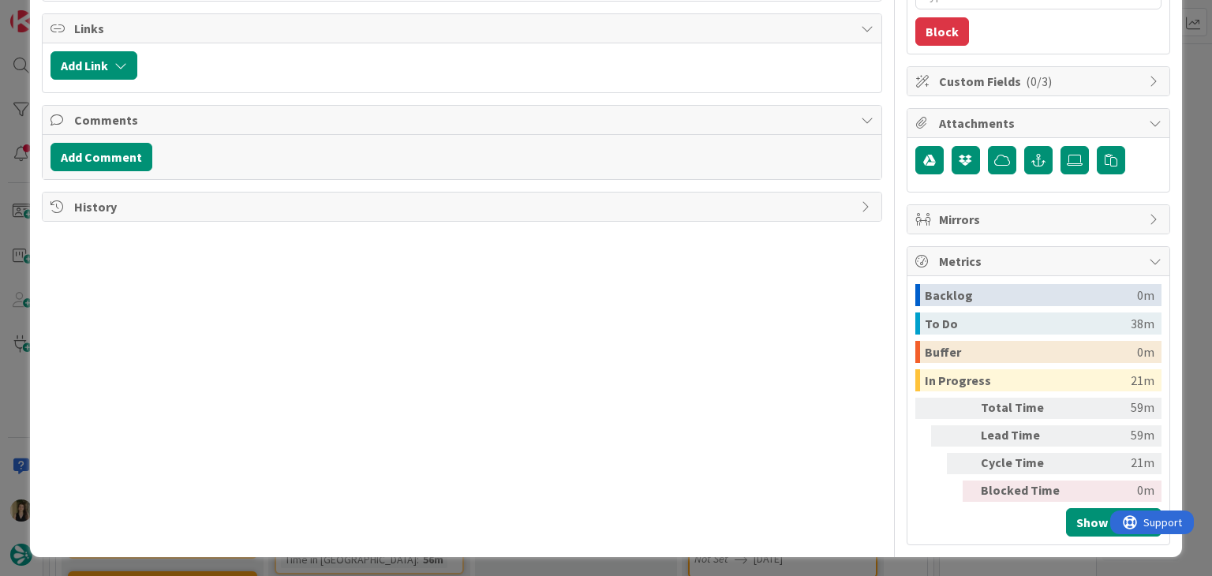
scroll to position [110, 0]
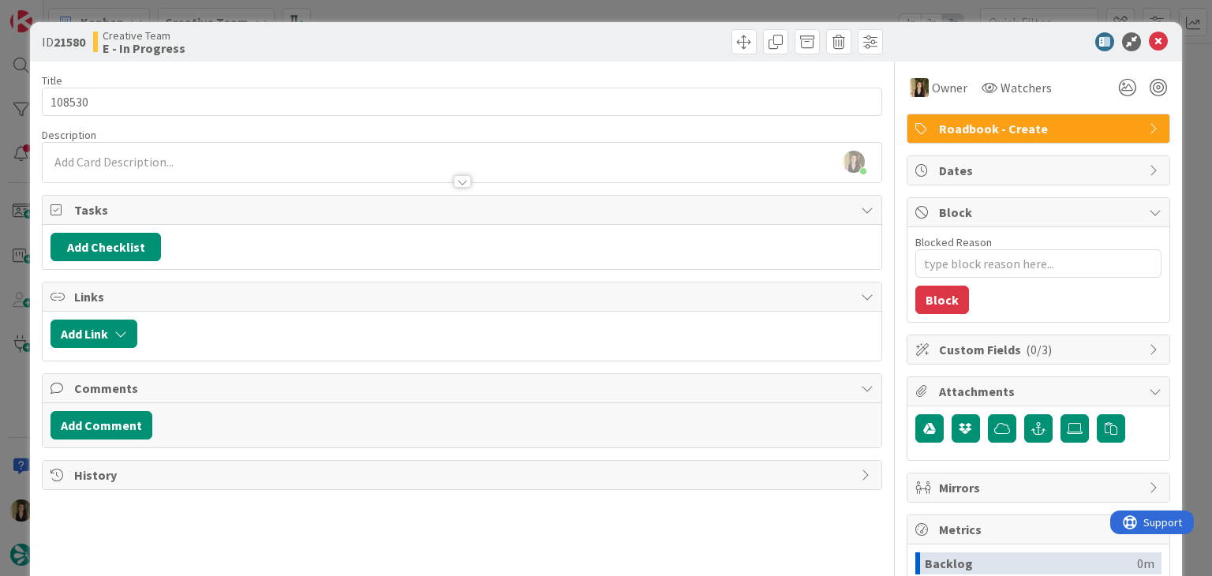
scroll to position [110, 0]
click at [439, 8] on div "ID 21580 Creative Team E - In Progress Title 6 / 128 108530 Description Sofia P…" at bounding box center [606, 288] width 1212 height 576
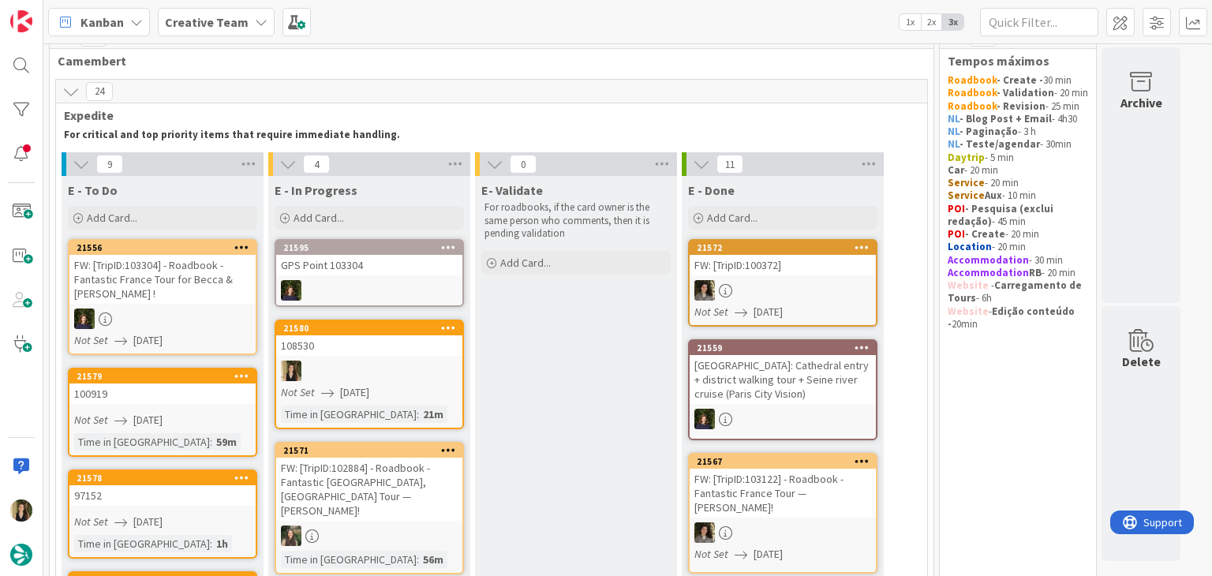
click at [423, 370] on div at bounding box center [369, 371] width 186 height 21
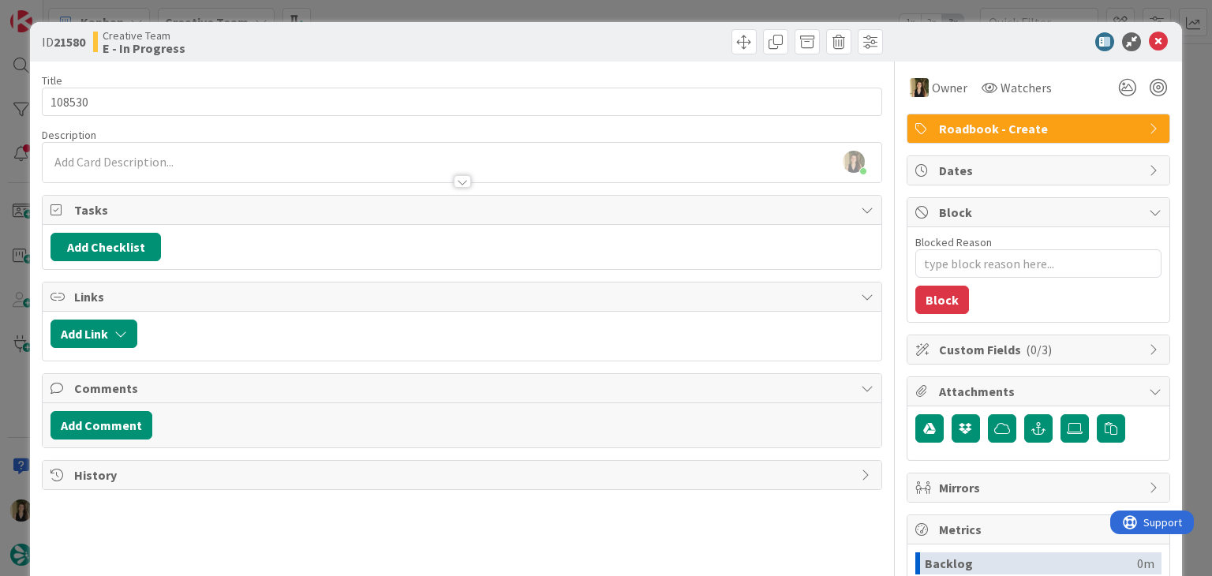
drag, startPoint x: 144, startPoint y: 156, endPoint x: 148, endPoint y: 164, distance: 8.8
click at [144, 157] on div "Sofia Palma just joined" at bounding box center [462, 162] width 838 height 39
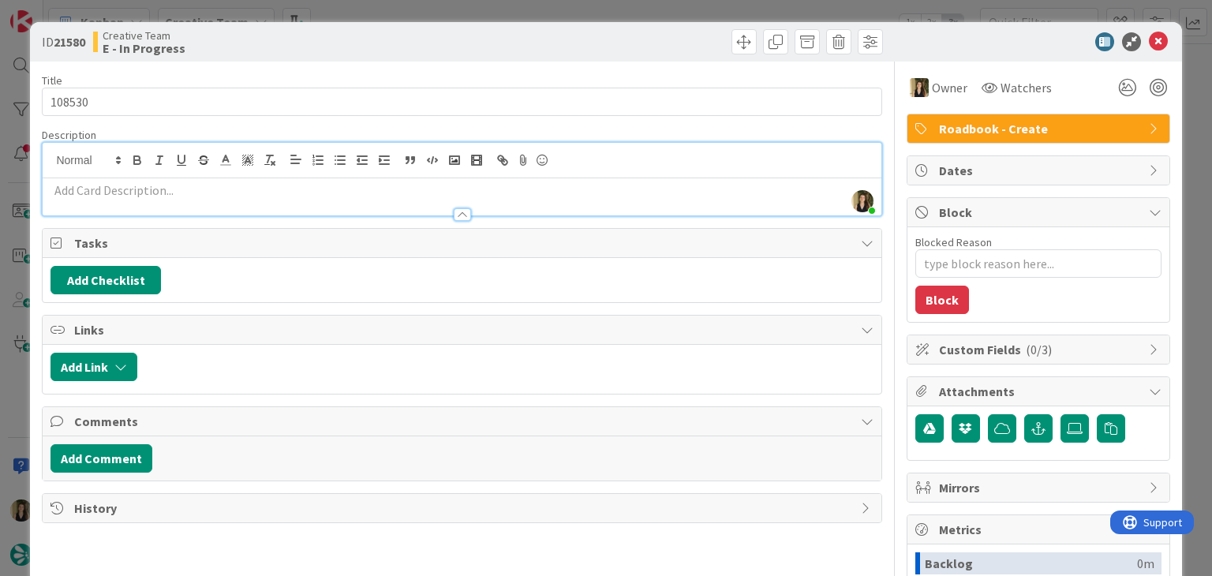
click at [159, 185] on p at bounding box center [461, 190] width 822 height 18
type textarea "x"
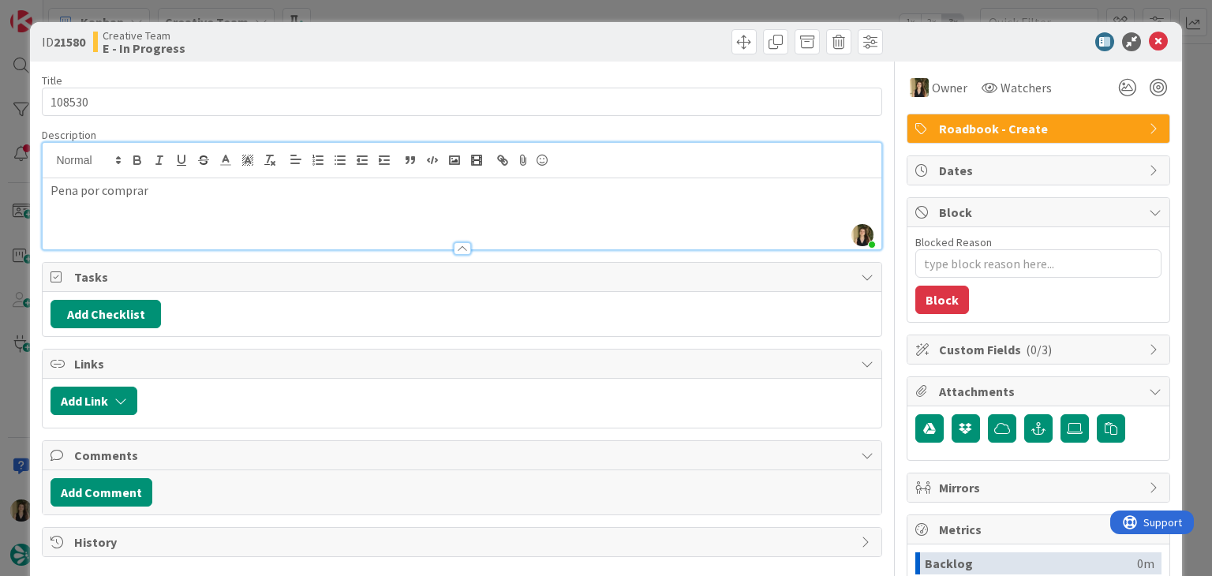
drag, startPoint x: 79, startPoint y: 196, endPoint x: 106, endPoint y: 182, distance: 30.4
click at [82, 193] on p "Pena por comprar" at bounding box center [461, 190] width 822 height 18
drag, startPoint x: 275, startPoint y: 189, endPoint x: 306, endPoint y: 184, distance: 31.1
click at [199, 199] on div "Pena e Lisbon card em 0.01. por comprar" at bounding box center [462, 213] width 838 height 71
click at [211, 59] on div "ID 21580 Creative Team E - In Progress" at bounding box center [605, 41] width 1151 height 39
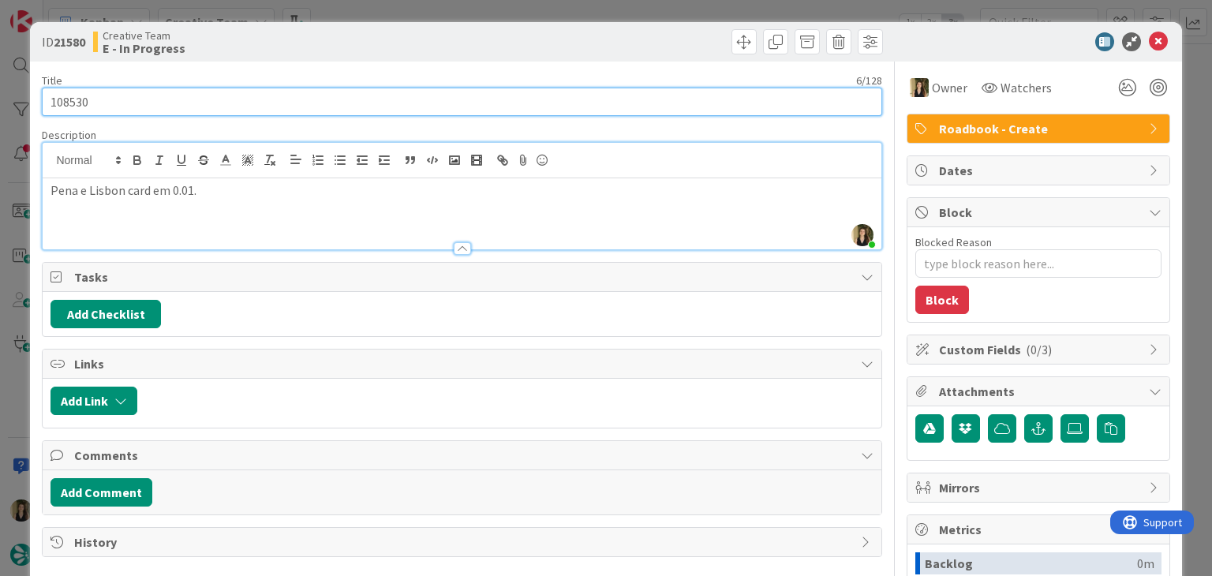
click at [70, 102] on input "108530" at bounding box center [461, 102] width 839 height 28
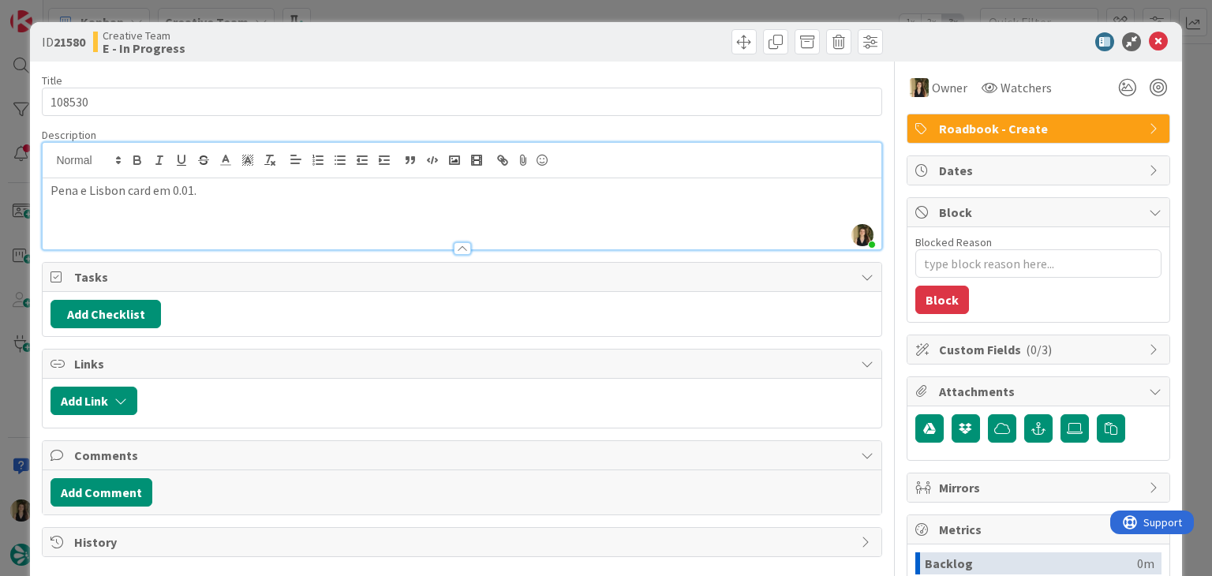
drag, startPoint x: 398, startPoint y: 50, endPoint x: 406, endPoint y: 26, distance: 25.7
click at [398, 48] on div "Creative Team E - In Progress" at bounding box center [275, 41] width 365 height 25
click at [415, 9] on div "ID 21580 Creative Team E - In Progress Title 6 / 128 108530 Description Sofia P…" at bounding box center [606, 288] width 1212 height 576
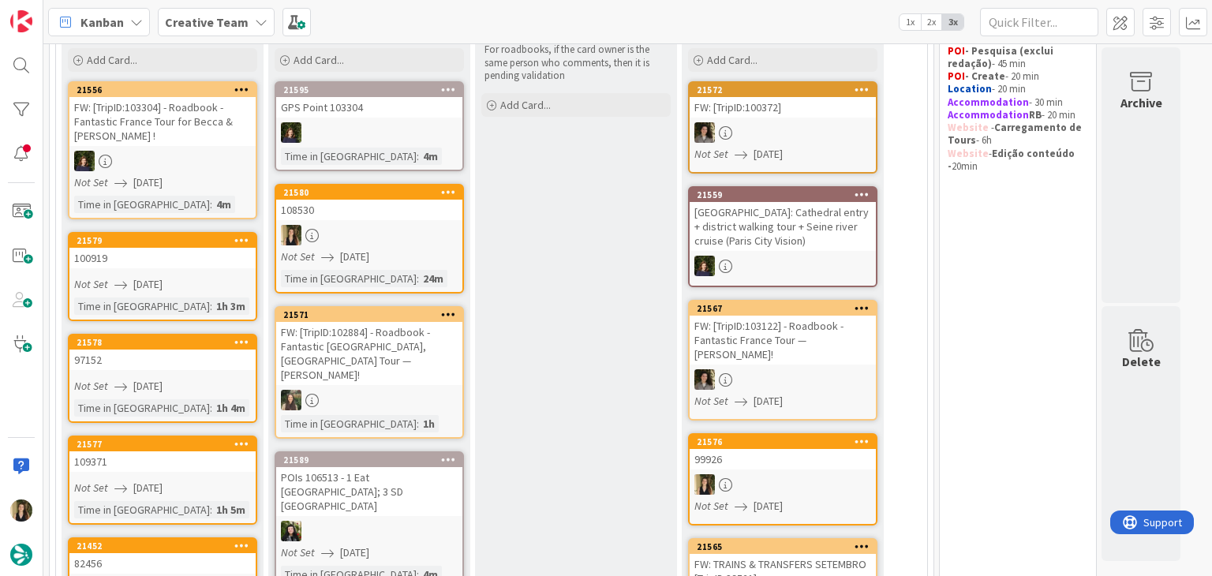
click at [439, 368] on div "FW: [TripID:102884] - Roadbook - Fantastic [GEOGRAPHIC_DATA], [GEOGRAPHIC_DATA]…" at bounding box center [369, 353] width 186 height 63
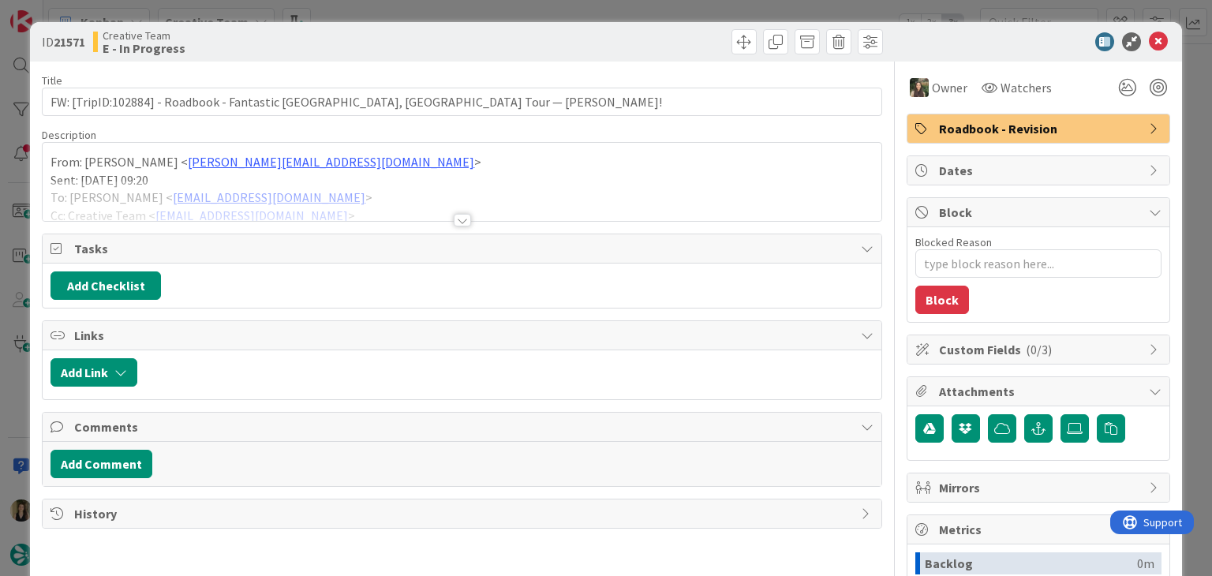
click at [544, 6] on div "ID 21571 Creative Team E - In Progress Title 80 / 128 FW: [TripID:102884] - Roa…" at bounding box center [606, 288] width 1212 height 576
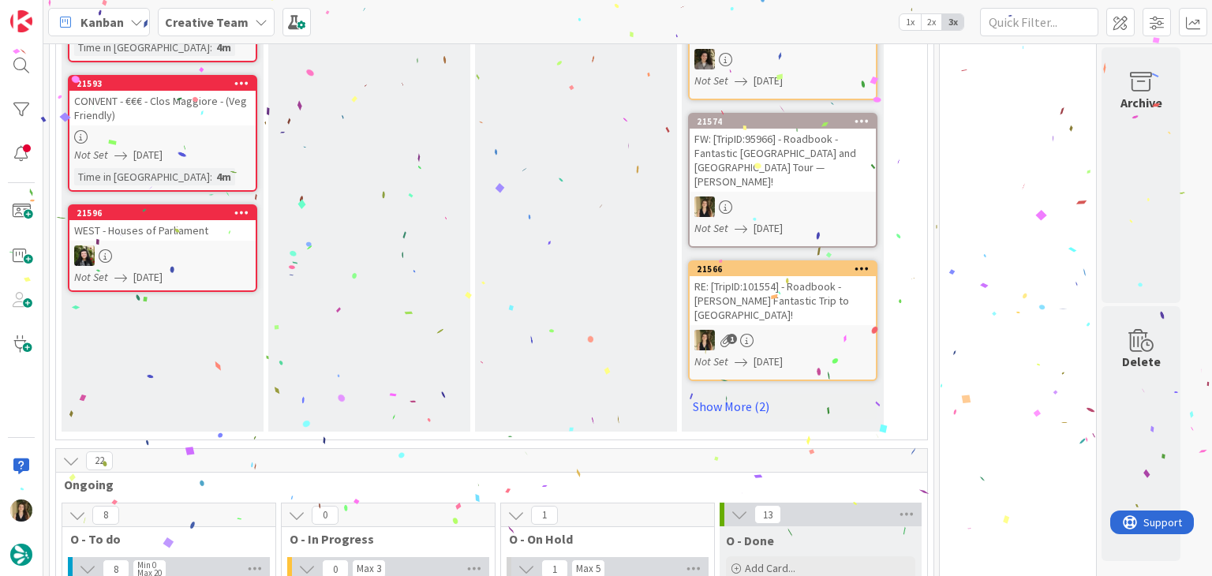
scroll to position [1551, 0]
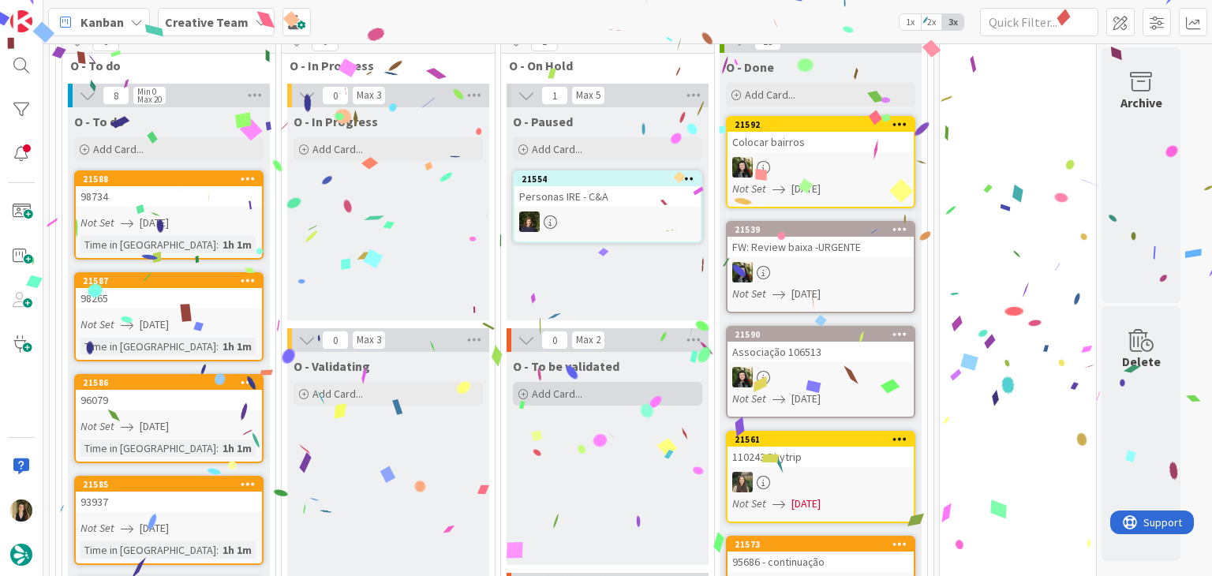
click at [621, 382] on div "Add Card..." at bounding box center [607, 394] width 189 height 24
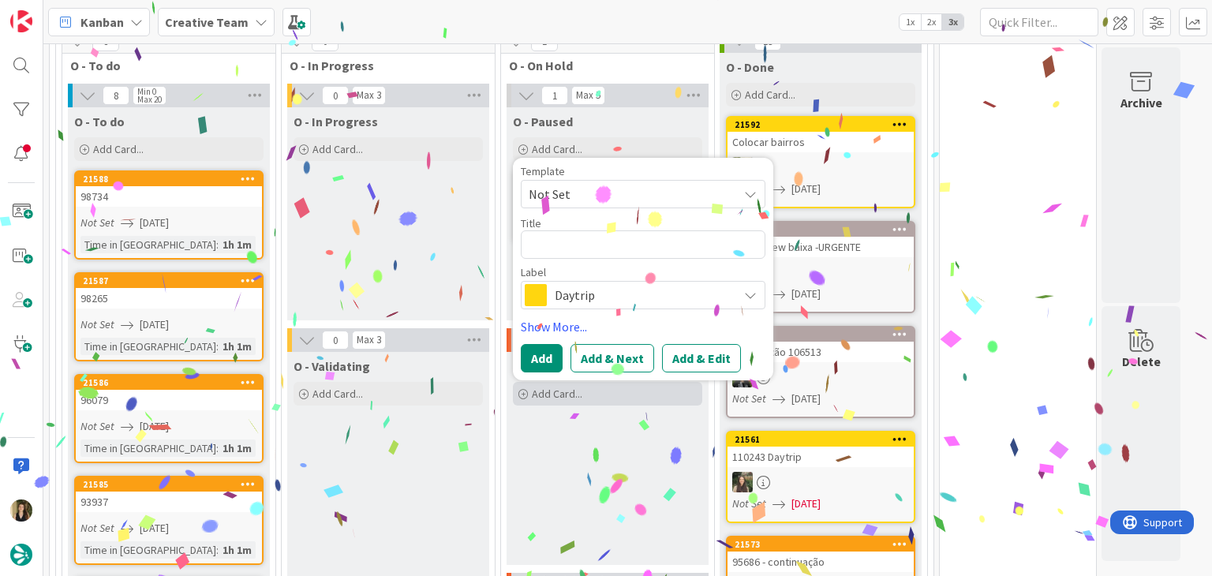
type textarea "x"
type textarea "108530"
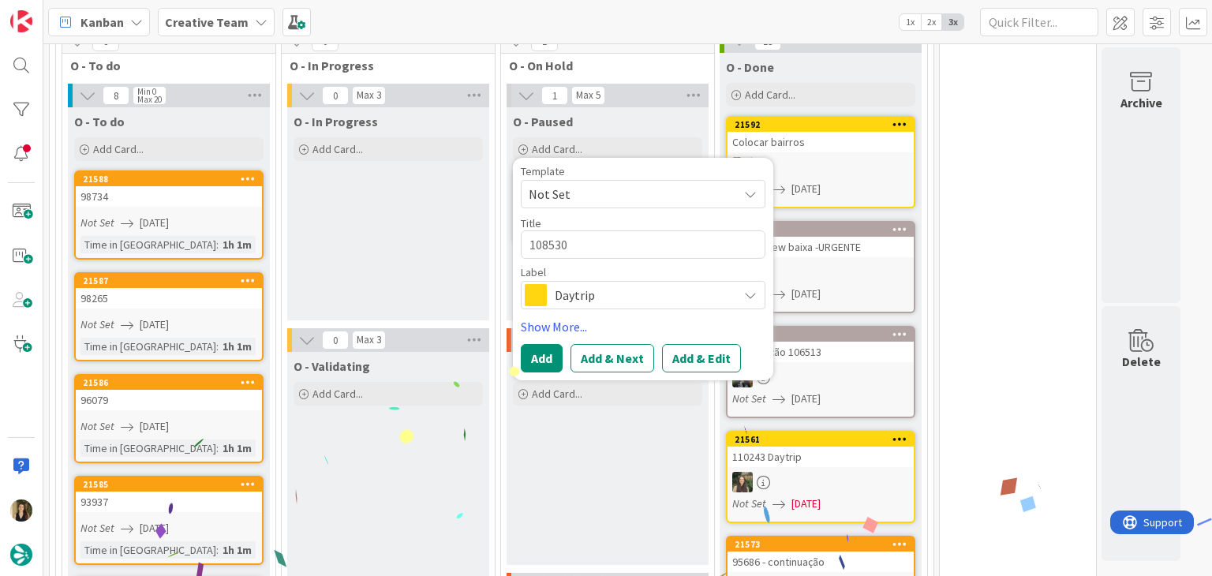
type textarea "x"
type textarea "108530"
type textarea "x"
type textarea "108530 V"
type textarea "x"
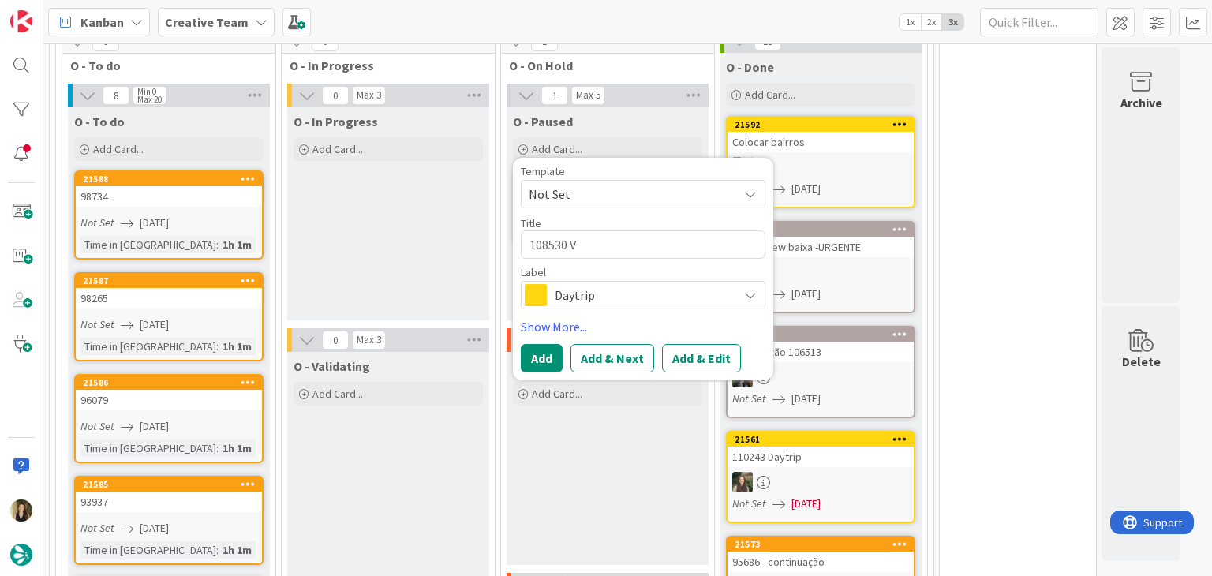
type textarea "108530 Va"
type textarea "x"
type textarea "108530 Val"
type textarea "x"
type textarea "108530 Vali"
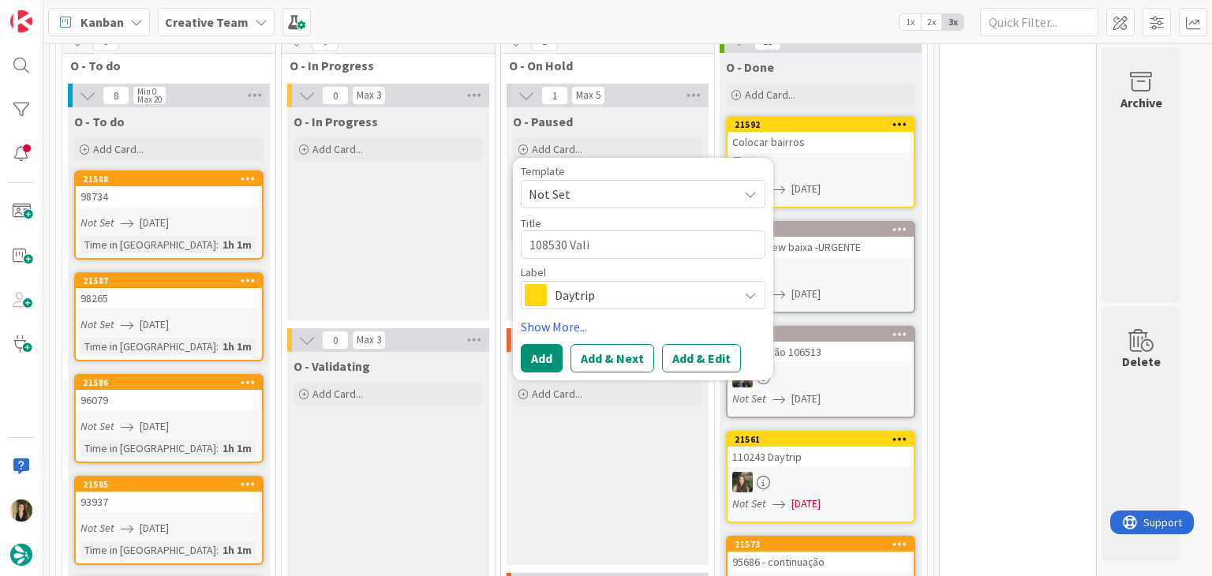
type textarea "x"
type textarea "108530 Valid"
type textarea "x"
type textarea "108530 Valida"
type textarea "x"
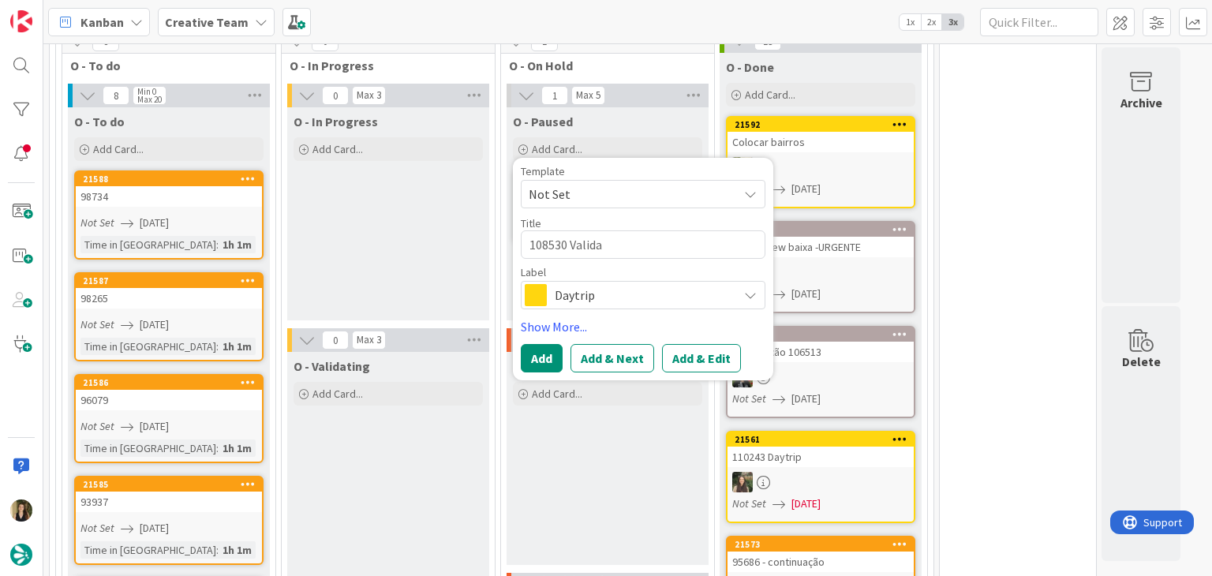
type textarea "108530 Validat"
type textarea "x"
type textarea "108530 Validati"
type textarea "x"
type textarea "108530 Validatio"
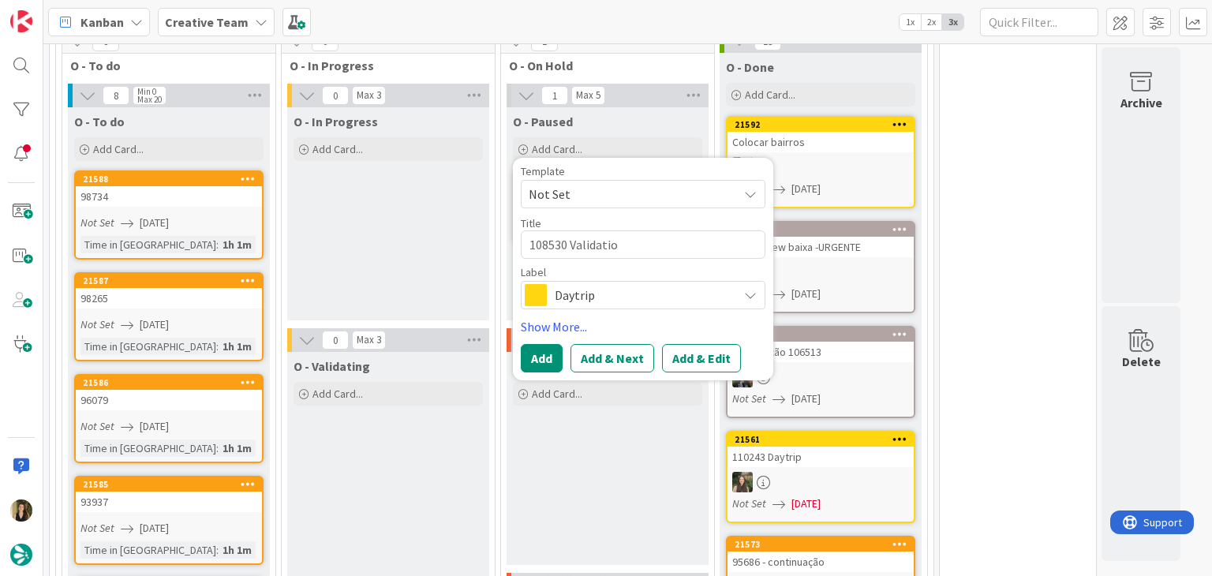
type textarea "x"
type textarea "108530 Validation"
click at [679, 284] on span "Daytrip" at bounding box center [642, 295] width 175 height 22
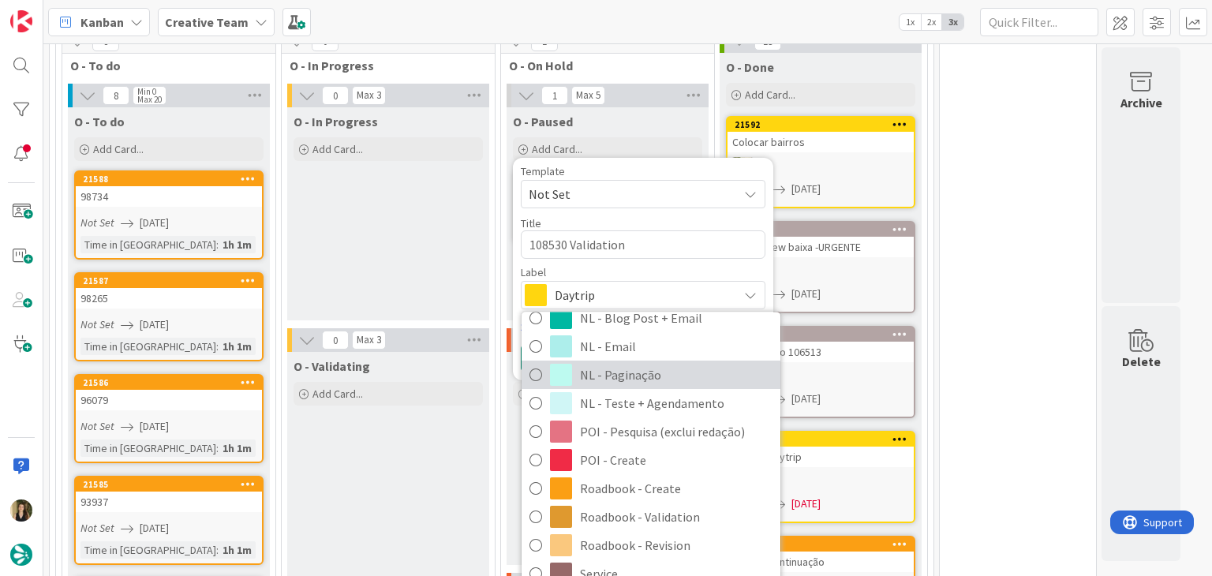
scroll to position [158, 0]
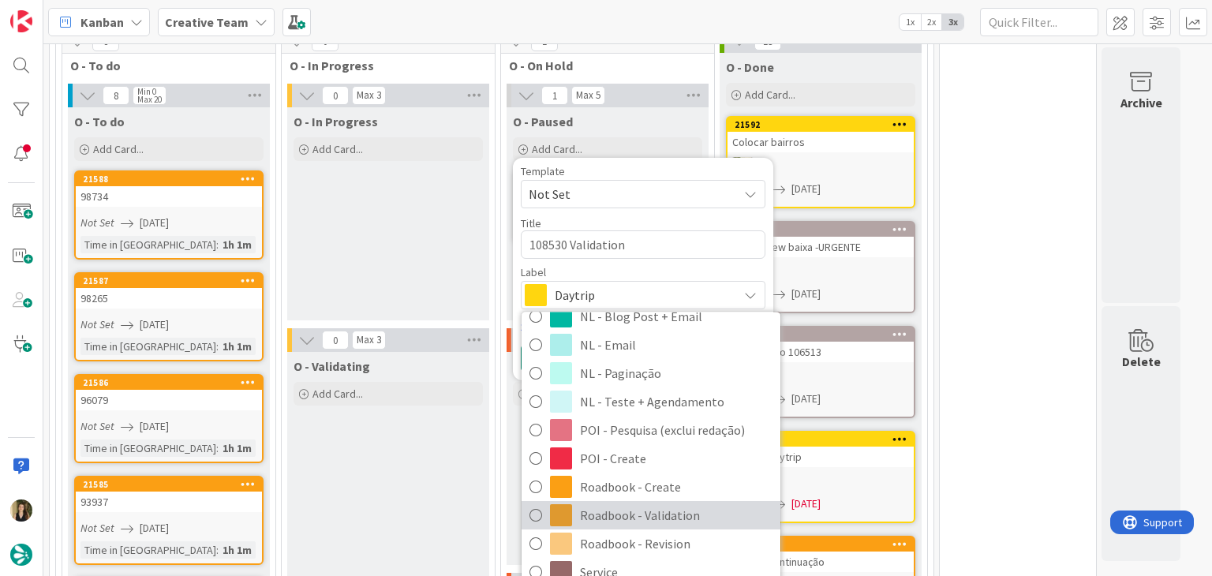
click at [674, 504] on span "Roadbook - Validation" at bounding box center [676, 516] width 193 height 24
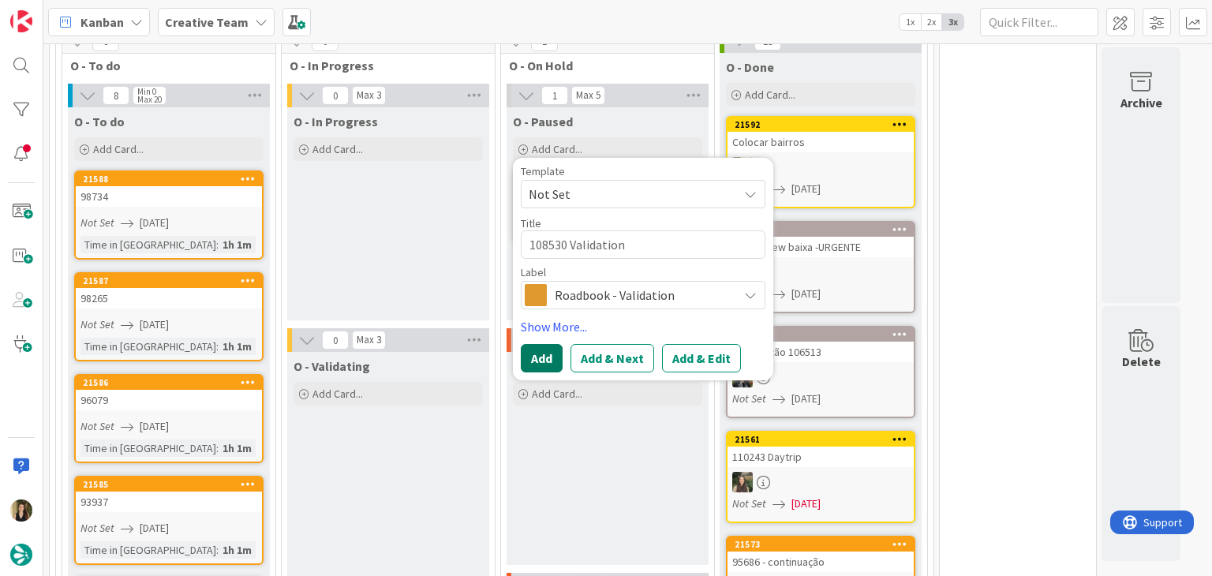
click at [551, 344] on button "Add" at bounding box center [542, 358] width 42 height 28
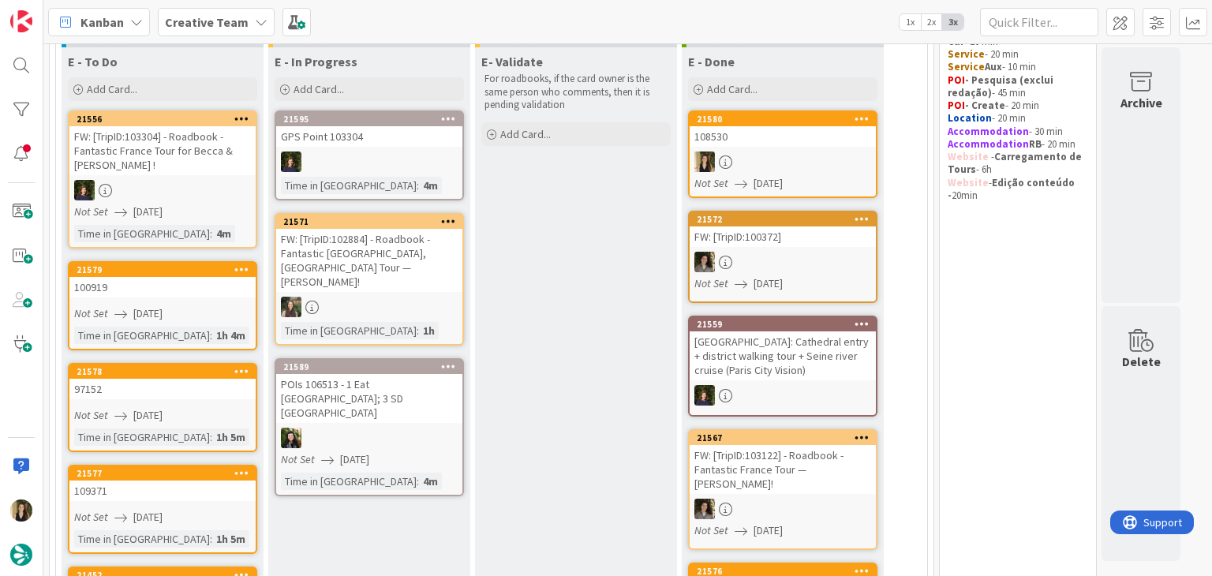
scroll to position [0, 0]
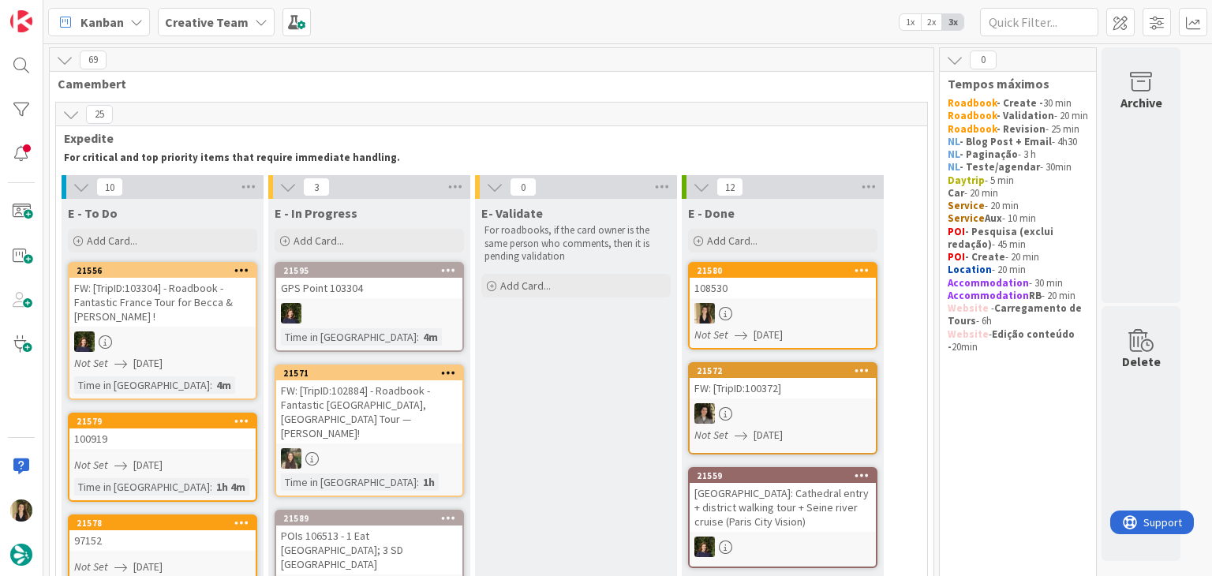
click at [791, 308] on div at bounding box center [783, 313] width 186 height 21
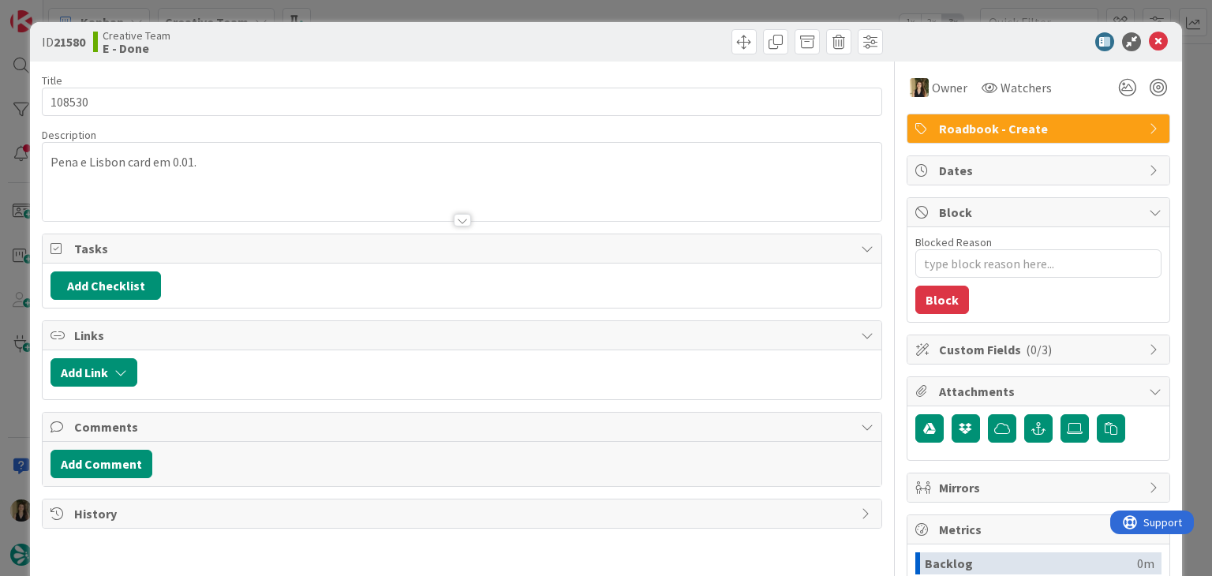
click at [217, 178] on div "Description Pena e Lisbon card em 0.01." at bounding box center [461, 175] width 839 height 94
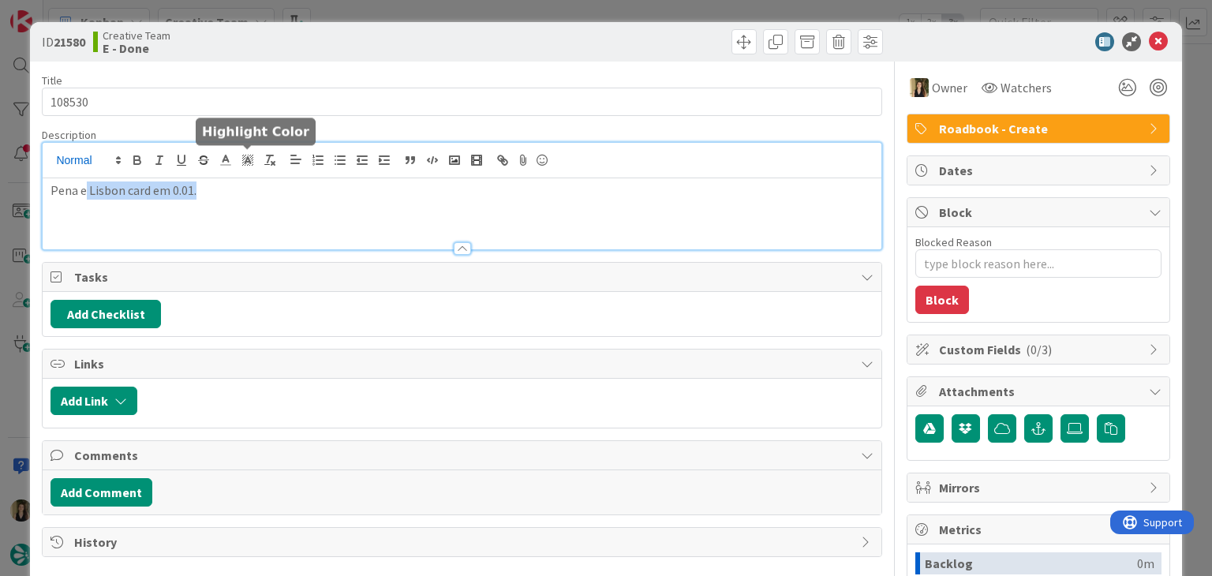
drag, startPoint x: 257, startPoint y: 168, endPoint x: 86, endPoint y: 166, distance: 171.2
click at [86, 166] on div "Pena e Lisbon card em 0.01." at bounding box center [462, 196] width 838 height 107
click at [237, 209] on div "Pena e Lisbon card em 0.01." at bounding box center [462, 213] width 838 height 71
drag, startPoint x: 237, startPoint y: 200, endPoint x: 9, endPoint y: 193, distance: 228.2
click at [9, 193] on div "ID 21580 Creative Team E - Done Title 6 / 128 108530 Description Pena e Lisbon …" at bounding box center [606, 288] width 1212 height 576
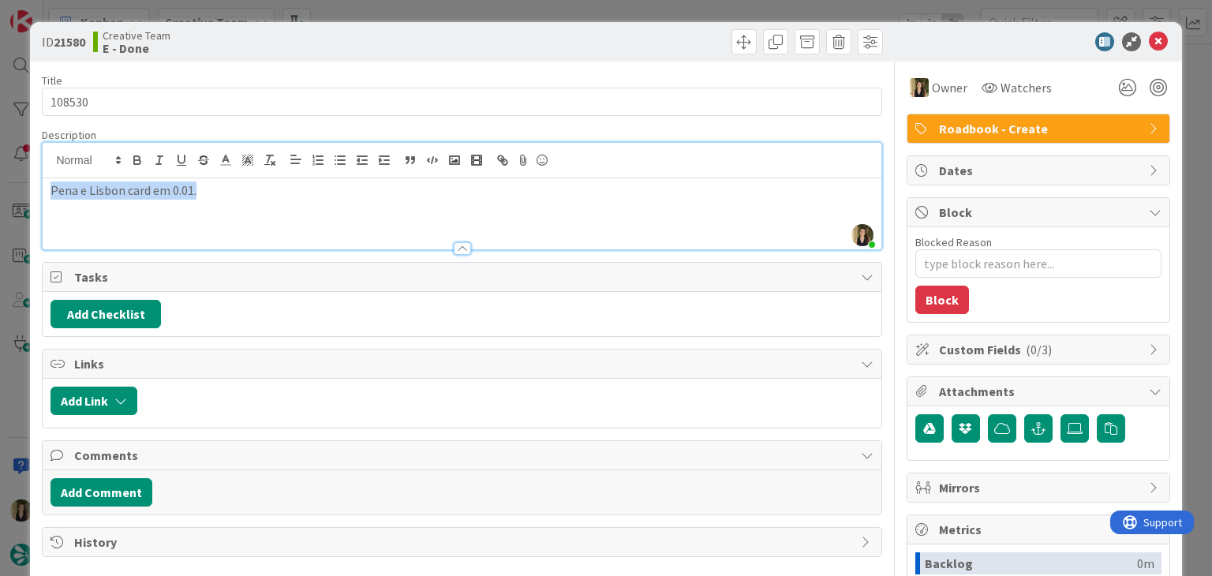
copy p "Pena e Lisbon card em 0.01."
click at [457, 36] on div "ID 21580 Creative Team E - Done" at bounding box center [462, 41] width 840 height 25
click at [452, 7] on div "ID 21580 Creative Team E - Done Title 6 / 128 108530 Description Sofia Palma ju…" at bounding box center [606, 288] width 1212 height 576
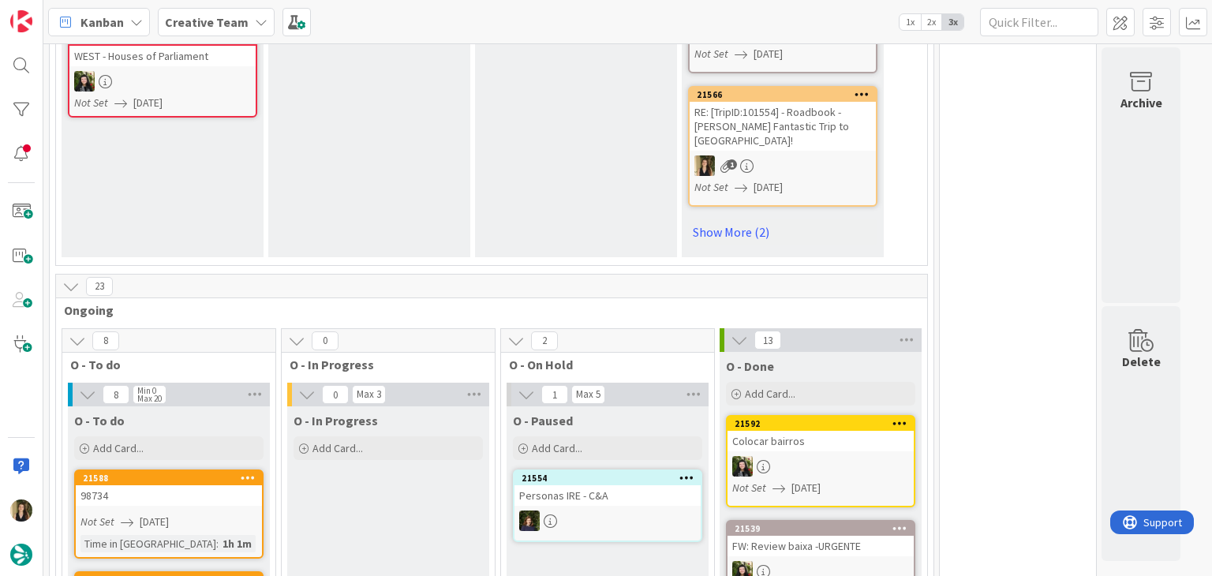
scroll to position [1341, 0]
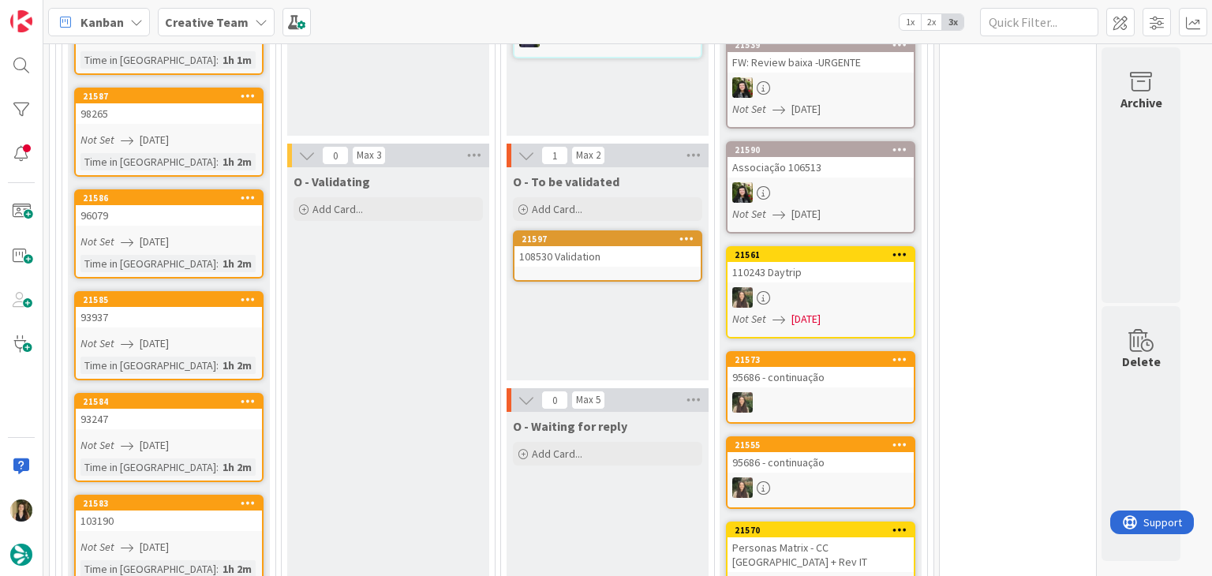
click at [609, 246] on div "108530 Validation" at bounding box center [607, 256] width 186 height 21
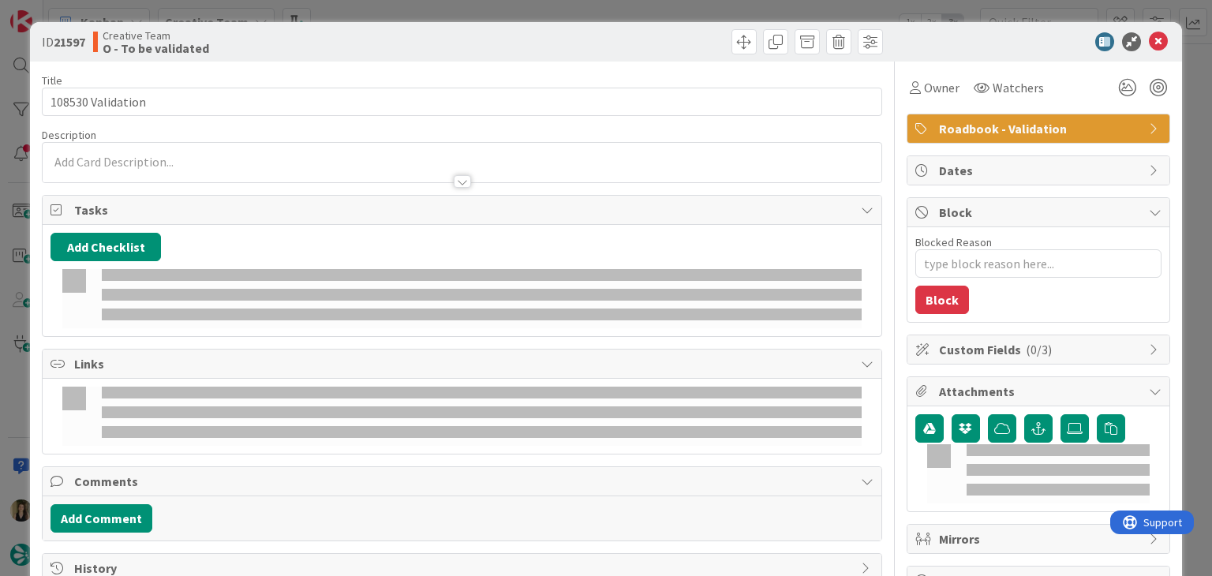
click at [221, 169] on div at bounding box center [462, 174] width 838 height 17
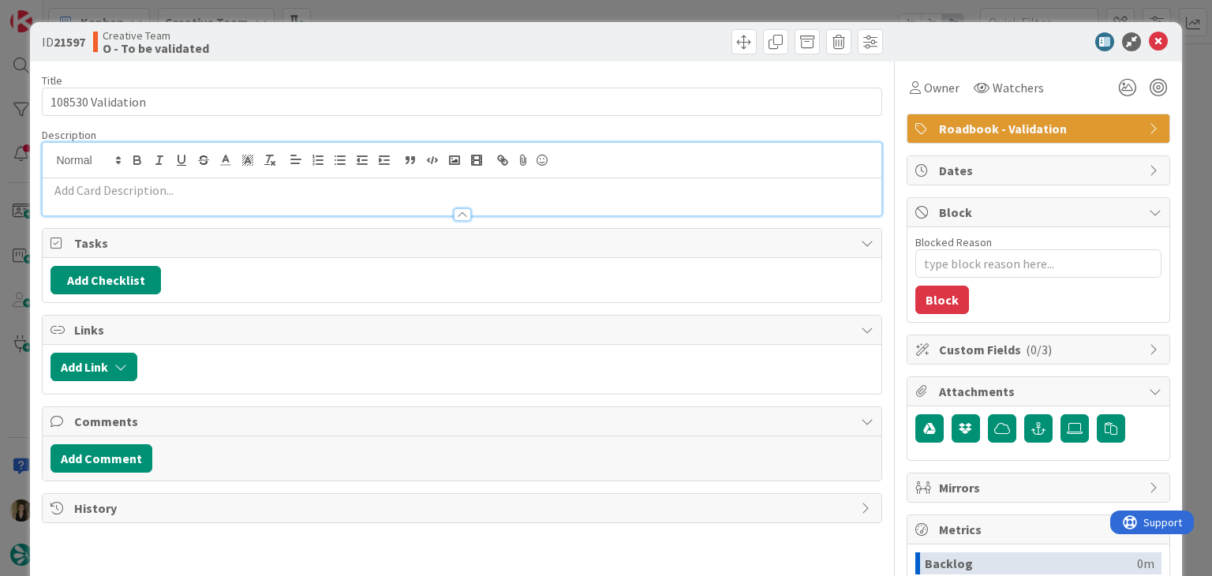
click at [202, 191] on p at bounding box center [461, 190] width 822 height 18
paste div
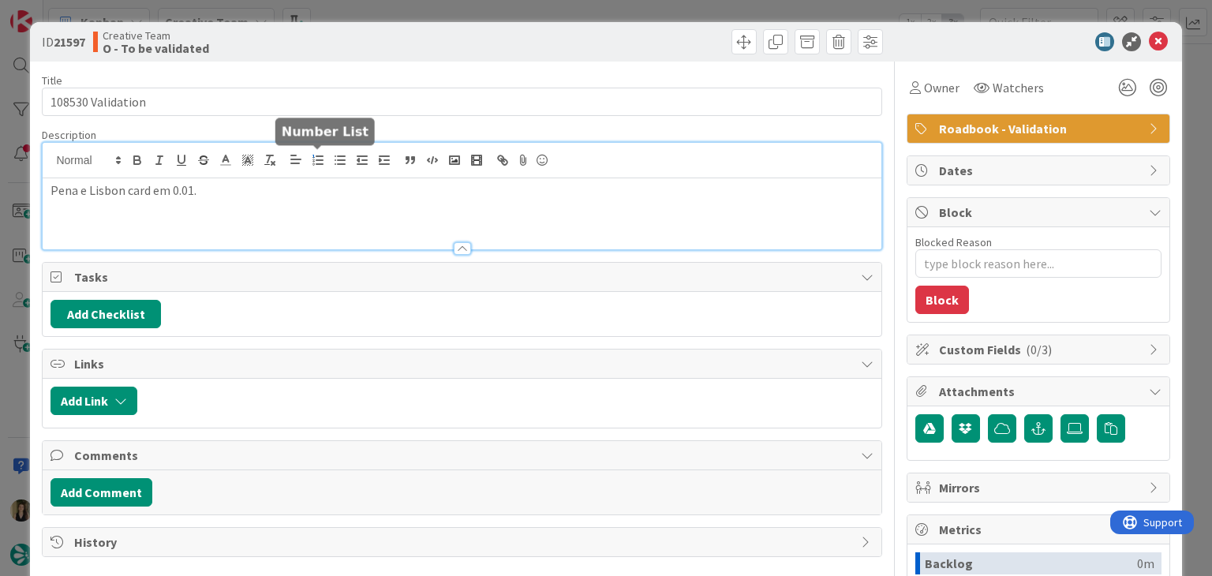
type textarea "x"
click at [79, 187] on p "Pena e Lisbon card em 0.01." at bounding box center [461, 190] width 822 height 18
click at [279, 191] on p "Pena Palace e Lisbon card em 0.01." at bounding box center [461, 190] width 822 height 18
click at [65, 204] on p "DSe resto tudo ok!" at bounding box center [461, 209] width 822 height 18
click at [394, 38] on div "Creative Team O - To be validated" at bounding box center [275, 41] width 365 height 25
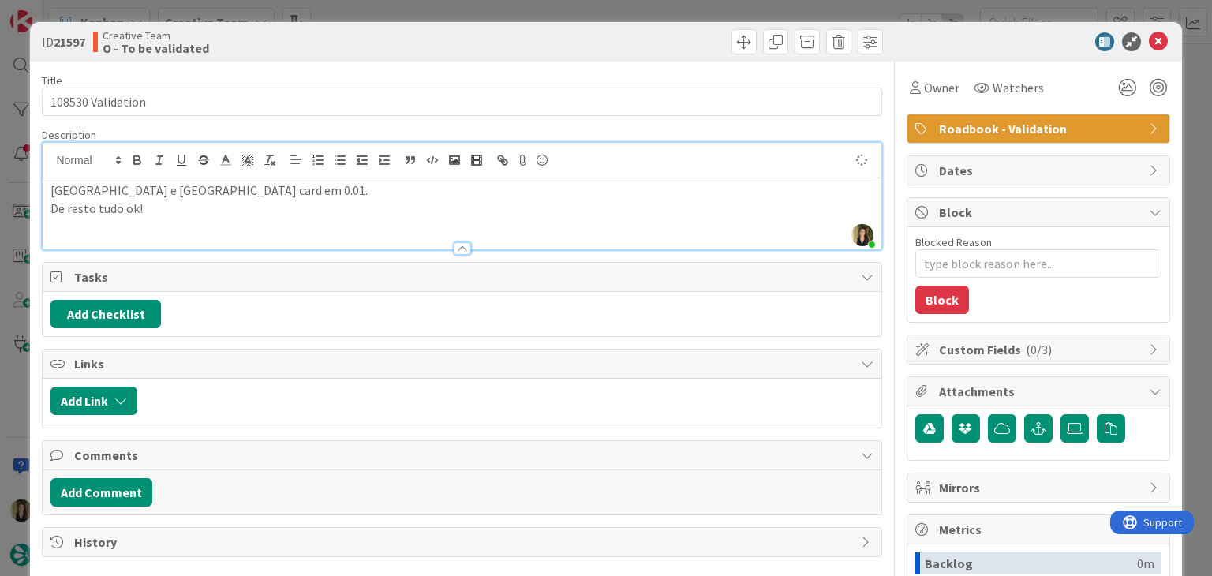
click at [411, 7] on div "ID 21597 Creative Team O - To be validated Title 17 / 128 108530 Validation Des…" at bounding box center [606, 288] width 1212 height 576
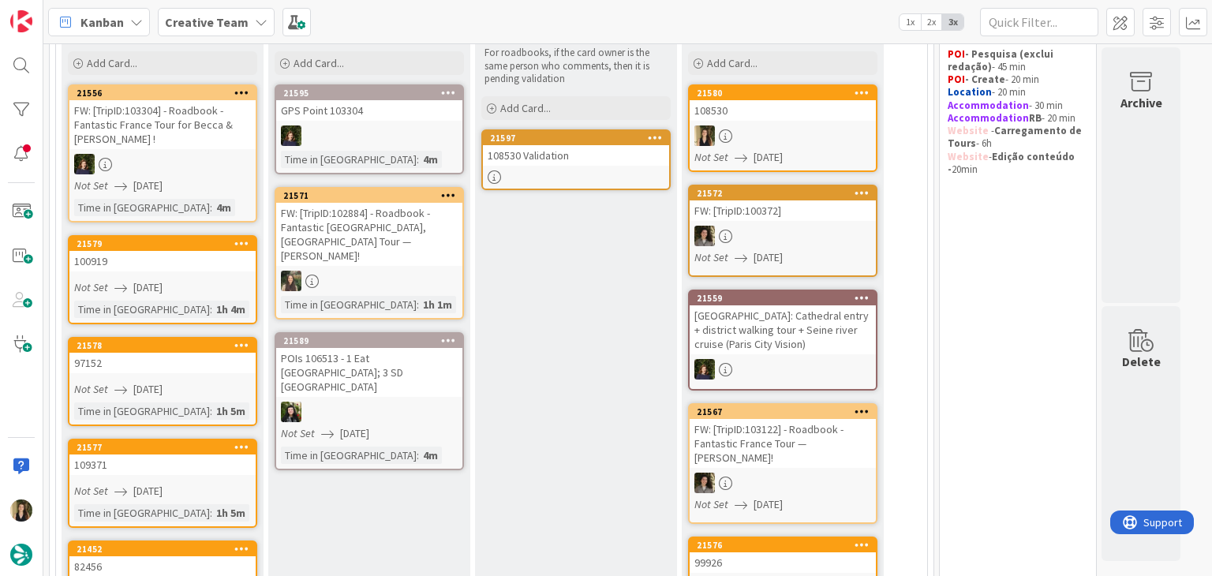
scroll to position [316, 0]
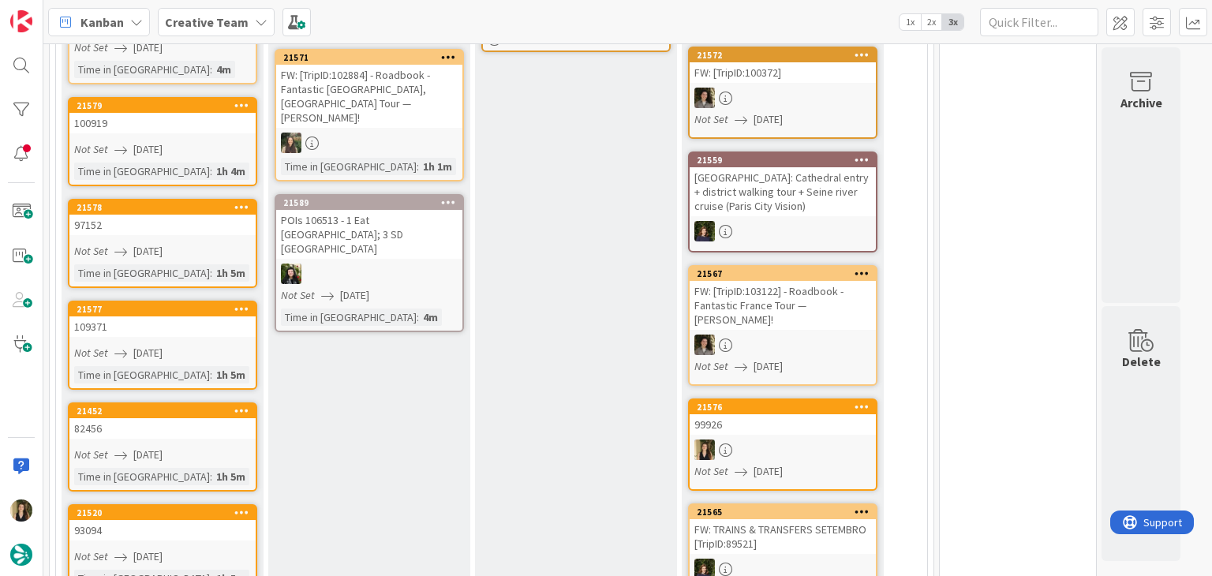
click at [222, 149] on div "Not Set [DATE]" at bounding box center [164, 149] width 181 height 17
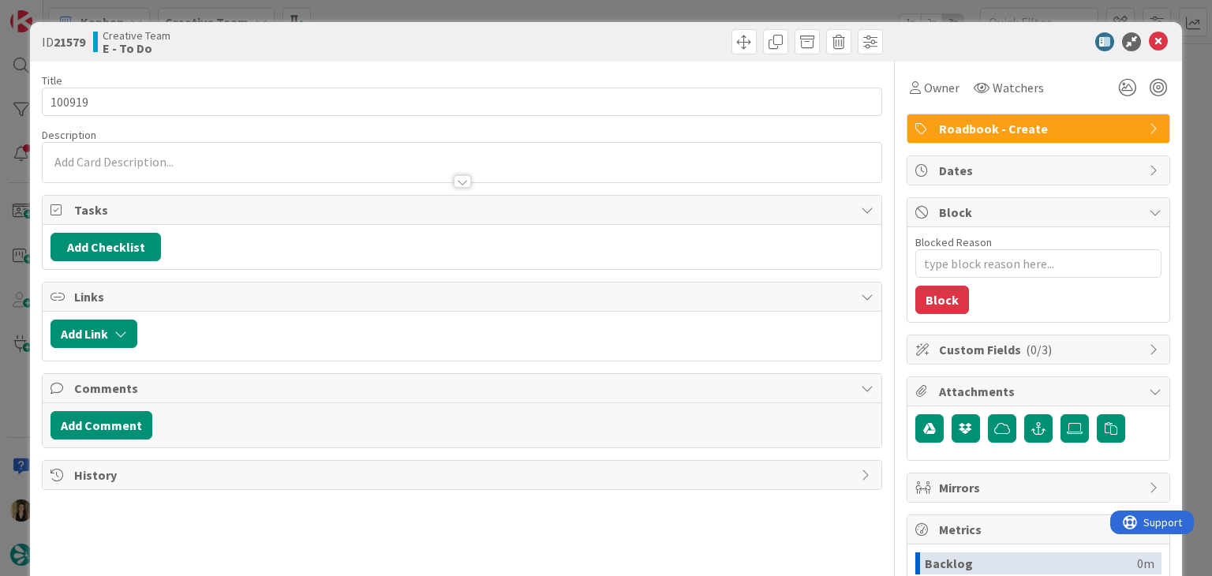
click at [33, 104] on div "ID 21579 Creative Team E - To Do Title 6 / 128 100919 Description Owner Watcher…" at bounding box center [605, 423] width 1151 height 803
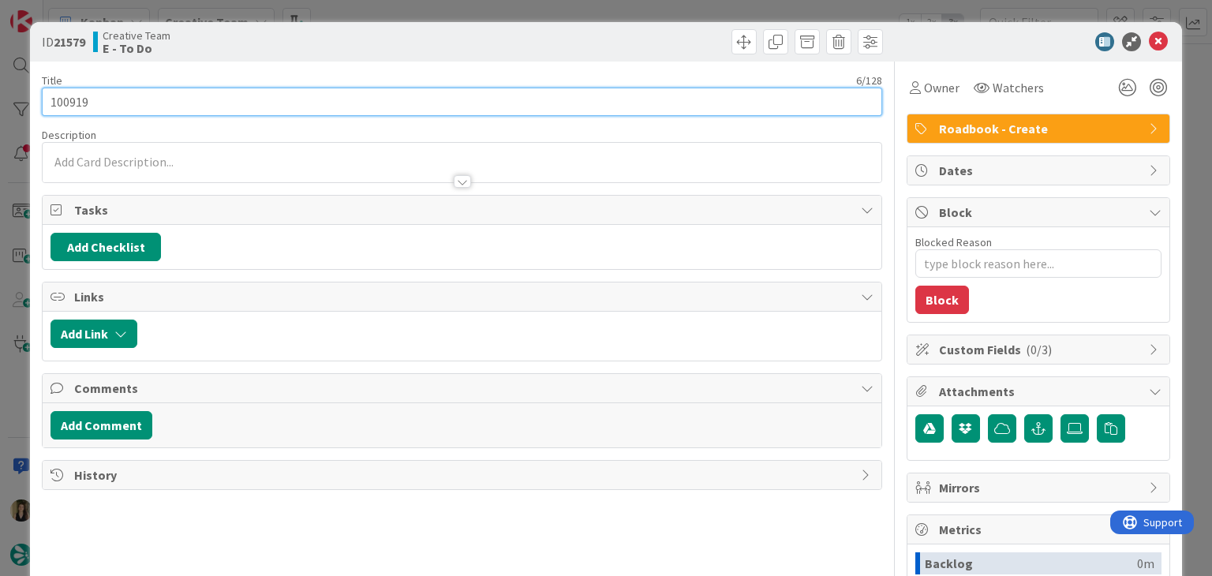
click at [63, 102] on input "100919" at bounding box center [461, 102] width 839 height 28
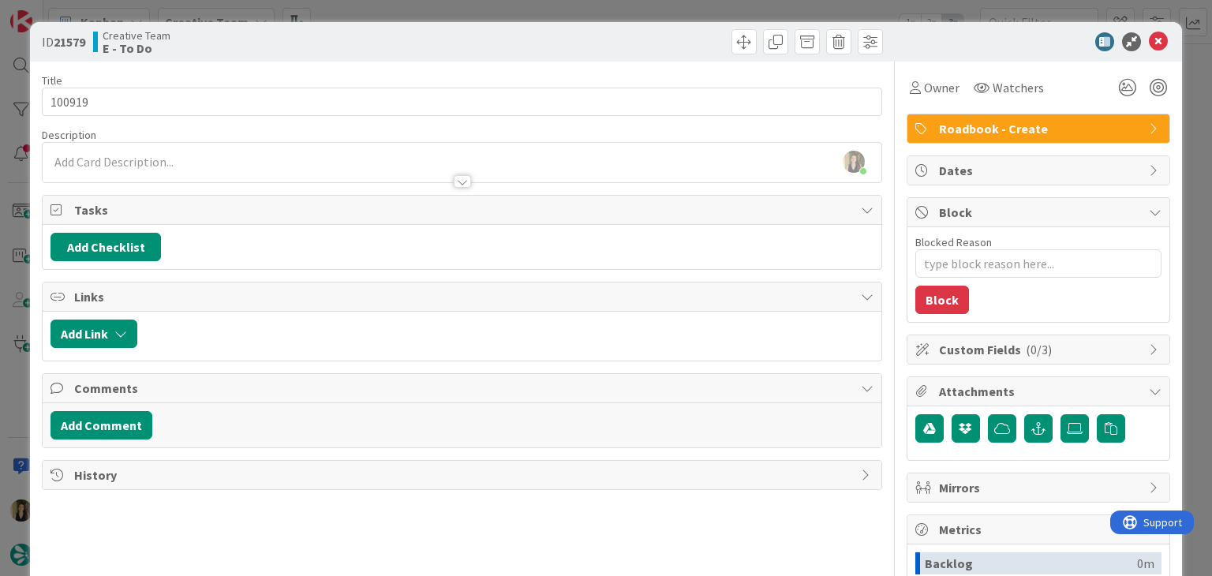
drag, startPoint x: 383, startPoint y: 39, endPoint x: 381, endPoint y: 13, distance: 25.4
click at [382, 36] on div "Creative Team E - To Do" at bounding box center [275, 41] width 365 height 25
click at [381, 13] on div "ID 21579 Creative Team E - To Do Title 6 / 128 100919 Description Sofia Palma j…" at bounding box center [606, 288] width 1212 height 576
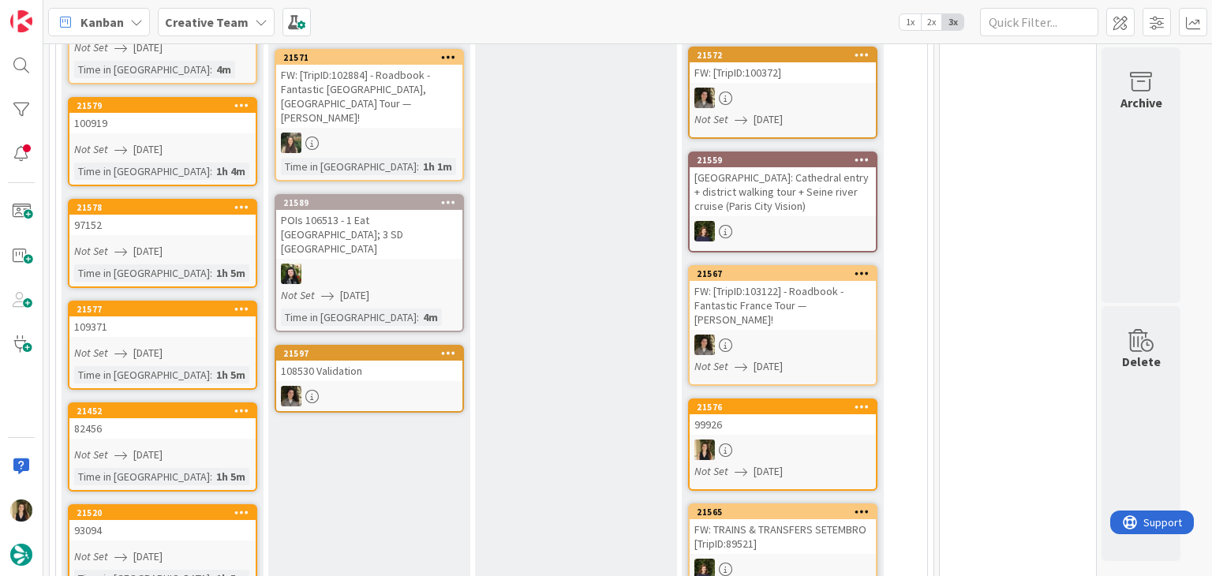
click at [243, 238] on link "21578 97152 Not Set 25/08/2025 Time in Column : 1h 5m" at bounding box center [162, 243] width 189 height 89
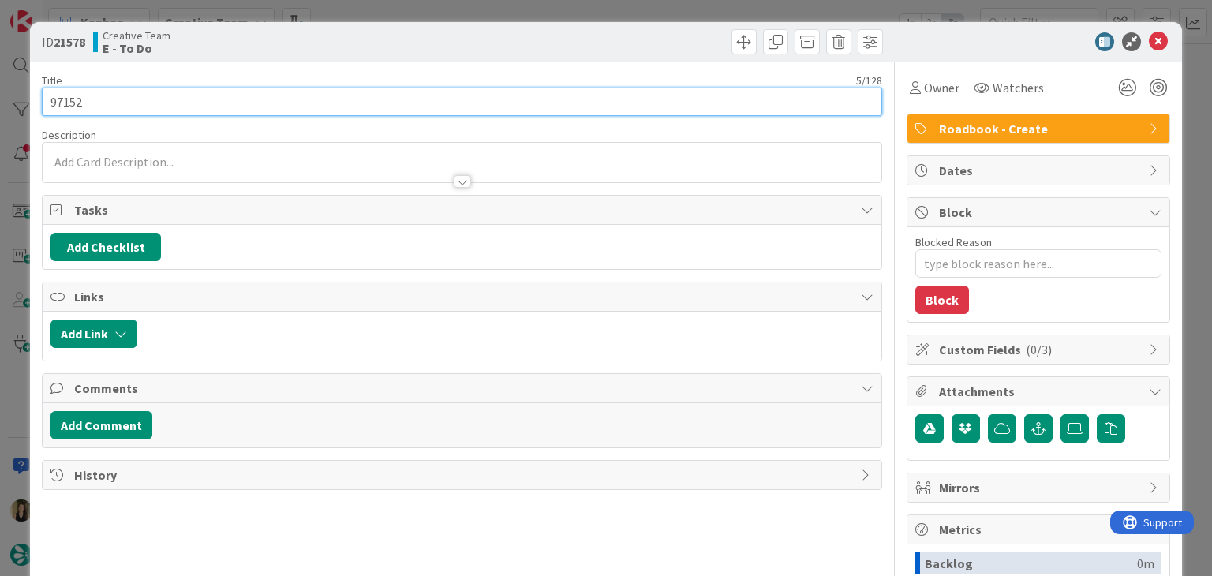
click at [59, 101] on input "97152" at bounding box center [461, 102] width 839 height 28
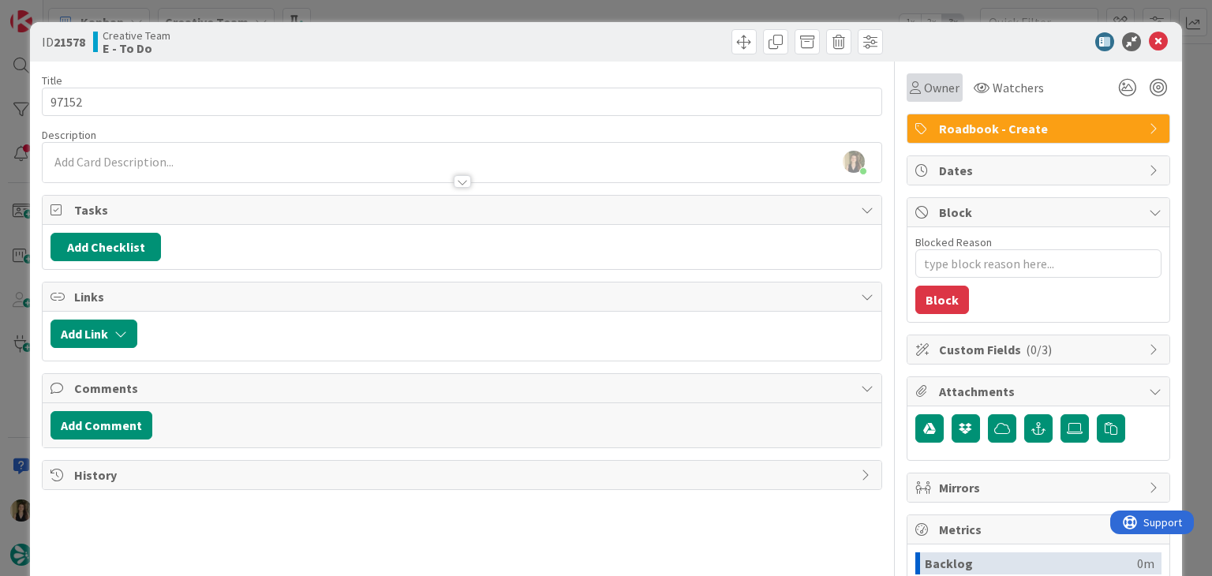
click at [940, 92] on span "Owner" at bounding box center [942, 87] width 36 height 19
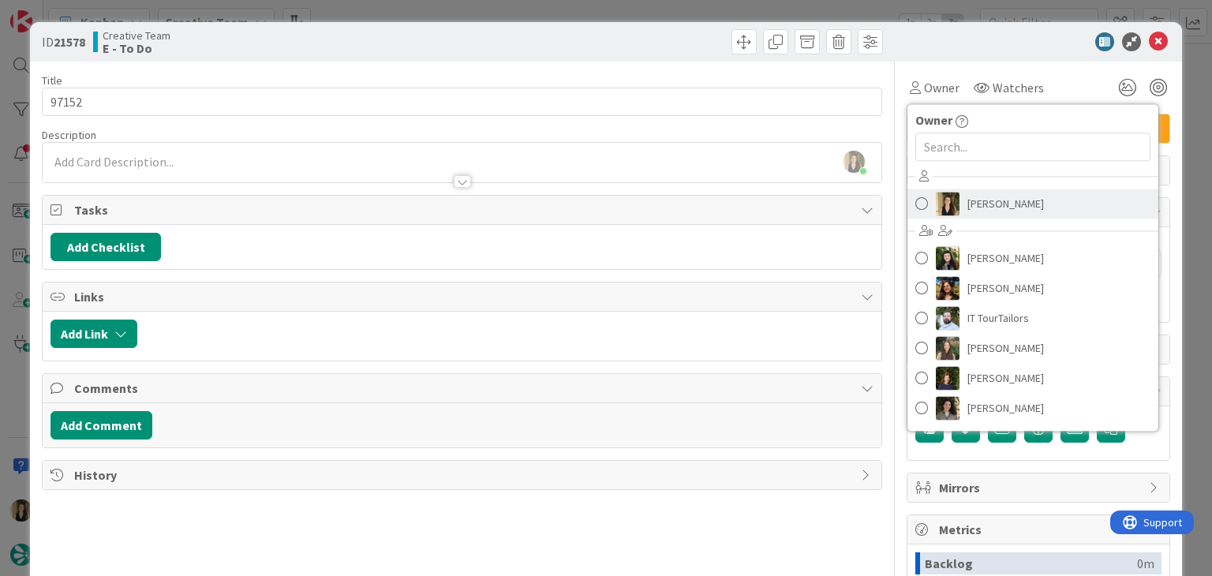
click at [990, 202] on span "[PERSON_NAME]" at bounding box center [1005, 204] width 77 height 24
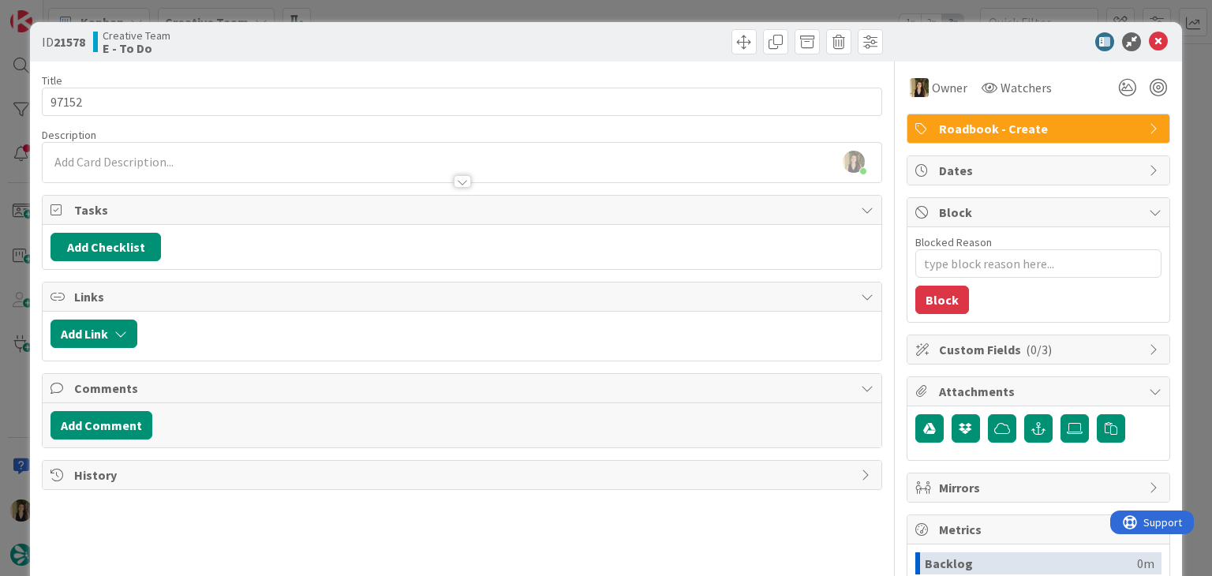
drag, startPoint x: 670, startPoint y: 49, endPoint x: 665, endPoint y: 14, distance: 35.0
click at [669, 44] on div at bounding box center [674, 41] width 417 height 25
click at [665, 11] on div "ID 21578 Creative Team E - To Do Title 5 / 128 97152 Description Sofia Palma ju…" at bounding box center [606, 288] width 1212 height 576
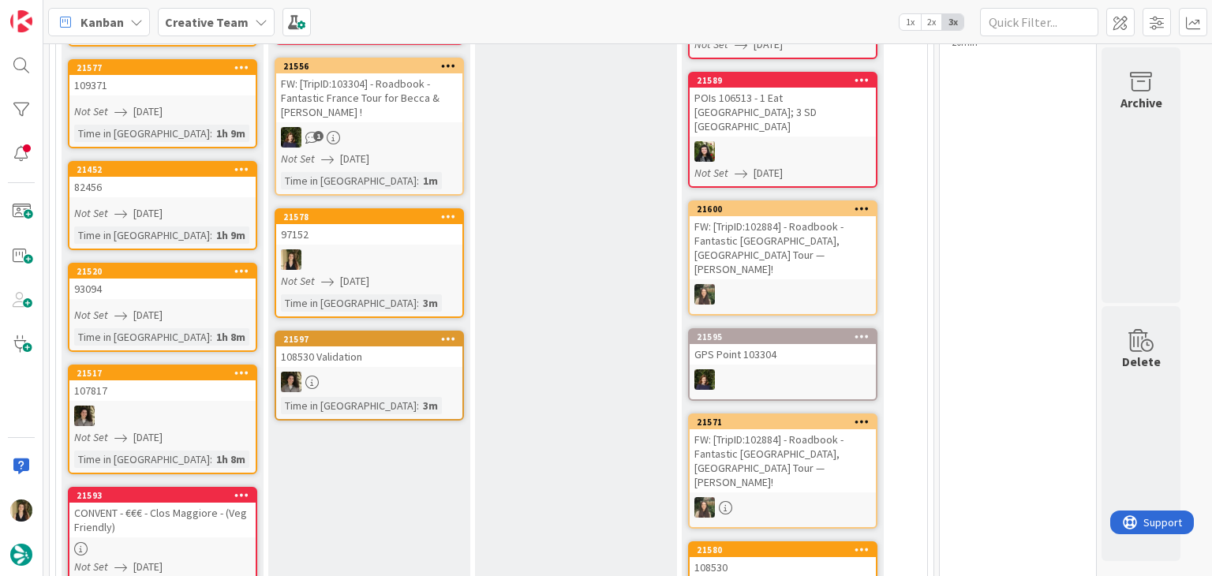
scroll to position [237, 0]
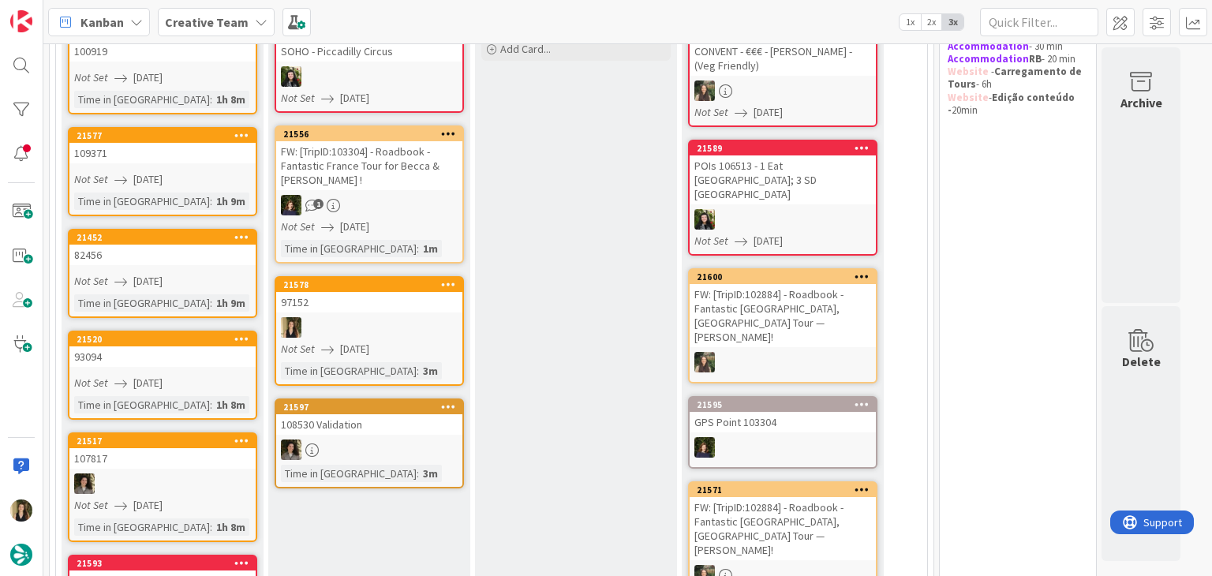
click at [368, 320] on div at bounding box center [369, 327] width 186 height 21
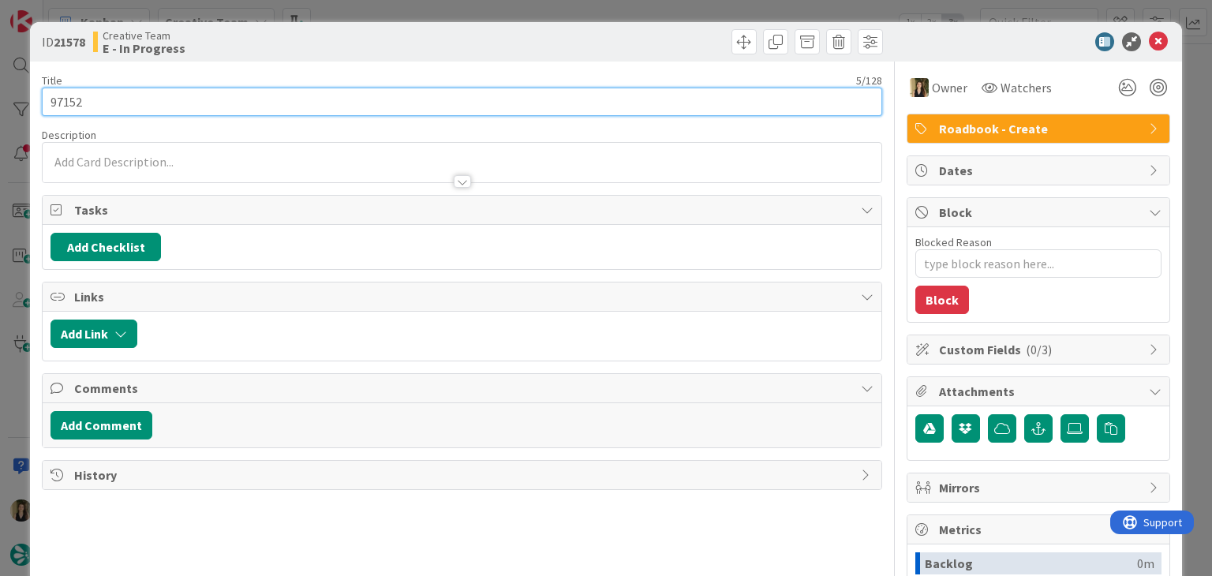
click at [58, 100] on input "97152" at bounding box center [461, 102] width 839 height 28
click at [60, 100] on input "97152" at bounding box center [461, 102] width 839 height 28
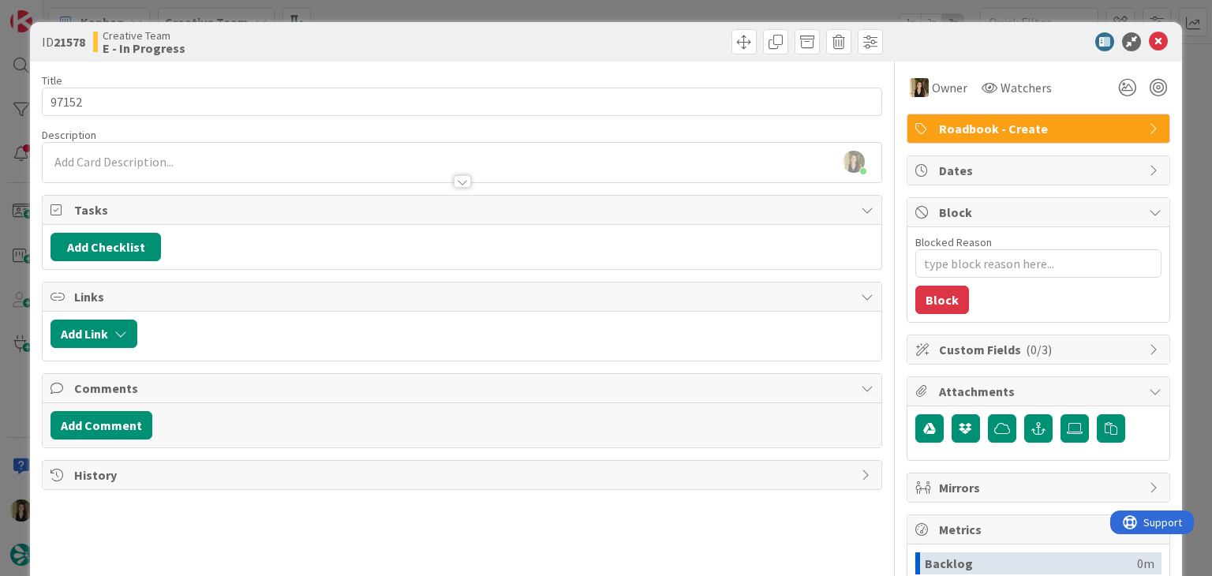
type textarea "x"
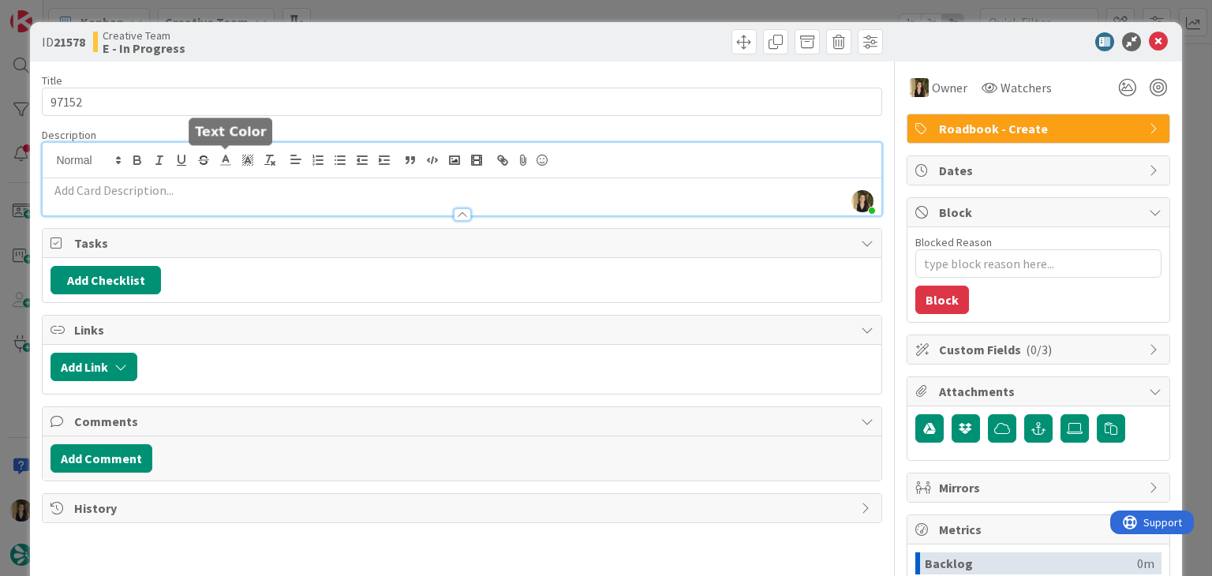
drag, startPoint x: 229, startPoint y: 158, endPoint x: 227, endPoint y: 184, distance: 26.1
click at [229, 159] on div "Sofia Palma just joined" at bounding box center [462, 179] width 838 height 73
click at [230, 196] on p at bounding box center [461, 190] width 822 height 18
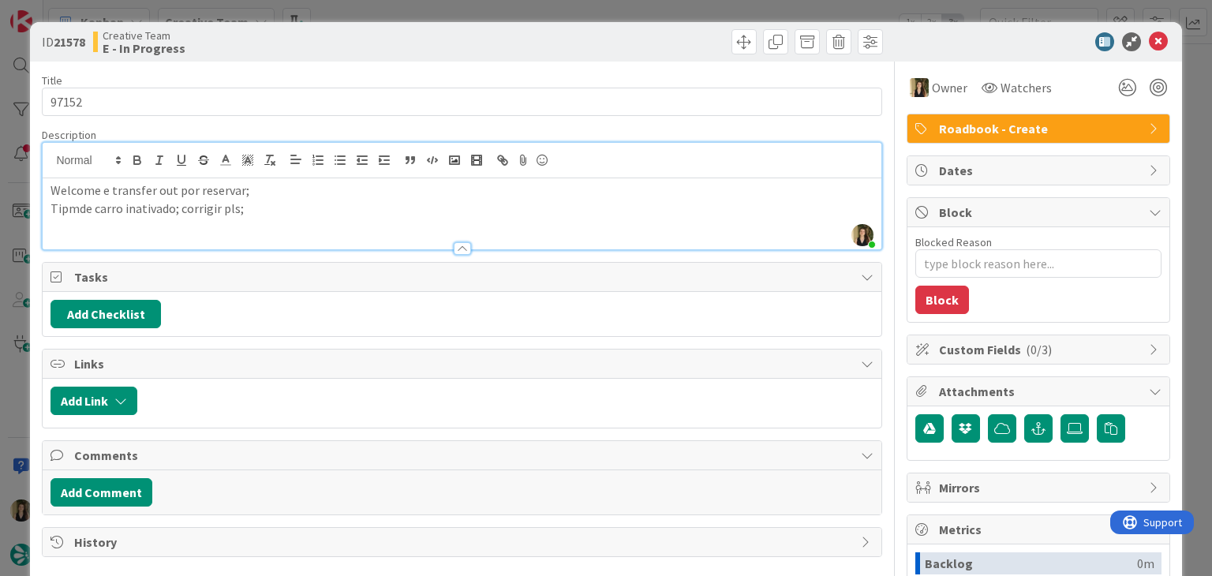
click at [215, 209] on p "Tipmde carro inativado; corrigir pls;" at bounding box center [461, 209] width 822 height 18
drag, startPoint x: 175, startPoint y: 211, endPoint x: 186, endPoint y: 201, distance: 14.5
click at [176, 210] on p "Tipmde carro inativado; corrige pls;" at bounding box center [461, 209] width 822 height 18
click at [76, 204] on p "Tipmde carro inativado, corrige pls;" at bounding box center [461, 209] width 822 height 18
click at [357, 29] on div "Creative Team E - In Progress" at bounding box center [275, 41] width 365 height 25
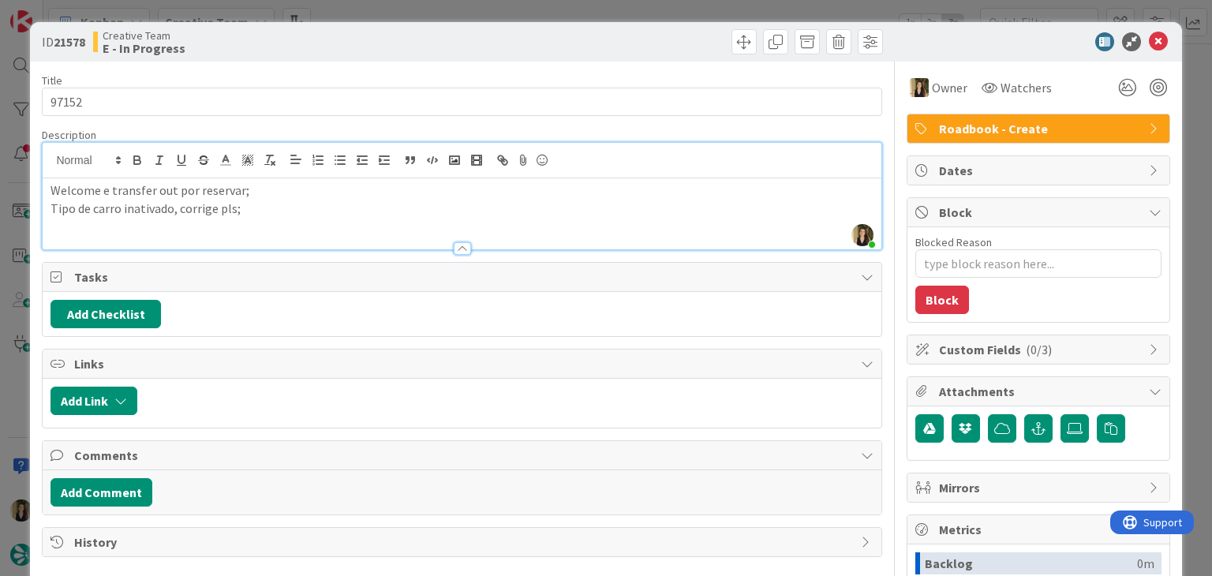
click at [116, 206] on p "Tipo de carro inativado, corrige pls;" at bounding box center [461, 209] width 822 height 18
click at [189, 204] on p "Tipo de carro inativado, corrige pls;" at bounding box center [461, 209] width 822 height 18
click at [284, 212] on p "Tipo de carro inativado, verifica pls;" at bounding box center [461, 209] width 822 height 18
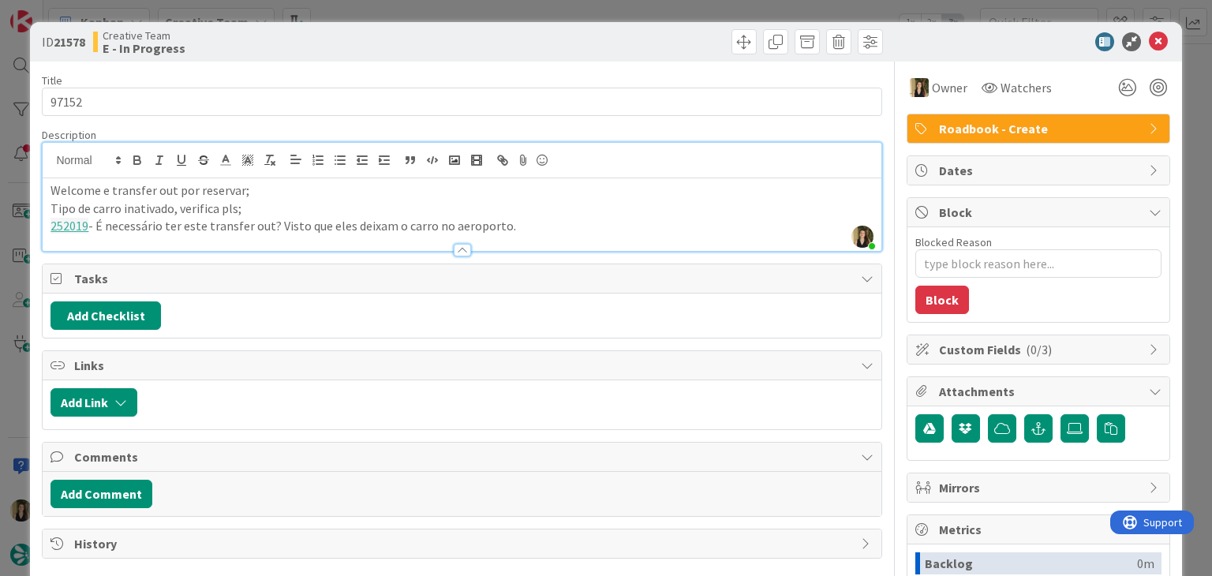
drag, startPoint x: 485, startPoint y: 39, endPoint x: 485, endPoint y: 6, distance: 33.1
click at [485, 37] on div at bounding box center [674, 41] width 417 height 25
drag, startPoint x: 548, startPoint y: 221, endPoint x: 541, endPoint y: 232, distance: 13.1
click at [548, 220] on p "252019 - É necessário ter este transfer out? Visto que eles deixam o carro no a…" at bounding box center [461, 226] width 822 height 18
drag, startPoint x: 537, startPoint y: 230, endPoint x: 13, endPoint y: 183, distance: 526.0
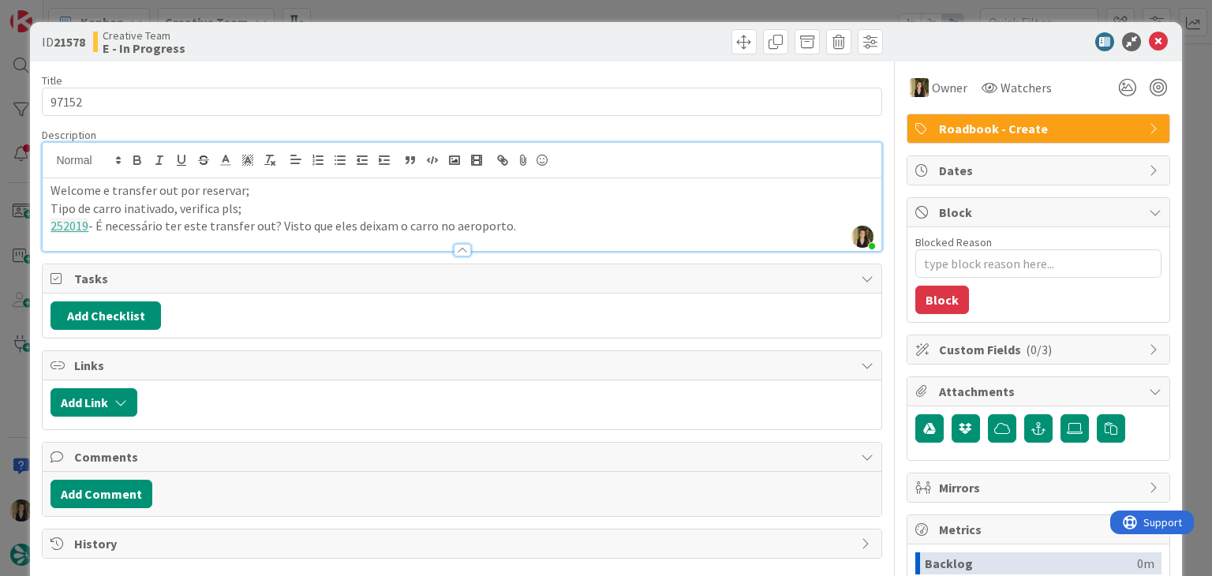
click at [13, 184] on div "ID 21578 Creative Team E - In Progress Title 5 / 128 97152 Description Sofia Pa…" at bounding box center [606, 288] width 1212 height 576
copy div "Welcome e transfer out por reservar; Tipo de carro inativado, verifica pls; 252…"
drag, startPoint x: 518, startPoint y: 33, endPoint x: 516, endPoint y: 23, distance: 10.4
click at [518, 33] on div at bounding box center [674, 41] width 417 height 25
click at [515, 10] on div "ID 21578 Creative Team E - In Progress Title 5 / 128 97152 Description Sofia Pa…" at bounding box center [606, 288] width 1212 height 576
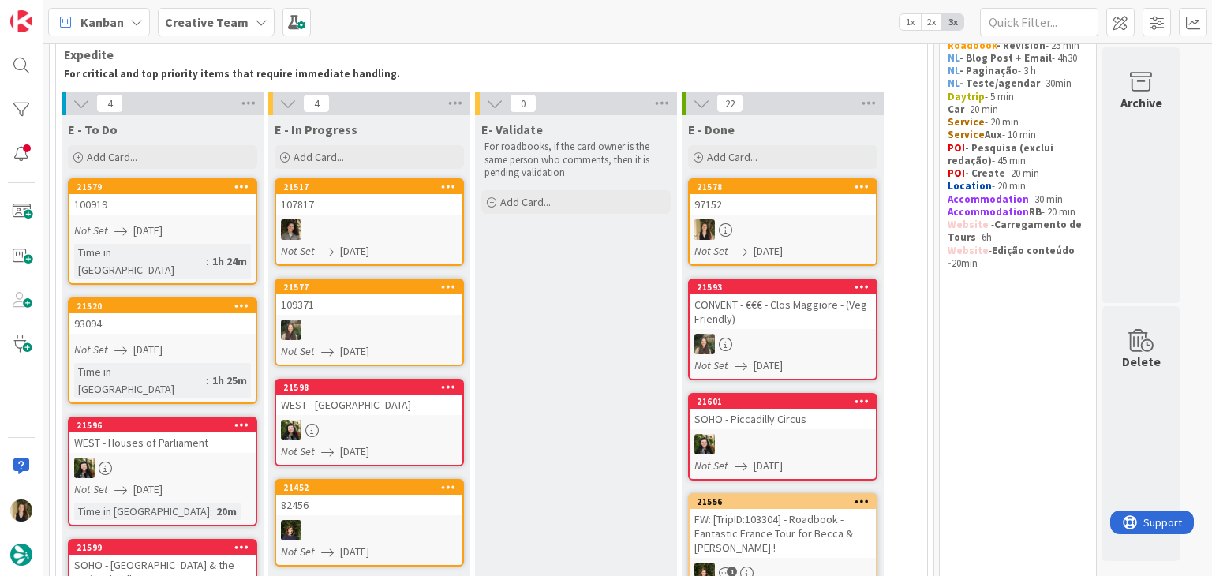
scroll to position [79, 0]
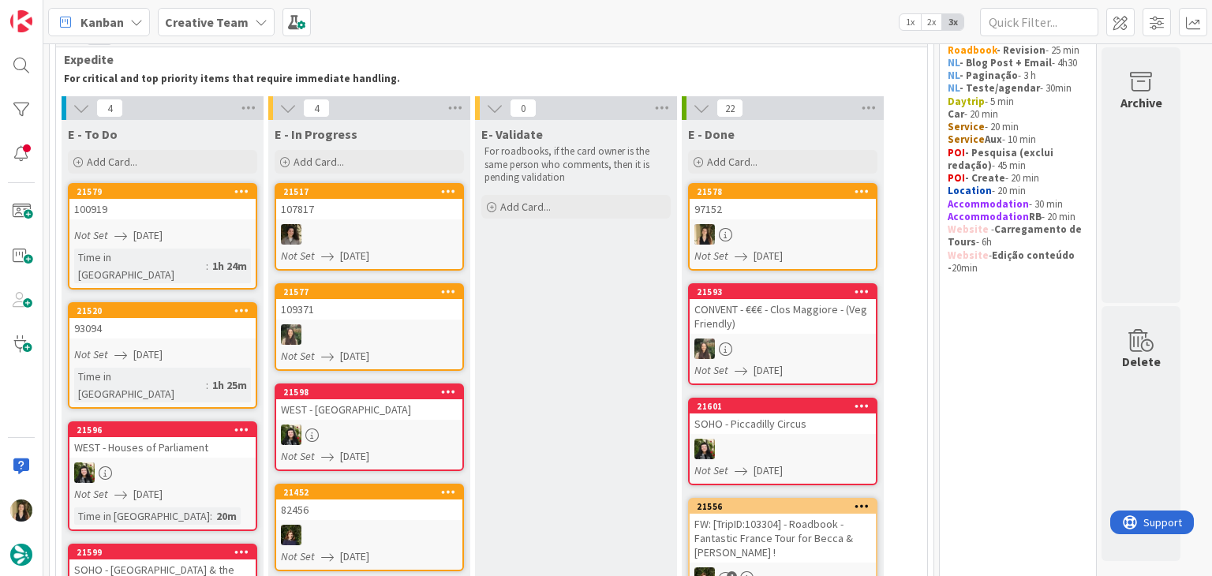
drag, startPoint x: 582, startPoint y: 310, endPoint x: 429, endPoint y: 295, distance: 153.8
click at [199, 218] on div "100919" at bounding box center [162, 209] width 186 height 21
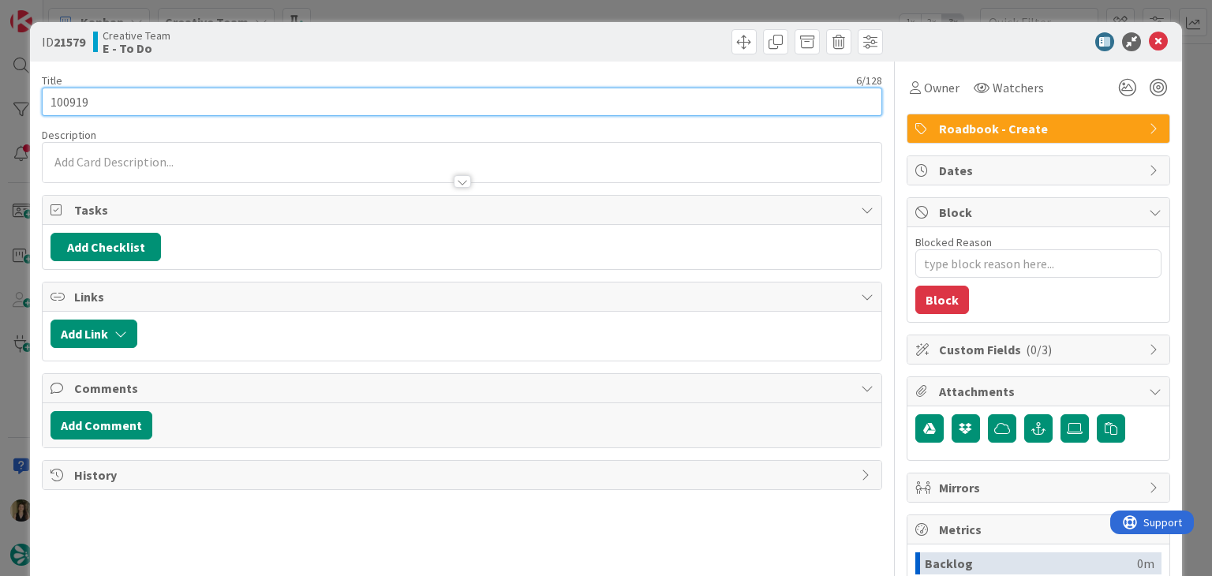
click at [58, 95] on input "100919" at bounding box center [461, 102] width 839 height 28
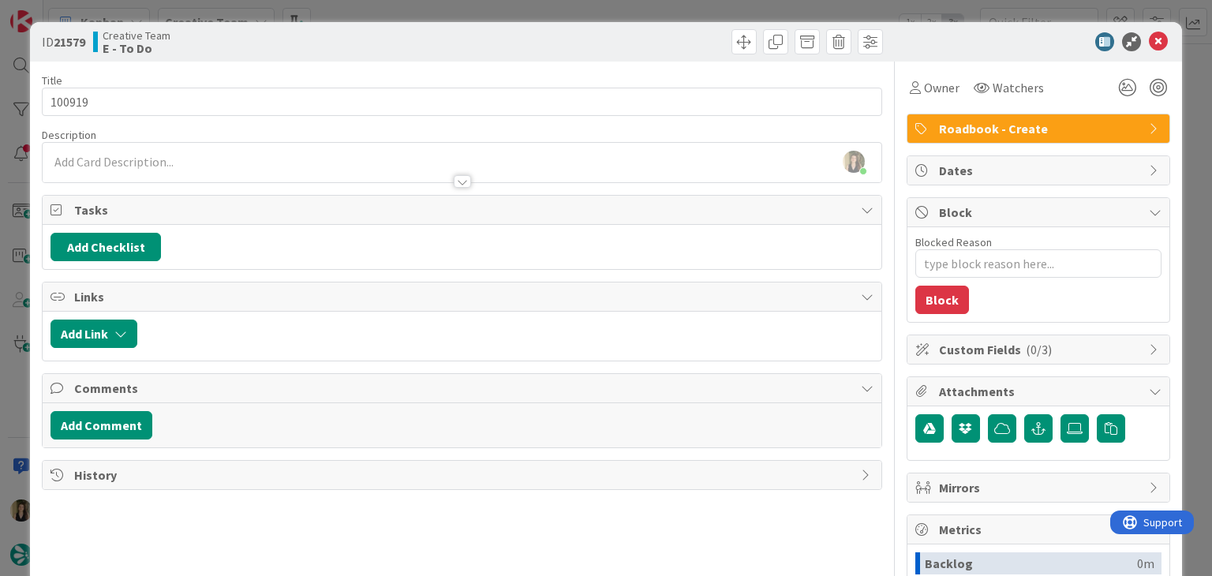
drag, startPoint x: 391, startPoint y: 36, endPoint x: 394, endPoint y: 23, distance: 13.0
click at [391, 36] on div "Creative Team E - To Do" at bounding box center [275, 41] width 365 height 25
click at [394, 10] on div "ID 21579 Creative Team E - To Do Title 6 / 128 100919 Description Sofia Palma j…" at bounding box center [606, 288] width 1212 height 576
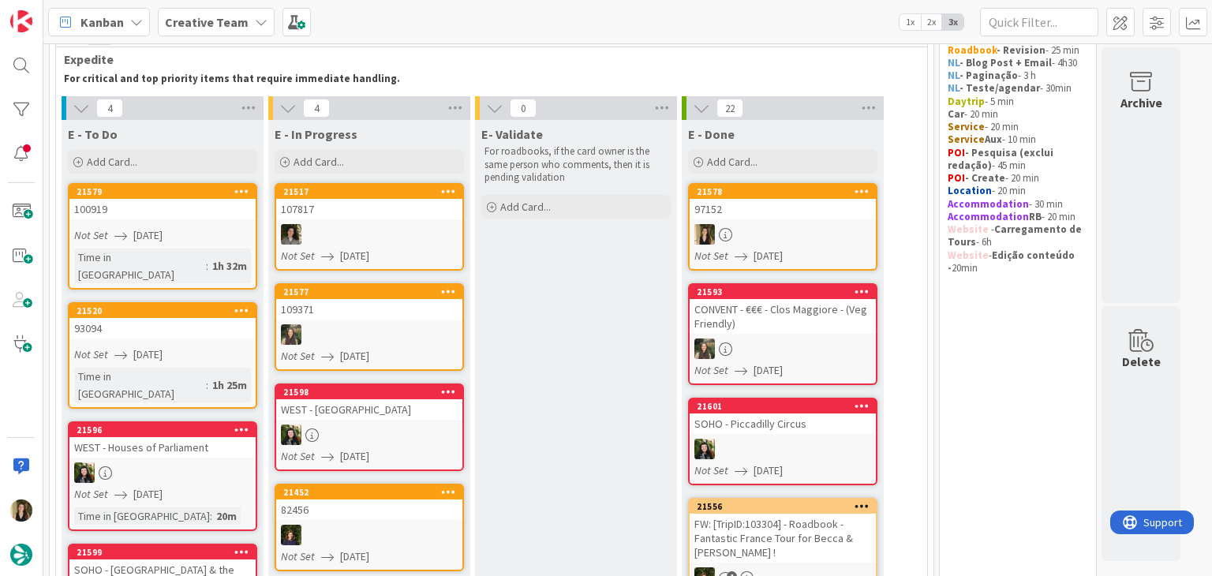
click at [243, 326] on link "21520 93094 Not Set 25/08/2025 Time in Column : 1h 25m" at bounding box center [162, 355] width 189 height 107
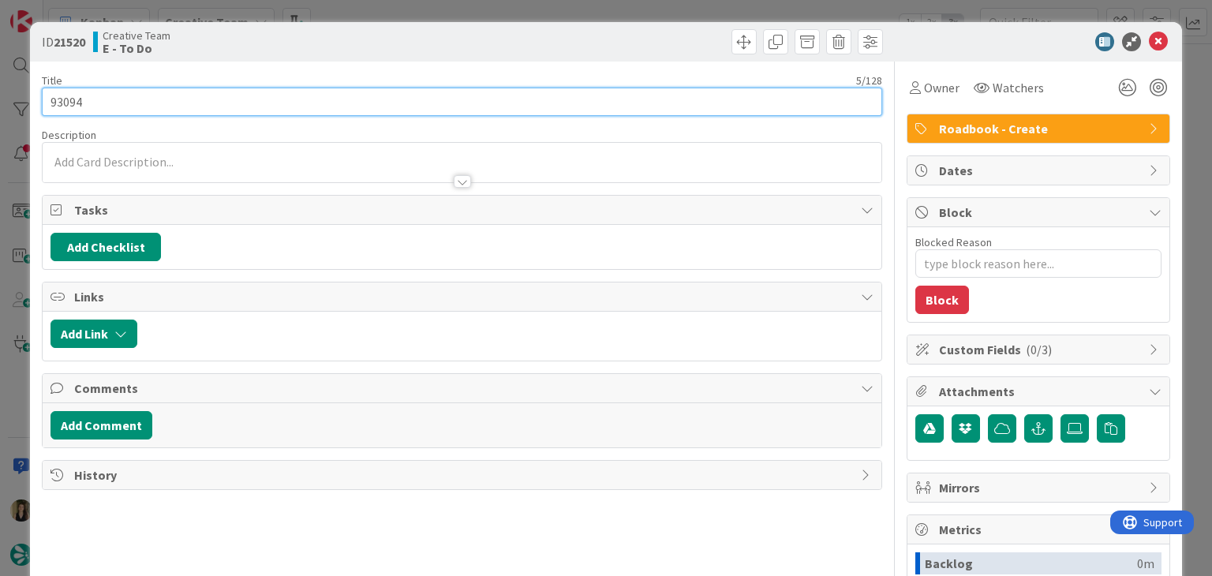
click at [73, 100] on input "93094" at bounding box center [461, 102] width 839 height 28
click at [73, 99] on input "93094" at bounding box center [461, 102] width 839 height 28
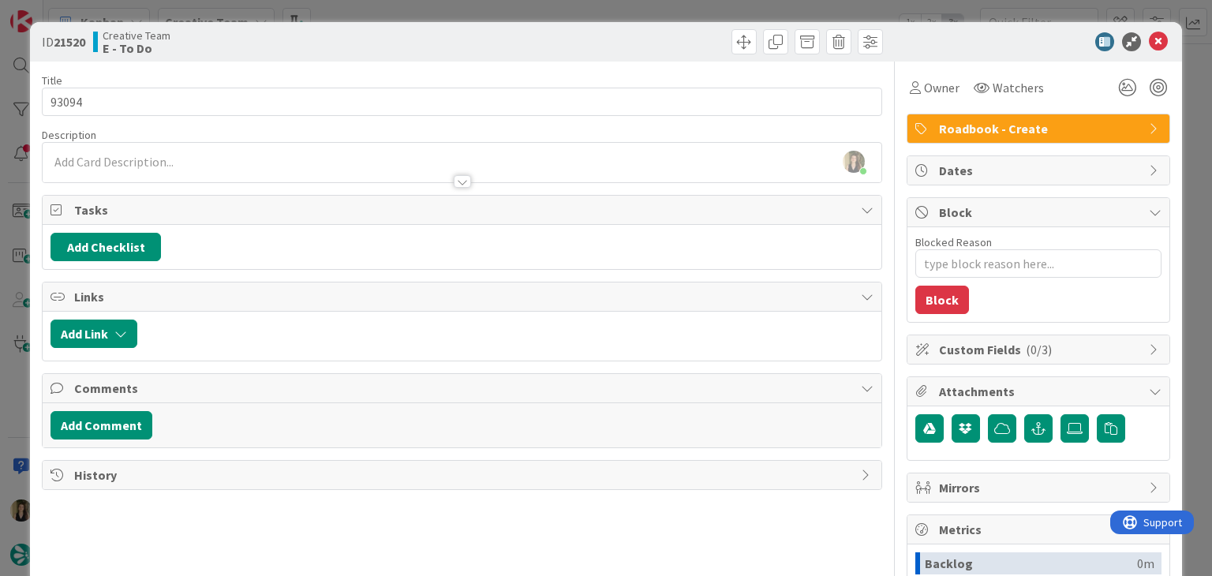
drag, startPoint x: 312, startPoint y: 45, endPoint x: 341, endPoint y: 26, distance: 34.1
click at [313, 43] on div "Creative Team E - To Do" at bounding box center [275, 41] width 365 height 25
click at [355, 13] on div "ID 21520 Creative Team E - To Do Title 5 / 128 93094 Description Sofia Palma ju…" at bounding box center [606, 288] width 1212 height 576
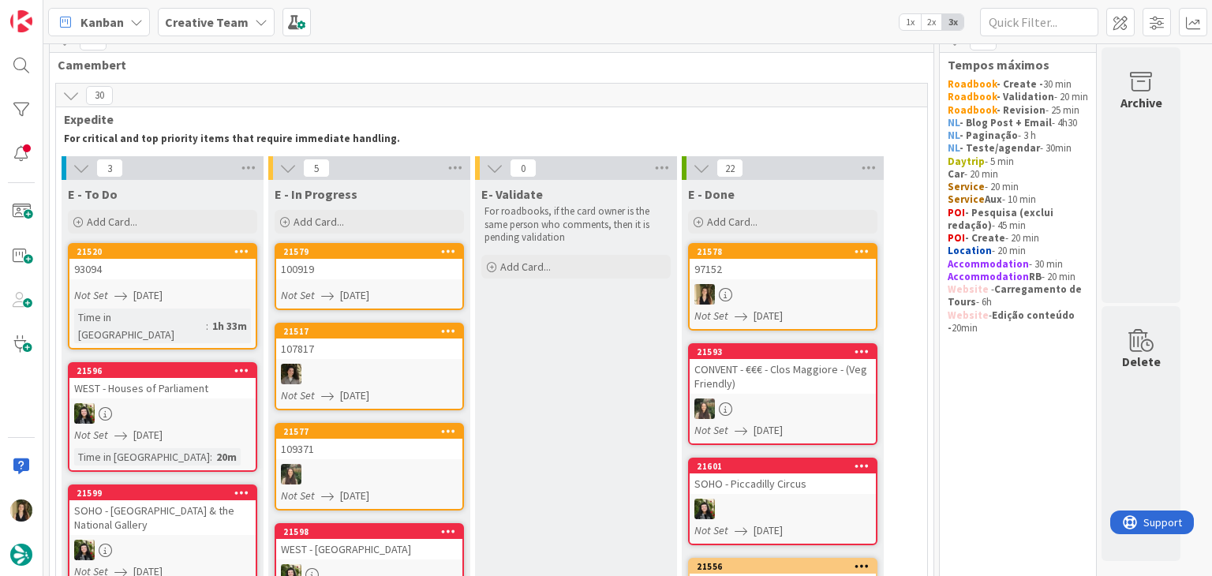
click at [405, 288] on div "Not Set [DATE]" at bounding box center [371, 295] width 181 height 17
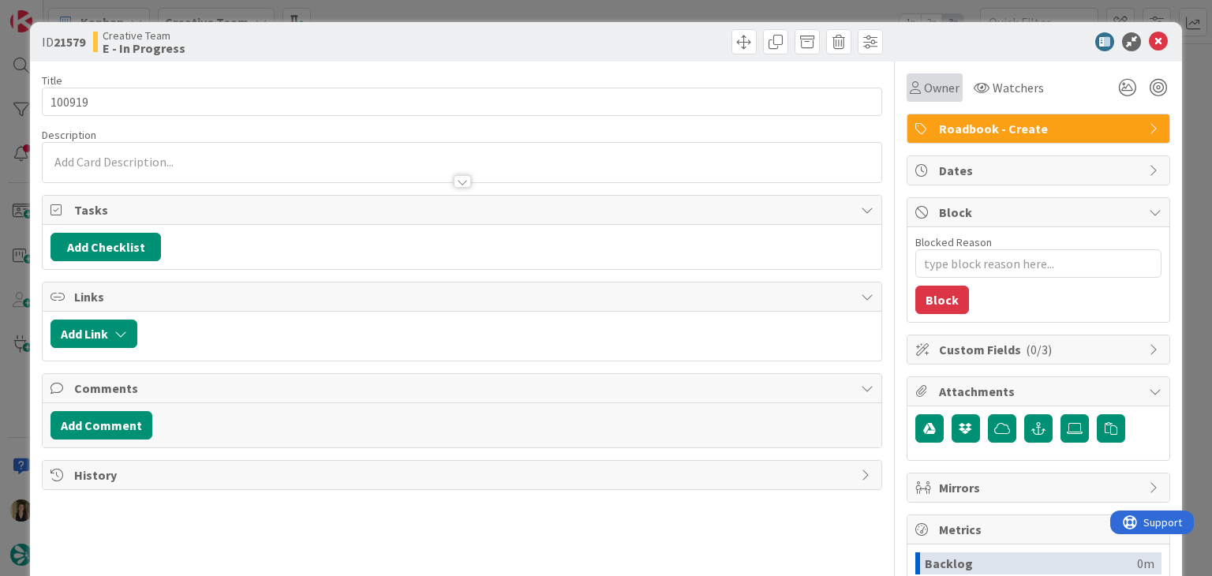
click at [910, 86] on icon at bounding box center [915, 87] width 11 height 13
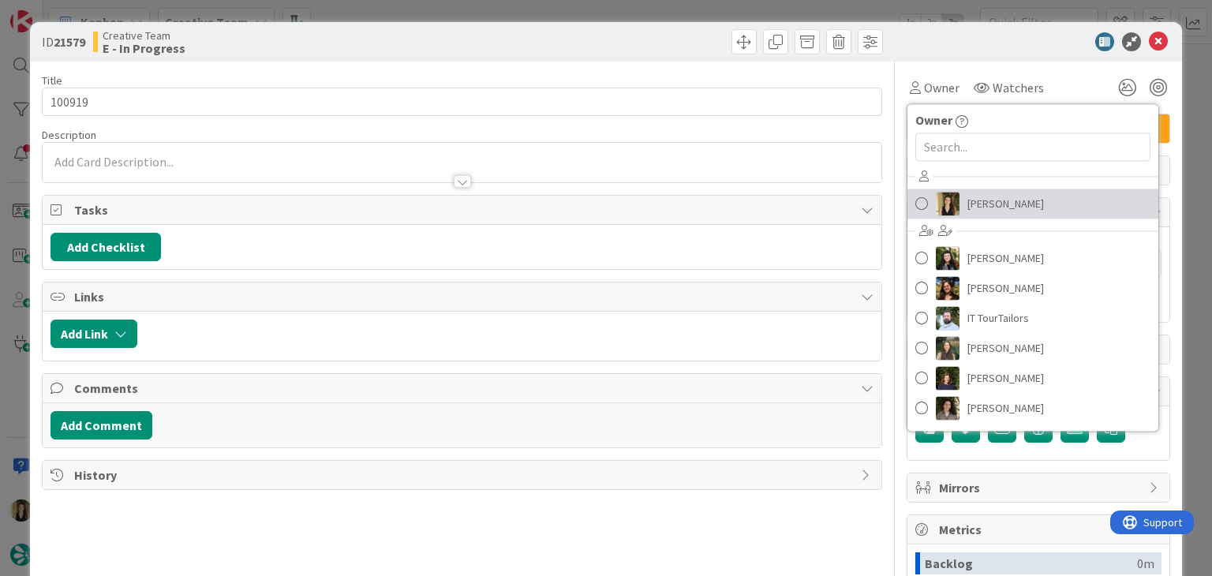
click at [991, 214] on span "[PERSON_NAME]" at bounding box center [1005, 204] width 77 height 24
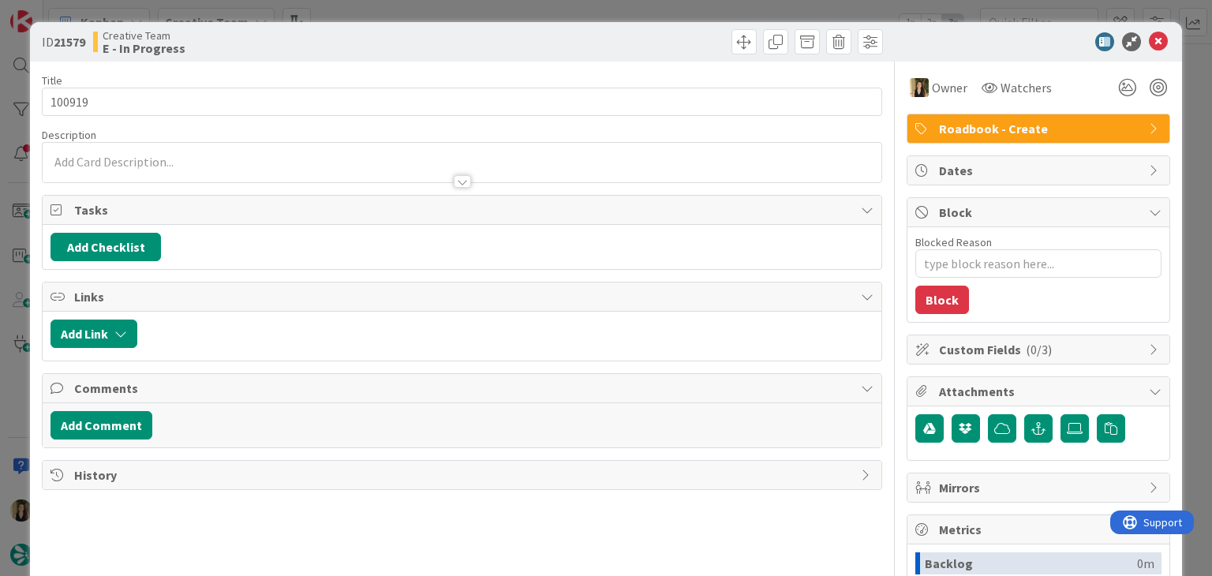
drag, startPoint x: 565, startPoint y: 65, endPoint x: 256, endPoint y: 62, distance: 309.3
click at [540, 62] on div "Title 6 / 128 100919 Description Owner Watchers Roadbook - Create Tasks Add Che…" at bounding box center [461, 438] width 839 height 752
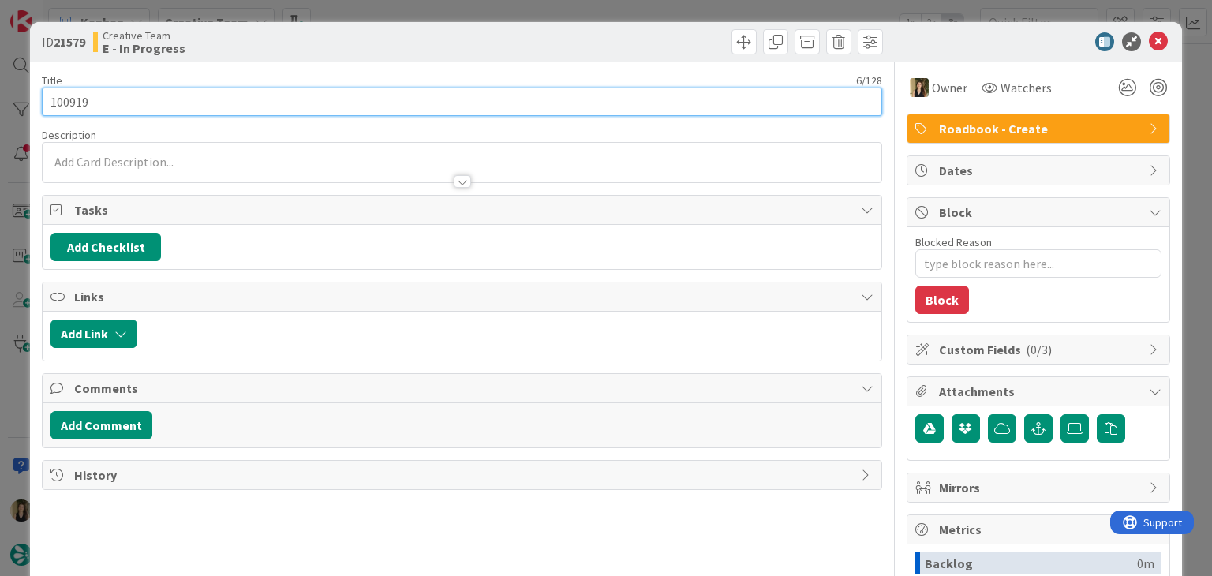
click at [65, 97] on input "100919" at bounding box center [461, 102] width 839 height 28
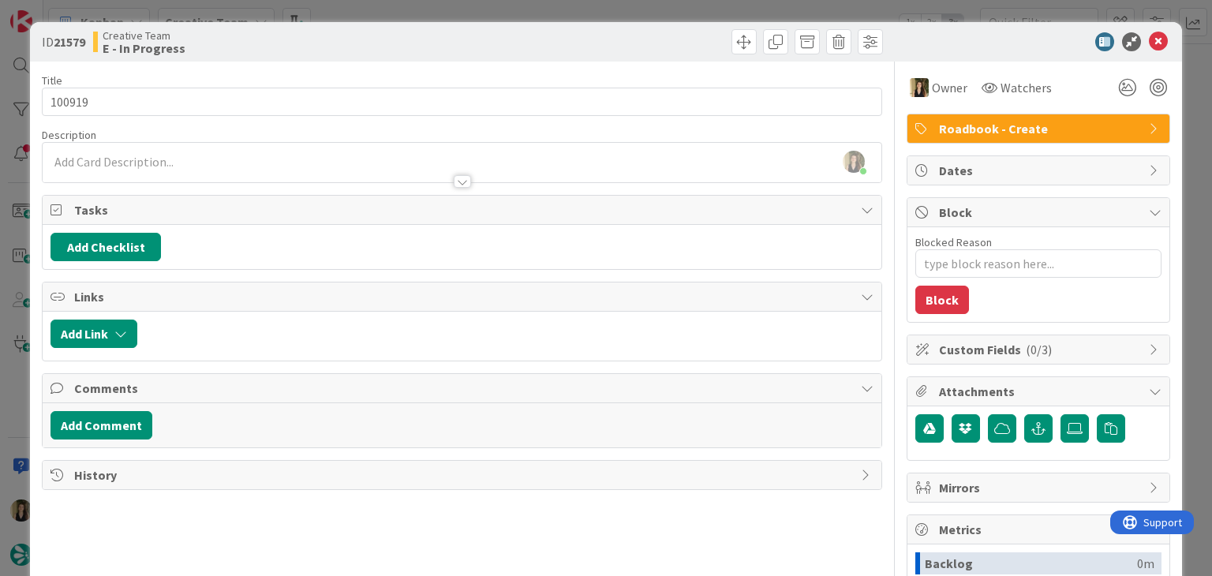
click at [466, 48] on div at bounding box center [674, 41] width 417 height 25
click at [482, 7] on div "ID 21579 Creative Team E - In Progress Title 6 / 128 100919 Description Sofia P…" at bounding box center [606, 288] width 1212 height 576
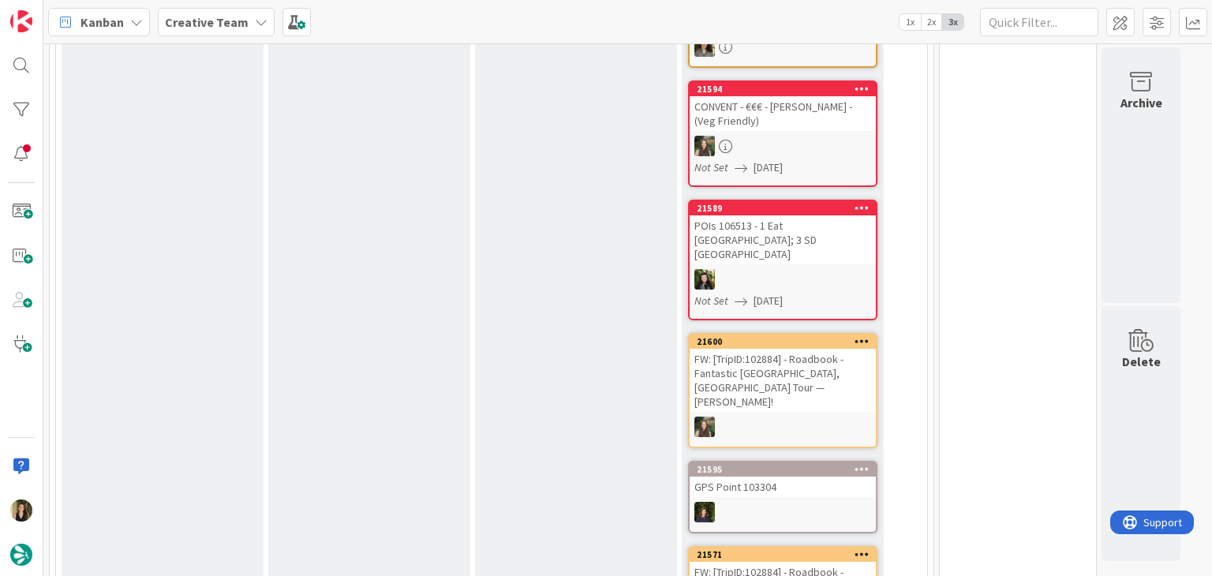
scroll to position [1026, 0]
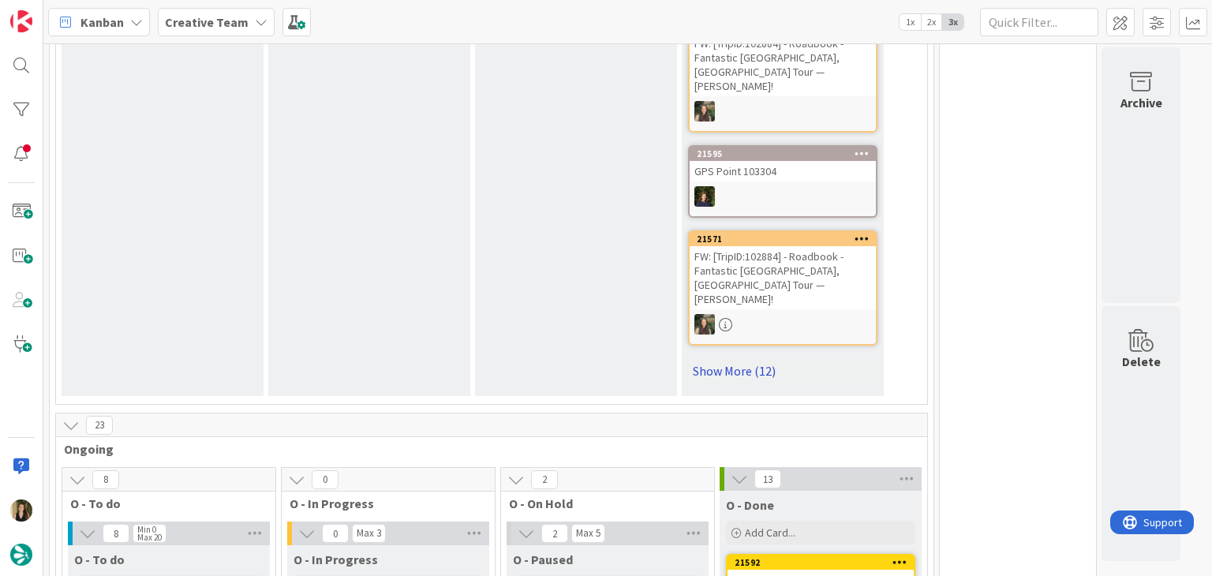
click at [745, 358] on link "Show More (12)" at bounding box center [782, 370] width 189 height 25
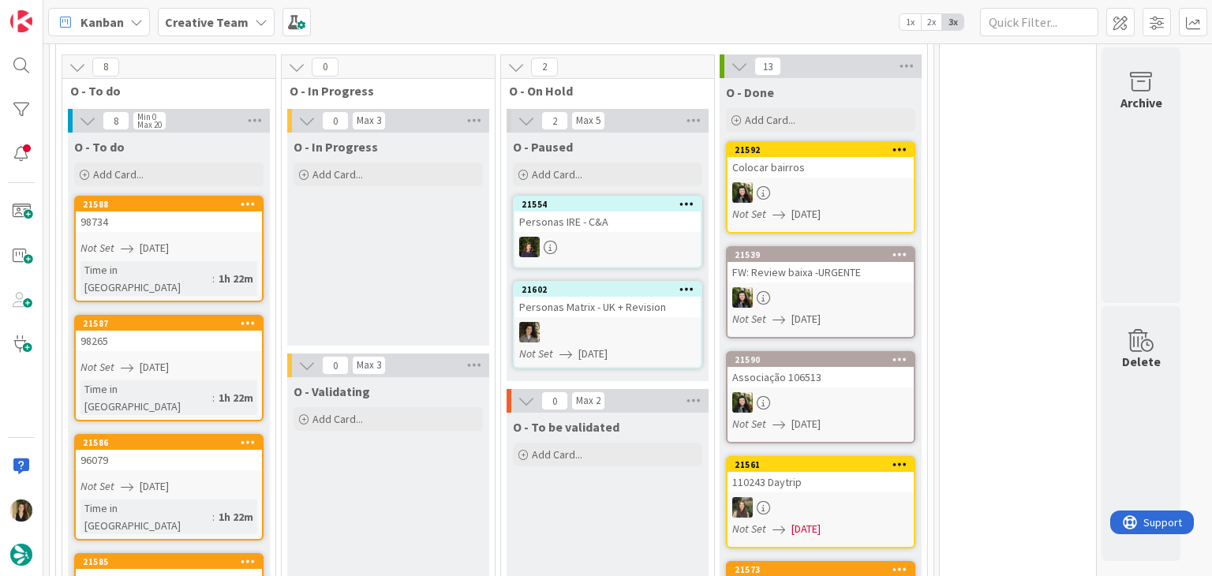
scroll to position [3156, 0]
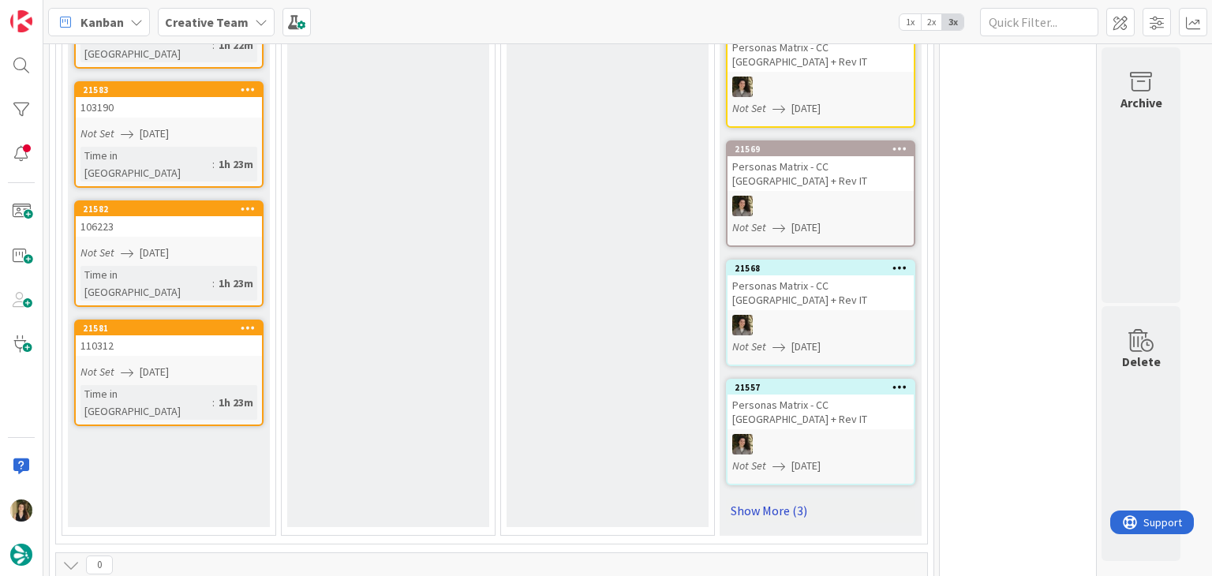
click at [784, 498] on link "Show More (3)" at bounding box center [820, 510] width 189 height 25
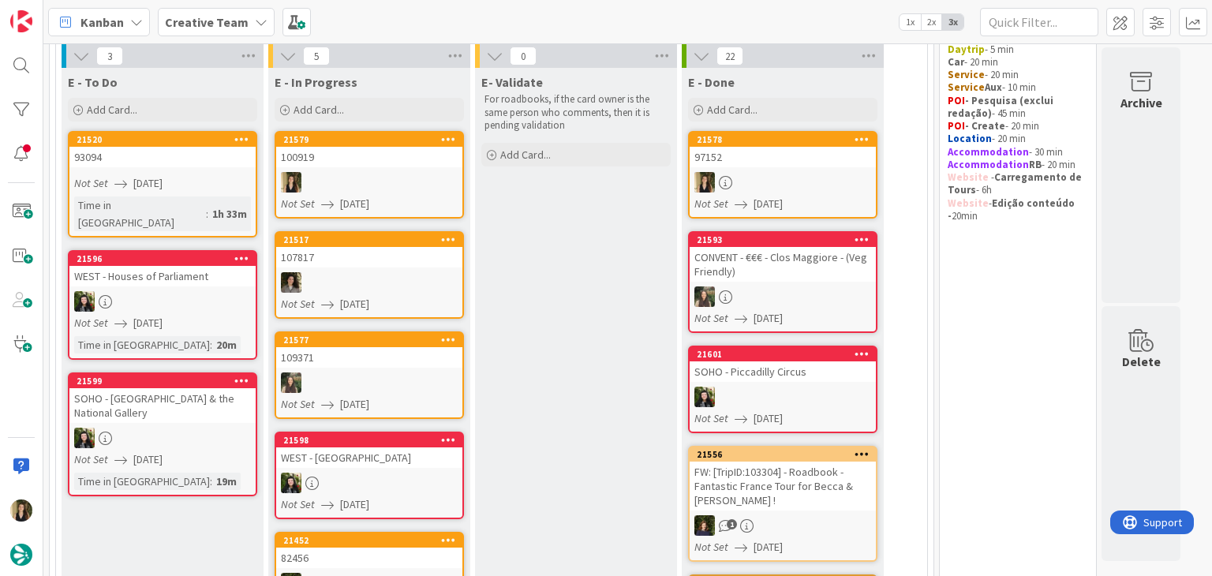
scroll to position [123, 0]
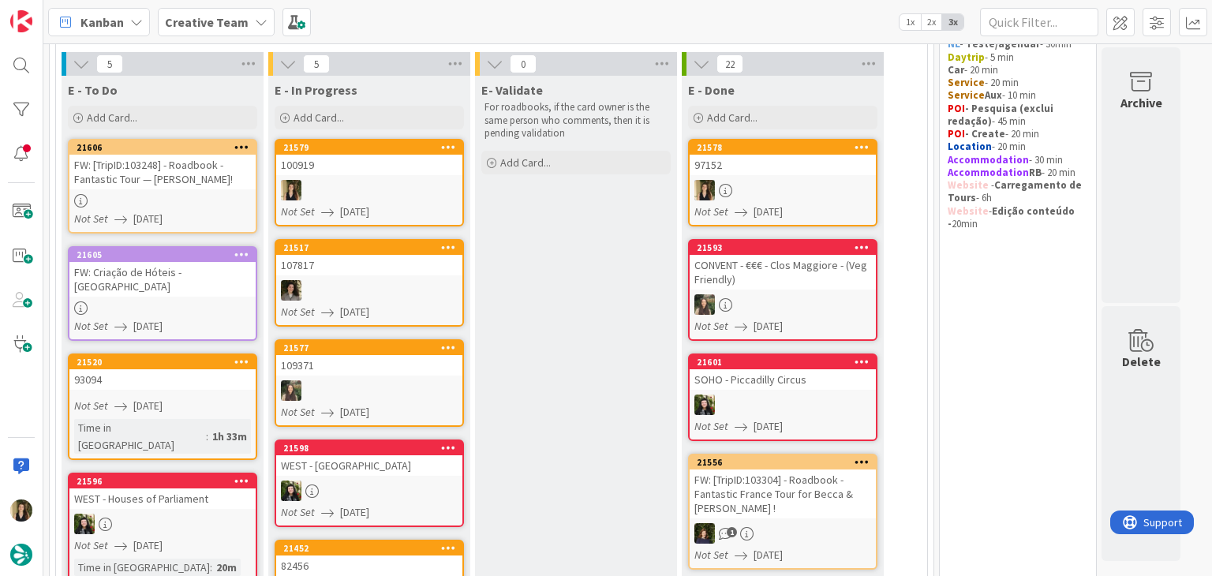
click at [413, 181] on div at bounding box center [369, 190] width 186 height 21
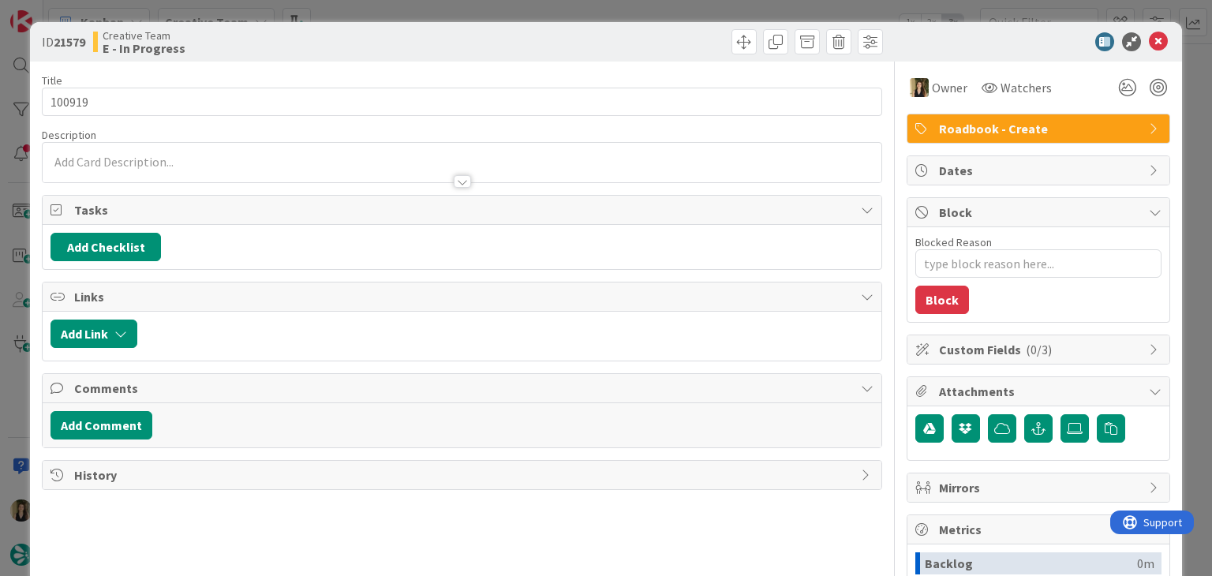
type textarea "x"
click at [142, 170] on div at bounding box center [462, 174] width 838 height 17
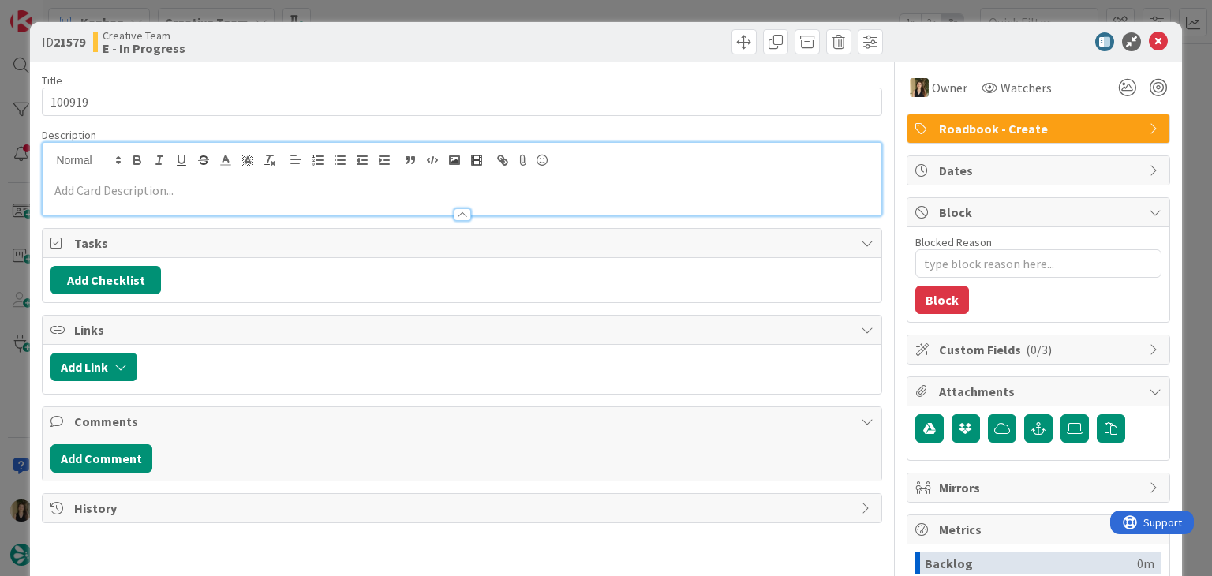
click at [176, 190] on p at bounding box center [461, 190] width 822 height 18
paste div
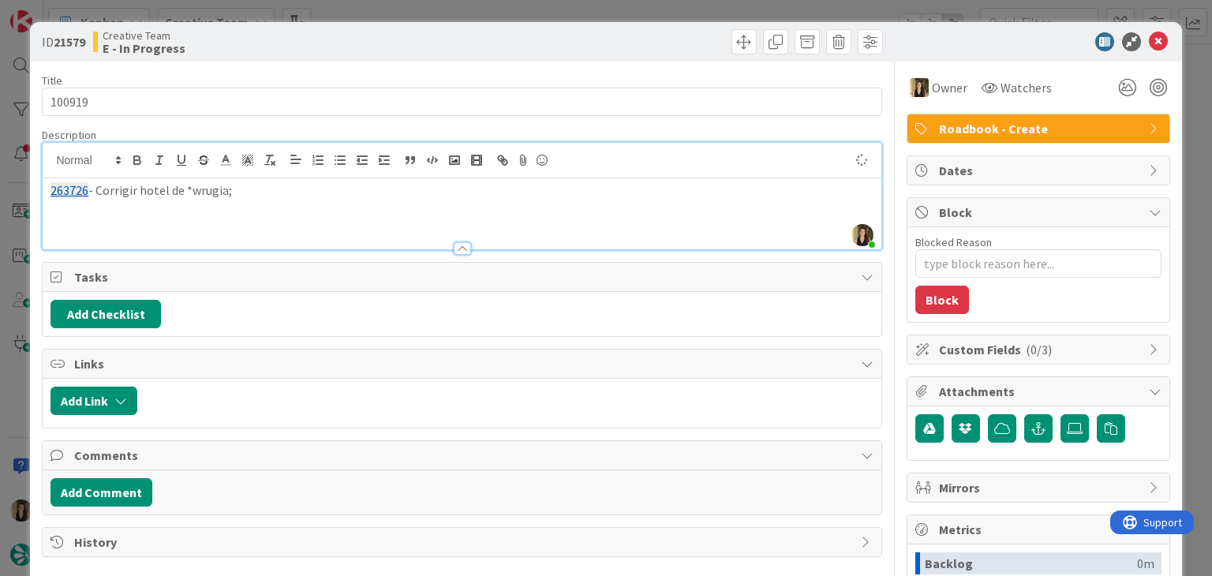
click at [196, 193] on p "263726 - Corrigir hotel de *wrugia;" at bounding box center [461, 190] width 822 height 18
click at [294, 180] on div "263726 - Corrigir hotel de Perugia;" at bounding box center [462, 213] width 838 height 71
click at [574, 38] on div at bounding box center [674, 41] width 417 height 25
click at [569, 13] on div "ID 21579 Creative Team E - In Progress Title 6 / 128 100919 Description Sofia P…" at bounding box center [606, 288] width 1212 height 576
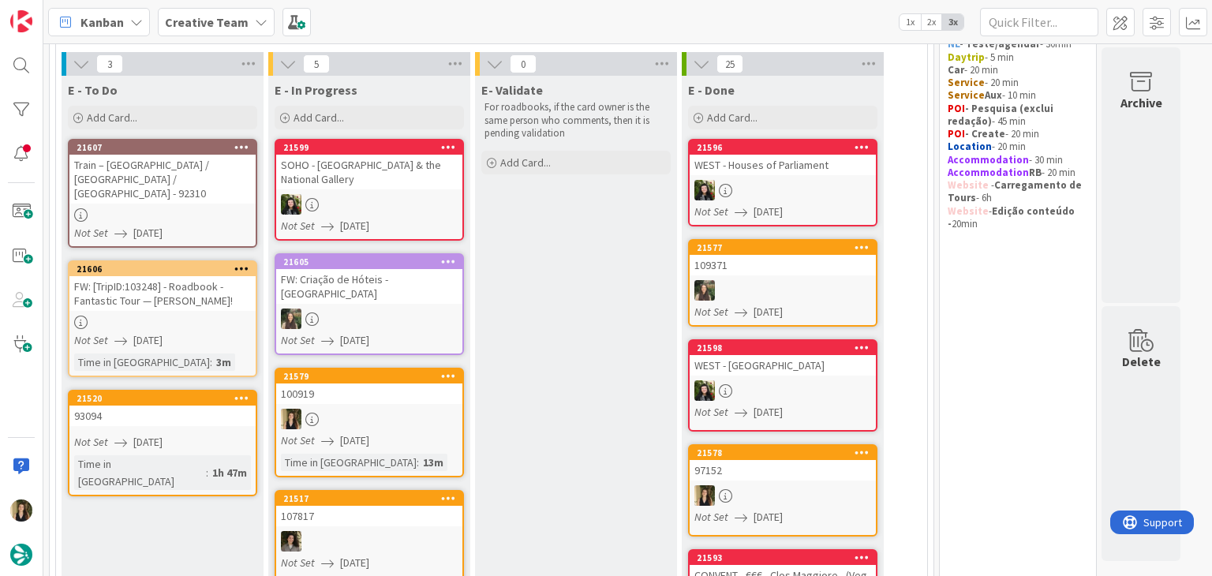
click at [406, 432] on div "Not Set [DATE]" at bounding box center [371, 440] width 181 height 17
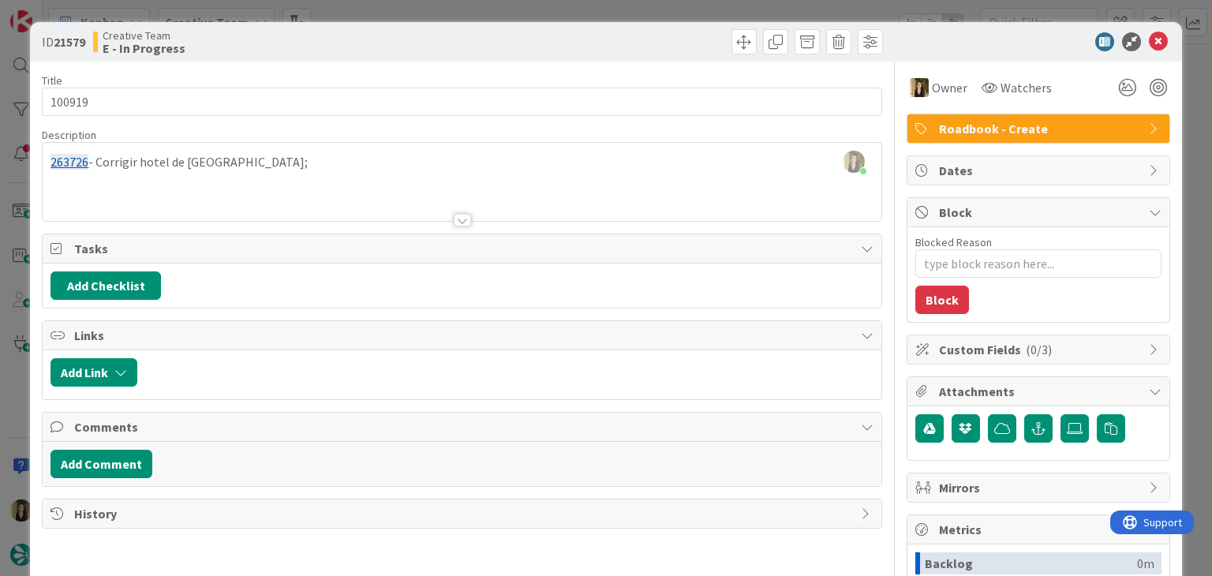
type textarea "x"
click at [300, 155] on div "Sofia Palma joined 6 m ago 263726 - Corrigir hotel de Perugia;" at bounding box center [462, 182] width 838 height 78
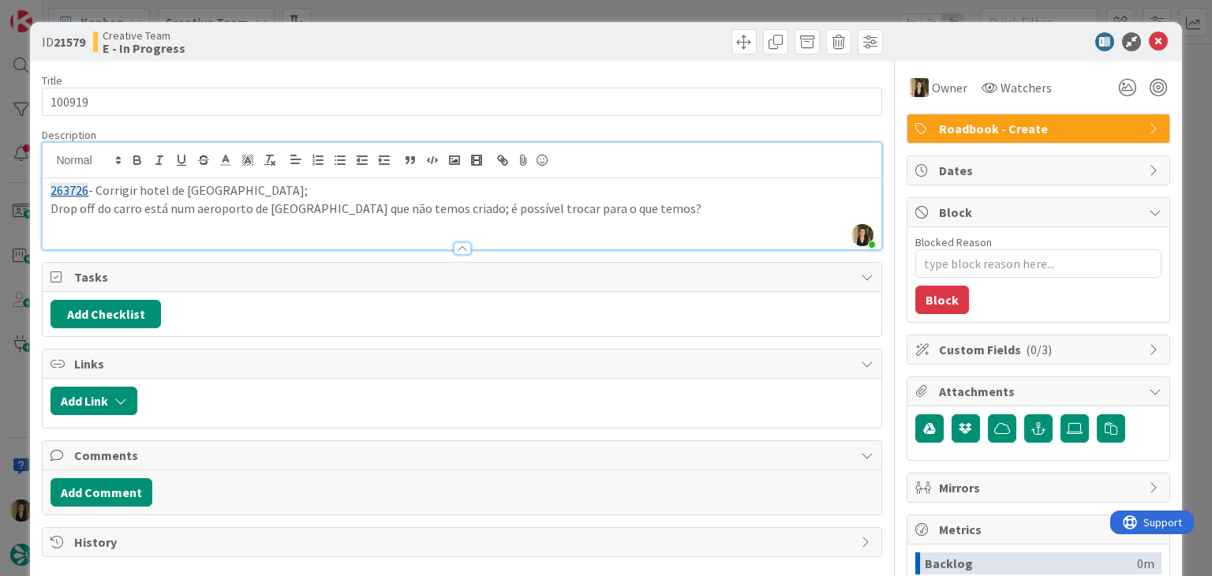
click at [611, 207] on p "Drop off do carro está num aeroporto de Florence que não temos criado; é possív…" at bounding box center [461, 209] width 822 height 18
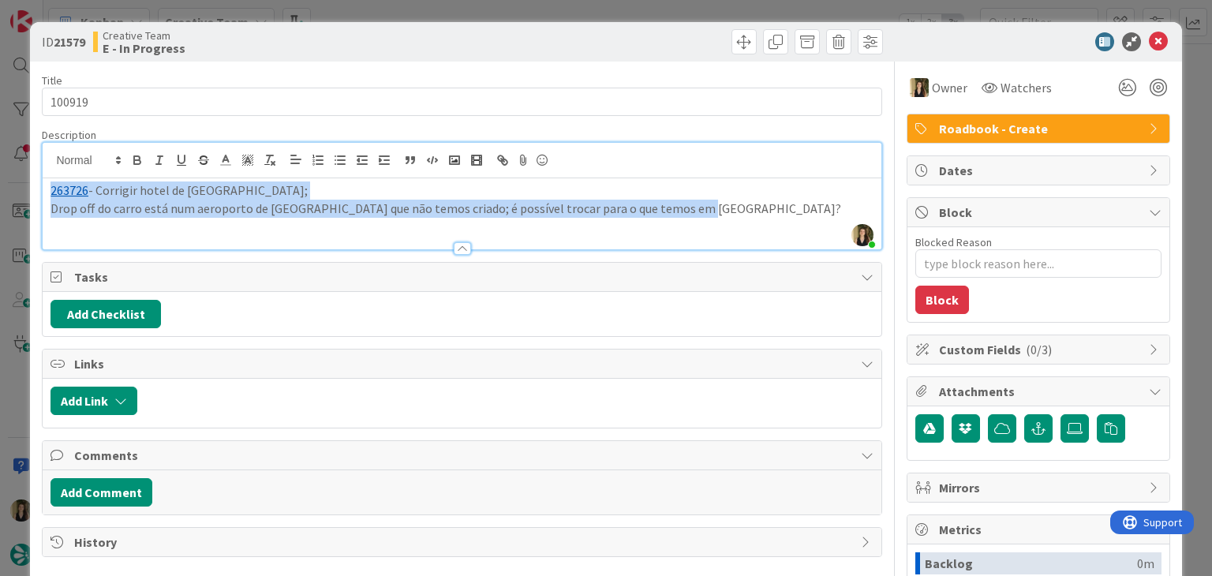
drag, startPoint x: 526, startPoint y: 212, endPoint x: 25, endPoint y: 193, distance: 501.4
click at [25, 194] on div "ID 21579 Creative Team E - In Progress Title 6 / 128 100919 Description Sofia P…" at bounding box center [606, 288] width 1212 height 576
copy div "263726 - Corrigir hotel de Perugia; Drop off do carro está num aeroporto de Flo…"
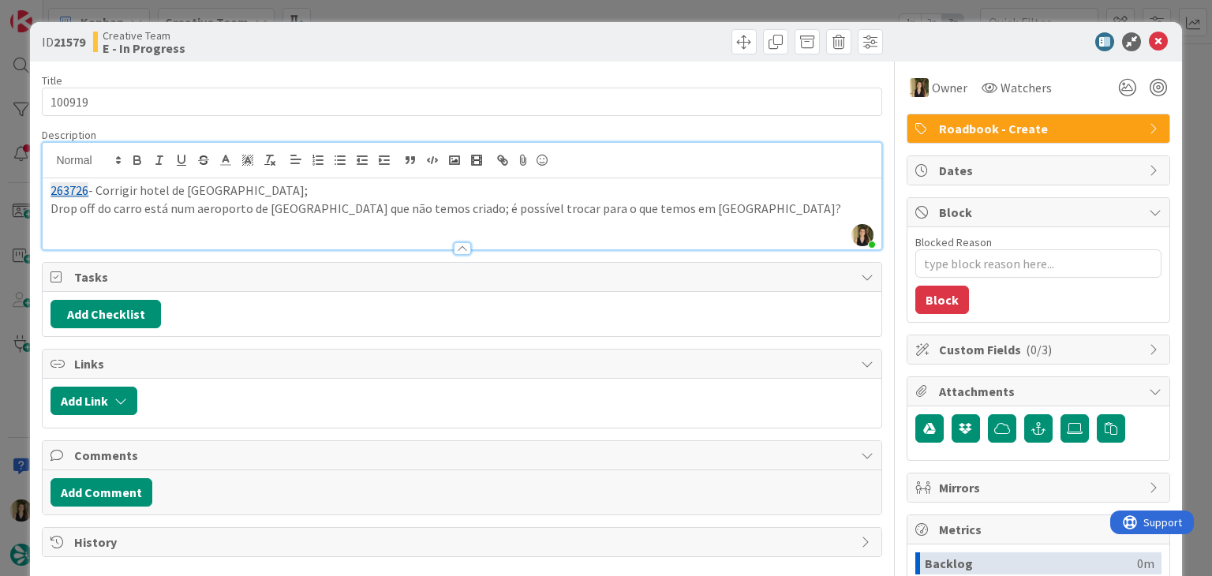
click at [429, 31] on div "Creative Team E - In Progress" at bounding box center [275, 41] width 365 height 25
click at [437, 11] on div "ID 21579 Creative Team E - In Progress Title 6 / 128 100919 Description Sofia P…" at bounding box center [606, 288] width 1212 height 576
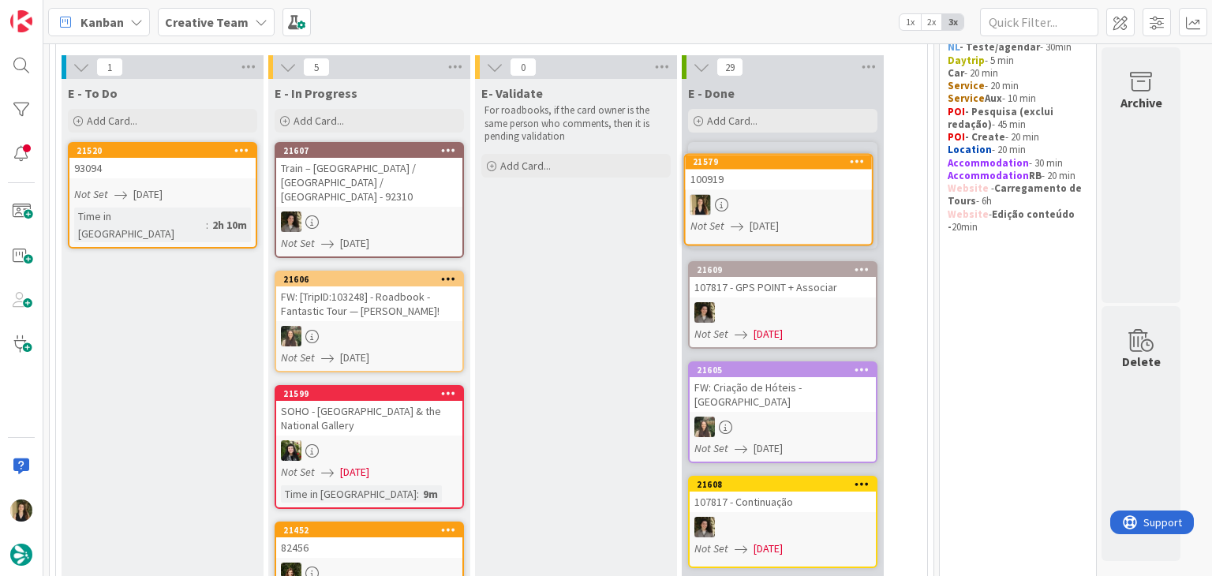
scroll to position [47, 0]
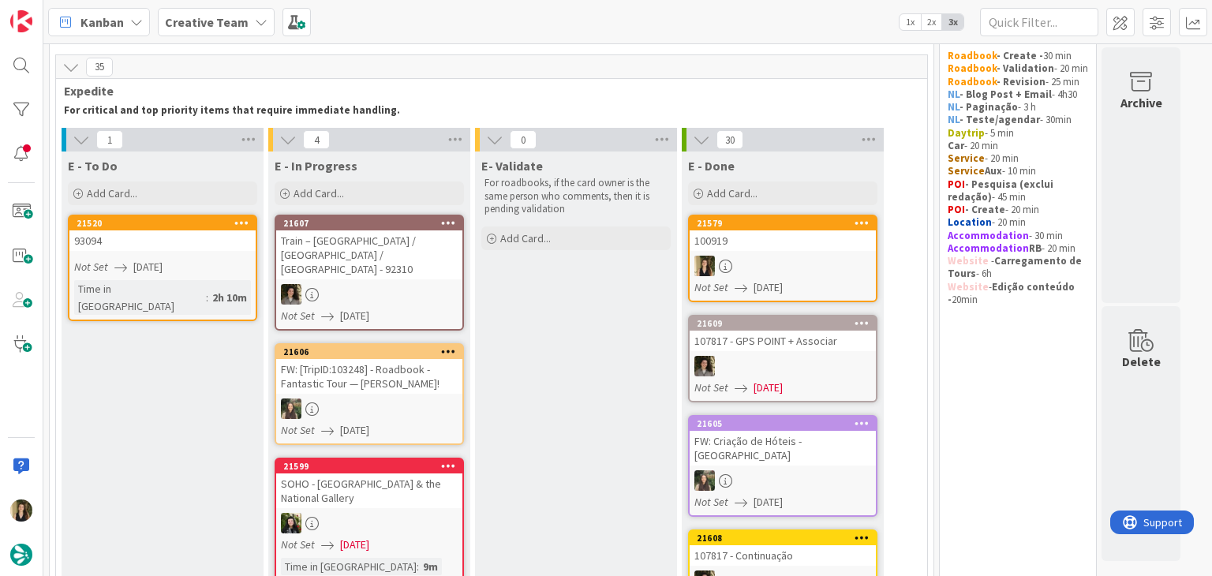
click at [228, 260] on div "Not Set [DATE]" at bounding box center [164, 267] width 181 height 17
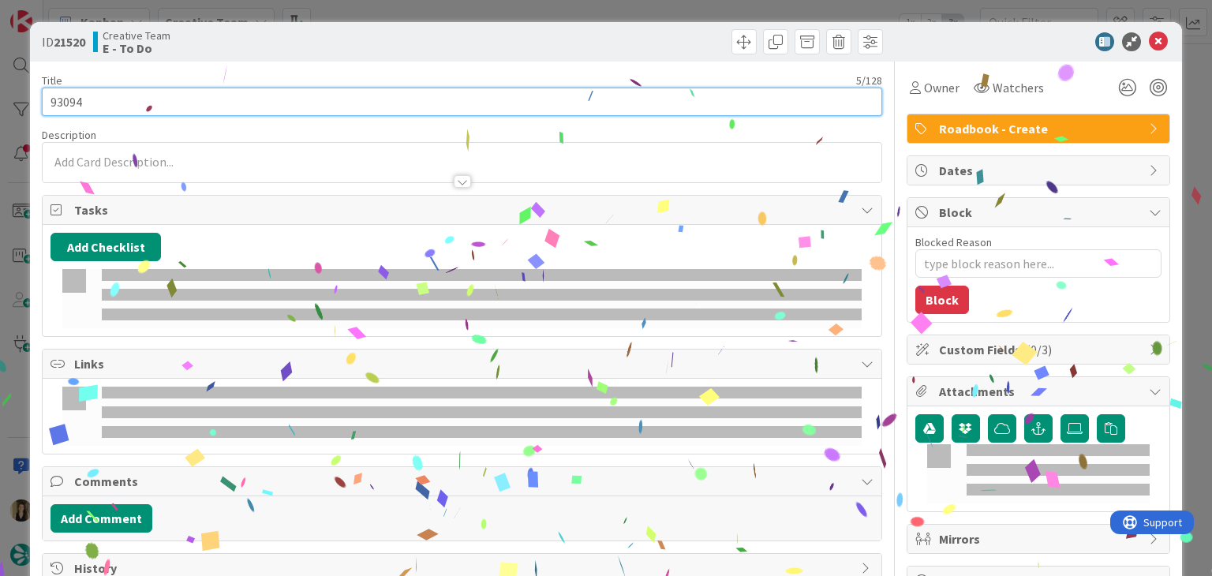
click at [69, 96] on input "93094" at bounding box center [461, 102] width 839 height 28
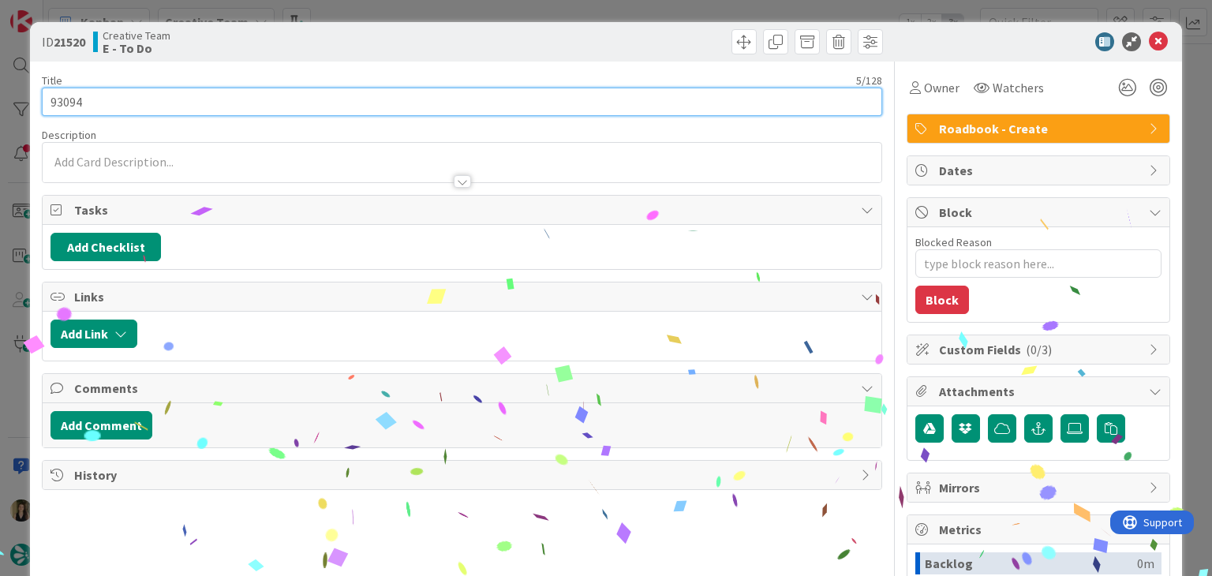
click at [69, 96] on input "93094" at bounding box center [461, 102] width 839 height 28
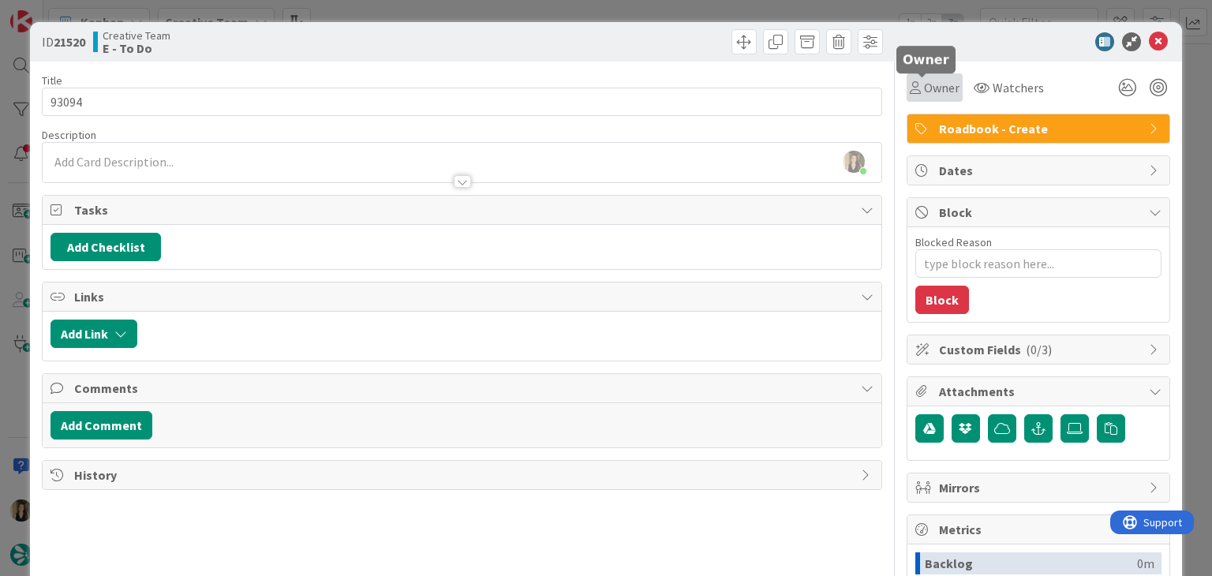
click at [926, 86] on span "Owner" at bounding box center [942, 87] width 36 height 19
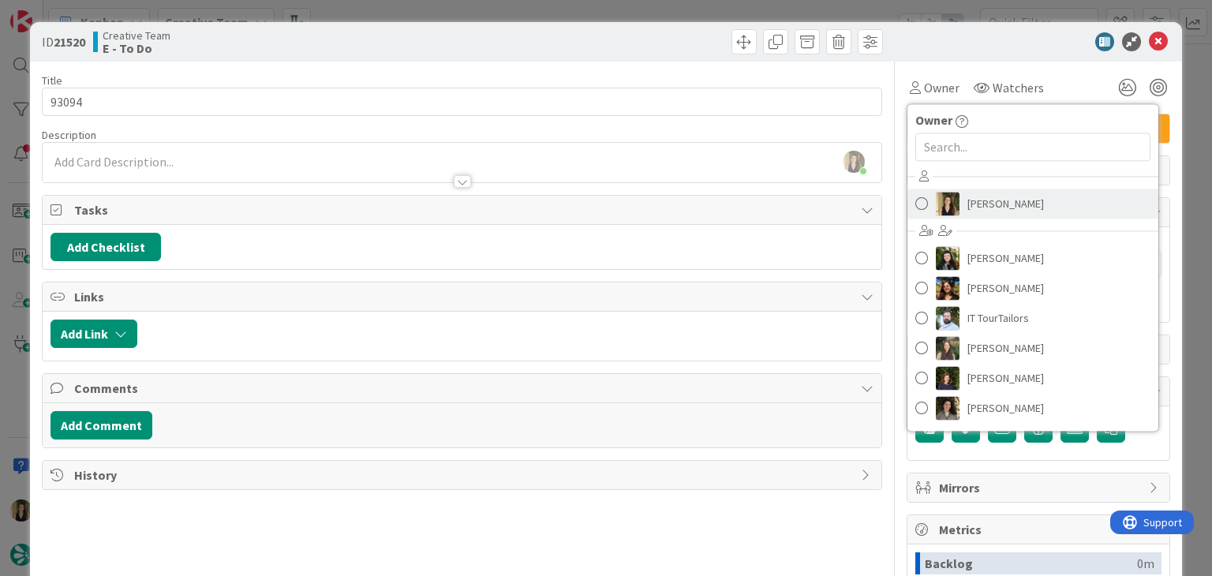
click at [995, 196] on span "[PERSON_NAME]" at bounding box center [1005, 204] width 77 height 24
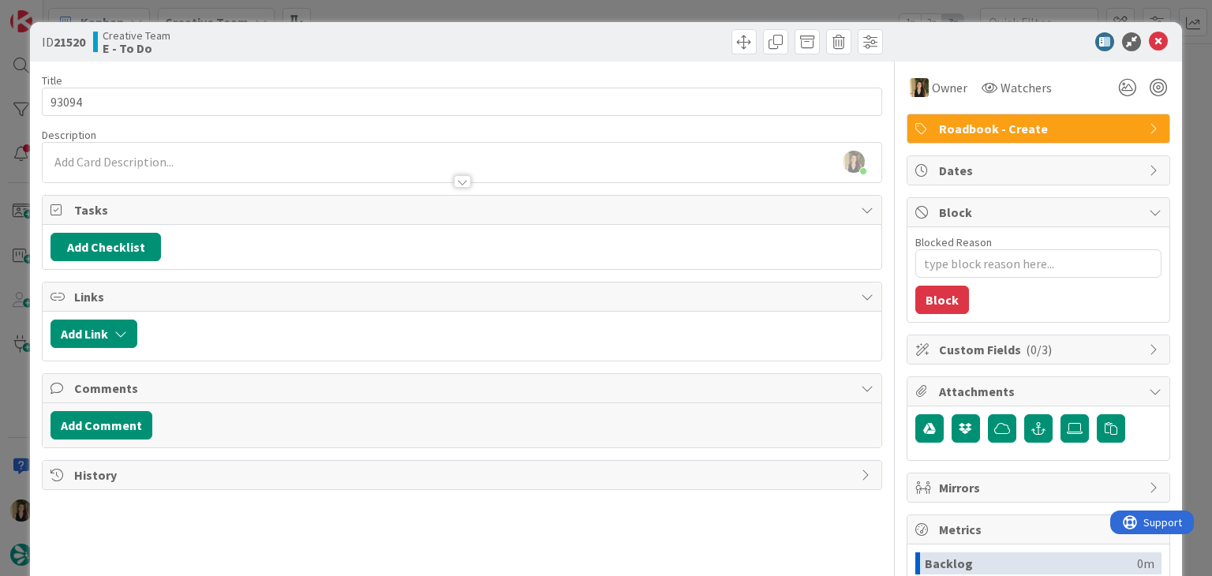
click at [656, 43] on div at bounding box center [674, 41] width 417 height 25
click at [642, 5] on div "ID 21520 Creative Team E - To Do Title 5 / 128 93094 Description Sofia Palma ju…" at bounding box center [606, 288] width 1212 height 576
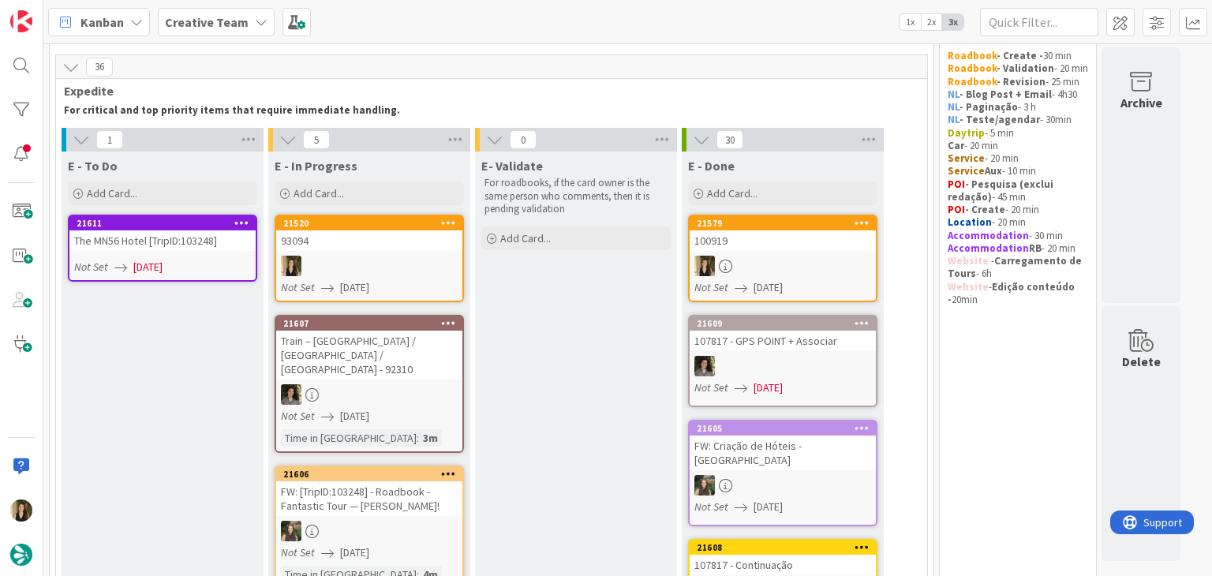
click at [377, 256] on div at bounding box center [369, 266] width 186 height 21
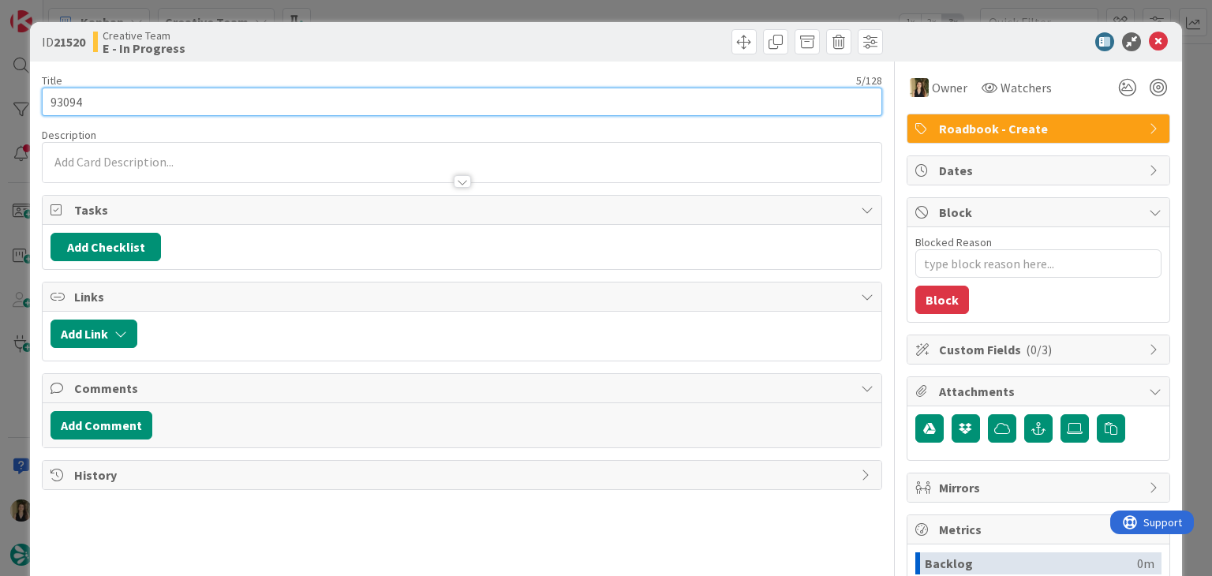
click at [69, 99] on input "93094" at bounding box center [461, 102] width 839 height 28
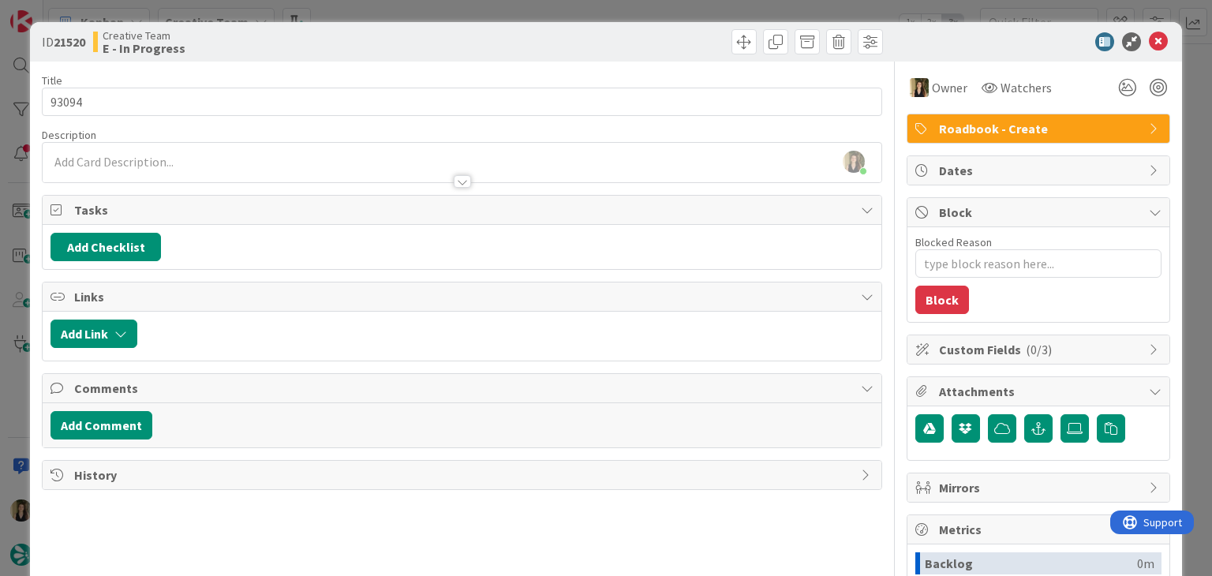
type textarea "x"
drag, startPoint x: 446, startPoint y: 39, endPoint x: 440, endPoint y: 15, distance: 24.3
click at [447, 38] on div "Creative Team E - In Progress" at bounding box center [275, 41] width 365 height 25
click at [439, 10] on div "ID 21520 Creative Team E - In Progress Title 5 / 128 93094 Description Sofia Pa…" at bounding box center [606, 288] width 1212 height 576
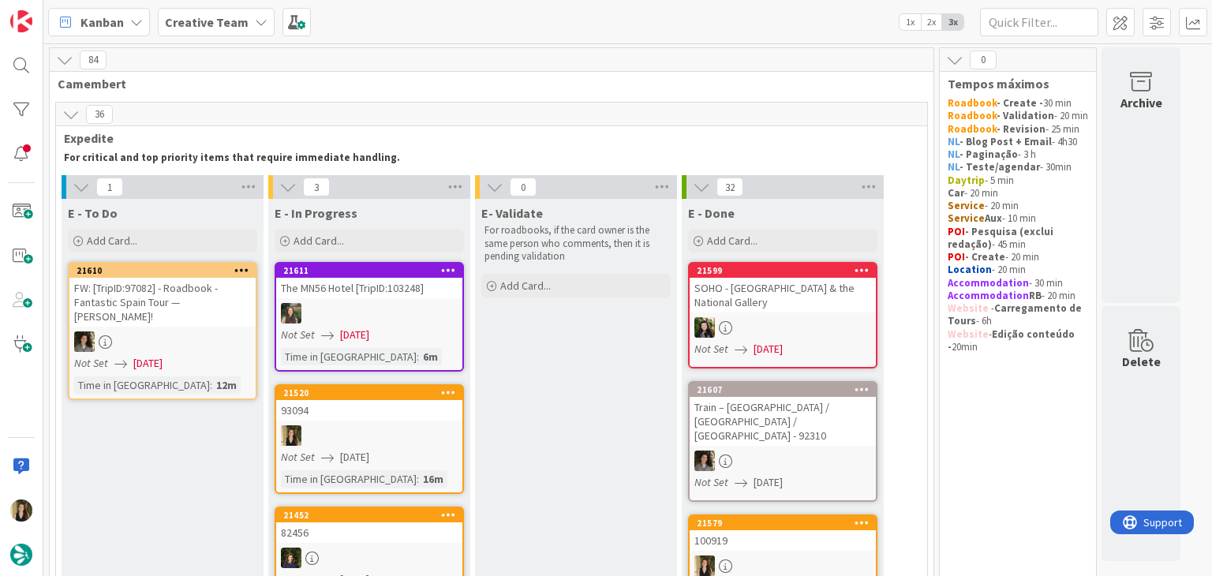
click at [431, 439] on div at bounding box center [369, 435] width 186 height 21
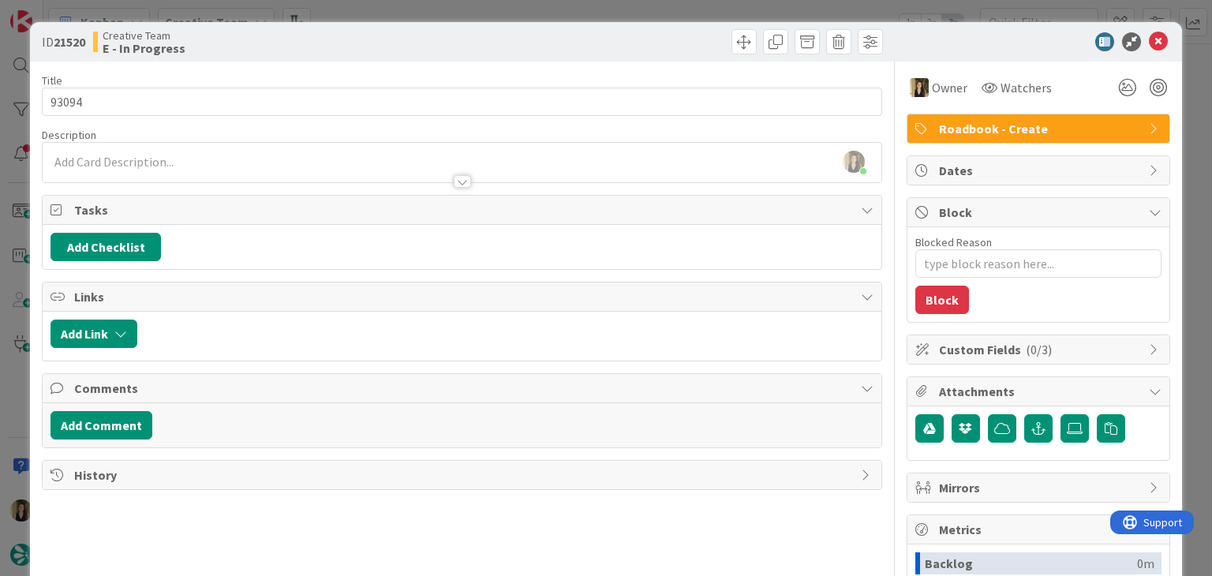
drag, startPoint x: 282, startPoint y: 39, endPoint x: 316, endPoint y: 14, distance: 41.8
click at [283, 39] on div "Creative Team E - In Progress" at bounding box center [275, 41] width 365 height 25
click at [319, 11] on div "ID 21520 Creative Team E - In Progress Title 5 / 128 93094 Description Sofia Pa…" at bounding box center [606, 288] width 1212 height 576
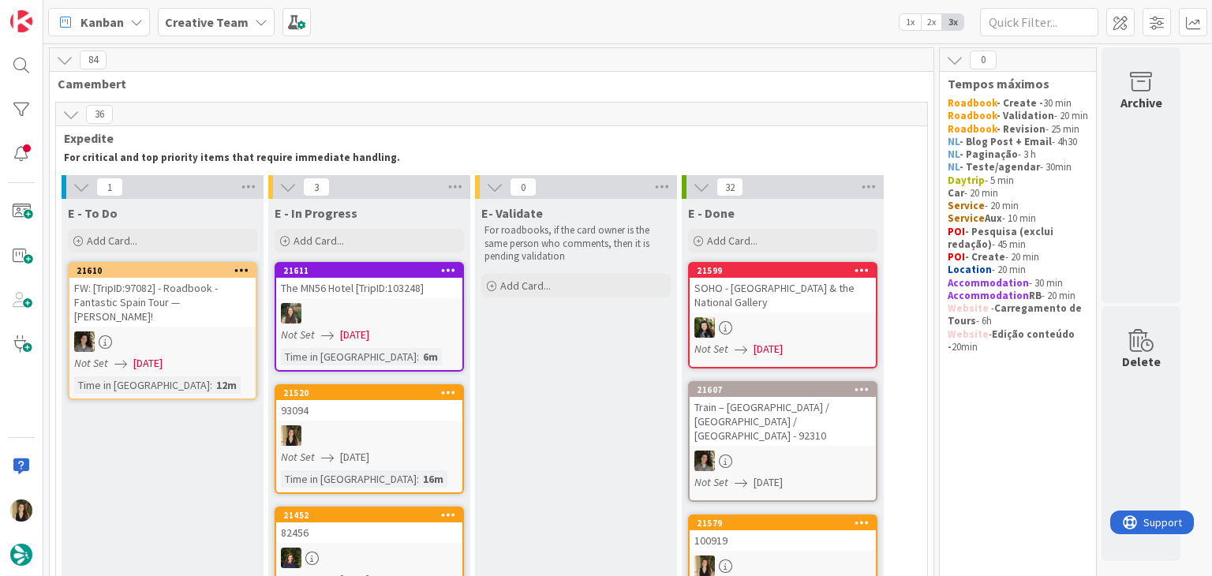
click at [382, 419] on div "93094" at bounding box center [369, 410] width 186 height 21
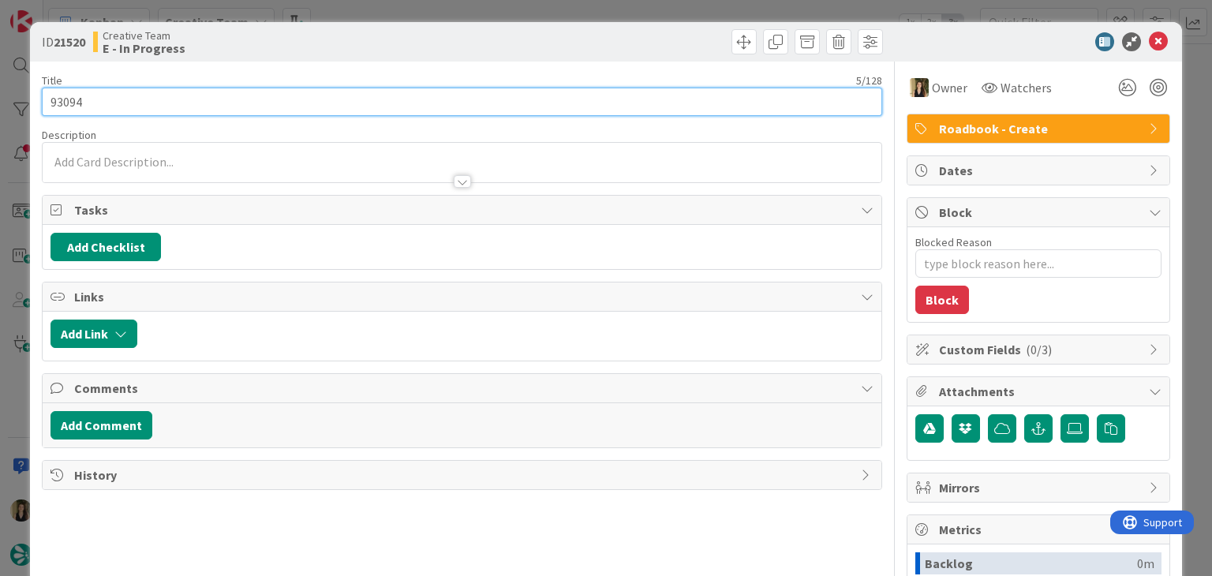
click at [62, 102] on input "93094" at bounding box center [461, 102] width 839 height 28
click at [61, 101] on input "93094" at bounding box center [461, 102] width 839 height 28
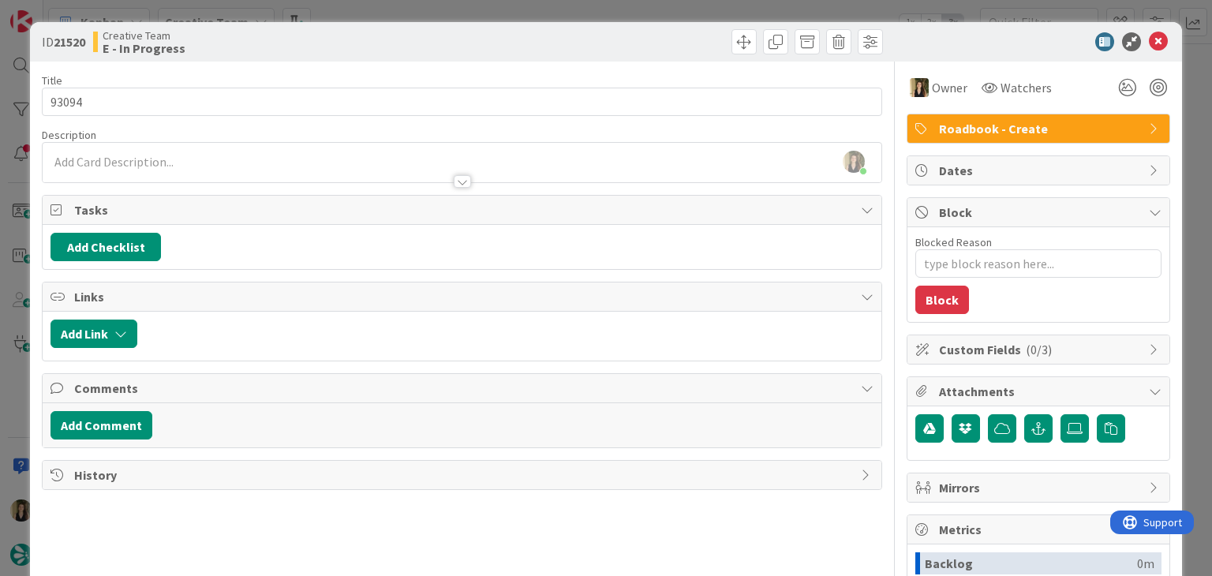
drag, startPoint x: 409, startPoint y: 46, endPoint x: 410, endPoint y: 15, distance: 30.8
click at [409, 43] on div "Creative Team E - In Progress" at bounding box center [275, 41] width 365 height 25
click at [410, 11] on div "ID 21520 Creative Team E - In Progress Title 5 / 128 93094 Description Sofia Pa…" at bounding box center [606, 288] width 1212 height 576
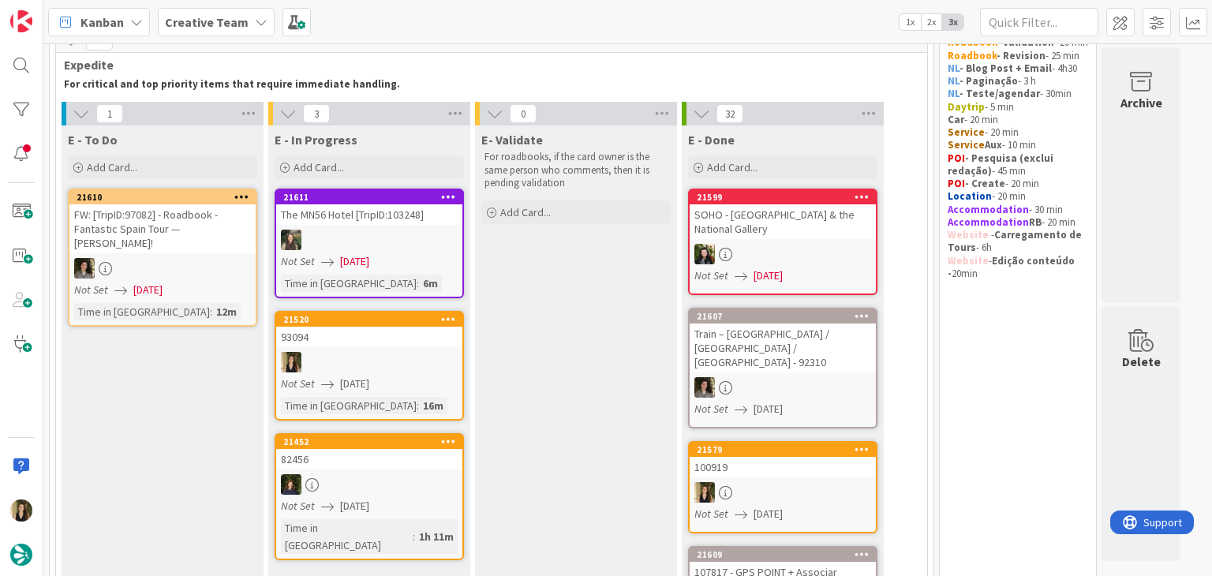
scroll to position [79, 0]
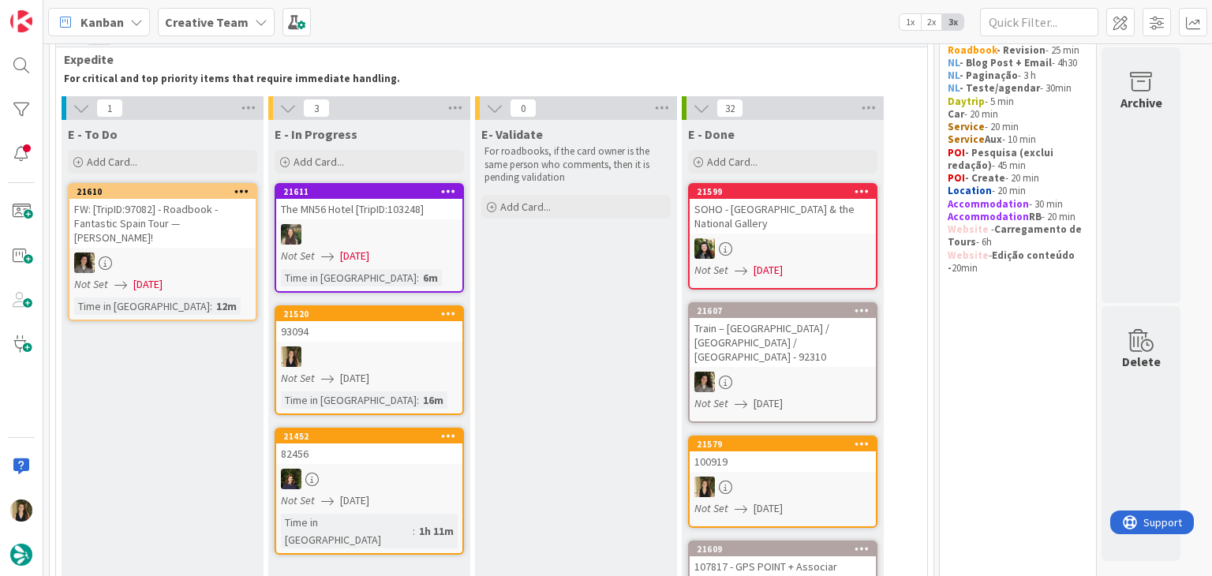
click at [436, 346] on div at bounding box center [369, 356] width 186 height 21
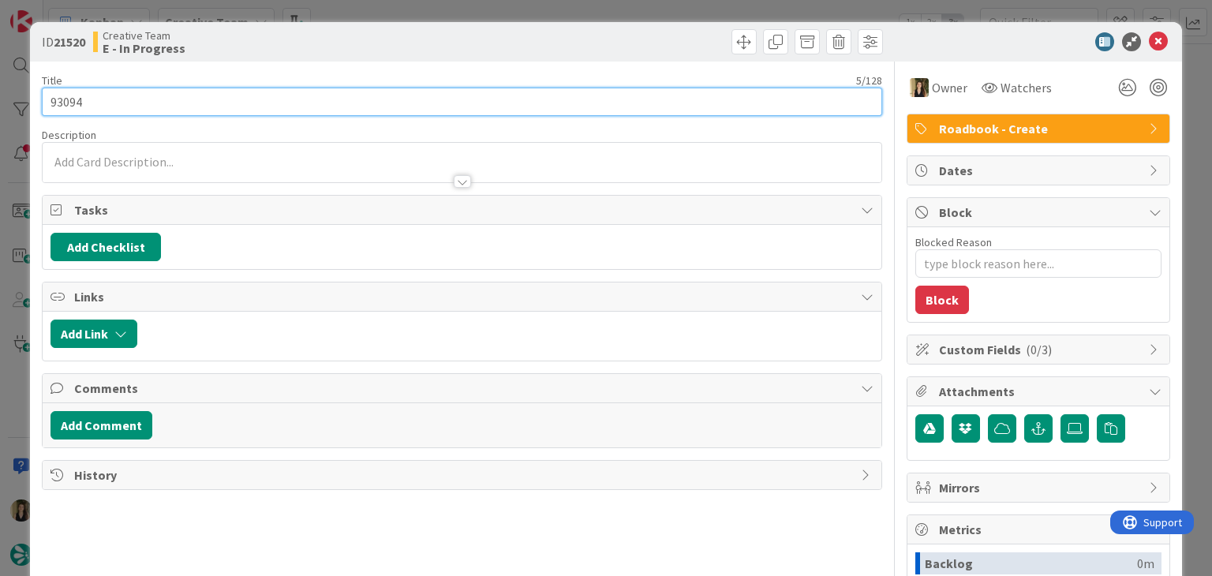
click at [63, 95] on input "93094" at bounding box center [461, 102] width 839 height 28
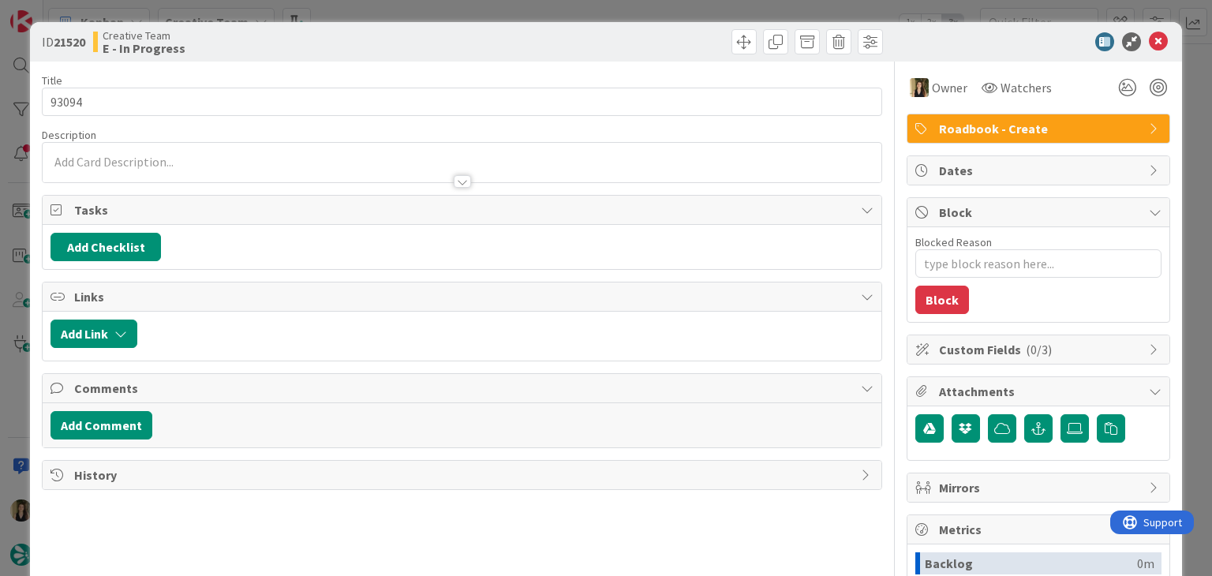
drag, startPoint x: 312, startPoint y: 34, endPoint x: 331, endPoint y: 14, distance: 27.3
click at [314, 33] on div "Creative Team E - In Progress" at bounding box center [275, 41] width 365 height 25
click at [342, 8] on div "ID 21520 Creative Team E - In Progress Title 5 / 128 93094 Description Owner Wa…" at bounding box center [606, 288] width 1212 height 576
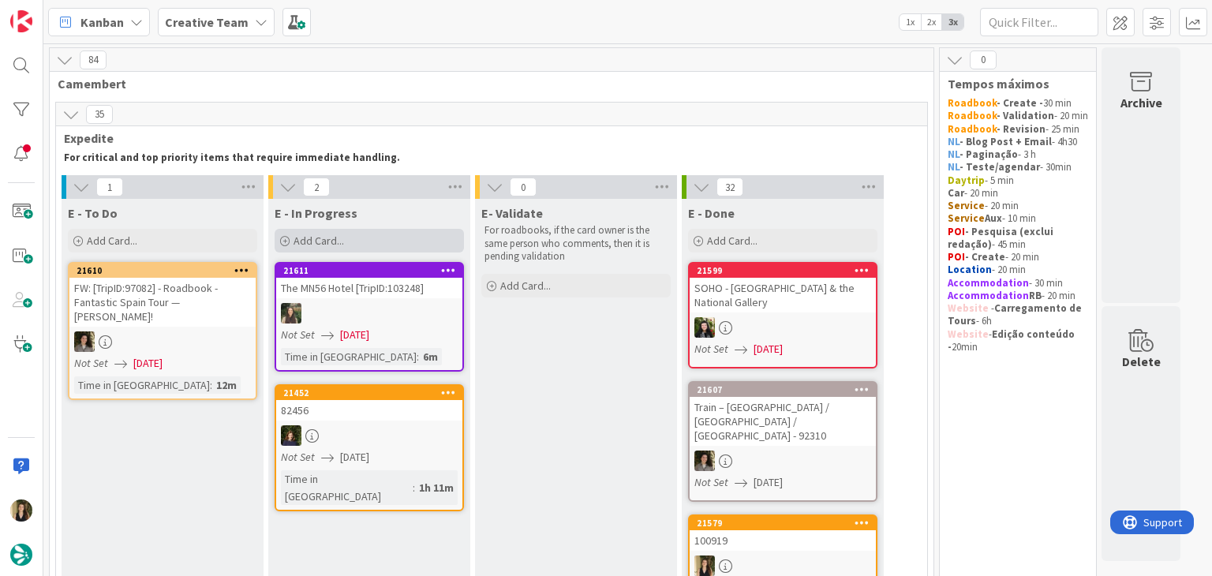
click at [380, 230] on div "Add Card..." at bounding box center [369, 241] width 189 height 24
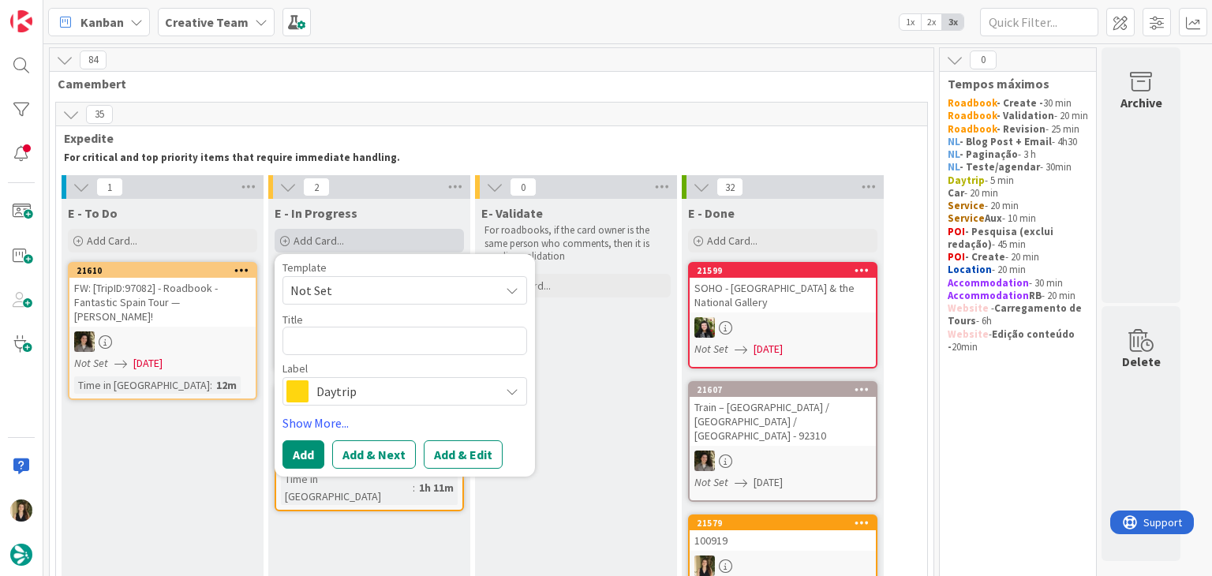
type textarea "x"
type textarea "93094"
type textarea "x"
type textarea "93094"
type textarea "x"
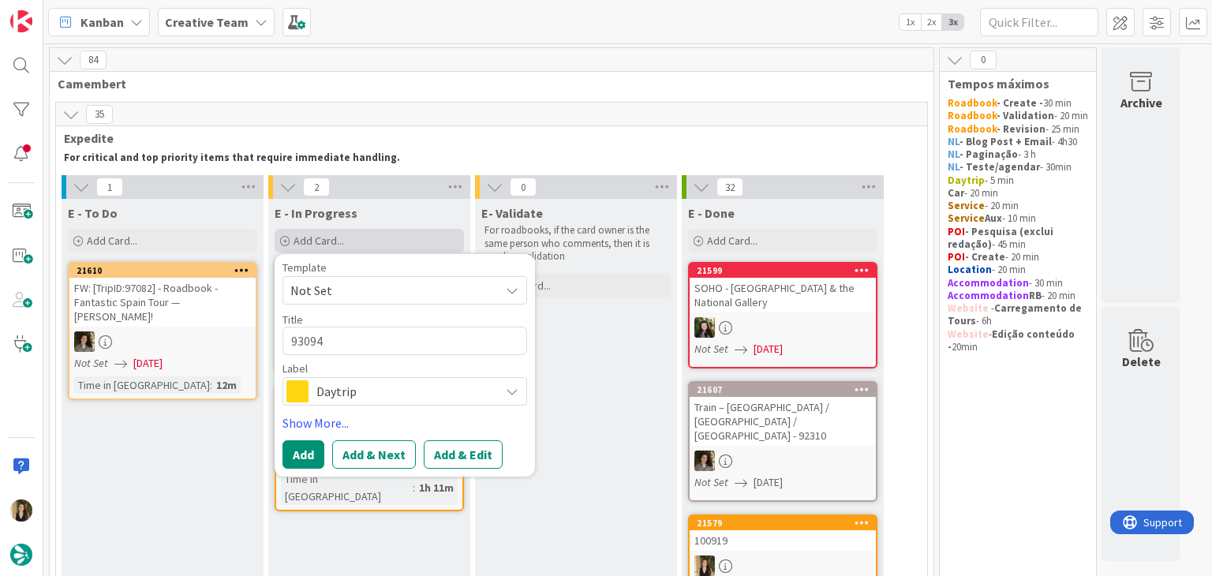
type textarea "93094 c"
type textarea "x"
type textarea "93094 cr"
type textarea "x"
type textarea "93094 cri"
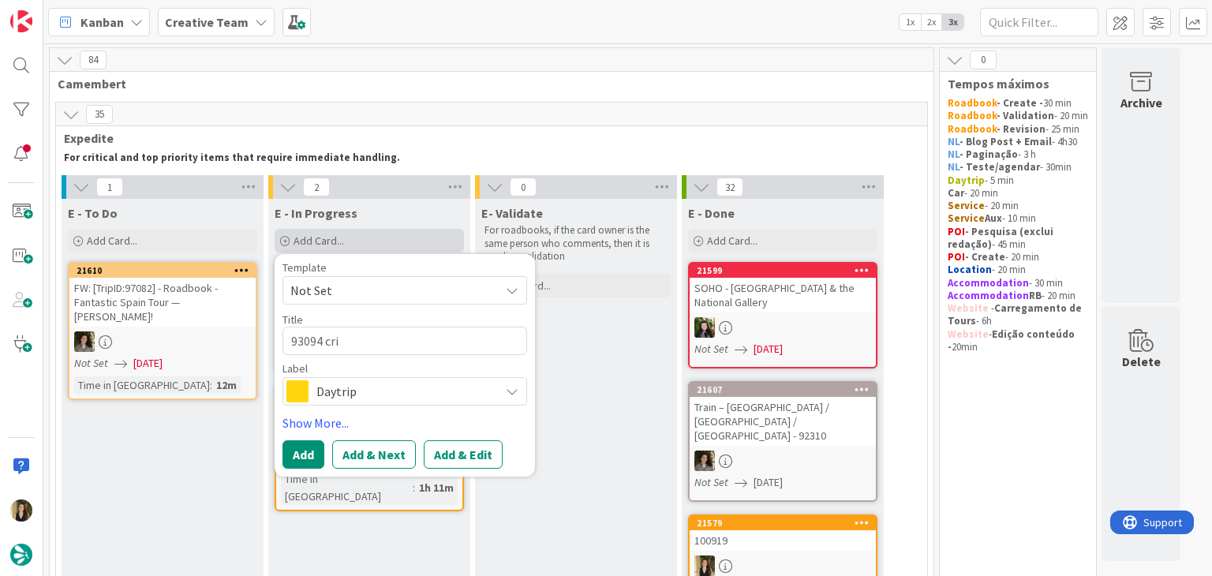
type textarea "x"
type textarea "93094 cria"
type textarea "x"
type textarea "93094 criaç"
type textarea "x"
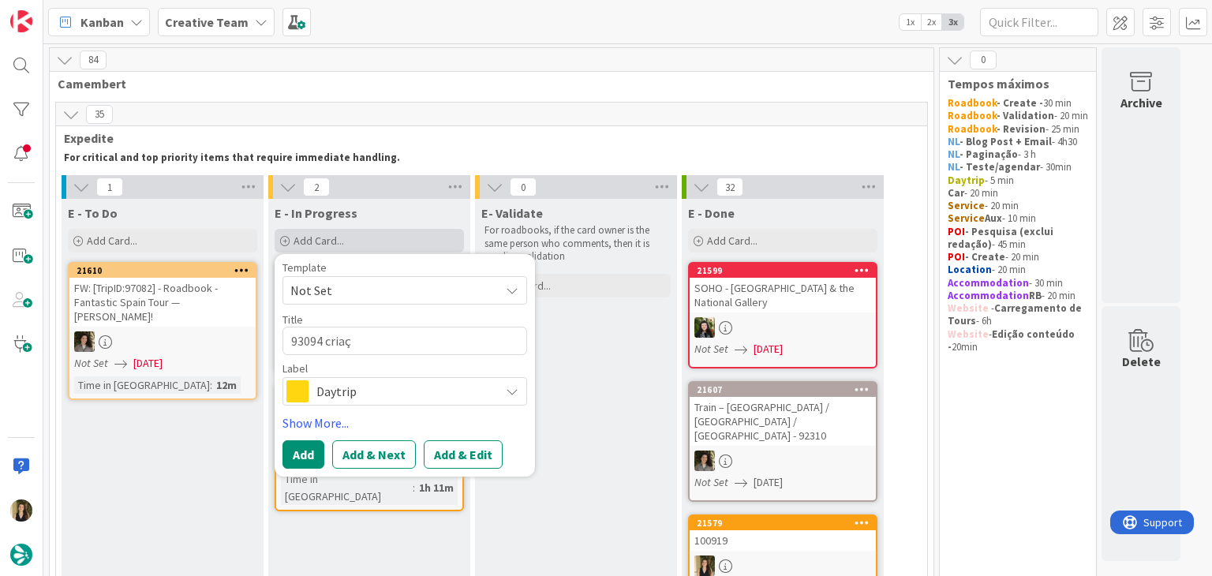
type textarea "93094 criaçã"
type textarea "x"
type textarea "93094 criação"
type textarea "x"
type textarea "93094 criação"
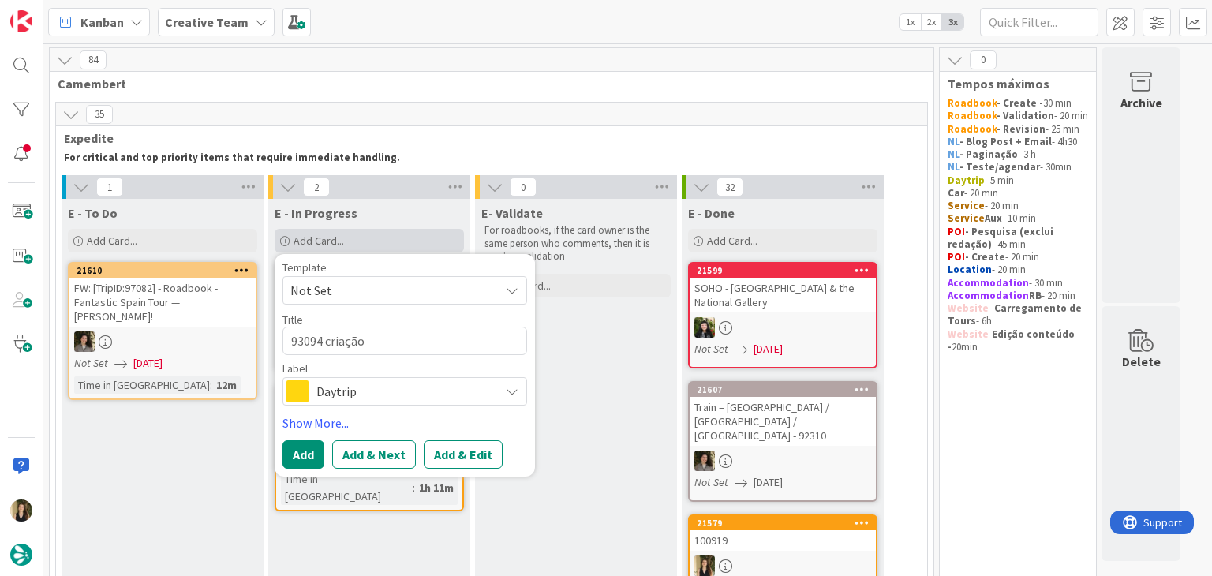
type textarea "x"
type textarea "93094 criação s"
type textarea "x"
type textarea "93094 criação su"
type textarea "x"
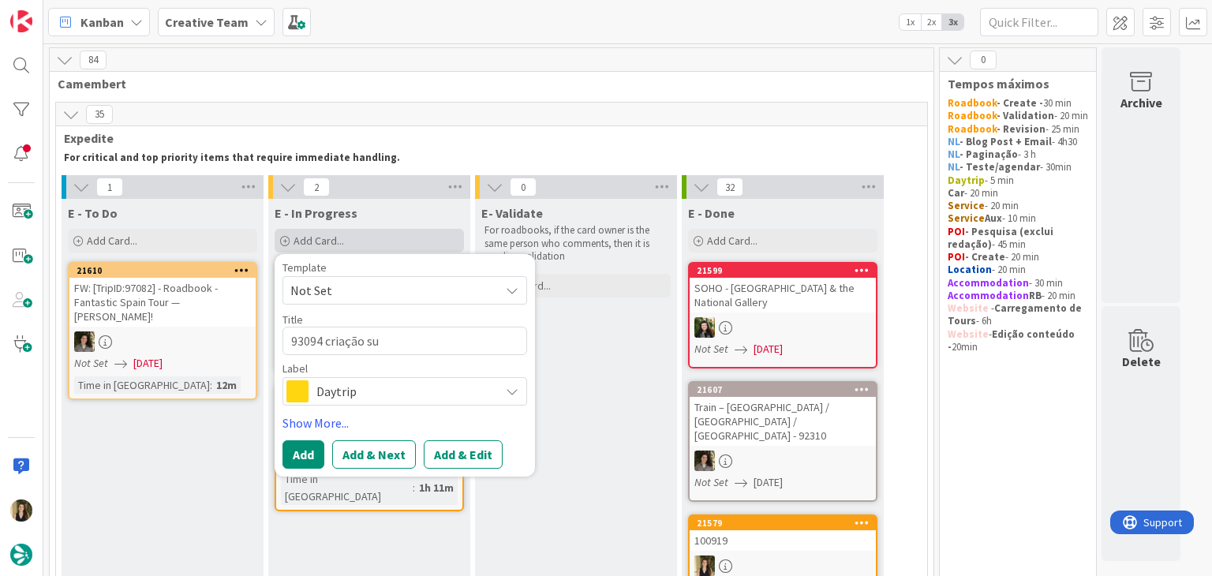
type textarea "93094 criação sup"
type textarea "x"
type textarea "93094 criação supp"
type textarea "x"
type textarea "93094 criação suppl"
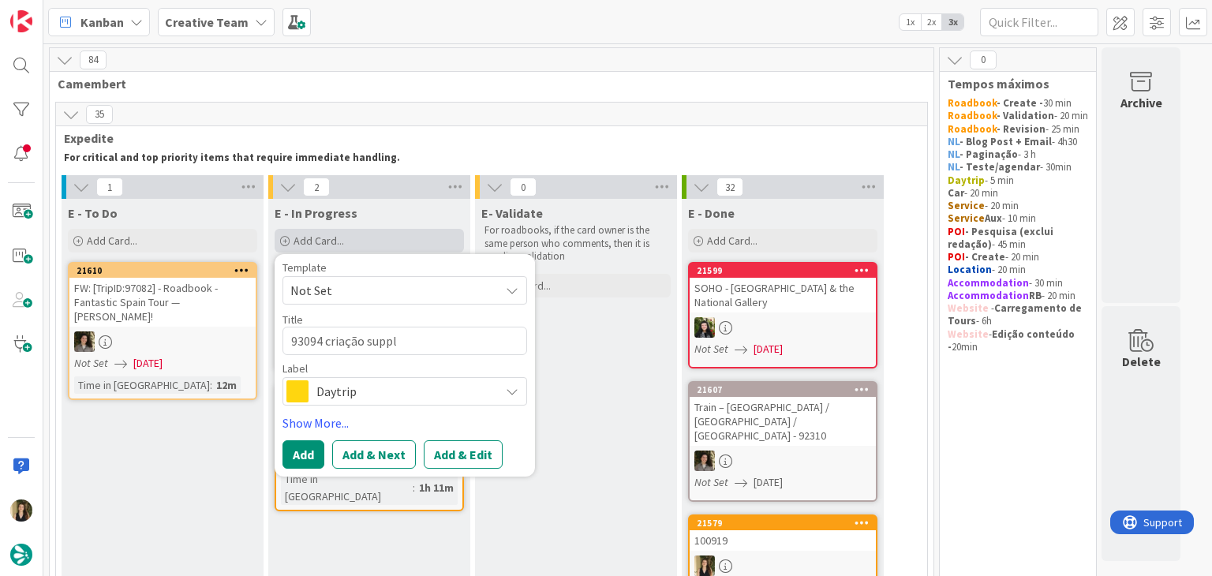
type textarea "x"
type textarea "93094 criação suppli"
type textarea "x"
type textarea "93094 criação supplie"
type textarea "x"
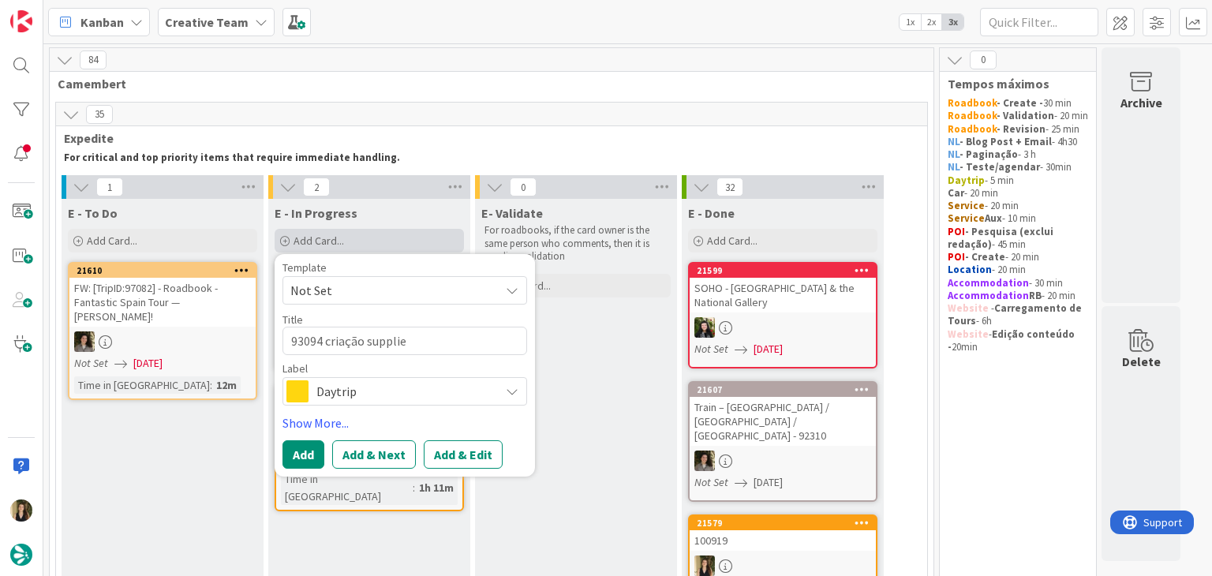
type textarea "93094 criação supplier"
type textarea "x"
type textarea "93094 criação supplier"
type textarea "x"
type textarea "93094 criação supplier e"
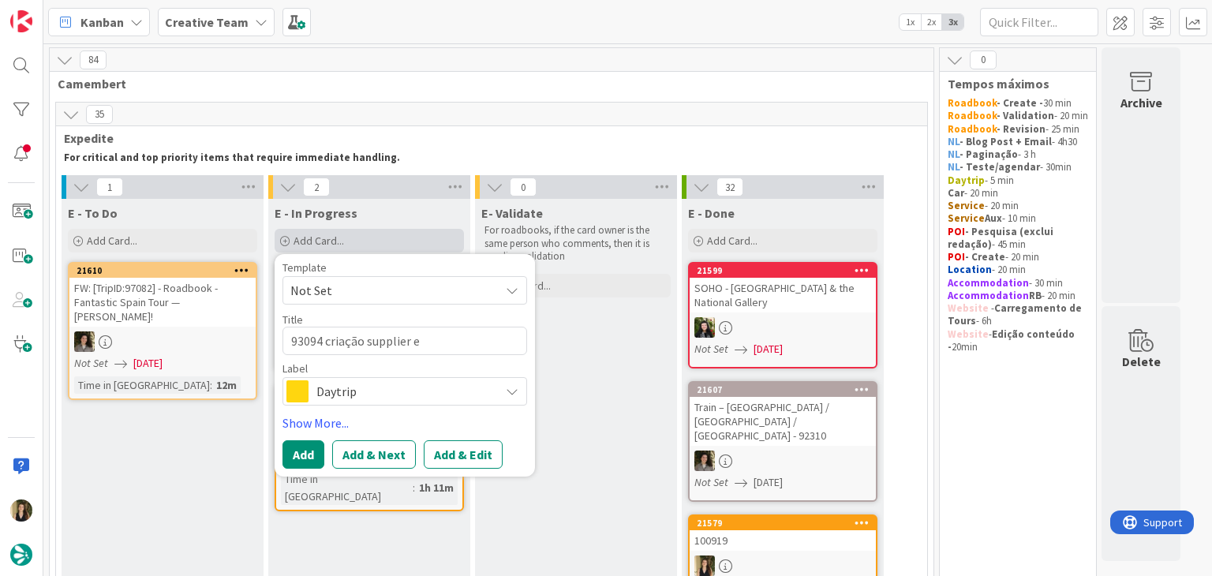
type textarea "x"
type textarea "93094 criação supplier e"
type textarea "x"
type textarea "93094 criação supplier e g"
type textarea "x"
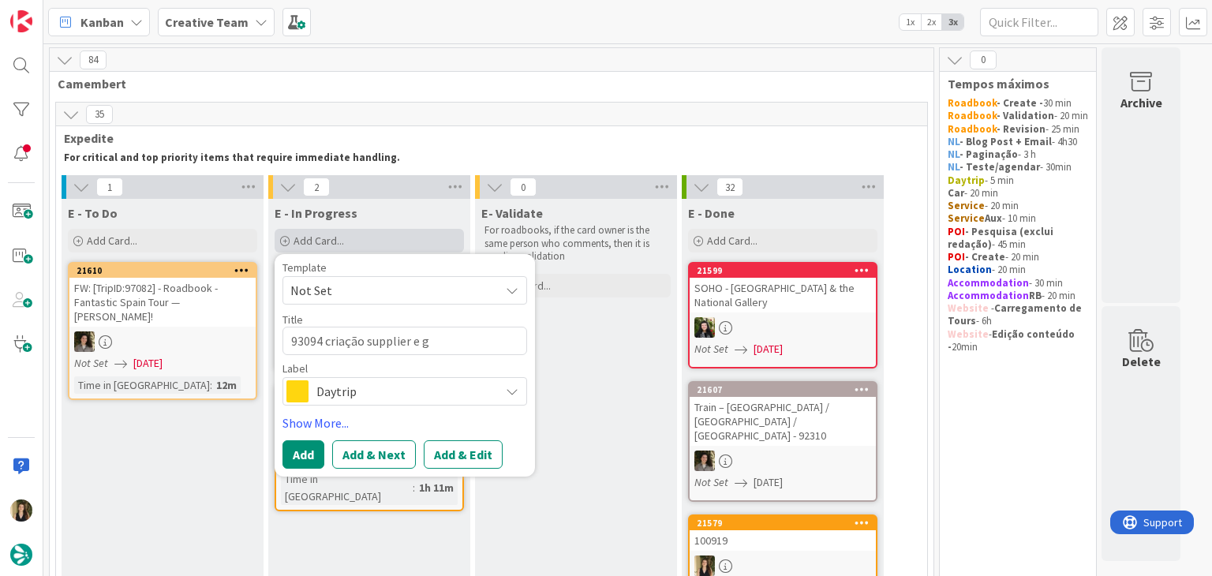
type textarea "93094 criação supplier e gp"
type textarea "x"
type textarea "93094 criação supplier e gps"
type textarea "x"
type textarea "93094 criação supplier e gps"
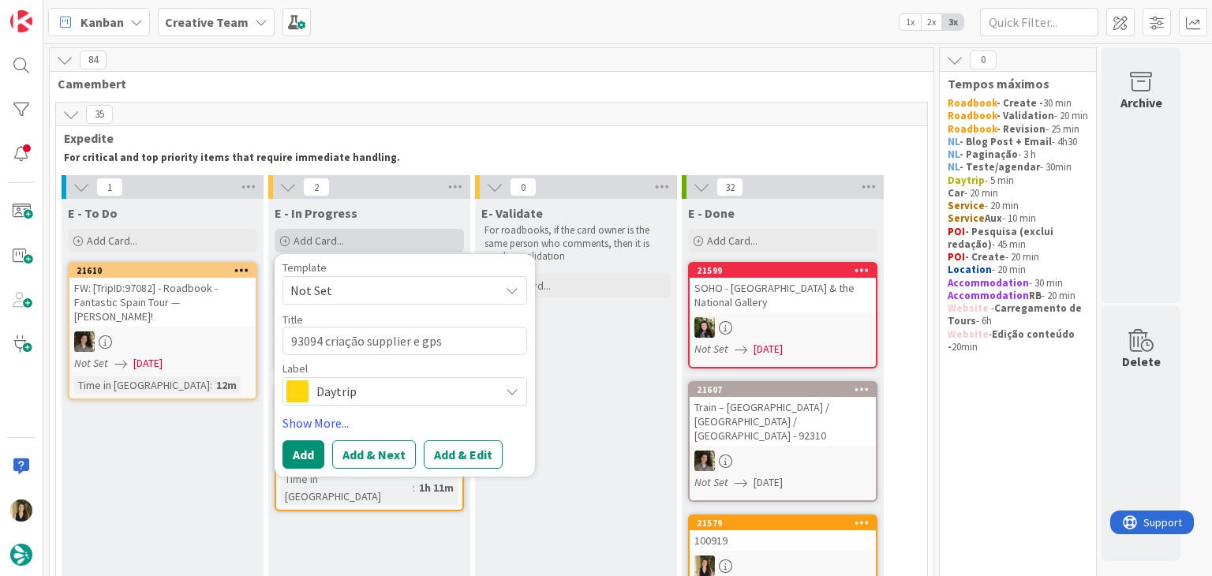
type textarea "x"
type textarea "93094 criação supplier e gps p"
type textarea "x"
type textarea "93094 criação supplier e gps po"
type textarea "x"
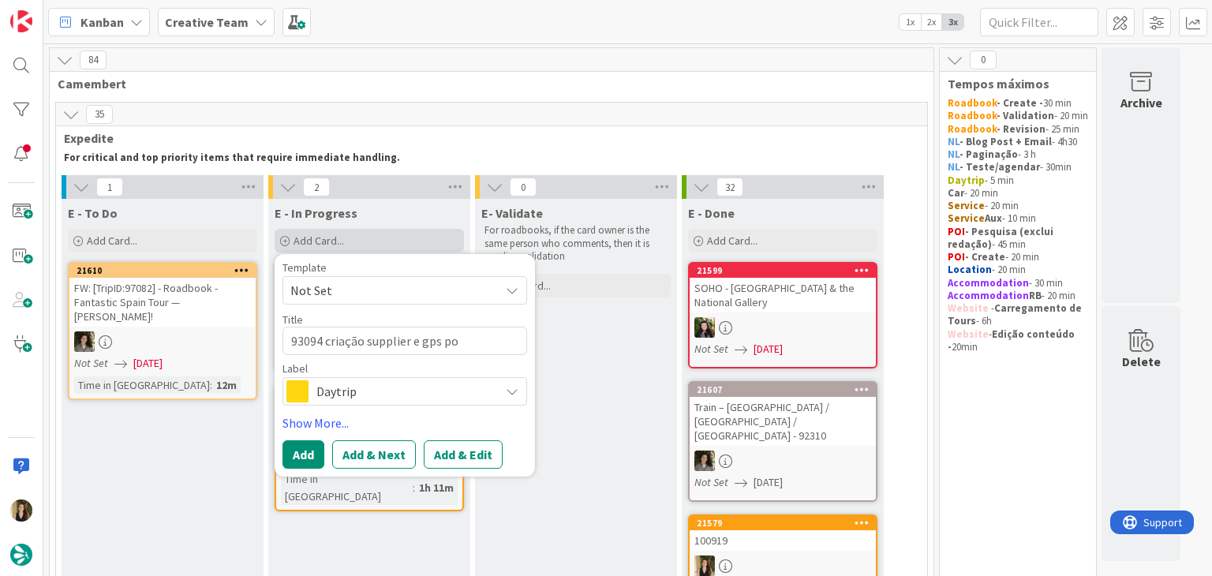
type textarea "93094 criação supplier e gps poi"
type textarea "x"
type textarea "93094 criação supplier e gps poin"
type textarea "x"
type textarea "93094 criação supplier e gps point"
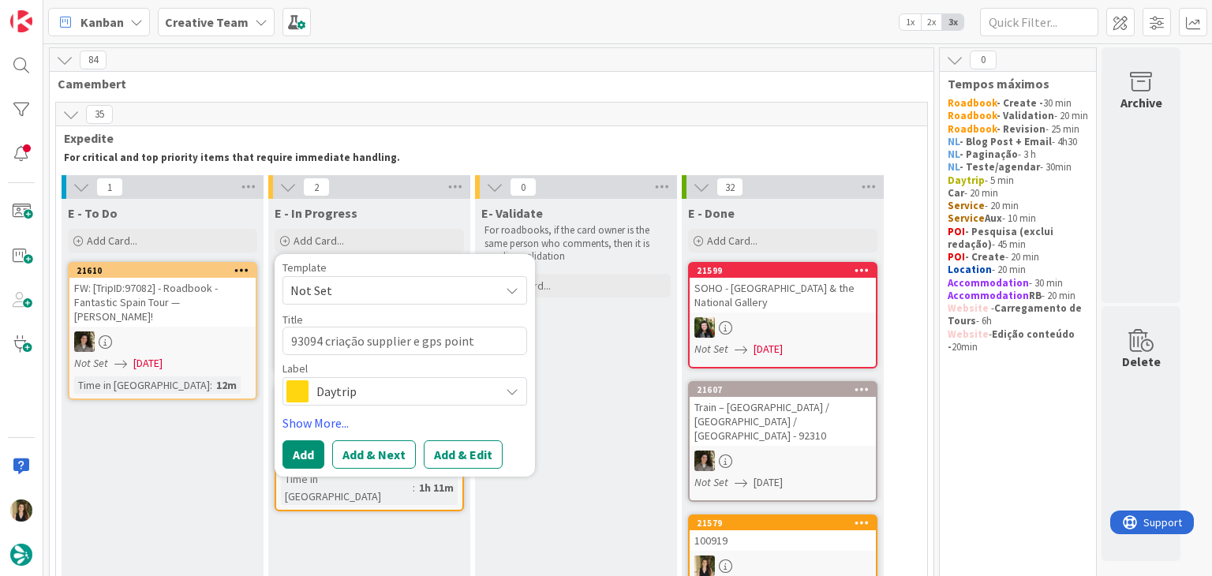
click at [410, 398] on span "Daytrip" at bounding box center [403, 391] width 175 height 22
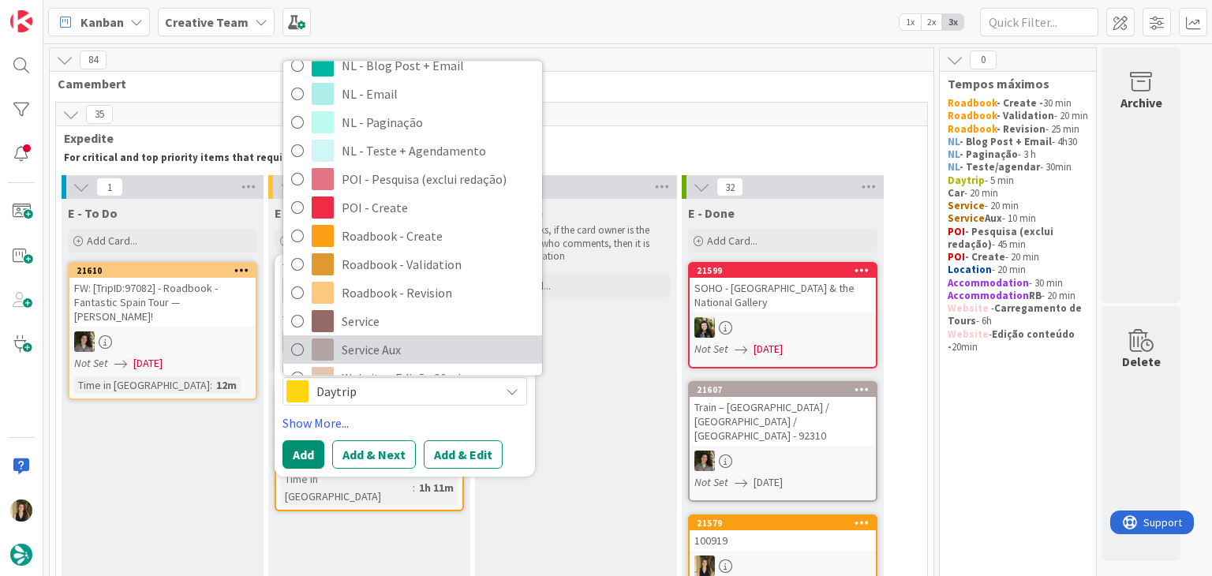
drag, startPoint x: 417, startPoint y: 342, endPoint x: 376, endPoint y: 373, distance: 51.1
click at [416, 343] on span "Service Aux" at bounding box center [438, 350] width 193 height 24
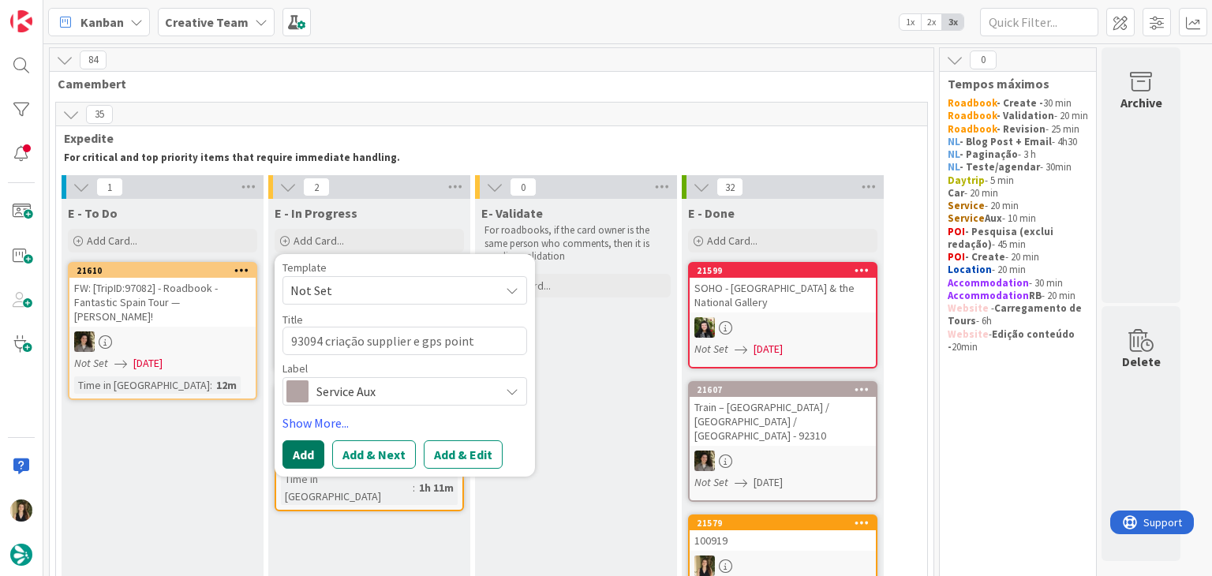
click at [312, 443] on button "Add" at bounding box center [303, 454] width 42 height 28
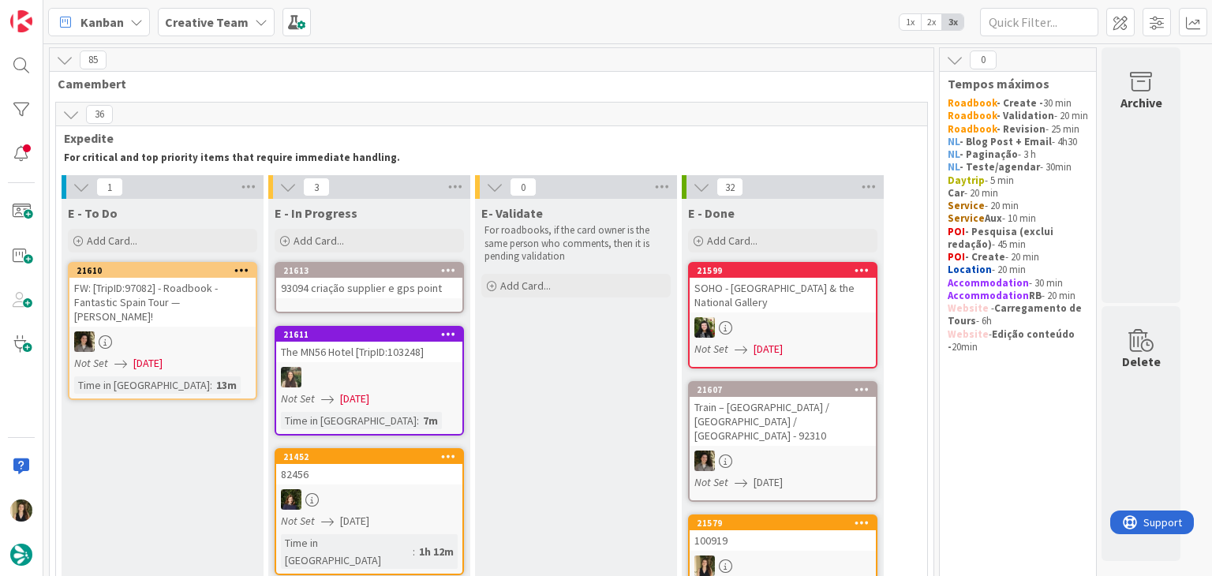
click at [387, 286] on div "93094 criação supplier e gps point" at bounding box center [369, 288] width 186 height 21
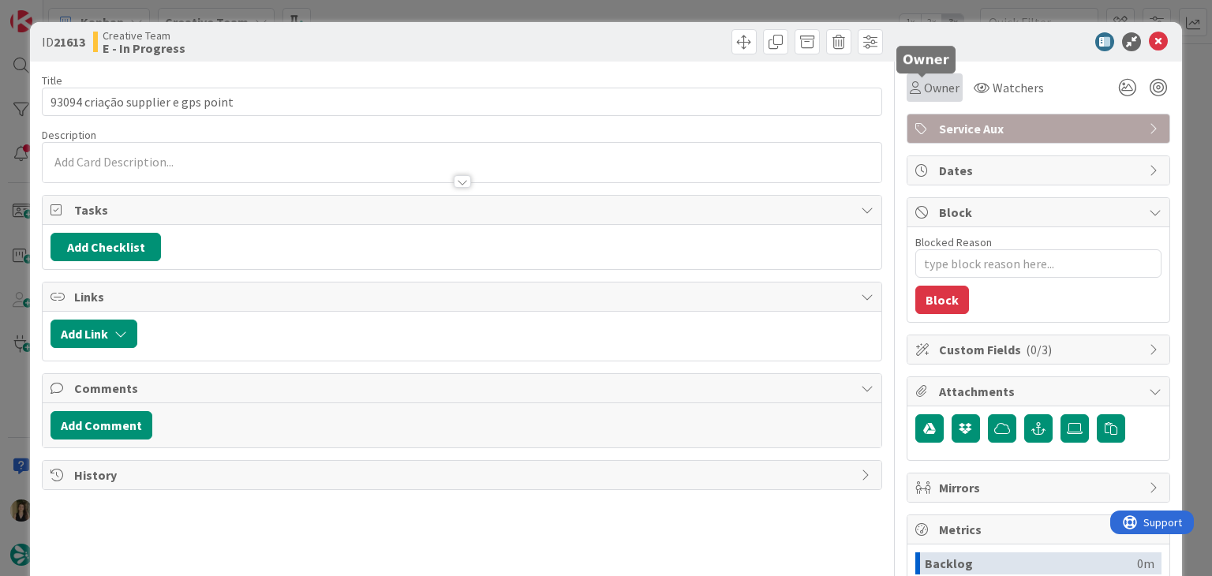
click at [924, 95] on span "Owner" at bounding box center [942, 87] width 36 height 19
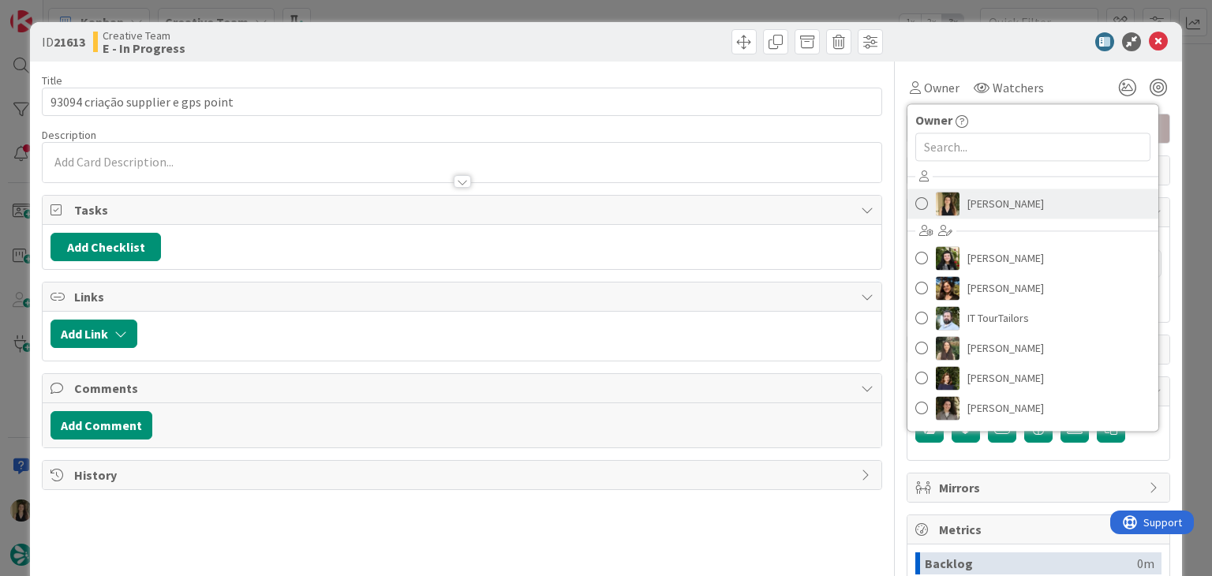
click at [1005, 199] on span "[PERSON_NAME]" at bounding box center [1005, 204] width 77 height 24
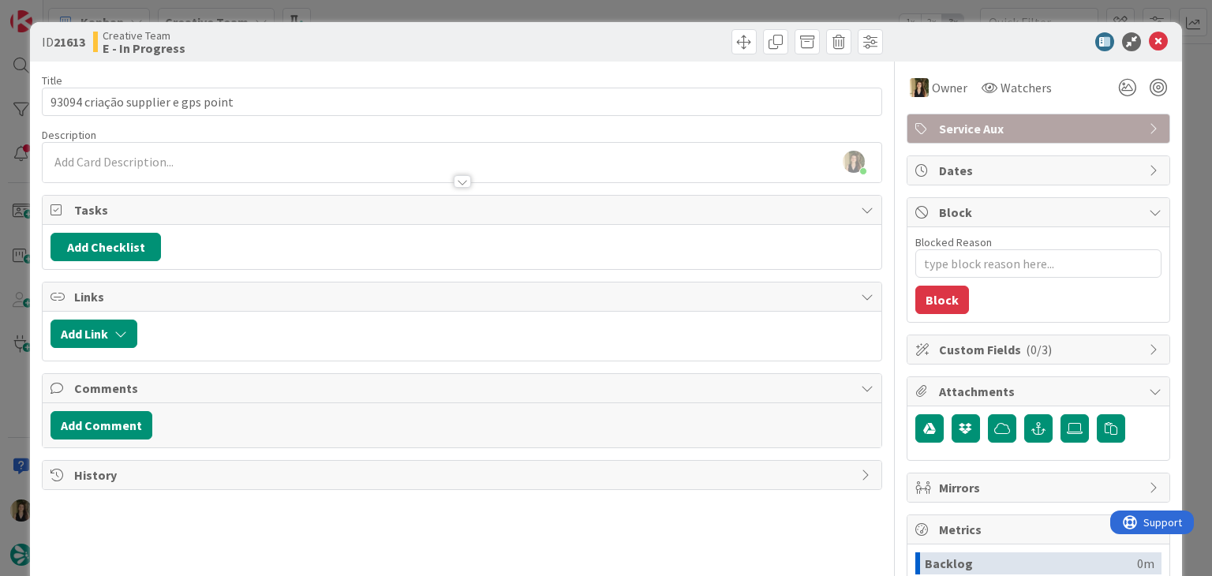
drag, startPoint x: 434, startPoint y: 40, endPoint x: 436, endPoint y: 17, distance: 22.9
click at [434, 39] on div "Creative Team E - In Progress" at bounding box center [275, 41] width 365 height 25
click at [191, 166] on div at bounding box center [462, 174] width 838 height 17
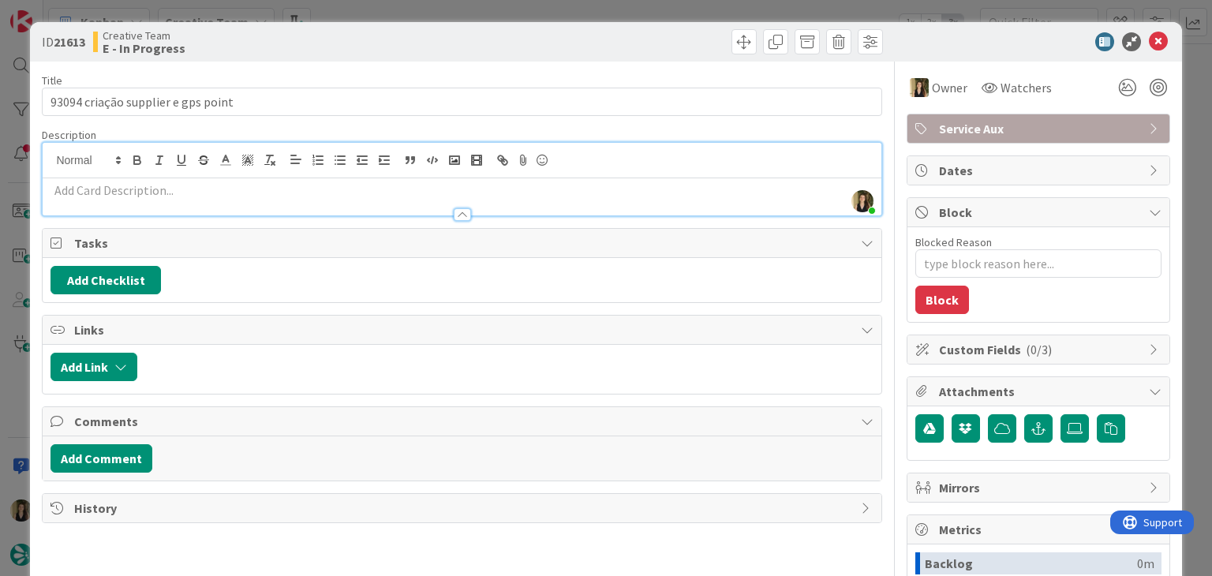
click at [196, 189] on p at bounding box center [461, 190] width 822 height 18
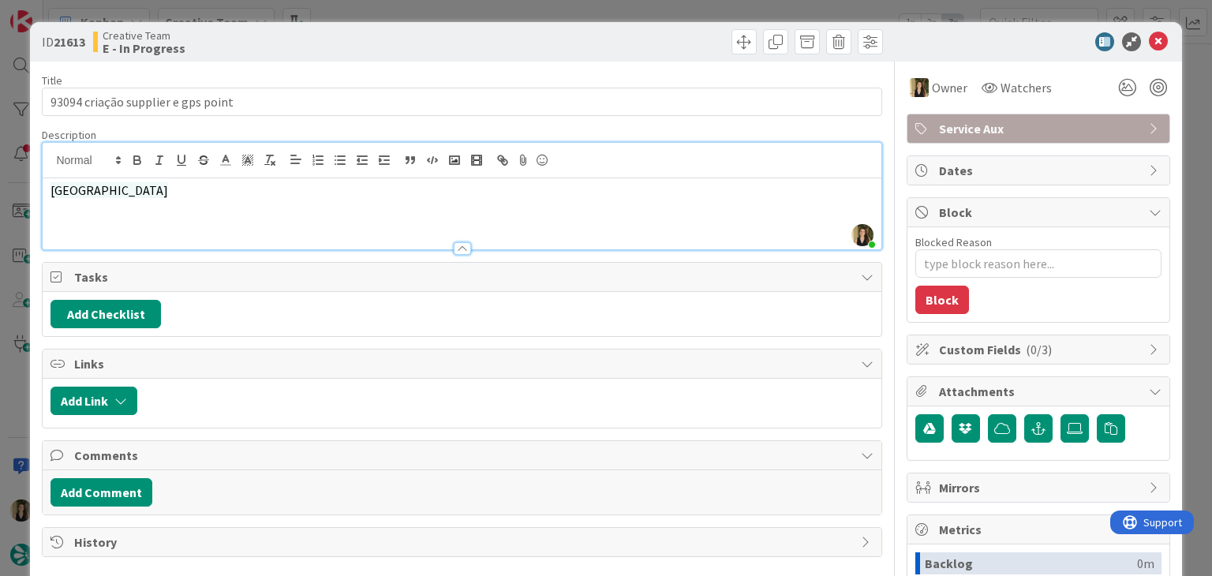
drag, startPoint x: 262, startPoint y: 199, endPoint x: 65, endPoint y: 180, distance: 198.2
click at [38, 190] on div "ID 21613 Creative Team E - In Progress Title 34 / 128 93094 criação supplier e …" at bounding box center [605, 423] width 1151 height 803
click at [267, 155] on line "button" at bounding box center [270, 155] width 6 height 0
click at [380, 48] on div "Creative Team E - In Progress" at bounding box center [275, 41] width 365 height 25
drag, startPoint x: 406, startPoint y: 35, endPoint x: 413, endPoint y: 10, distance: 25.7
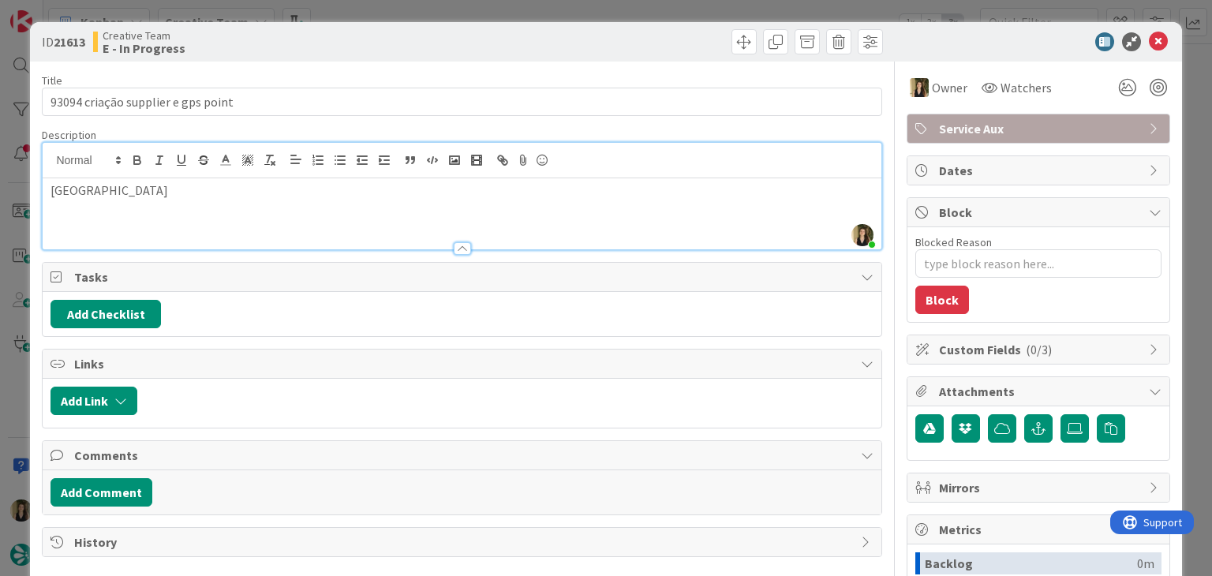
click at [406, 34] on div "Creative Team E - In Progress" at bounding box center [275, 41] width 365 height 25
click at [413, 10] on div "ID 21613 Creative Team E - In Progress Title 34 / 128 93094 criação supplier e …" at bounding box center [606, 288] width 1212 height 576
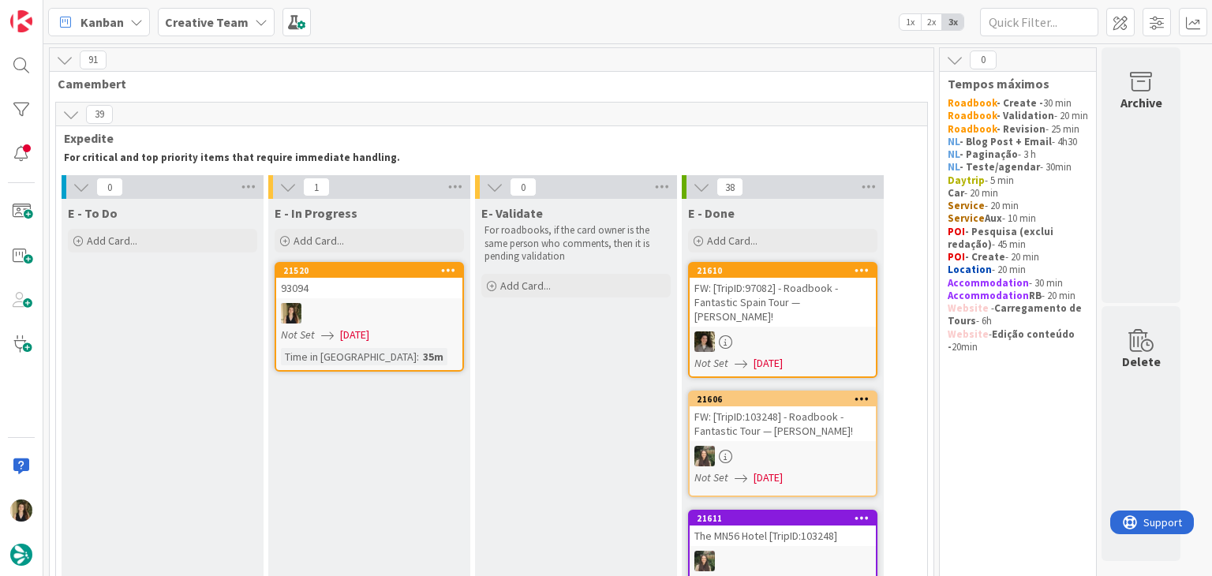
click at [394, 323] on link "21520 93094 Not Set 25/08/2025 Time in Column : 35m" at bounding box center [369, 317] width 189 height 110
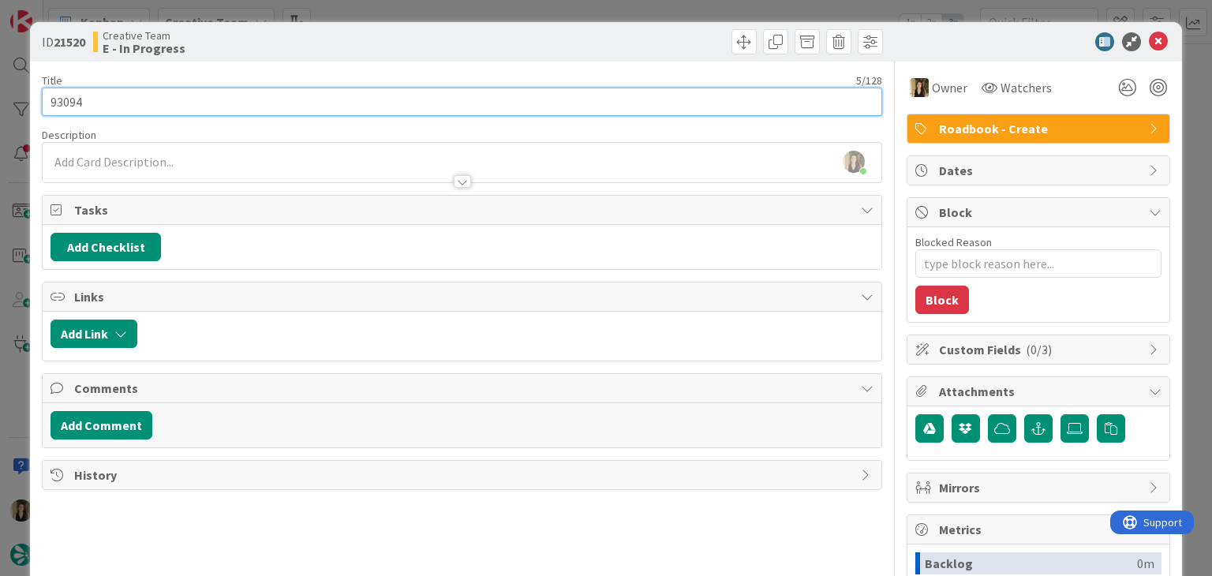
click at [71, 101] on input "93094" at bounding box center [461, 102] width 839 height 28
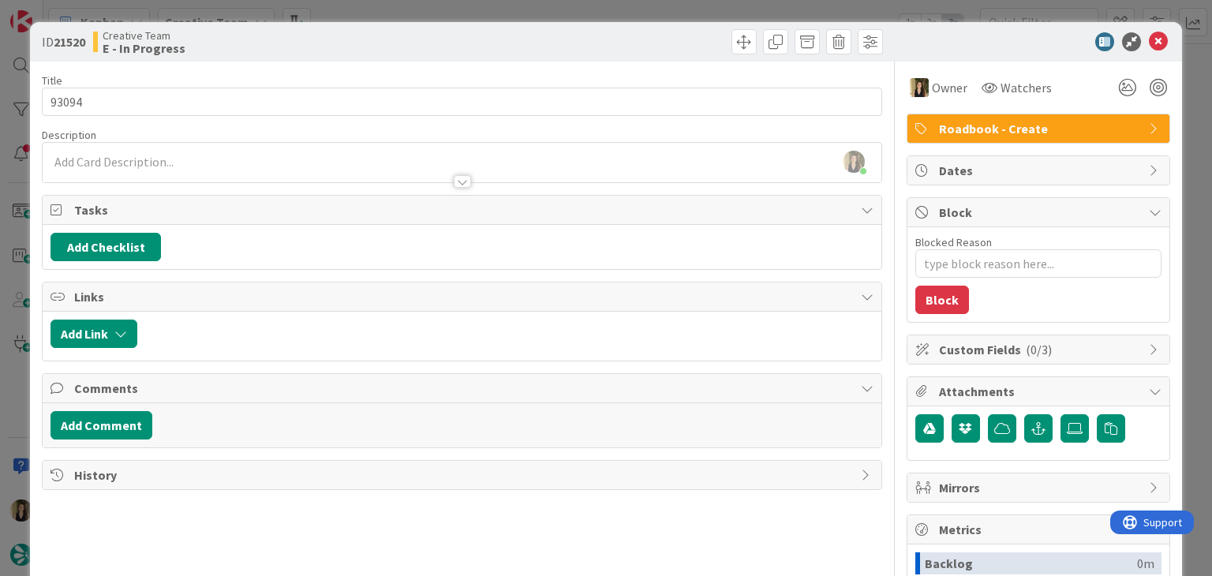
drag, startPoint x: 297, startPoint y: 44, endPoint x: 360, endPoint y: 18, distance: 67.5
click at [300, 43] on div "Creative Team E - In Progress" at bounding box center [275, 41] width 365 height 25
click at [390, 6] on div "ID 21520 Creative Team E - In Progress Title 5 / 128 93094 Description Sofia Pa…" at bounding box center [606, 288] width 1212 height 576
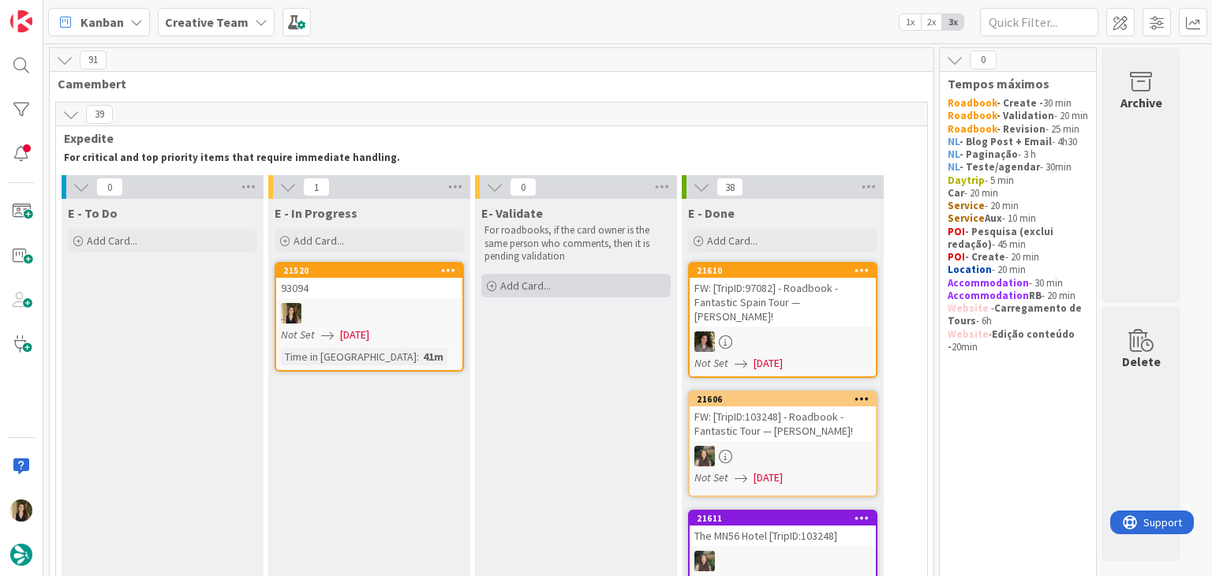
click at [548, 296] on div "Add Card..." at bounding box center [575, 286] width 189 height 24
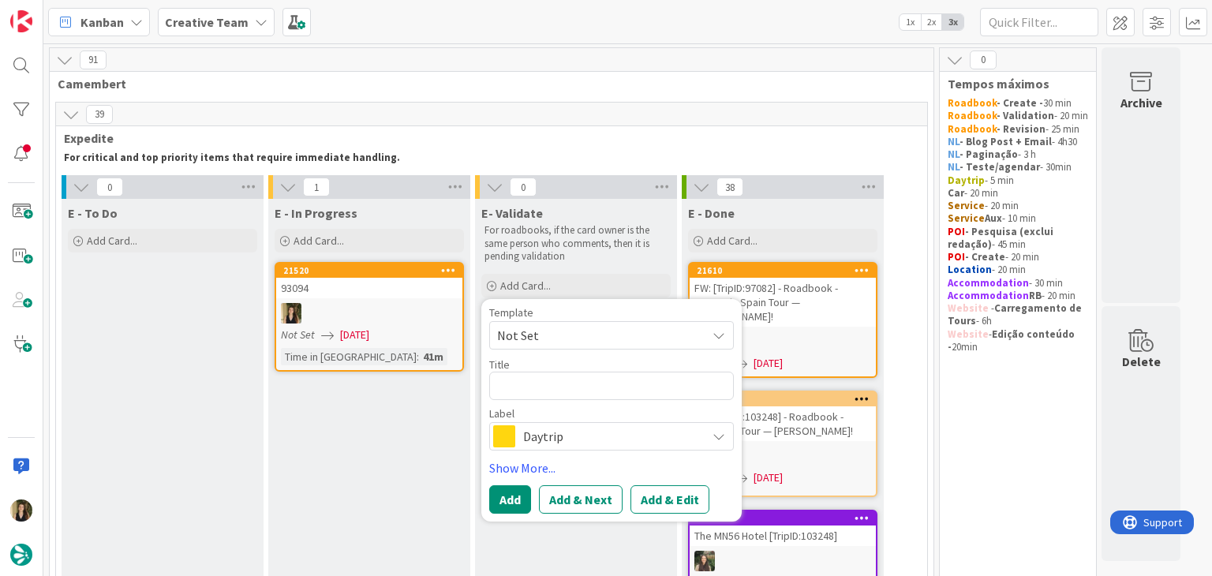
type textarea "x"
type textarea "93094"
type textarea "x"
type textarea "93094"
type textarea "x"
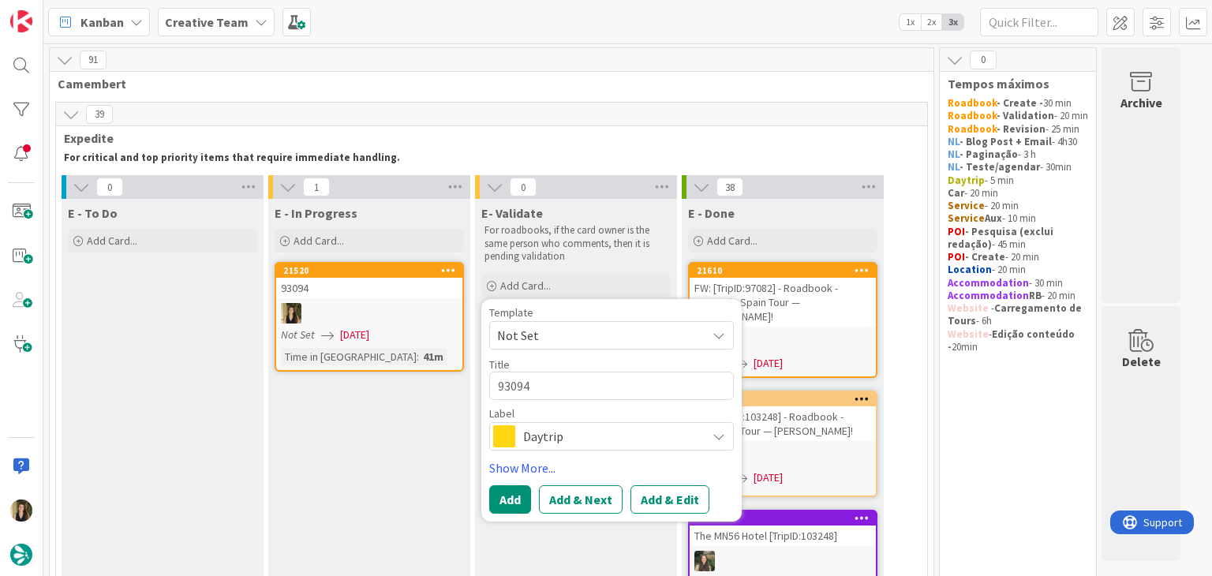
type textarea "93094 V"
type textarea "x"
type textarea "93094 Va"
type textarea "x"
type textarea "93094 Val"
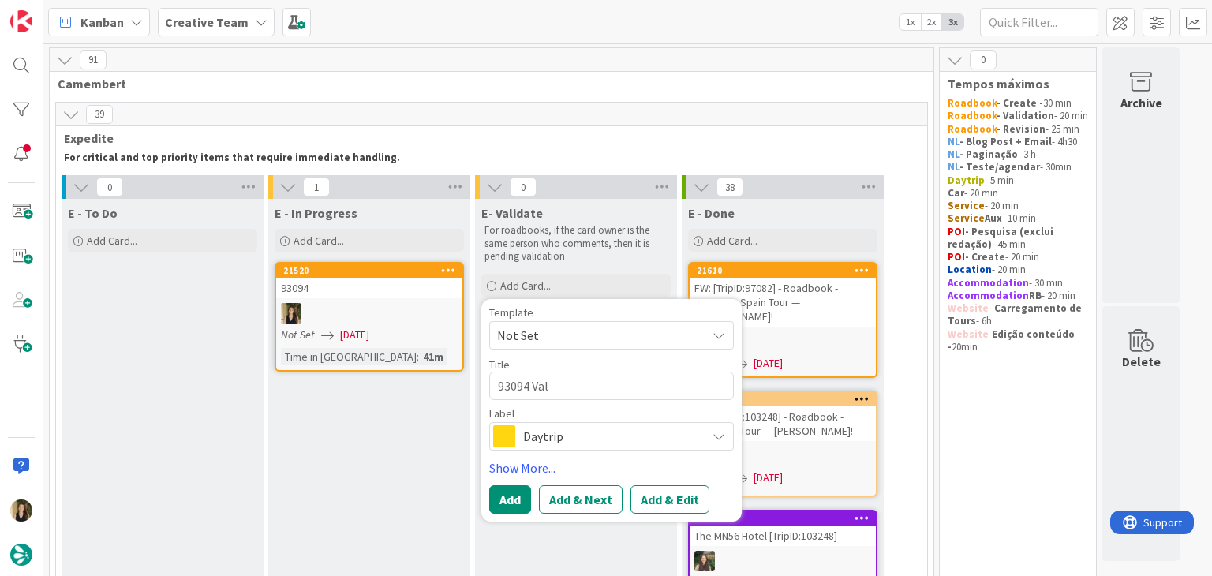
type textarea "x"
type textarea "93094 Vali"
type textarea "x"
type textarea "93094 Valid"
type textarea "x"
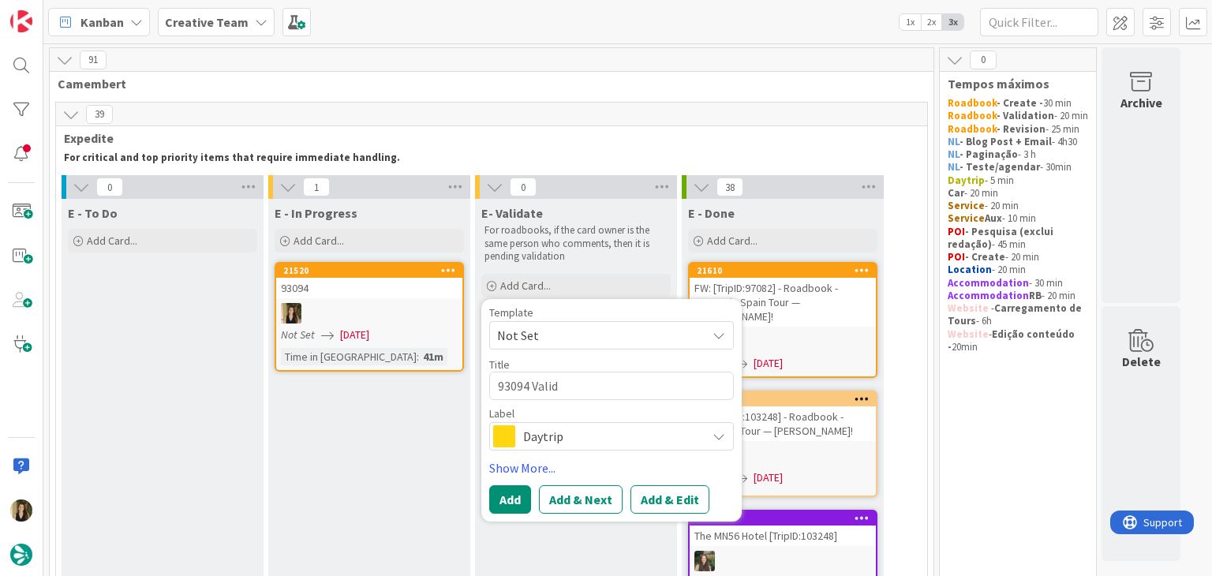
type textarea "93094 Valida"
type textarea "x"
type textarea "93094 Validat"
type textarea "x"
type textarea "93094 Validati"
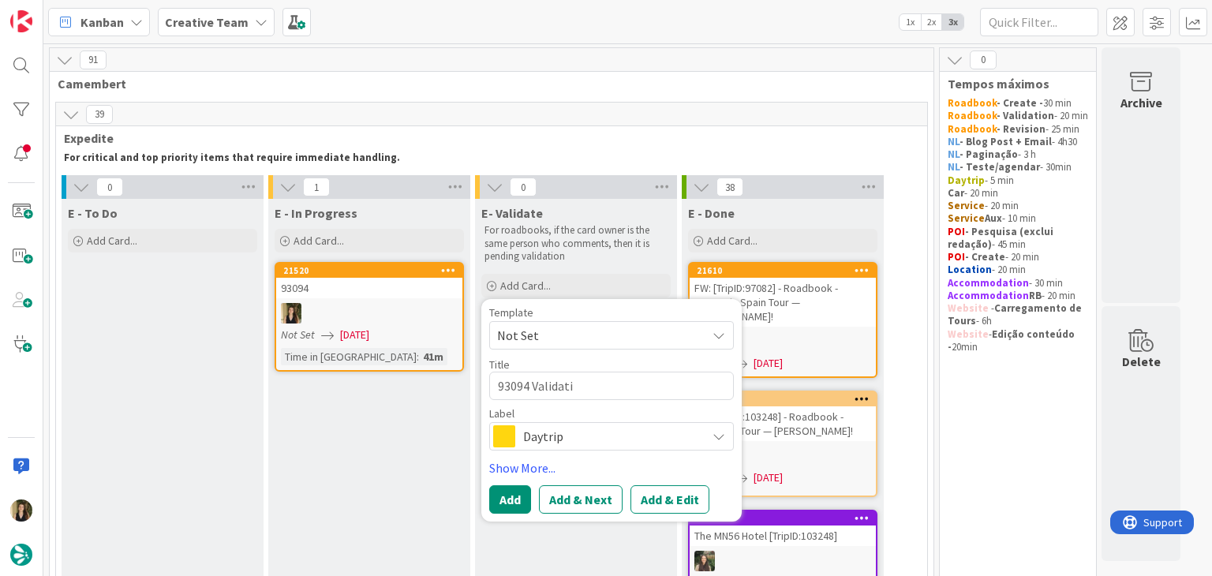
type textarea "x"
type textarea "93094 Validatio"
type textarea "x"
type textarea "93094 Validation"
click at [612, 441] on span "Daytrip" at bounding box center [610, 436] width 175 height 22
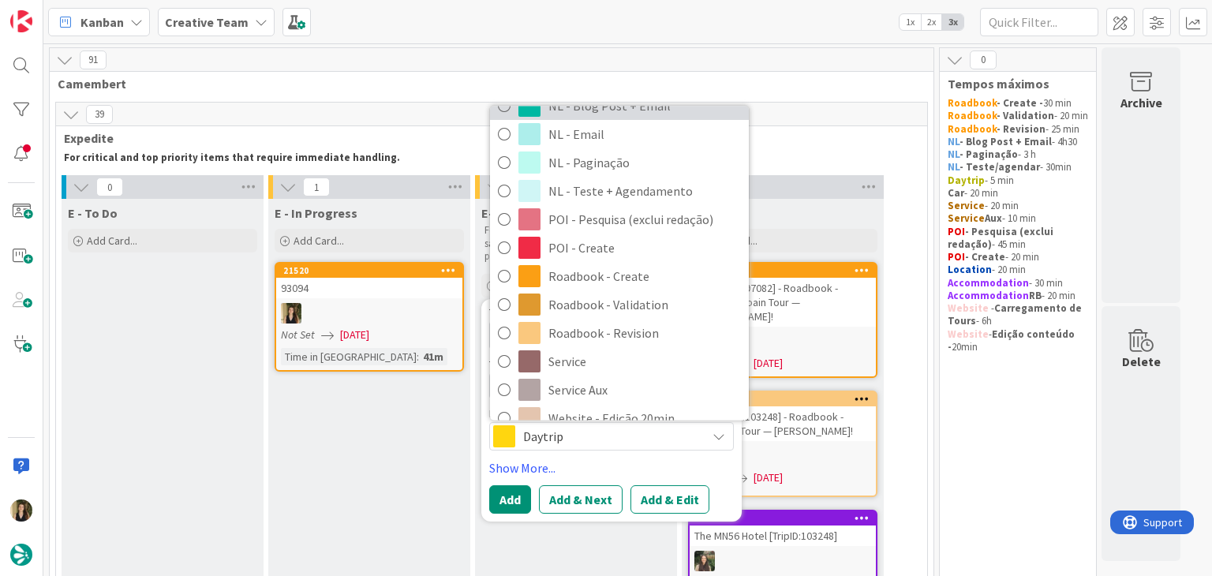
scroll to position [237, 0]
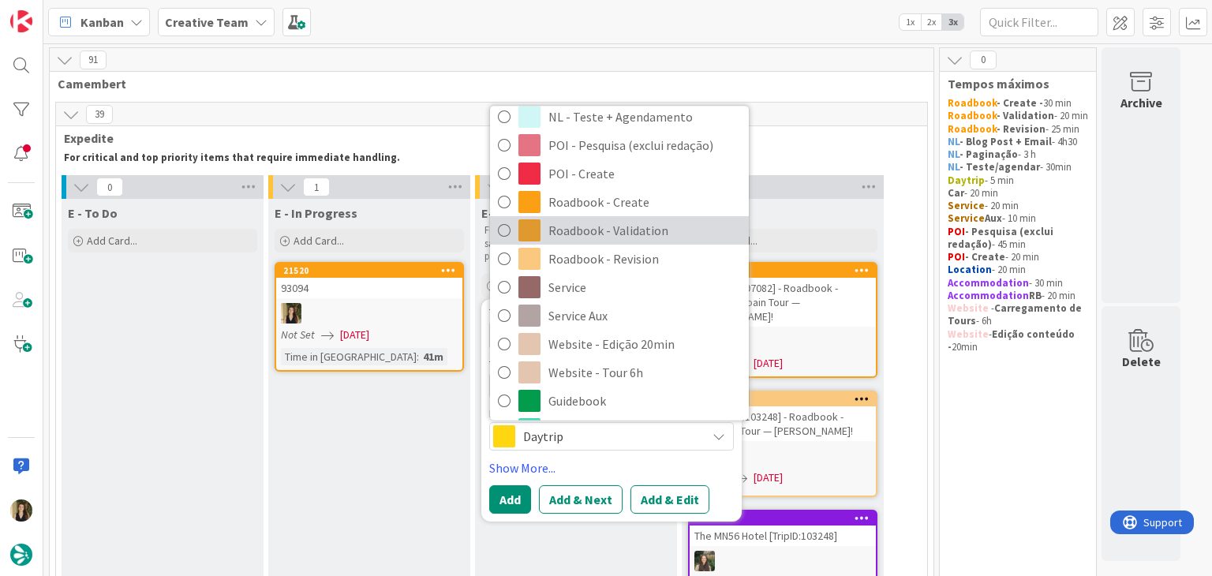
drag, startPoint x: 641, startPoint y: 236, endPoint x: 638, endPoint y: 256, distance: 20.9
click at [641, 236] on span "Roadbook - Validation" at bounding box center [644, 231] width 193 height 24
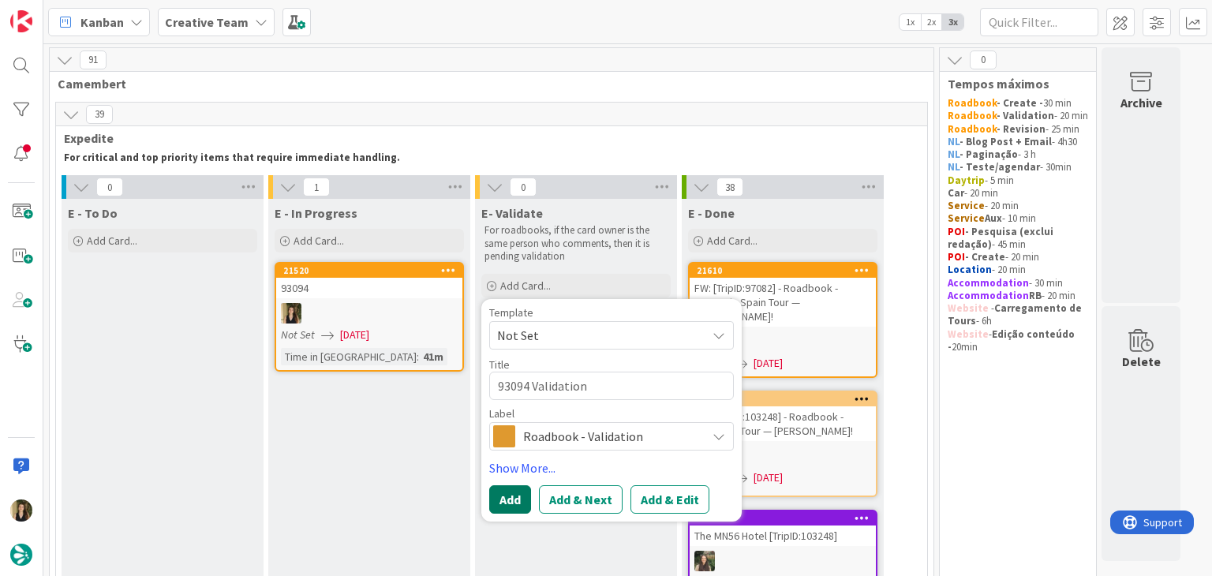
click at [518, 499] on button "Add" at bounding box center [510, 499] width 42 height 28
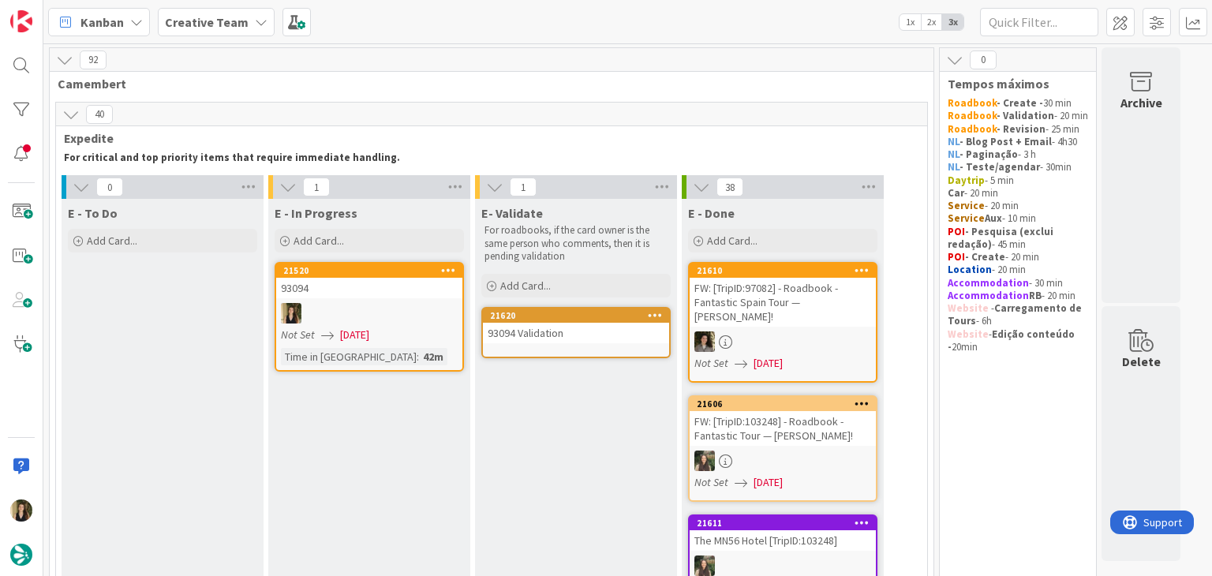
click at [578, 333] on div "93094 Validation" at bounding box center [576, 333] width 186 height 21
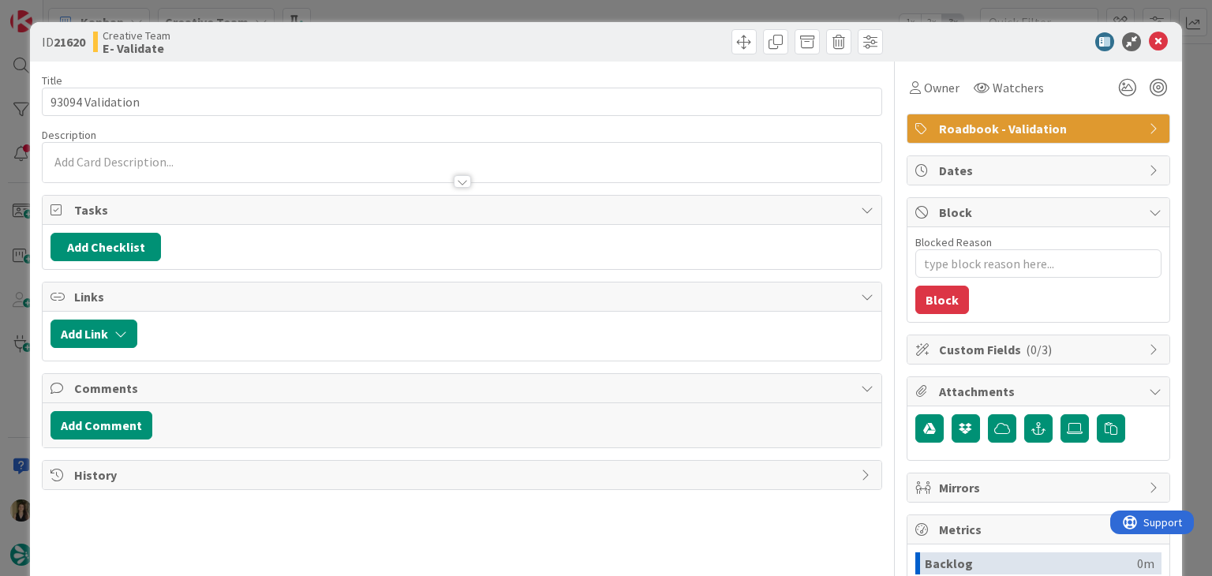
type textarea "x"
click at [199, 168] on div at bounding box center [462, 174] width 838 height 17
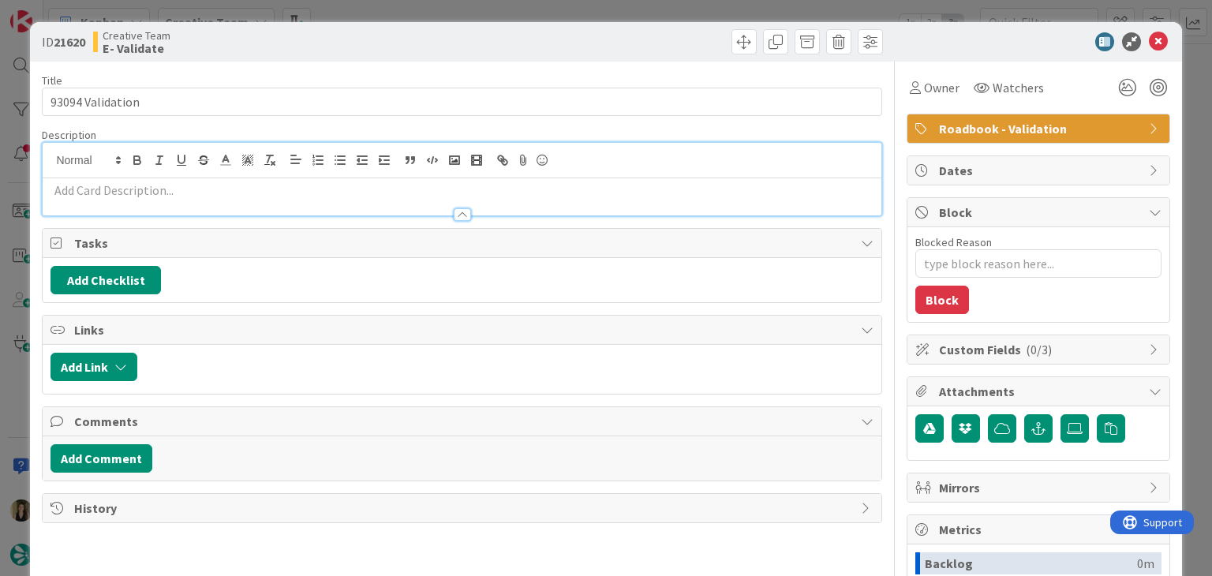
click at [204, 200] on div at bounding box center [462, 207] width 838 height 17
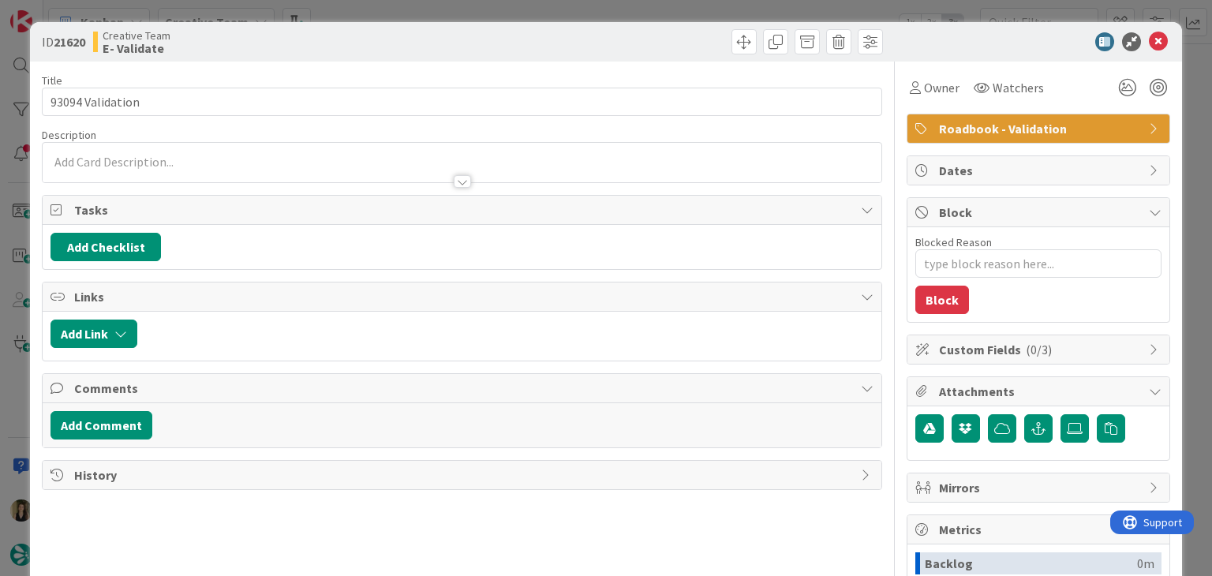
click at [214, 167] on div at bounding box center [462, 174] width 838 height 17
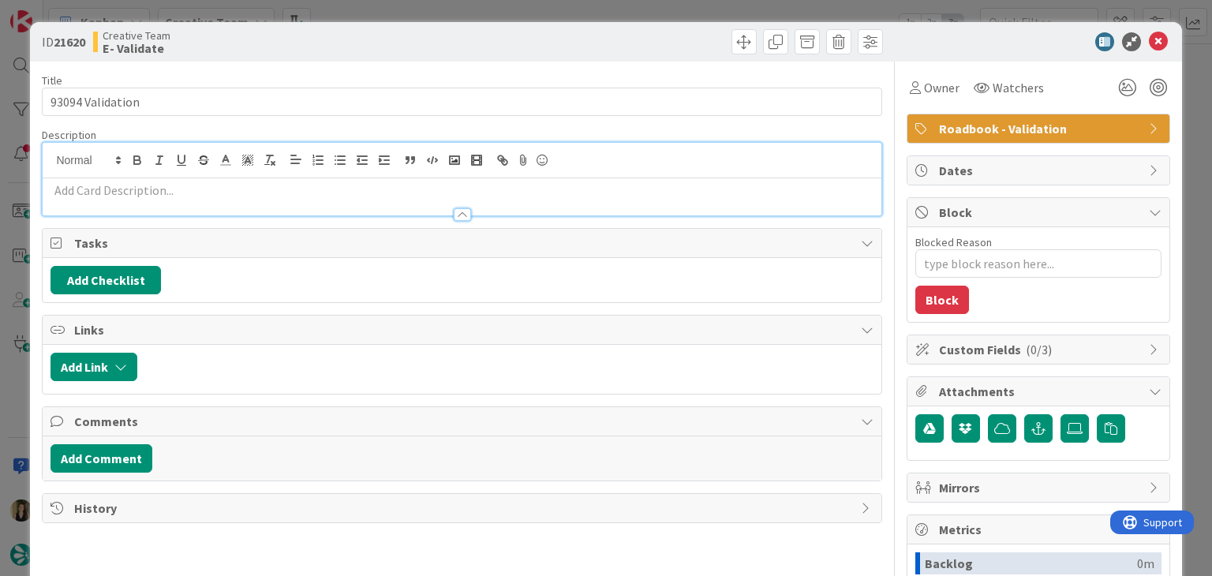
click at [202, 193] on p at bounding box center [461, 190] width 822 height 18
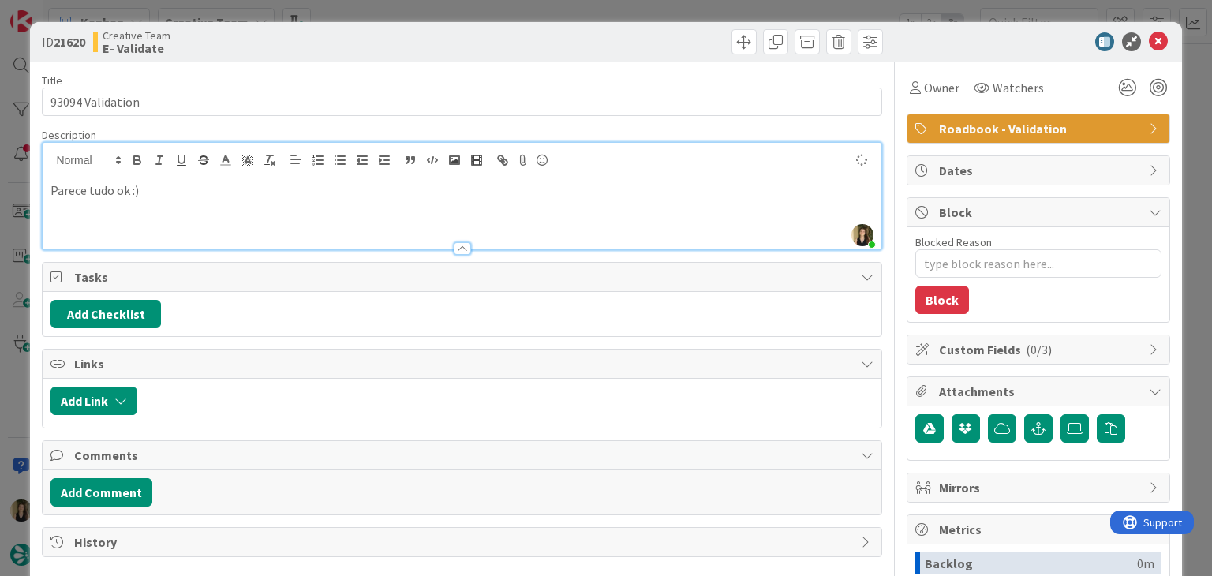
drag, startPoint x: 391, startPoint y: 46, endPoint x: 419, endPoint y: 28, distance: 33.0
click at [394, 45] on div "Creative Team E- Validate" at bounding box center [275, 41] width 365 height 25
click at [423, 17] on div "ID 21620 Creative Team E- Validate Title 16 / 128 93094 Validation Description …" at bounding box center [606, 288] width 1212 height 576
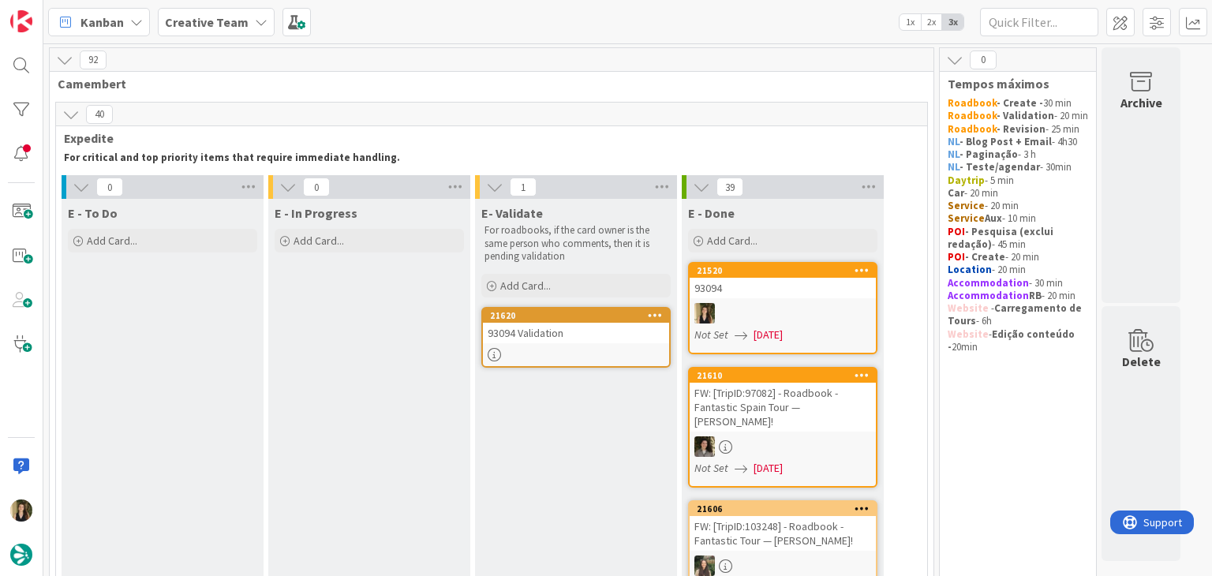
click at [822, 305] on div at bounding box center [783, 313] width 186 height 21
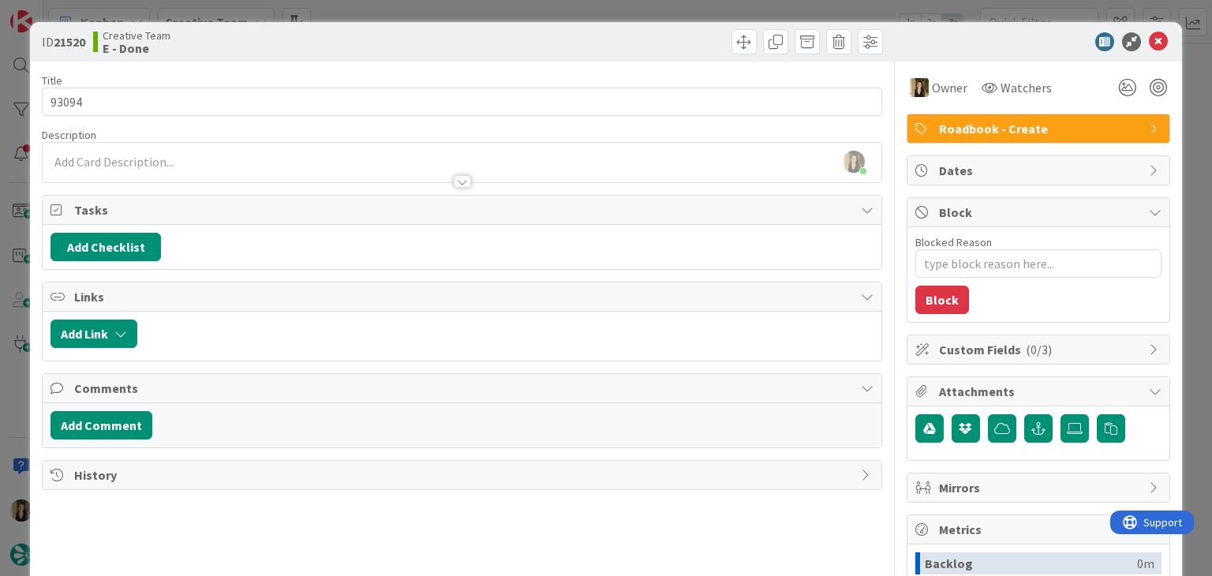
drag, startPoint x: 602, startPoint y: 48, endPoint x: 602, endPoint y: 13, distance: 35.5
click at [601, 48] on div at bounding box center [674, 41] width 417 height 25
click at [602, 13] on div "ID 21520 Creative Team E - Done Title 5 / 128 93094 Description Sofia Palma jus…" at bounding box center [606, 288] width 1212 height 576
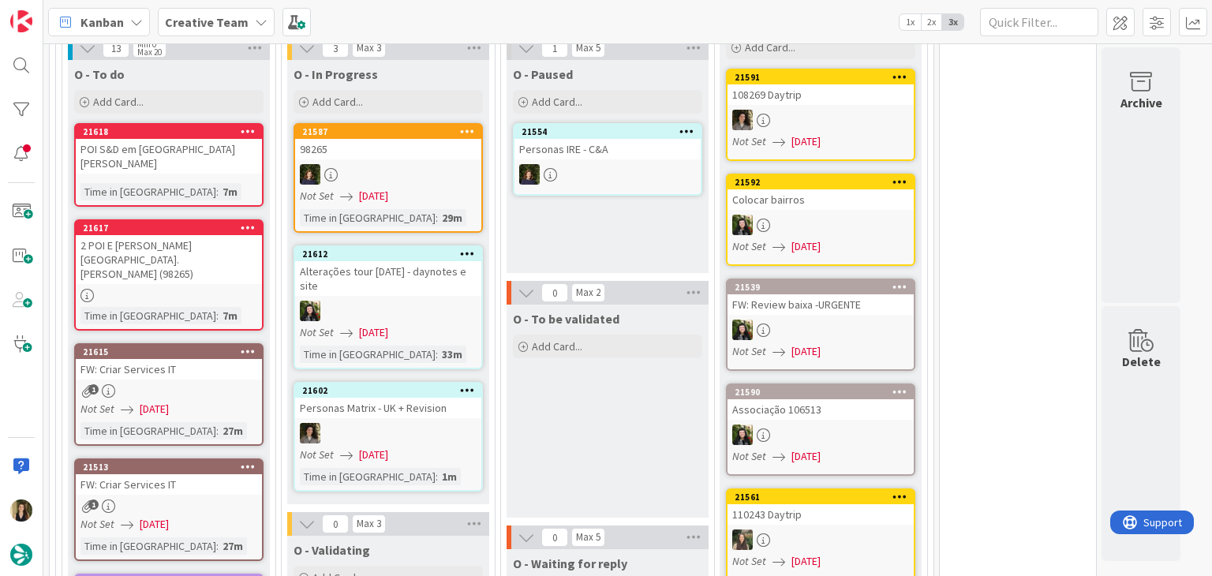
click at [581, 211] on div "O - Paused Add Card... 21554 Personas IRE - C&A" at bounding box center [608, 166] width 202 height 213
click at [588, 407] on div "O - To be validated Add Card..." at bounding box center [608, 411] width 202 height 213
click at [619, 391] on div "O - To be validated Add Card..." at bounding box center [608, 411] width 202 height 213
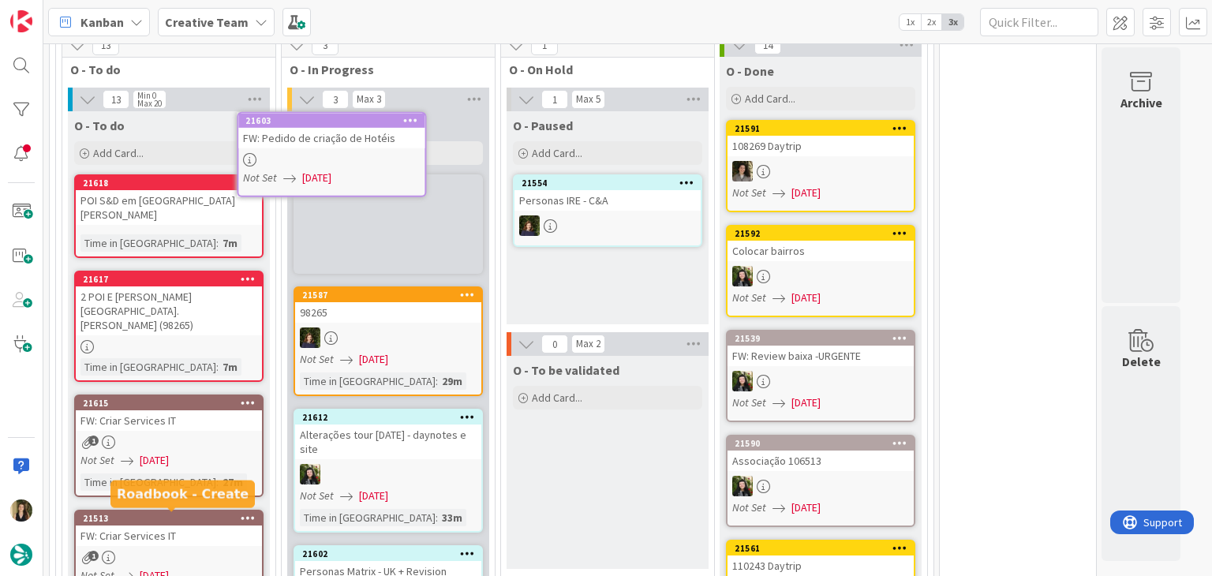
scroll to position [1391, 0]
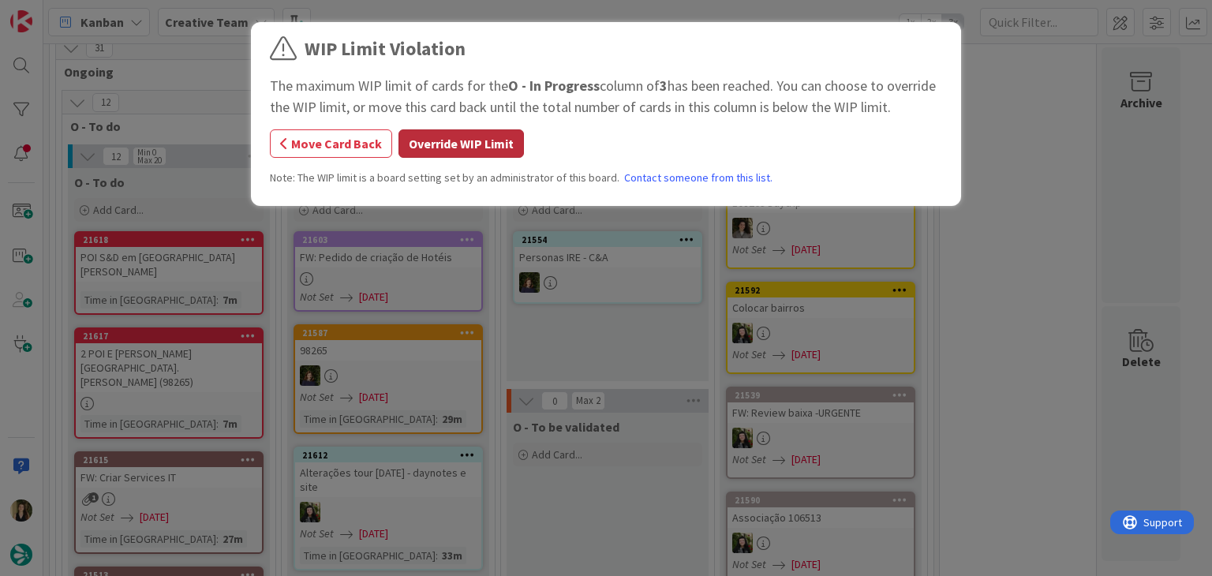
click at [471, 148] on button "Override WIP Limit" at bounding box center [460, 143] width 125 height 28
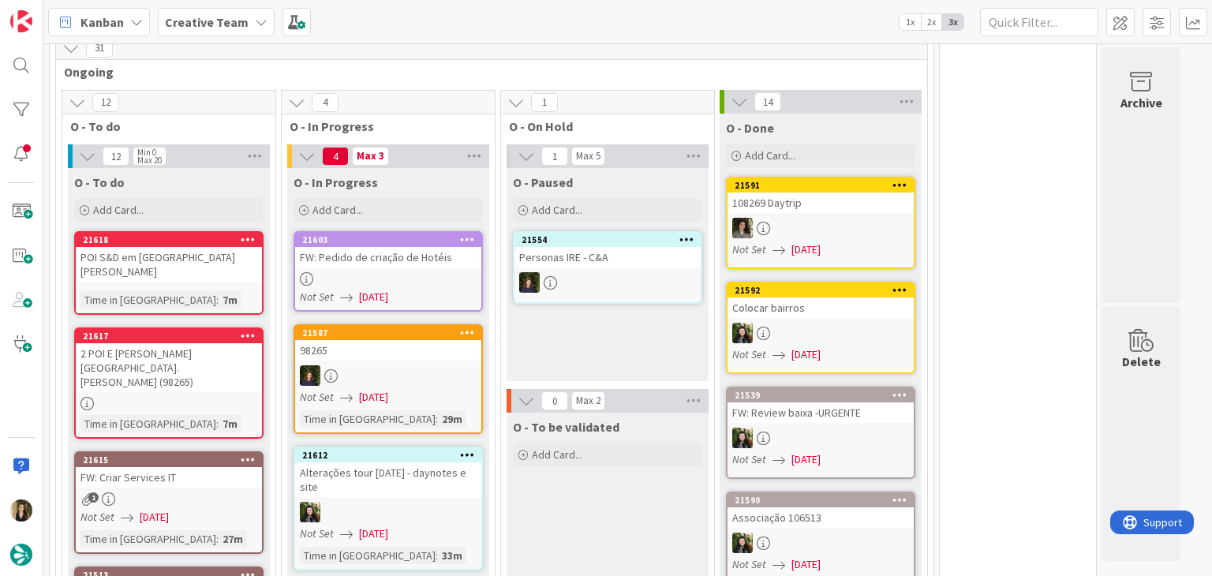
click at [445, 272] on div at bounding box center [388, 278] width 186 height 13
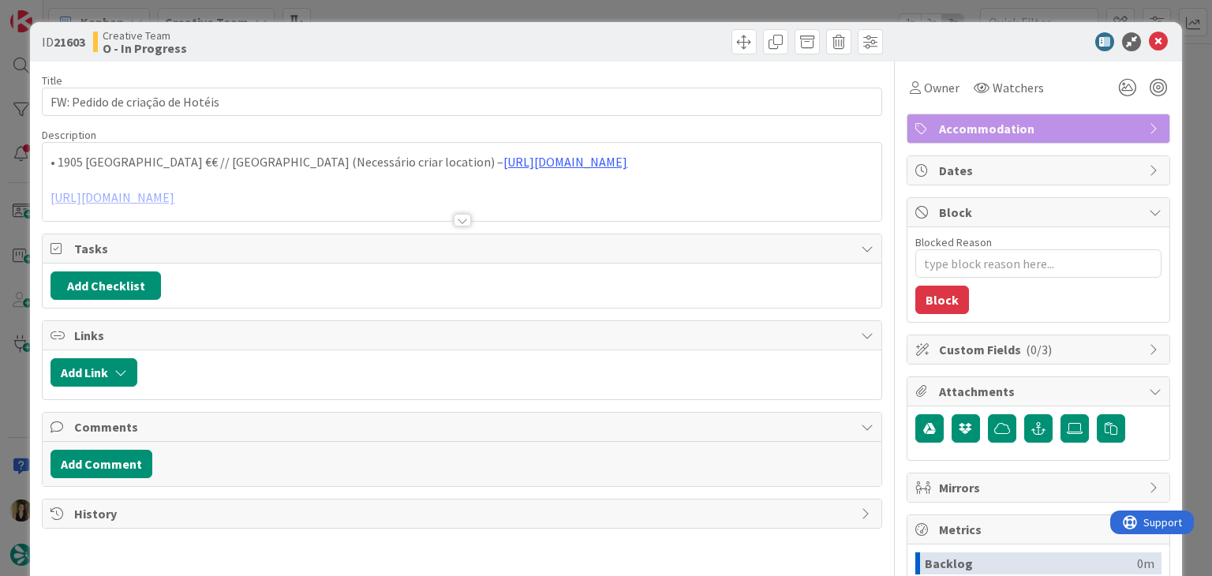
click at [456, 215] on div at bounding box center [462, 220] width 17 height 13
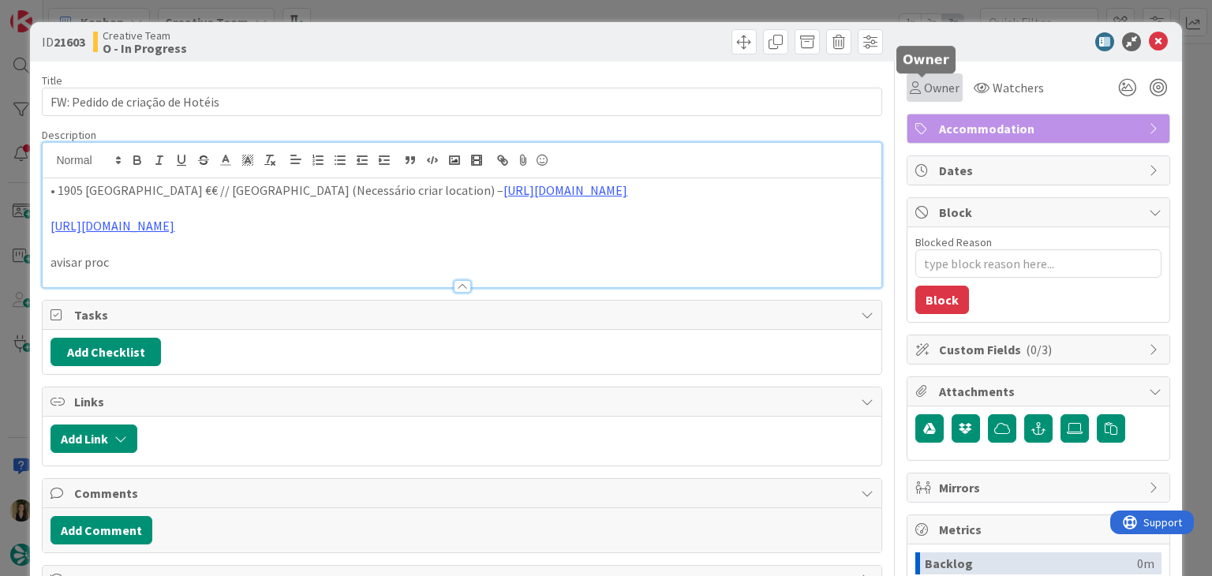
click at [924, 82] on span "Owner" at bounding box center [942, 87] width 36 height 19
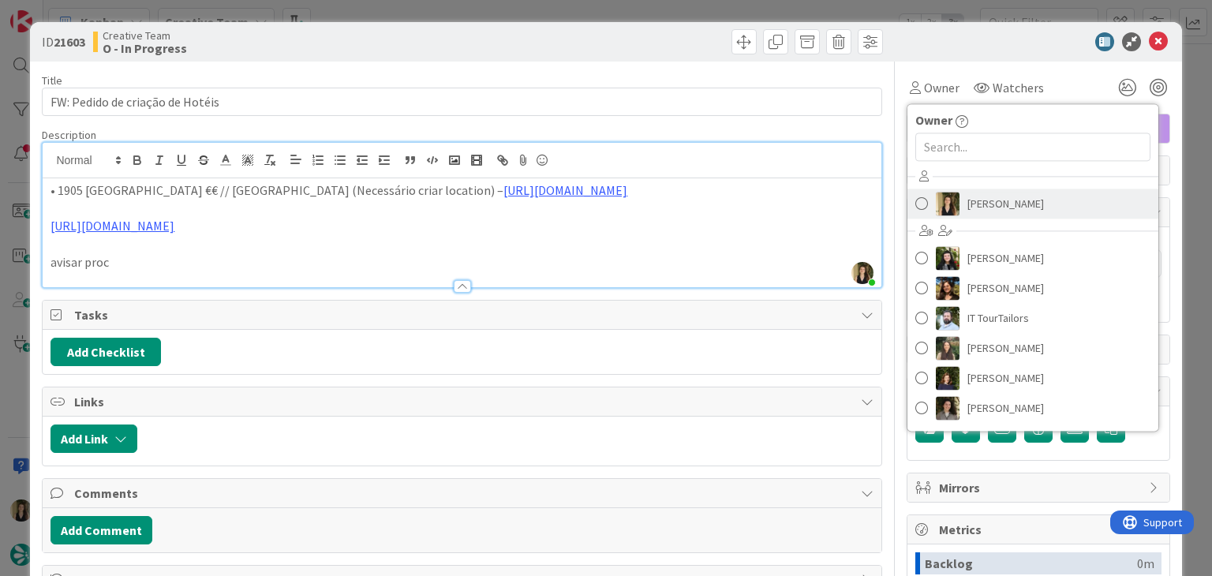
click at [954, 189] on link "[PERSON_NAME]" at bounding box center [1032, 204] width 251 height 30
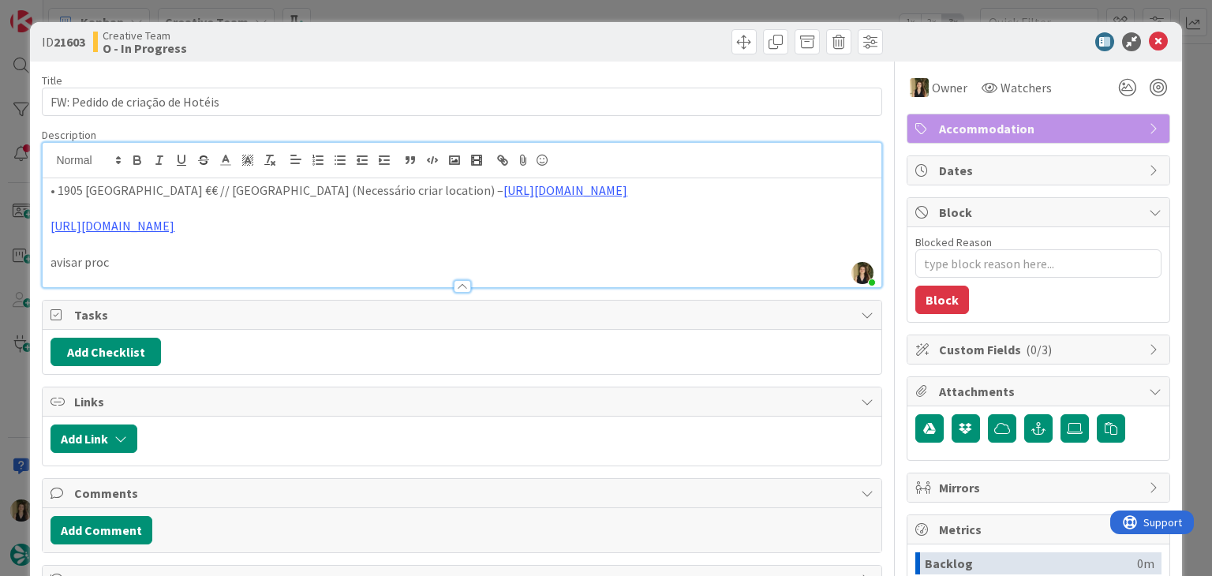
type textarea "x"
drag, startPoint x: 417, startPoint y: 57, endPoint x: 385, endPoint y: 64, distance: 32.3
click at [417, 57] on div "ID 21603 Creative Team O - In Progress" at bounding box center [605, 41] width 1151 height 39
click at [119, 191] on p "• 1905 Zino´s Palace €€ // Ponta do Sol (Necessário criar location) – https://s…" at bounding box center [461, 190] width 822 height 18
click at [374, 70] on div "Title 32 / 128 FW: Pedido de criação de Hotéis Description Sofia Palma just joi…" at bounding box center [461, 438] width 839 height 752
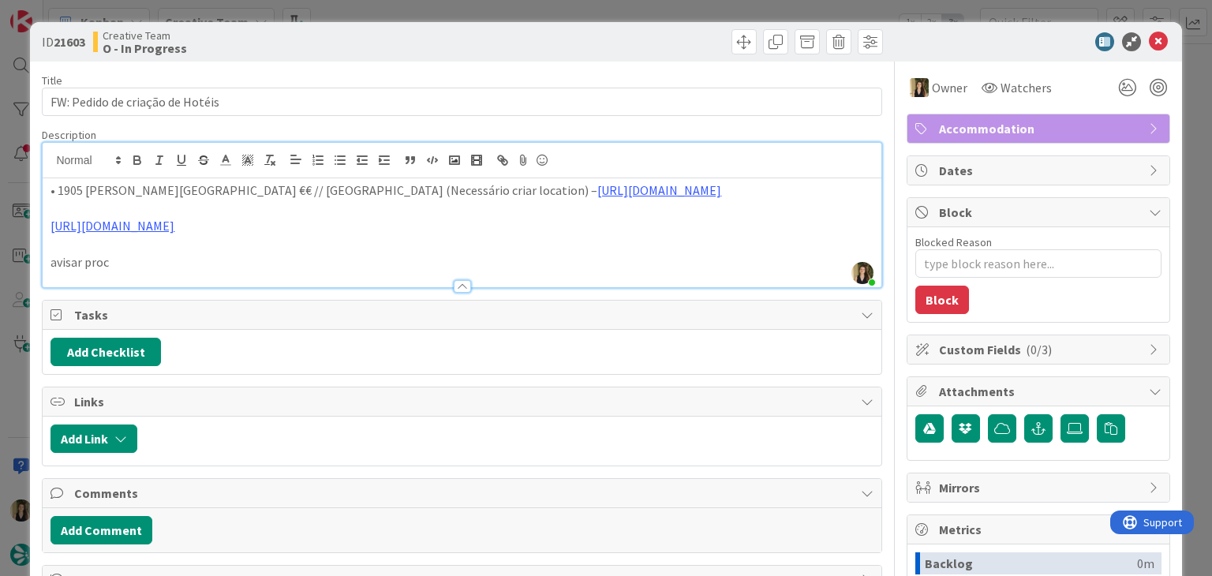
drag, startPoint x: 439, startPoint y: 28, endPoint x: 460, endPoint y: 19, distance: 23.0
click at [439, 28] on div "ID 21603 Creative Team O - In Progress" at bounding box center [605, 41] width 1151 height 39
click at [470, 11] on div "ID 21603 Creative Team O - In Progress Title 32 / 128 FW: Pedido de criação de …" at bounding box center [606, 288] width 1212 height 576
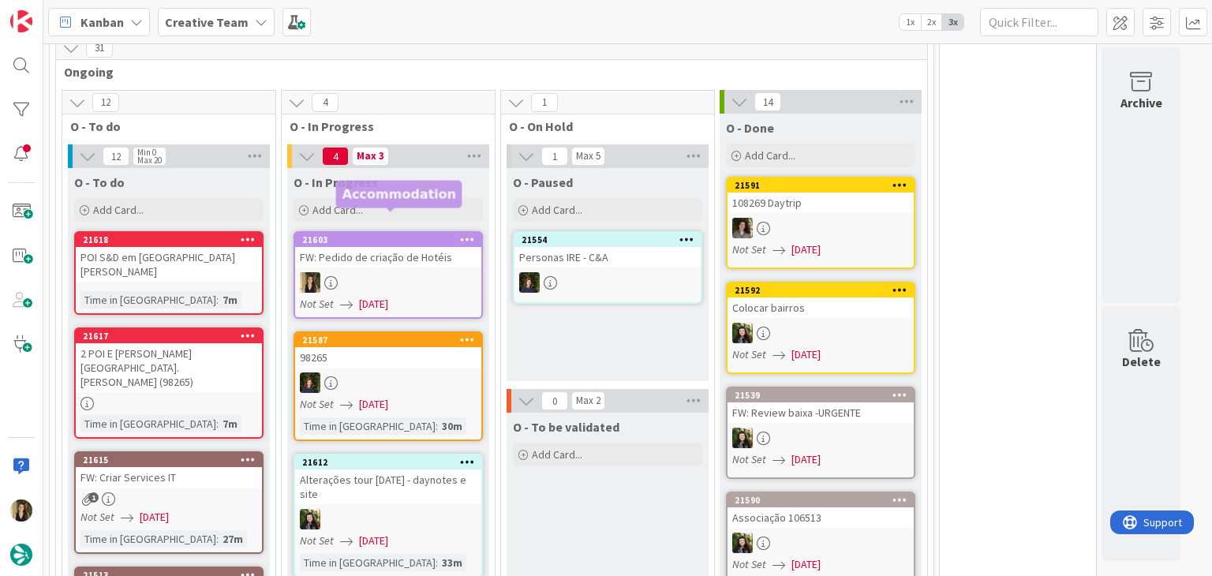
click at [400, 272] on div at bounding box center [388, 282] width 186 height 21
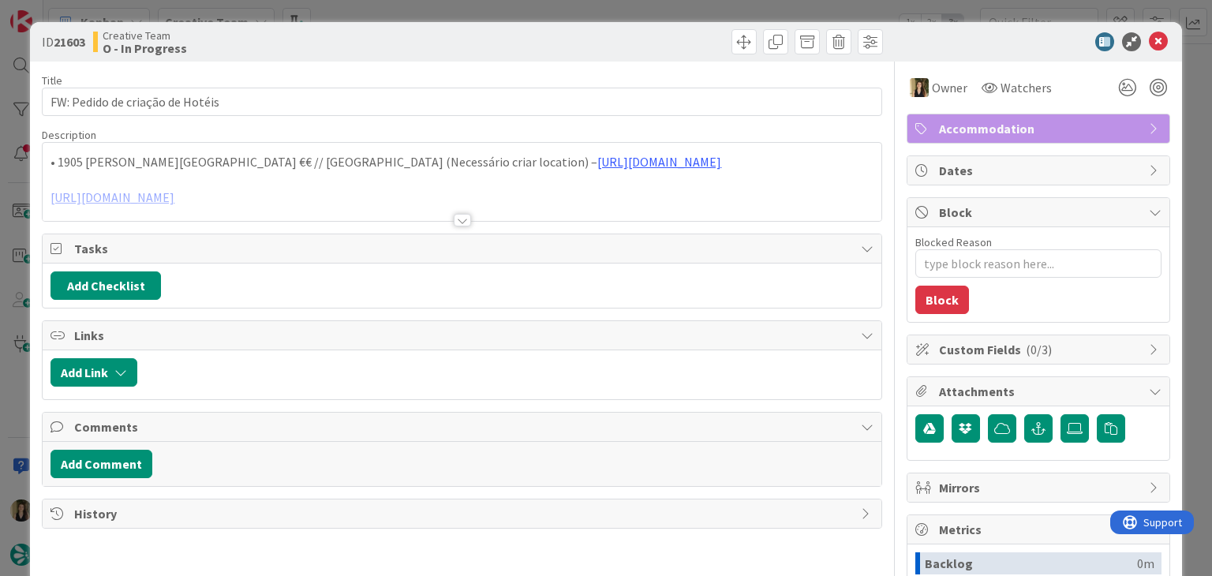
click at [436, 62] on div "Title 32 / 128 FW: Pedido de criação de Hotéis Description • 1905 Zino's Palace…" at bounding box center [461, 438] width 839 height 752
click at [454, 222] on div at bounding box center [462, 220] width 17 height 13
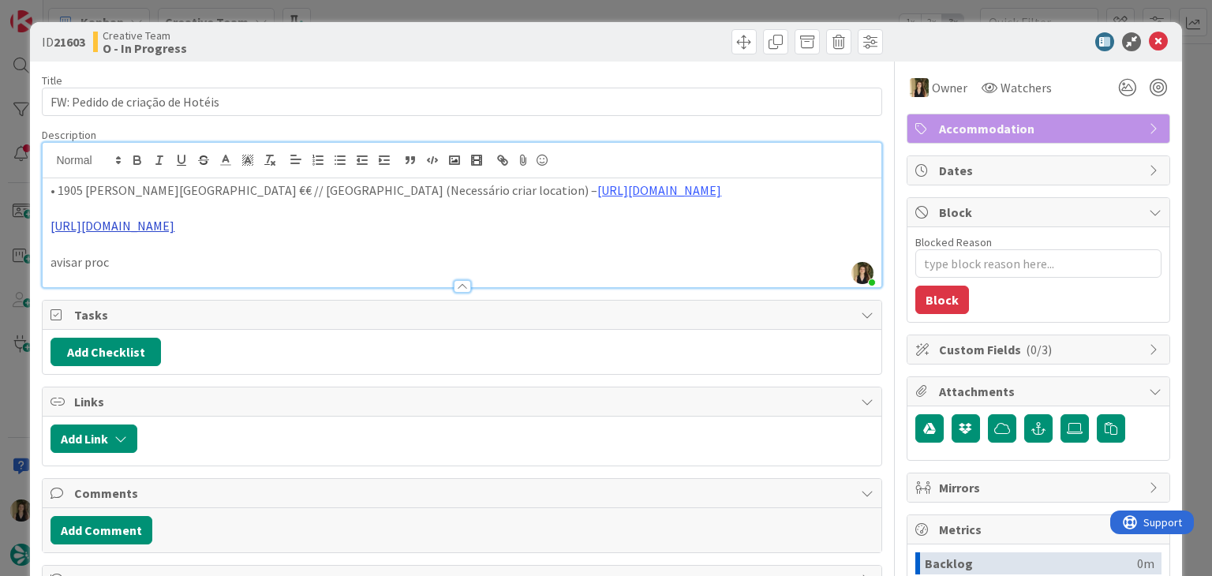
click at [174, 224] on link "https://www.1905zinospalace.com/" at bounding box center [112, 226] width 124 height 16
click at [150, 255] on link "https://www.1905zinospalace.com/" at bounding box center [116, 256] width 108 height 21
click at [365, 207] on p at bounding box center [461, 209] width 822 height 18
click at [597, 196] on link "https://sigav.tourtailors.com/#terceiro/view/114548" at bounding box center [659, 190] width 124 height 16
click at [597, 194] on link "https://sigav.tourtailors.com/#terceiro/view/114548" at bounding box center [659, 190] width 124 height 16
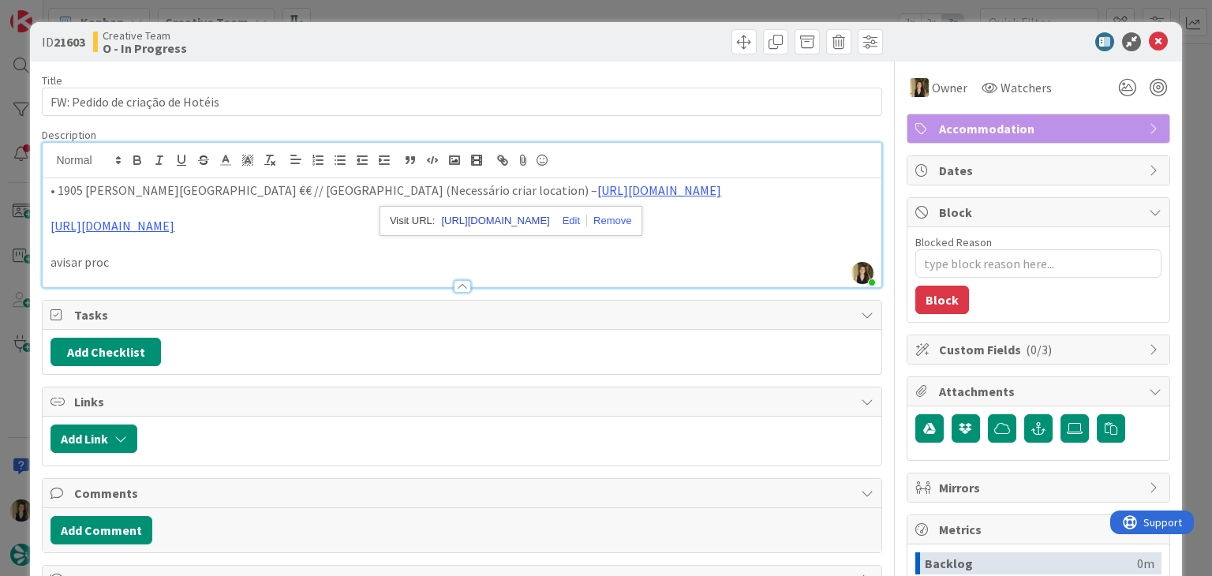
click at [537, 215] on link "https://sigav.tourtailors.com/#terceiro/view/114548" at bounding box center [495, 221] width 108 height 21
click at [325, 47] on div "Creative Team O - In Progress" at bounding box center [275, 41] width 365 height 25
drag, startPoint x: 328, startPoint y: 34, endPoint x: 365, endPoint y: 20, distance: 39.0
click at [328, 34] on div "Creative Team O - In Progress" at bounding box center [275, 41] width 365 height 25
click at [365, 20] on div "ID 21603 Creative Team O - In Progress Title 32 / 128 FW: Pedido de criação de …" at bounding box center [606, 288] width 1212 height 576
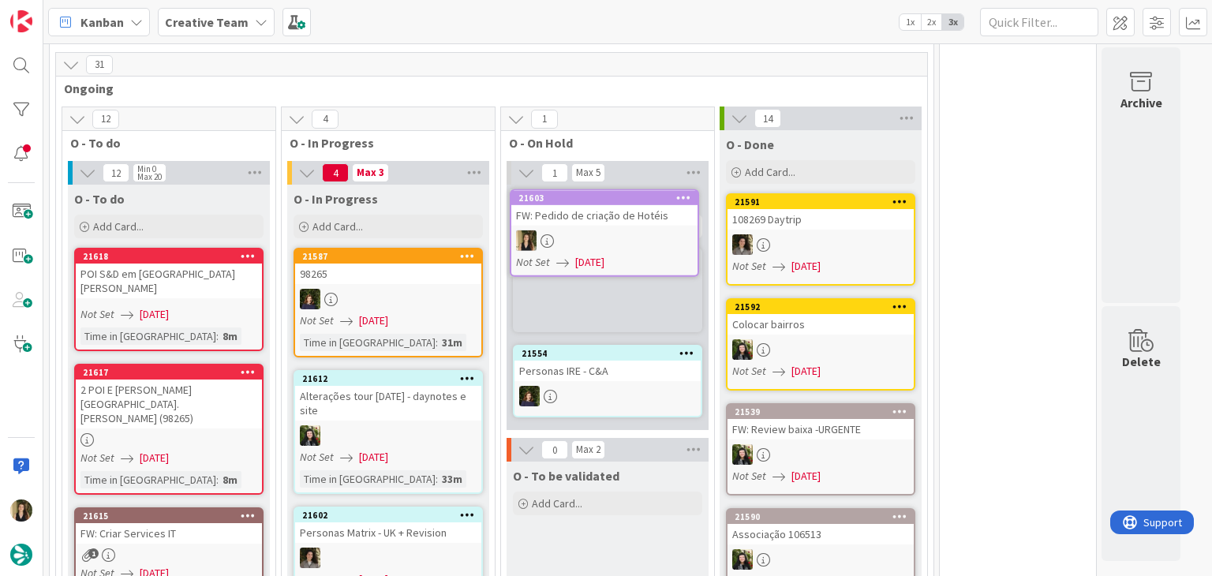
scroll to position [1355, 0]
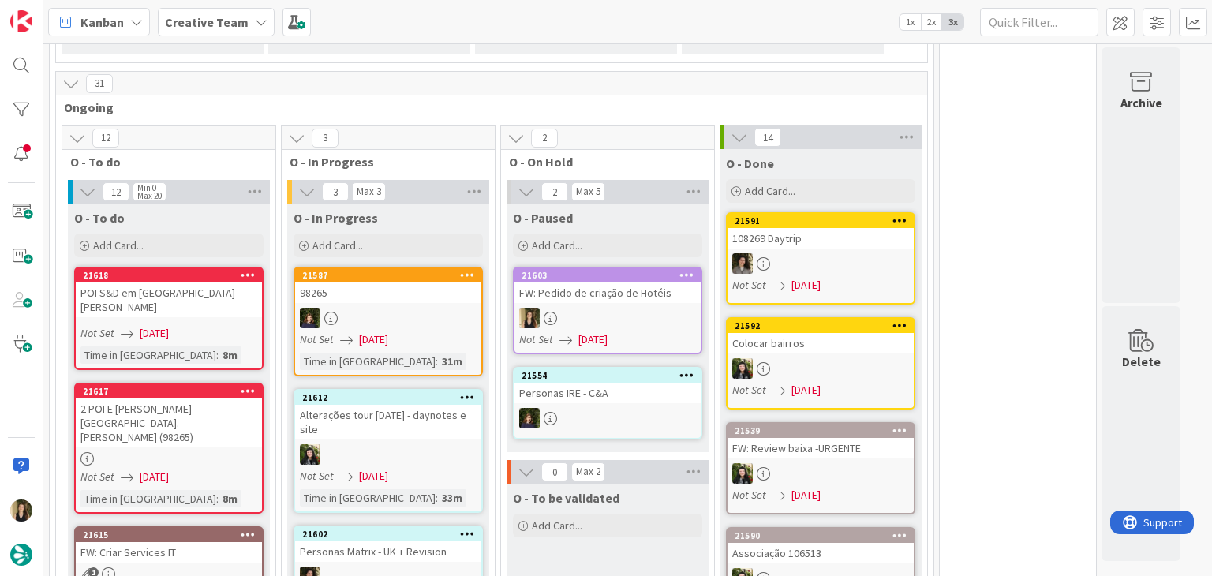
click at [596, 308] on div at bounding box center [607, 318] width 186 height 21
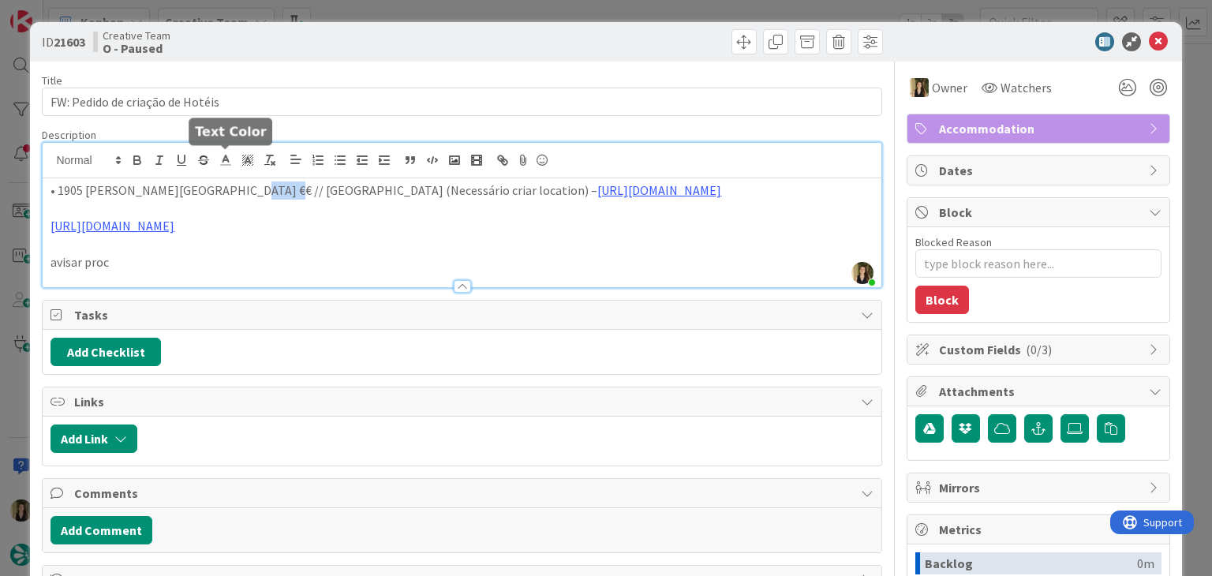
drag, startPoint x: 249, startPoint y: 161, endPoint x: 225, endPoint y: 182, distance: 32.4
click at [216, 163] on div "Sofia Palma just joined • 1905 Zino's Palace €€ // Ponta do Sol (Necessário cri…" at bounding box center [462, 215] width 838 height 144
click at [234, 209] on p at bounding box center [461, 209] width 822 height 18
drag, startPoint x: 249, startPoint y: 189, endPoint x: 223, endPoint y: 183, distance: 26.0
click at [182, 189] on p "• 1905 Zino's Palace €€ // Ponta do Sol (Necessário criar location) – https://s…" at bounding box center [461, 190] width 822 height 18
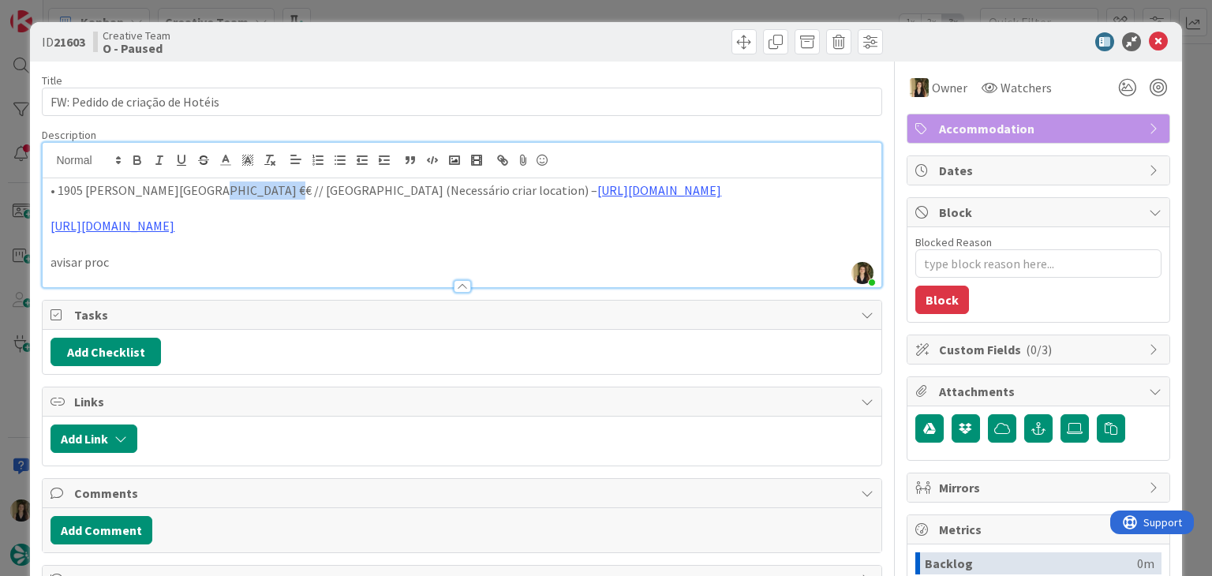
copy p "Ponta do Sol"
click at [290, 236] on p at bounding box center [461, 244] width 822 height 18
click at [357, 209] on p at bounding box center [461, 209] width 822 height 18
click at [358, 43] on div "Creative Team O - Paused" at bounding box center [275, 41] width 365 height 25
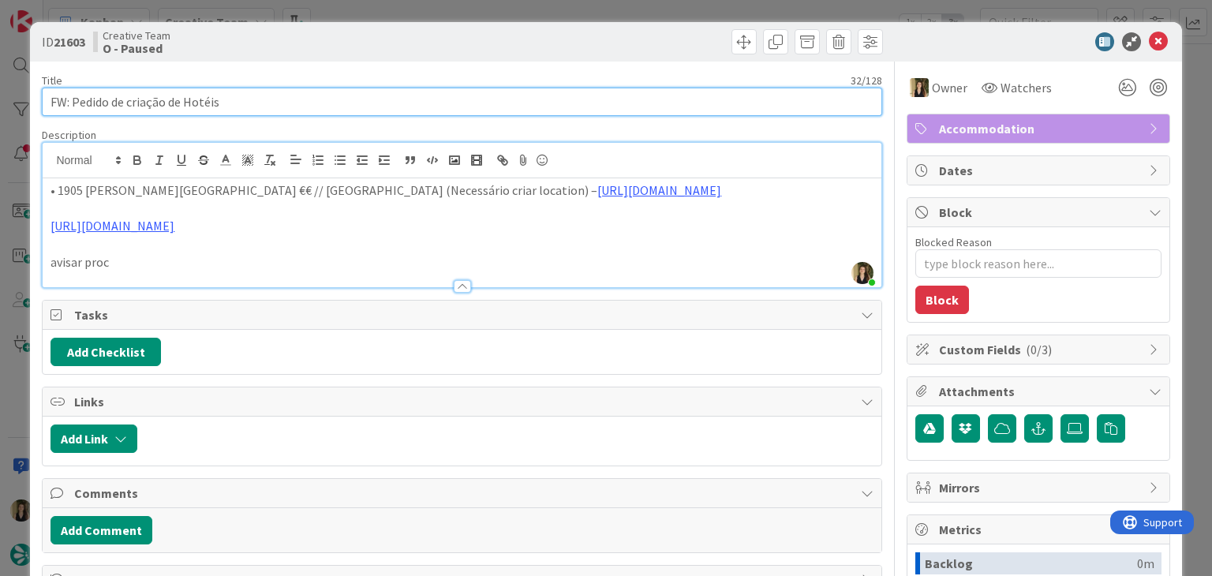
drag, startPoint x: 252, startPoint y: 100, endPoint x: 39, endPoint y: 100, distance: 213.8
click at [39, 100] on div "ID 21603 Creative Team O - Paused Title 32 / 128 FW: Pedido de criação de Hotéi…" at bounding box center [605, 423] width 1151 height 803
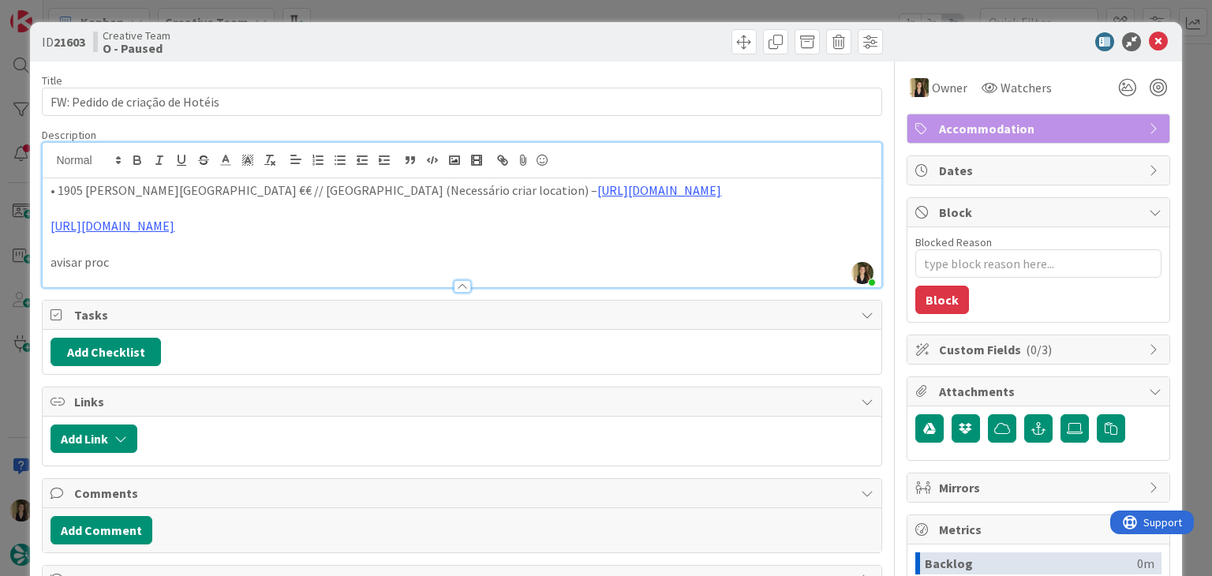
click at [492, 38] on div at bounding box center [674, 41] width 417 height 25
click at [386, 10] on div "ID 21603 Creative Team O - Paused Title 32 / 128 FW: Pedido de criação de Hotéi…" at bounding box center [606, 288] width 1212 height 576
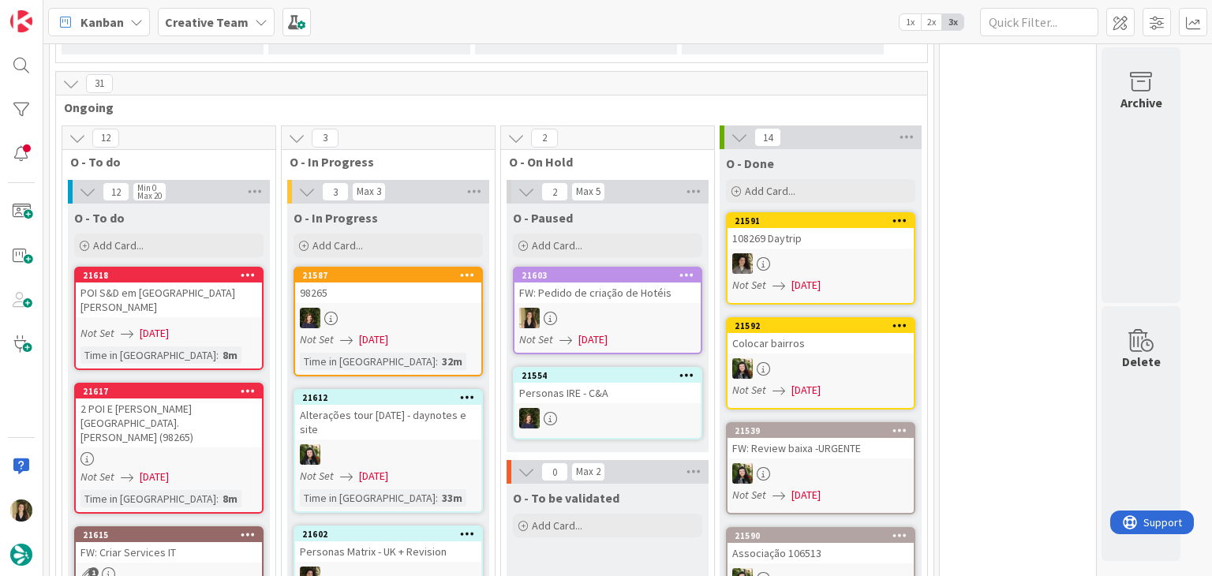
click at [600, 282] on div "FW: Pedido de criação de Hotéis" at bounding box center [607, 292] width 186 height 21
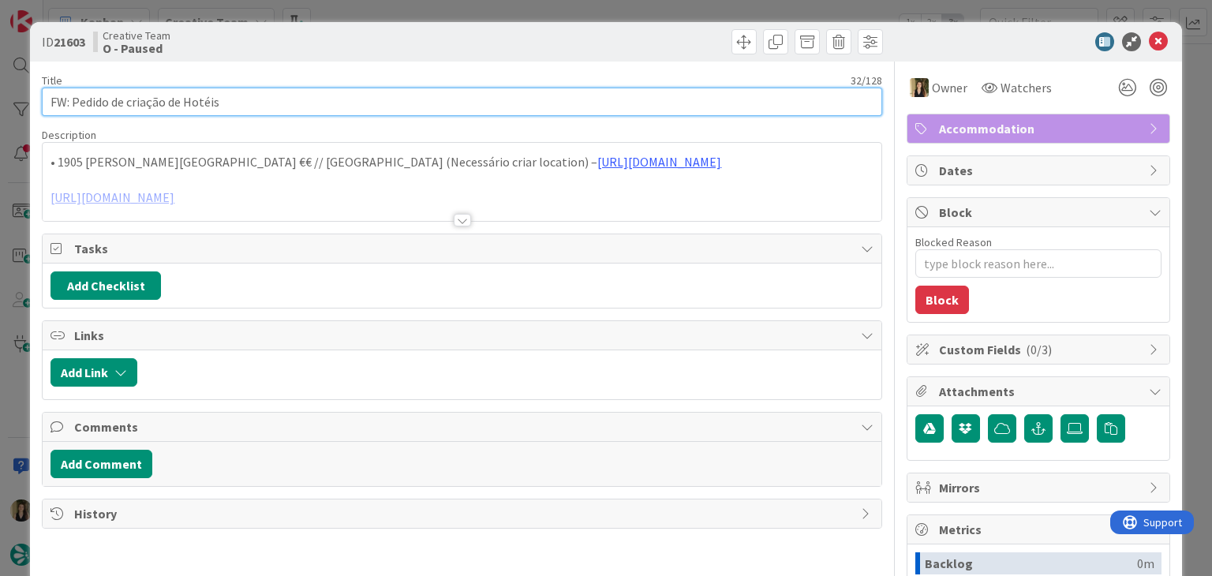
drag, startPoint x: 246, startPoint y: 105, endPoint x: 37, endPoint y: 103, distance: 209.1
click at [37, 104] on div "ID 21603 Creative Team O - Paused Title 32 / 128 FW: Pedido de criação de Hotéi…" at bounding box center [605, 423] width 1151 height 803
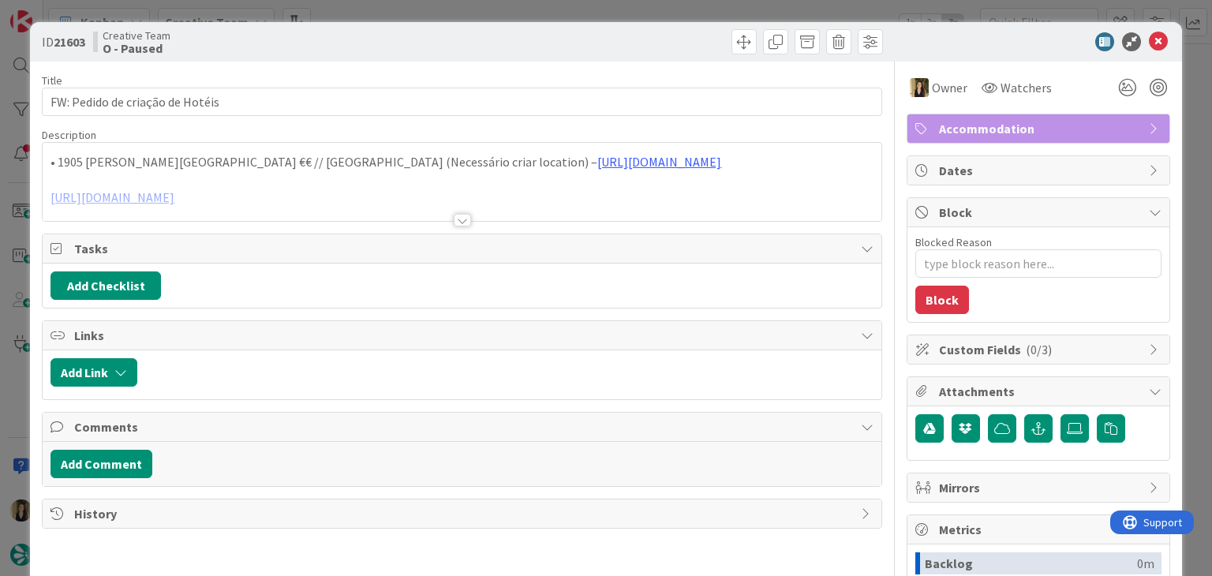
click at [562, 33] on div at bounding box center [674, 41] width 417 height 25
click at [561, 6] on div "ID 21603 Creative Team O - Paused Title 32 / 128 FW: Pedido de criação de Hotéi…" at bounding box center [606, 288] width 1212 height 576
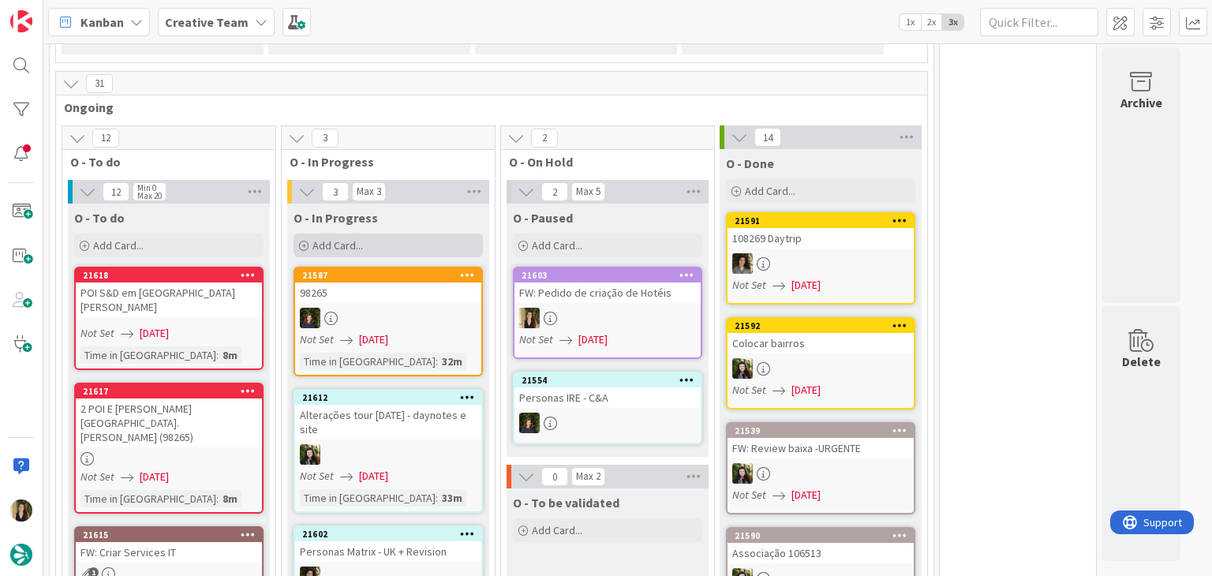
click at [374, 234] on div "Add Card..." at bounding box center [388, 246] width 189 height 24
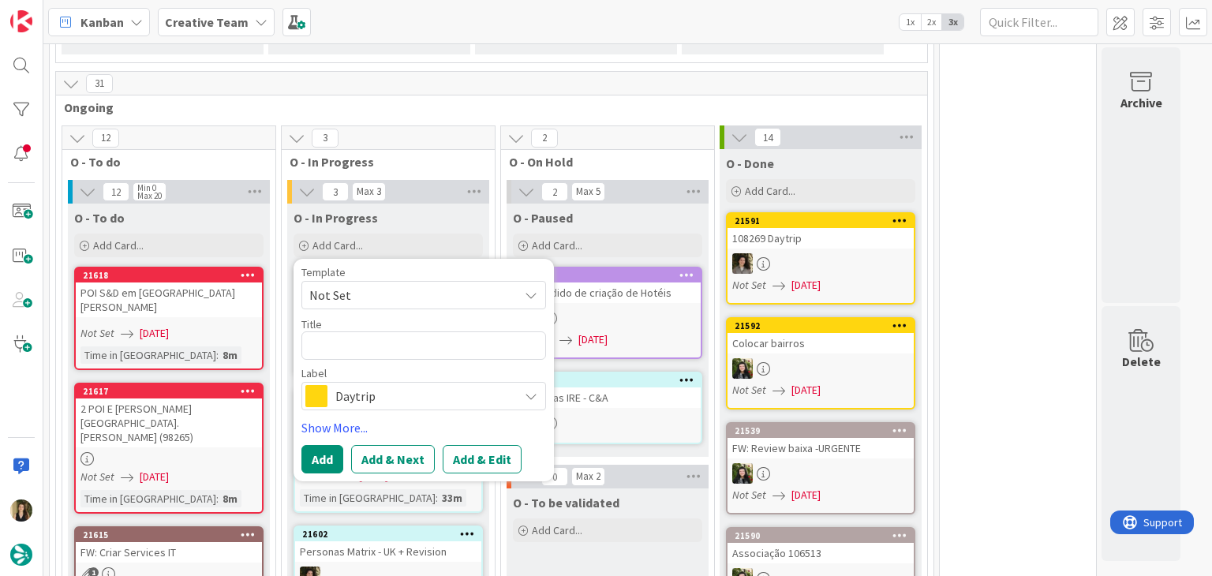
type textarea "x"
type textarea "FW: Pedido de criação de Hotéis"
click at [421, 385] on span "Daytrip" at bounding box center [422, 396] width 175 height 22
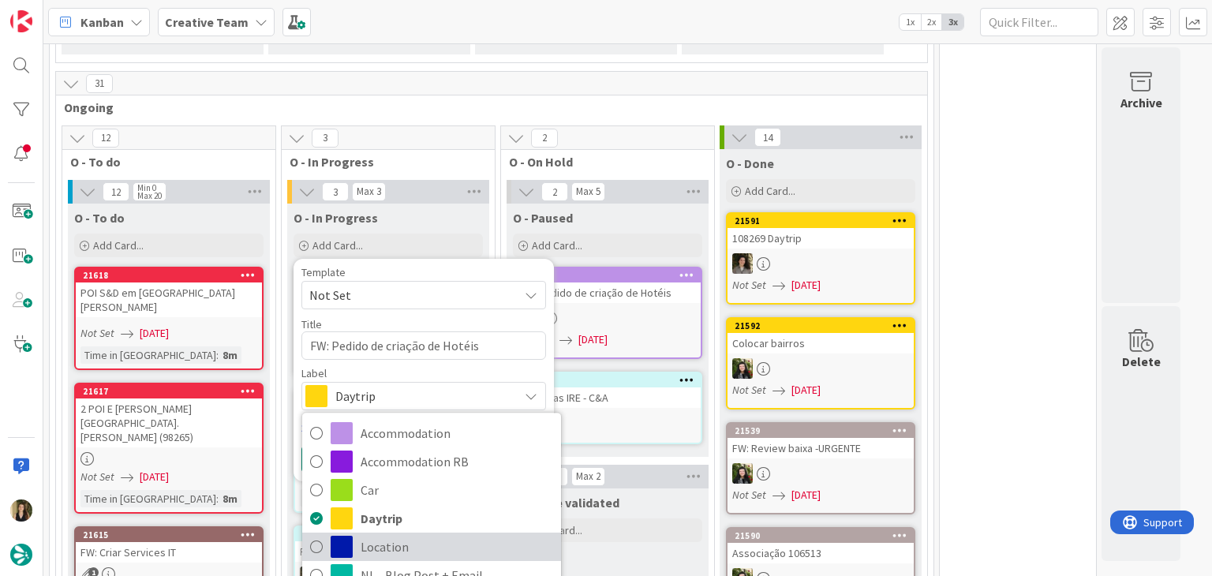
click at [385, 536] on span "Location" at bounding box center [457, 548] width 193 height 24
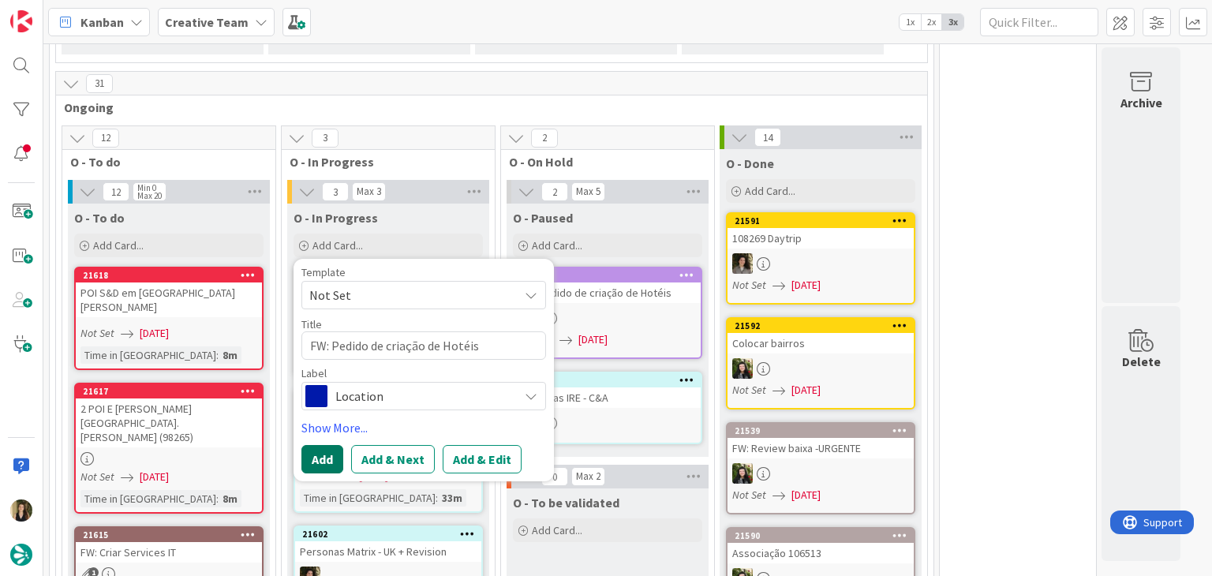
click at [321, 445] on button "Add" at bounding box center [322, 459] width 42 height 28
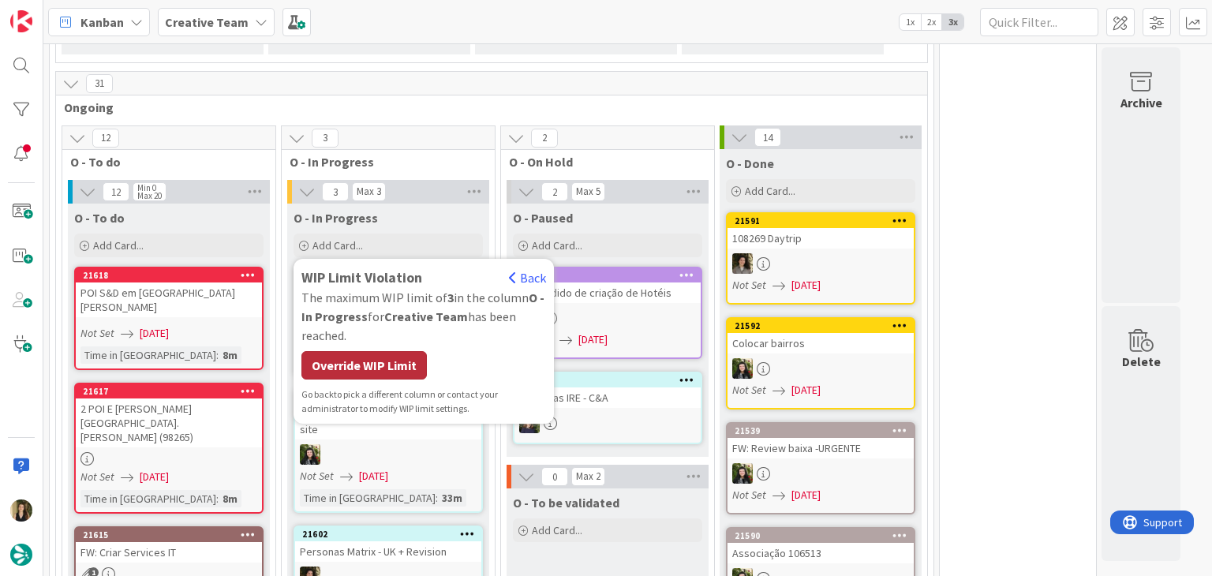
click at [402, 353] on div "Override WIP Limit" at bounding box center [363, 365] width 125 height 28
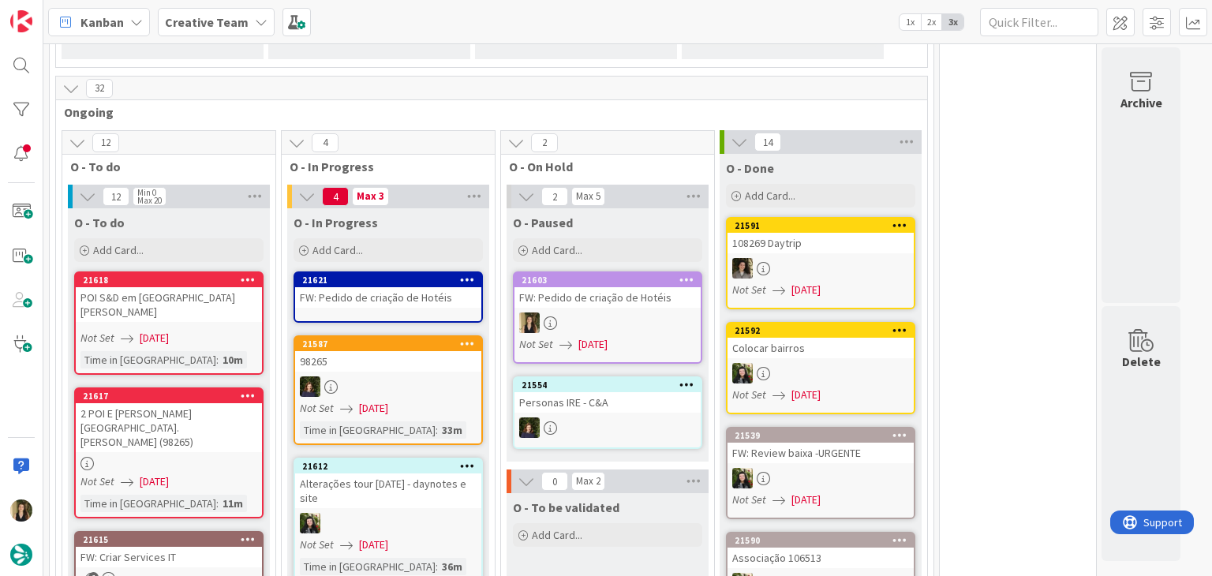
click at [406, 286] on link "21621 FW: Pedido de criação de Hotéis" at bounding box center [388, 296] width 189 height 51
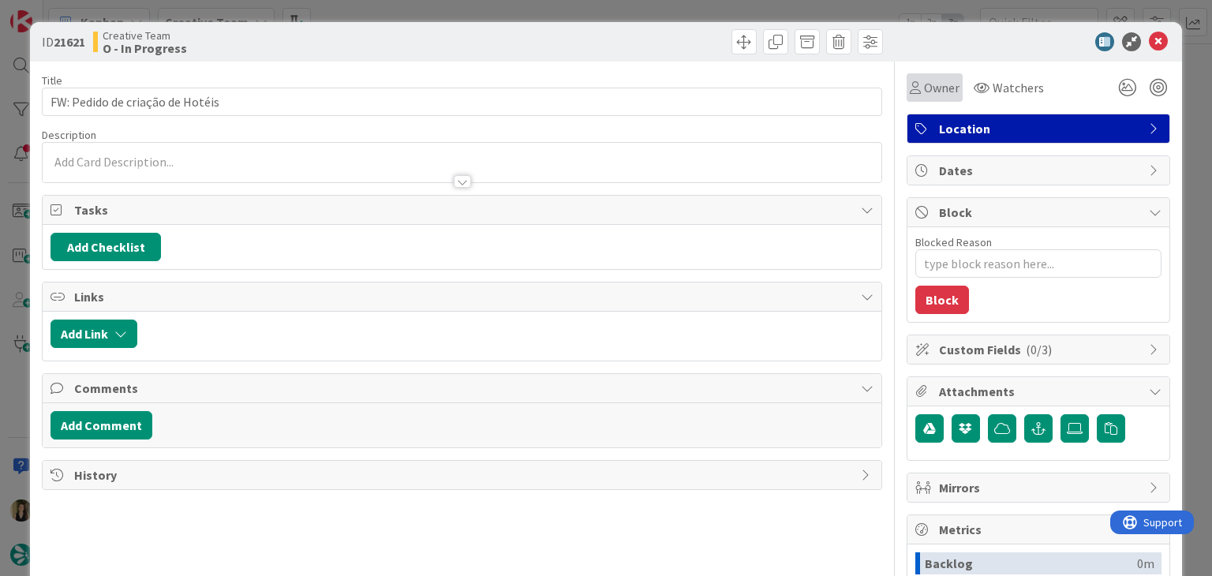
click at [910, 93] on icon at bounding box center [915, 87] width 11 height 13
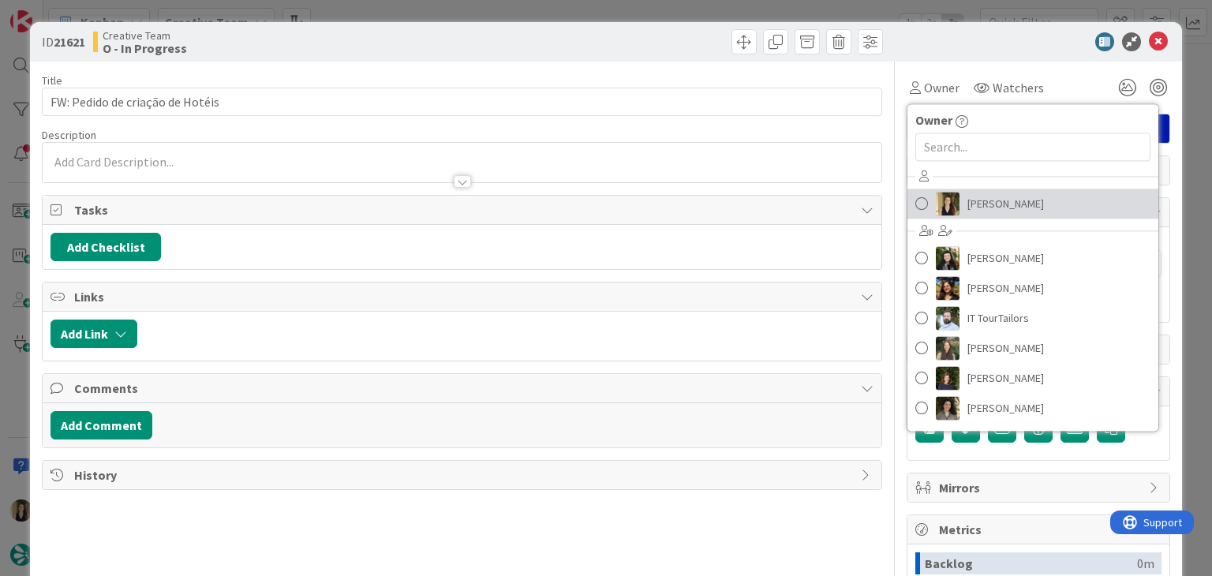
click at [967, 206] on span "[PERSON_NAME]" at bounding box center [1005, 204] width 77 height 24
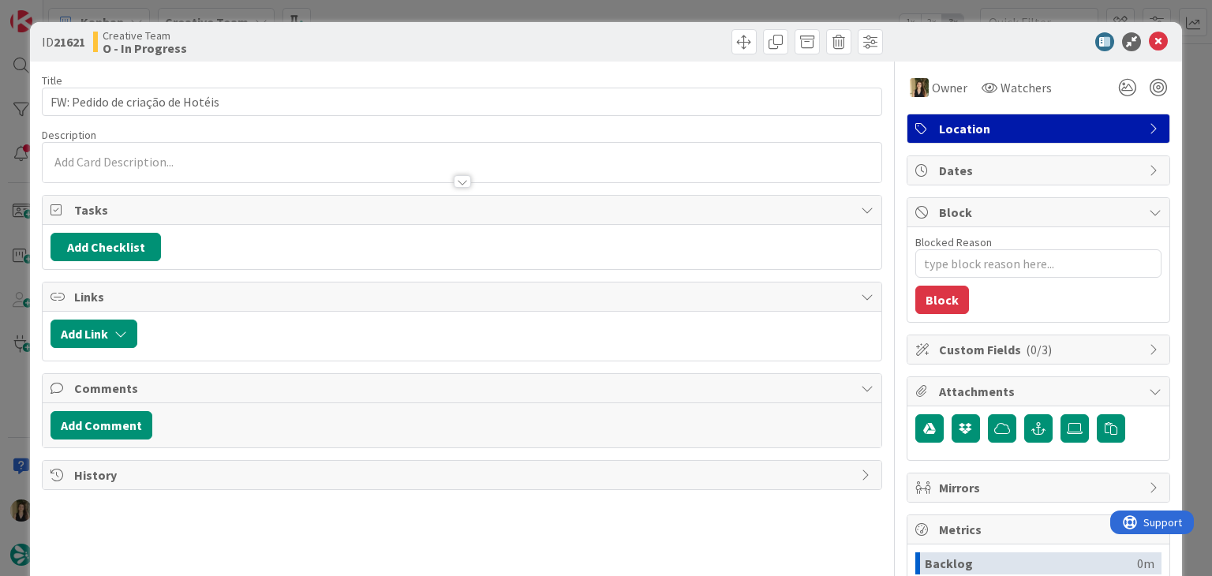
type textarea "x"
click at [565, 43] on div at bounding box center [674, 41] width 417 height 25
click at [225, 159] on div "Sofia Palma just joined" at bounding box center [462, 162] width 838 height 39
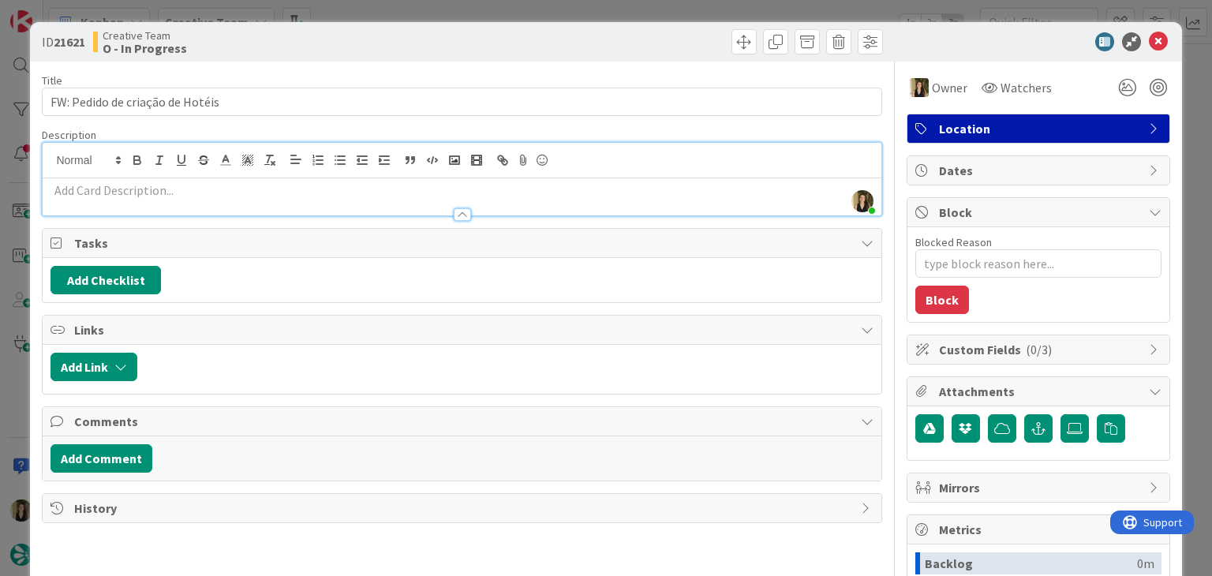
click at [196, 182] on p at bounding box center [461, 190] width 822 height 18
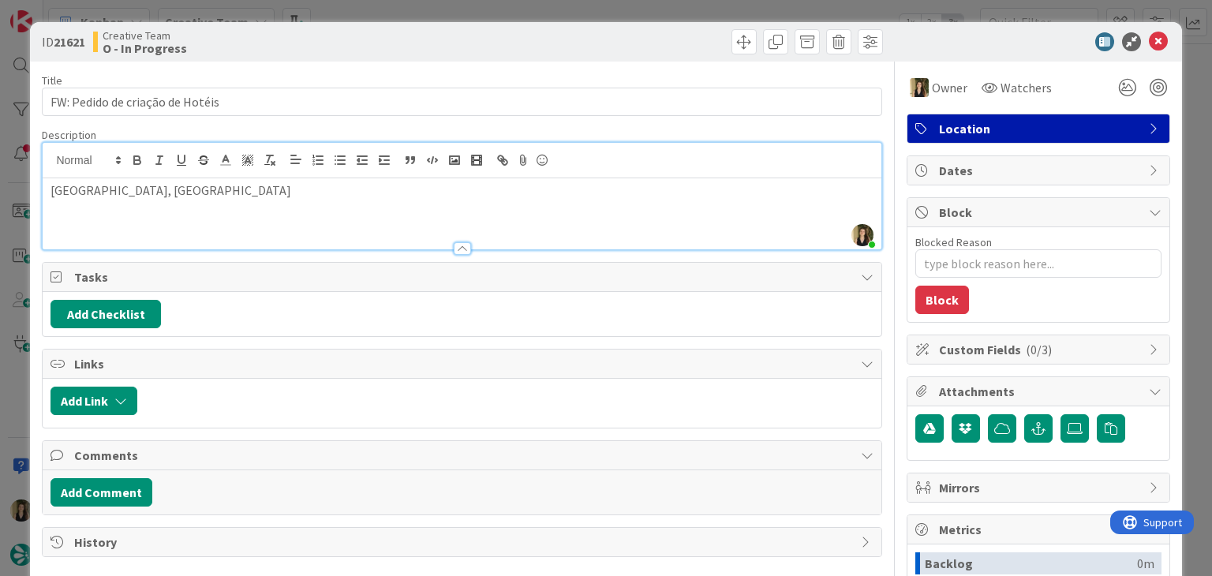
click at [378, 54] on div "ID 21621 Creative Team O - In Progress" at bounding box center [605, 41] width 1151 height 39
click at [411, 13] on div "ID 21621 Creative Team O - In Progress Title 32 / 128 FW: Pedido de criação de …" at bounding box center [606, 288] width 1212 height 576
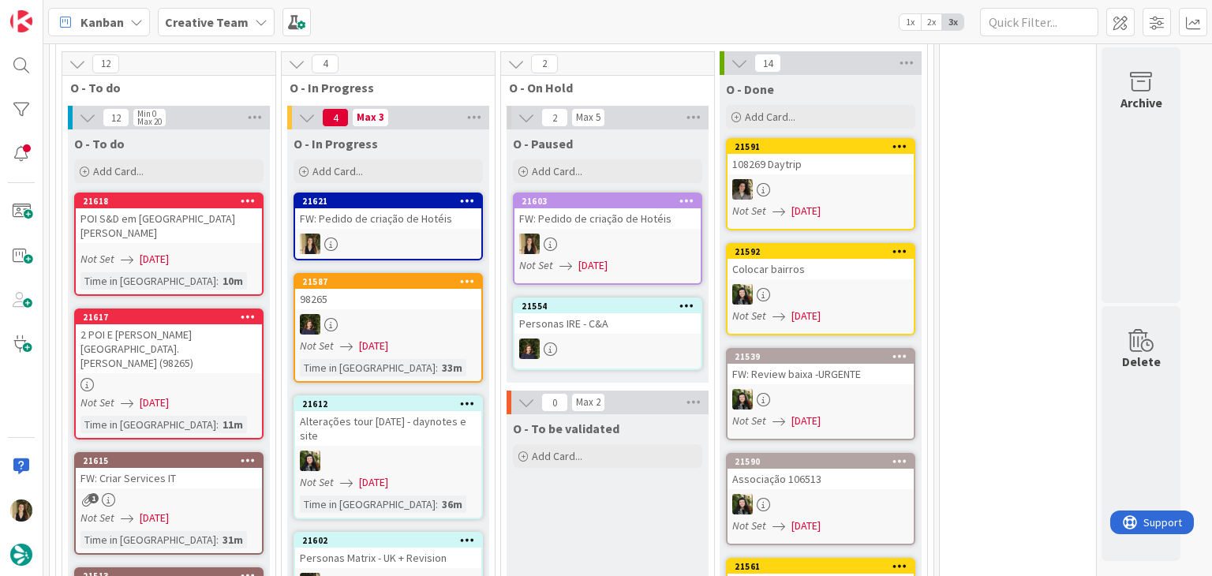
click at [622, 457] on div "O - To be validated Add Card..." at bounding box center [608, 520] width 202 height 213
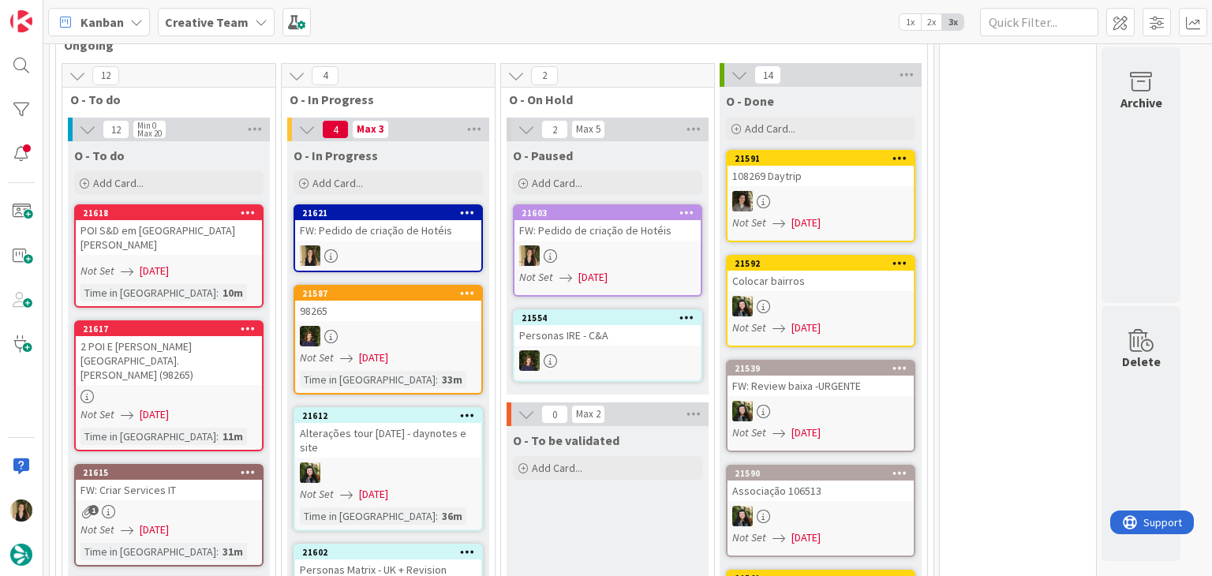
scroll to position [1513, 0]
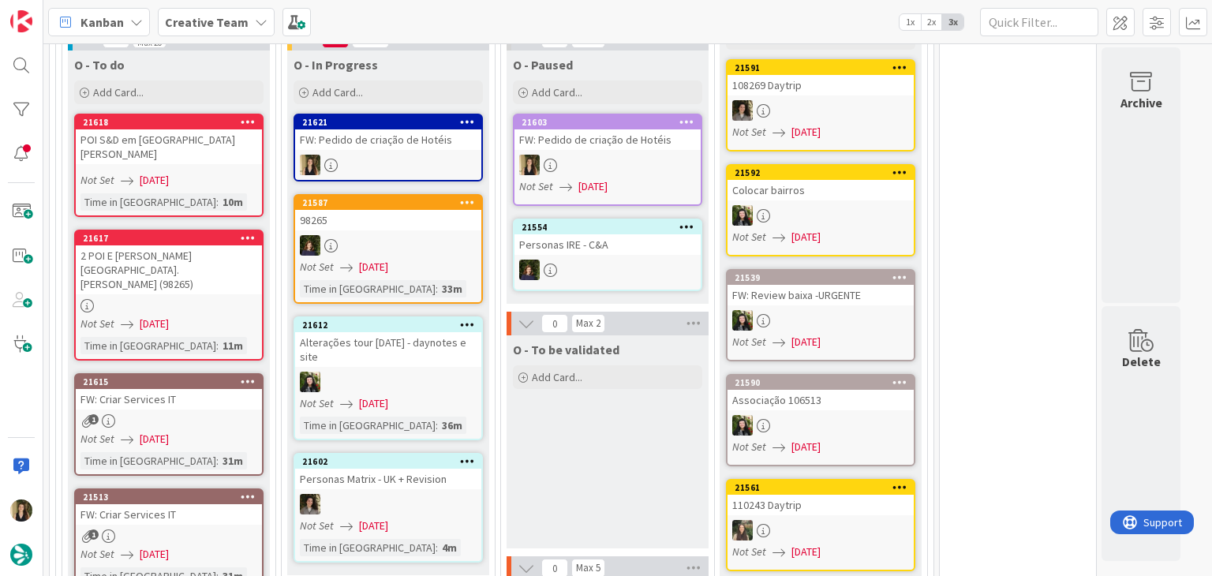
click at [646, 425] on div "O - To be validated Add Card..." at bounding box center [608, 441] width 202 height 213
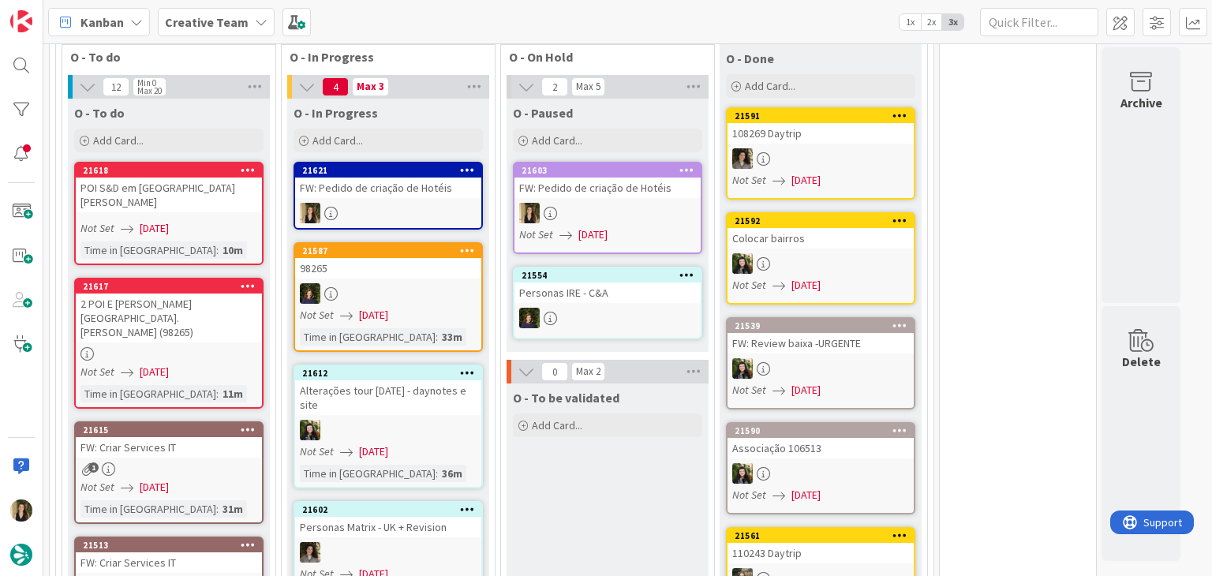
scroll to position [1434, 0]
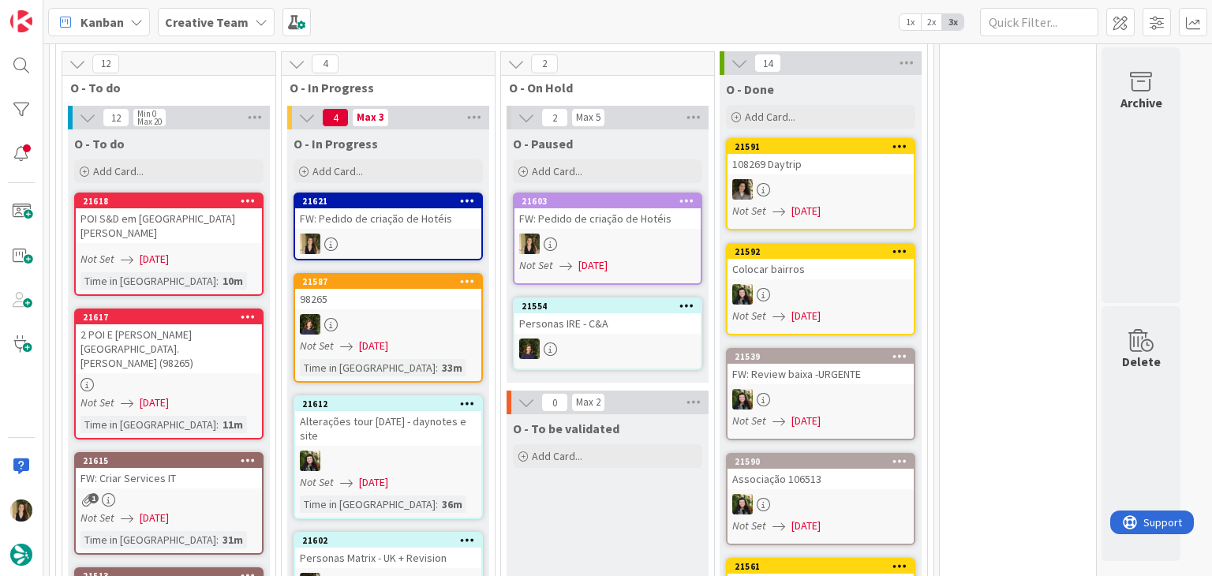
click at [656, 234] on div at bounding box center [607, 244] width 186 height 21
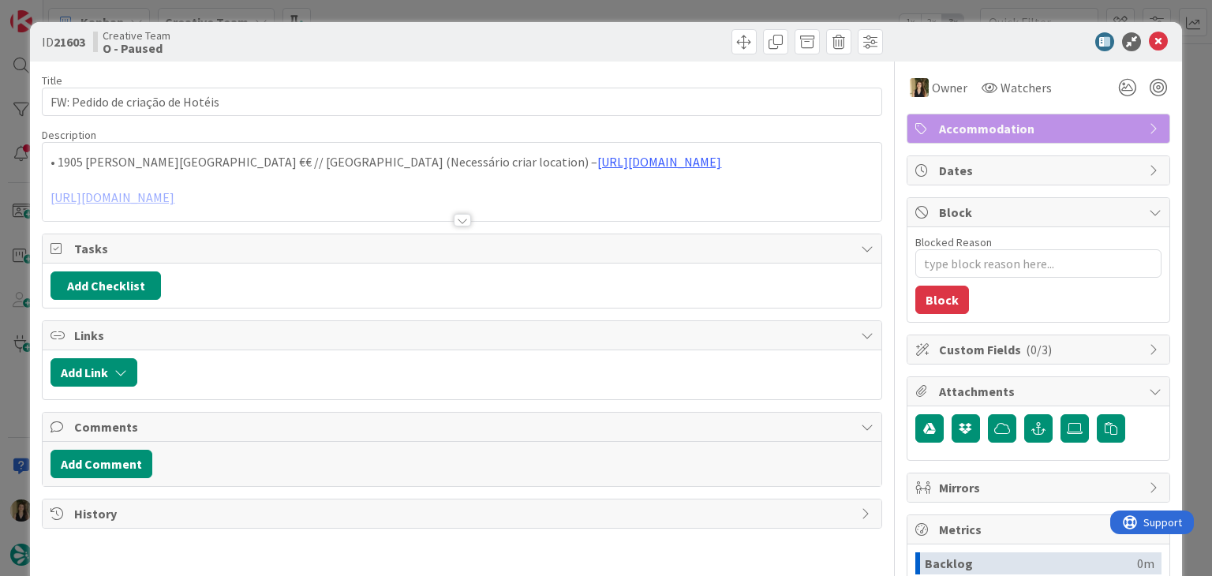
click at [463, 219] on div at bounding box center [462, 220] width 17 height 13
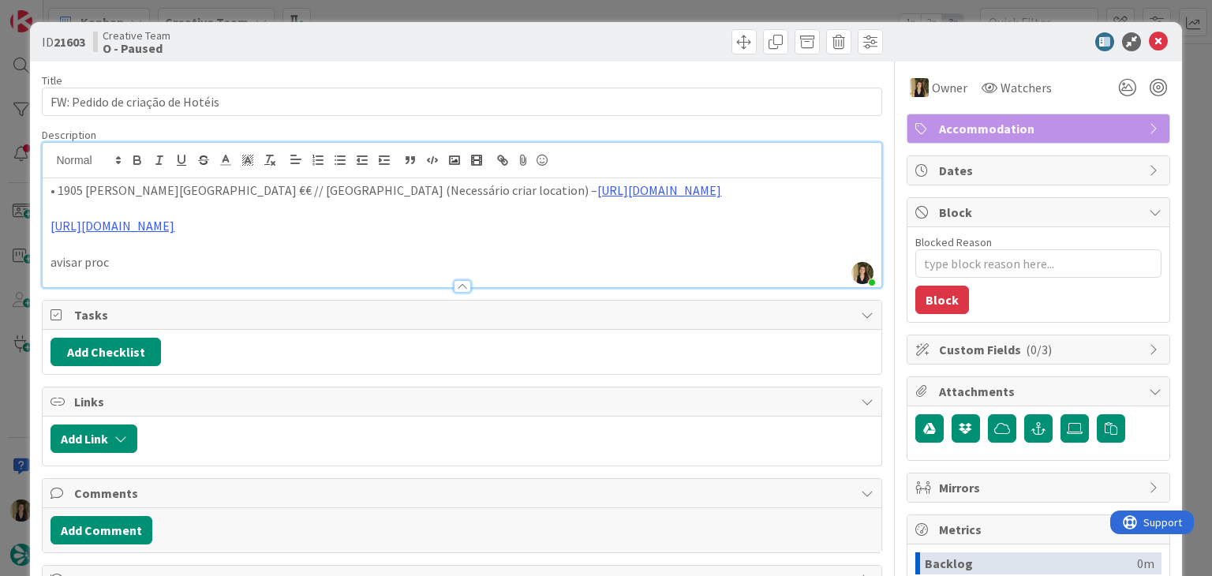
click at [256, 206] on p at bounding box center [461, 209] width 822 height 18
drag, startPoint x: 249, startPoint y: 191, endPoint x: 183, endPoint y: 187, distance: 65.6
click at [183, 187] on p "• 1905 Zino's Palace €€ // Ponta do Sol (Necessário criar location) – https://s…" at bounding box center [461, 190] width 822 height 18
copy p "Ponta do Sol"
type textarea "x"
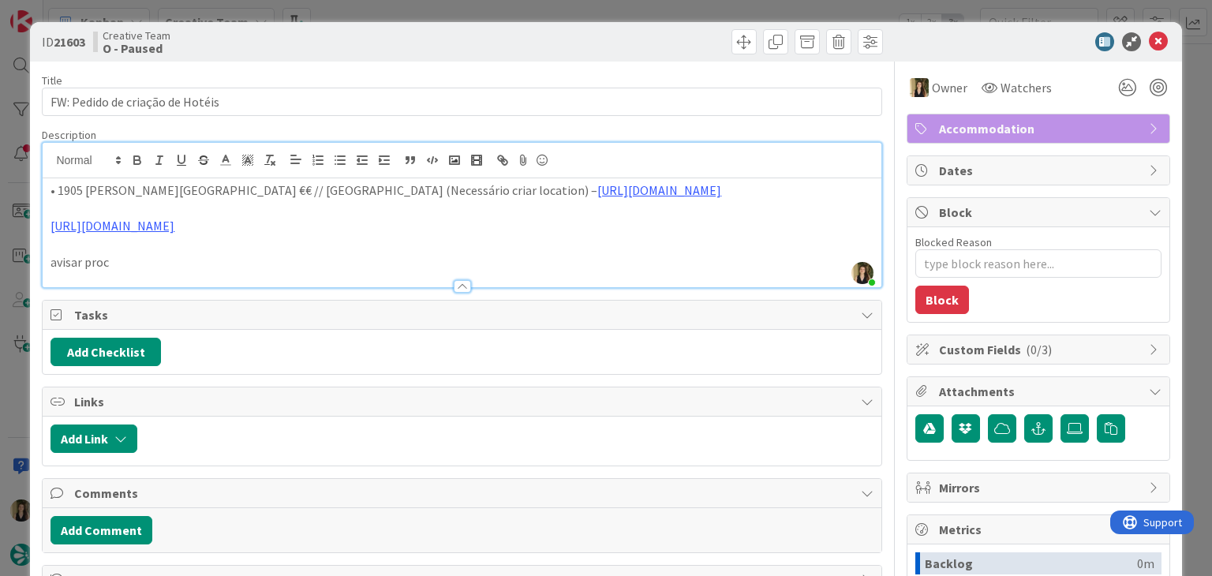
drag, startPoint x: 407, startPoint y: 43, endPoint x: 403, endPoint y: 25, distance: 17.8
click at [406, 42] on div "Creative Team O - Paused" at bounding box center [275, 41] width 365 height 25
click at [402, 16] on div "ID 21603 Creative Team O - Paused Title 32 / 128 FW: Pedido de criação de Hotéi…" at bounding box center [606, 288] width 1212 height 576
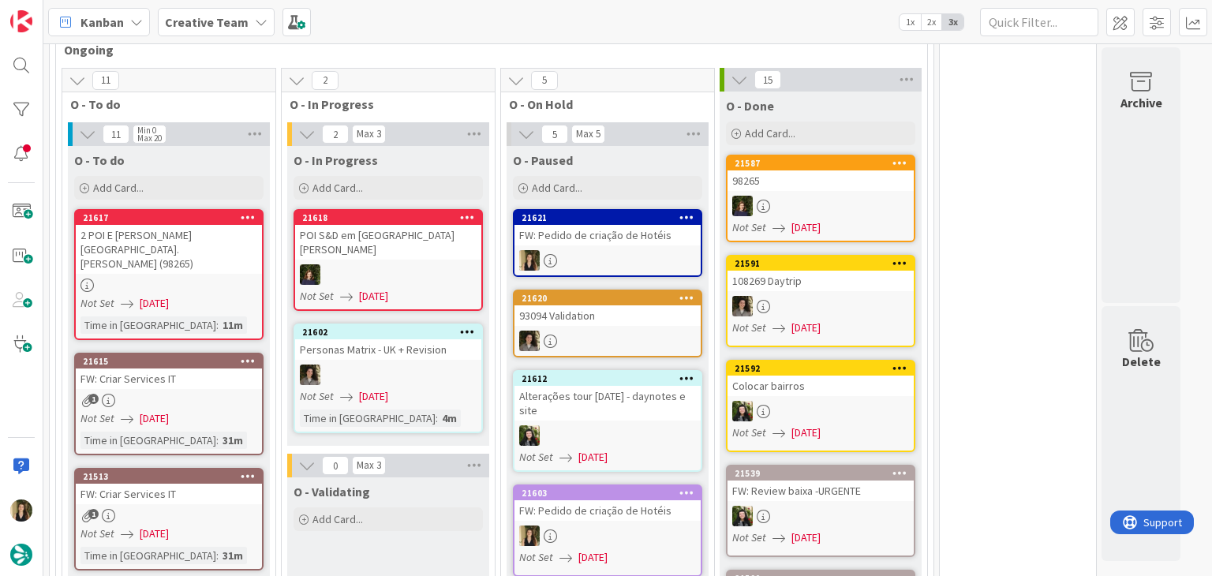
scroll to position [1419, 0]
